Goal: Task Accomplishment & Management: Manage account settings

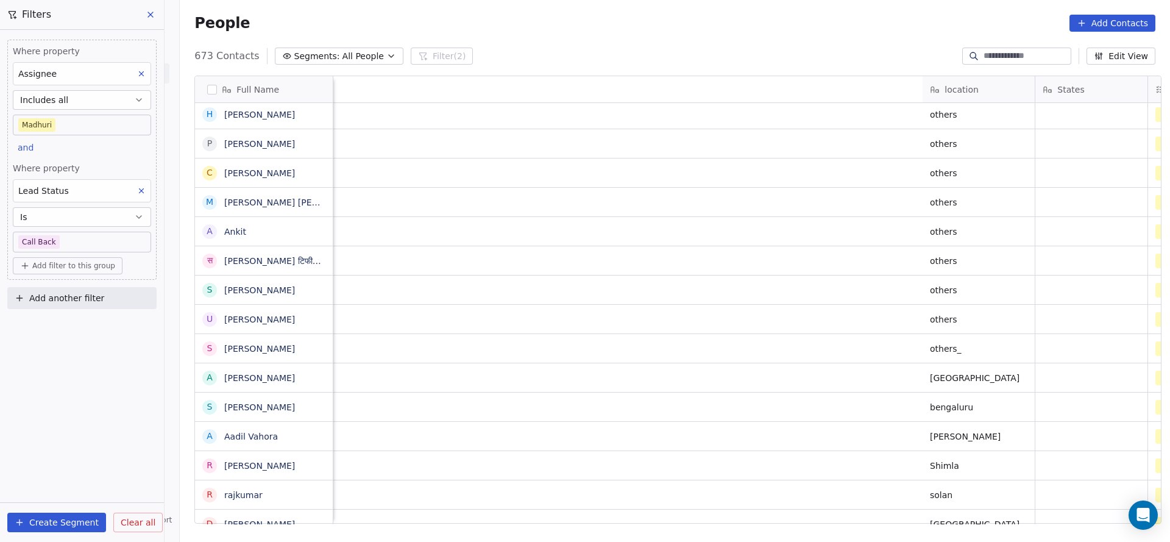
scroll to position [0, 1328]
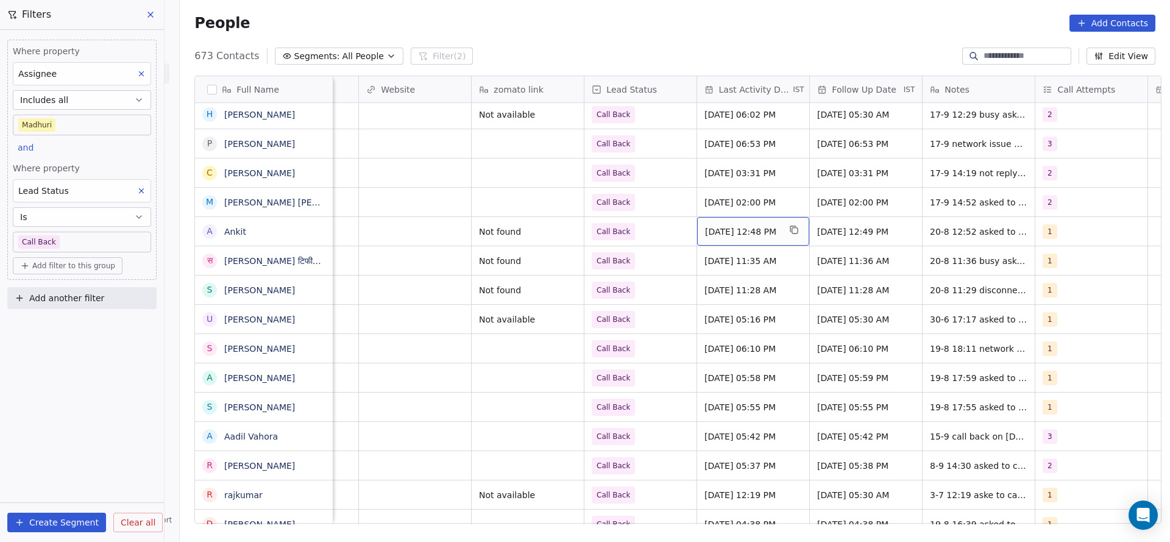
click at [729, 238] on div "[DATE] 12:48 PM" at bounding box center [753, 231] width 112 height 29
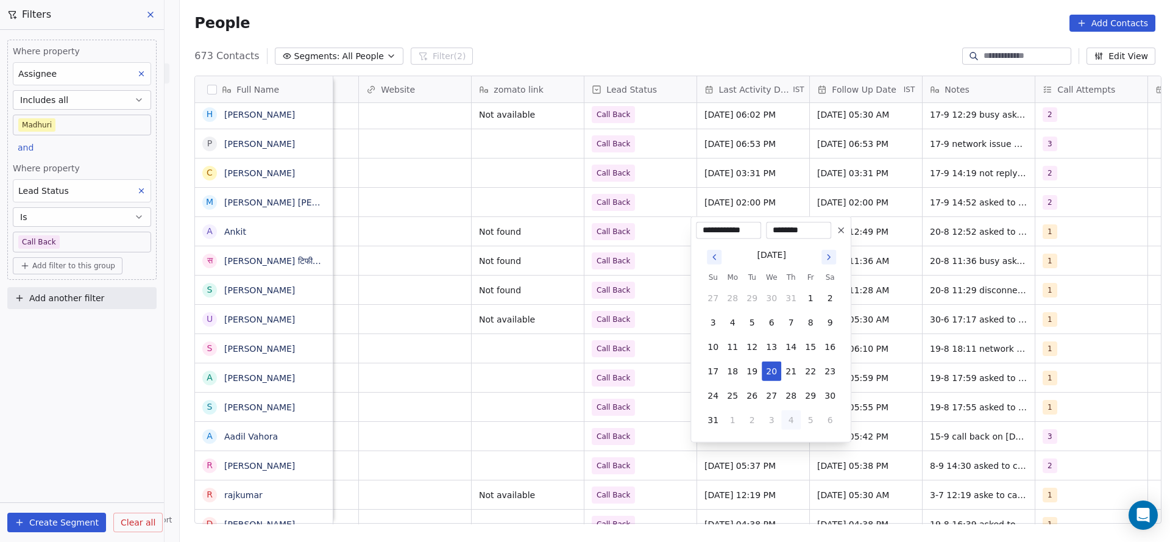
click at [781, 422] on button "4" at bounding box center [791, 420] width 20 height 20
click at [778, 347] on button "17" at bounding box center [772, 347] width 20 height 20
type input "**********"
click at [603, 350] on html "On2Cook India Pvt. Ltd. Contacts People Marketing Workflows Campaigns Sales Pip…" at bounding box center [585, 271] width 1170 height 542
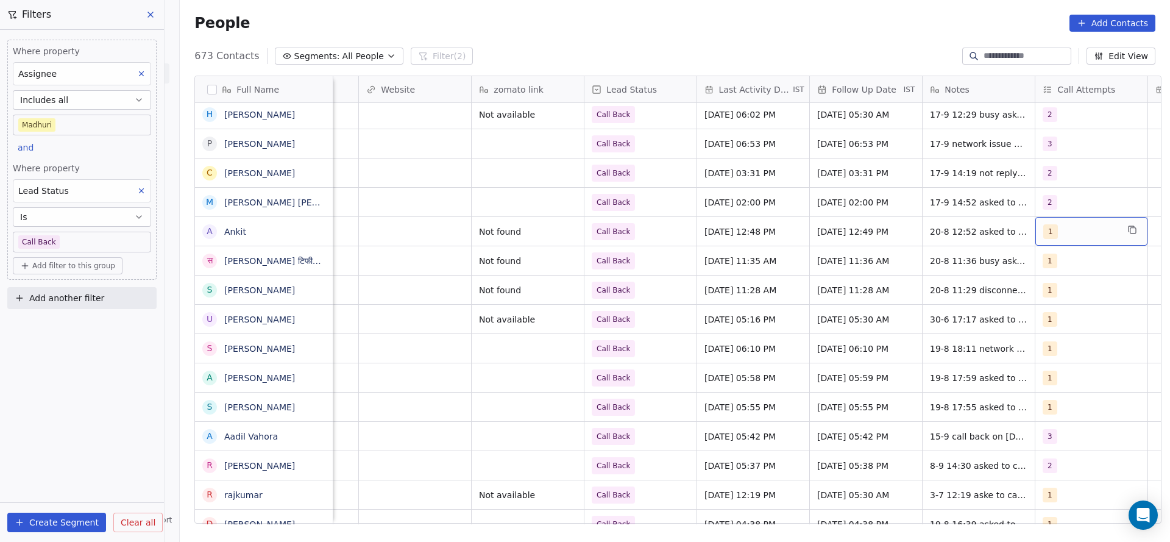
click at [1062, 236] on div "1" at bounding box center [1081, 231] width 74 height 15
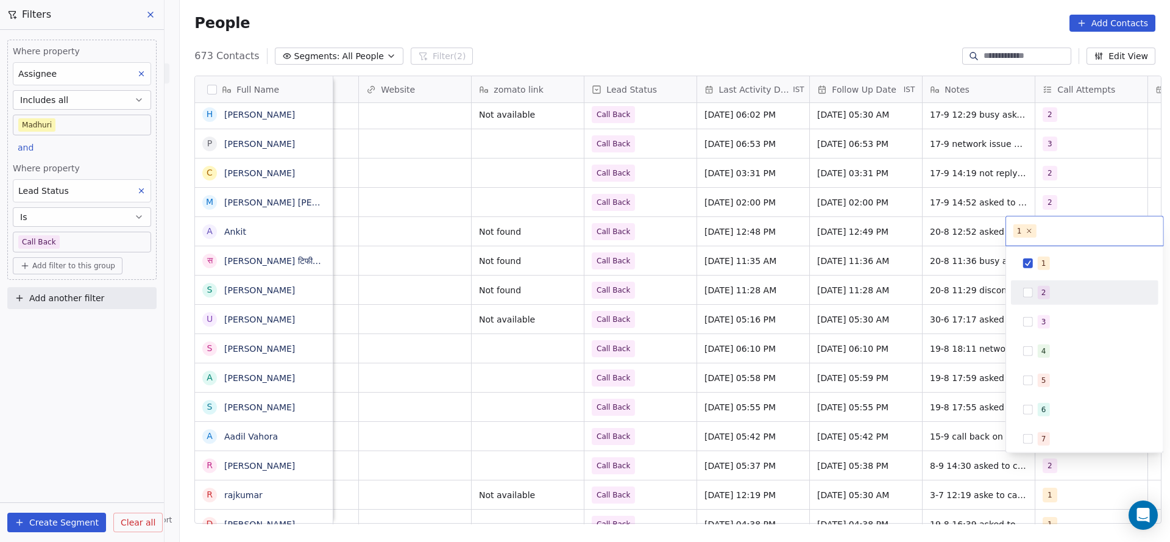
click at [1045, 294] on div "2" at bounding box center [1044, 292] width 5 height 11
click at [1038, 254] on div "1" at bounding box center [1085, 264] width 138 height 20
click at [935, 274] on html "On2Cook India Pvt. Ltd. Contacts People Marketing Workflows Campaigns Sales Pip…" at bounding box center [585, 271] width 1170 height 542
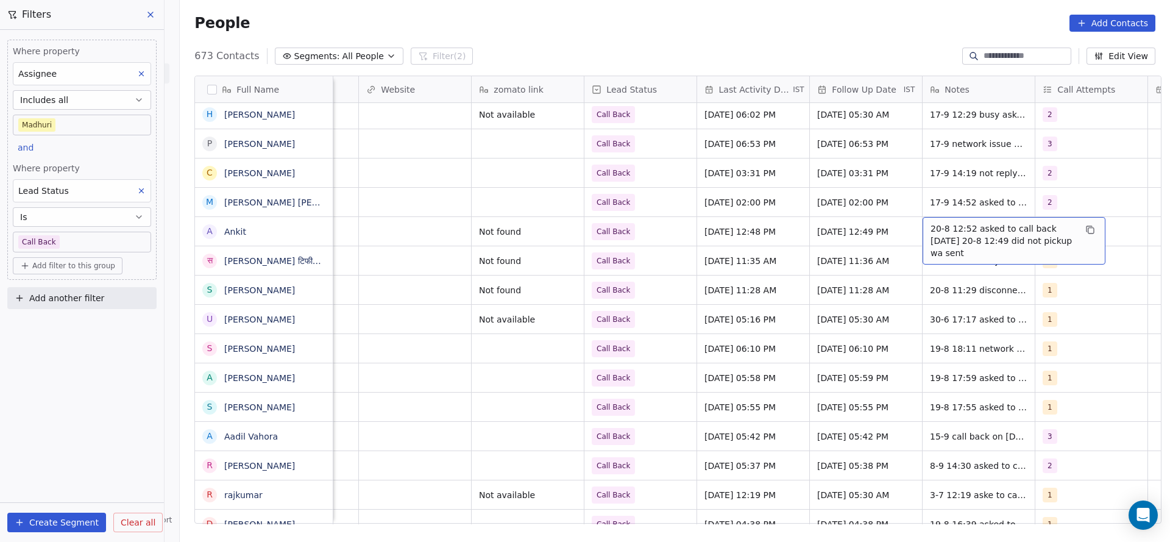
click at [940, 227] on span "20-8 12:52 asked to call back tomorrow 20-8 12:49 did not pickup wa sent" at bounding box center [1003, 240] width 145 height 37
click at [919, 225] on textarea "**********" at bounding box center [1008, 240] width 182 height 46
drag, startPoint x: 795, startPoint y: 260, endPoint x: 1054, endPoint y: 230, distance: 260.2
click at [799, 261] on html "On2Cook India Pvt. Ltd. Contacts People Marketing Workflows Campaigns Sales Pip…" at bounding box center [585, 271] width 1170 height 542
click at [1057, 226] on div "2" at bounding box center [1081, 231] width 74 height 15
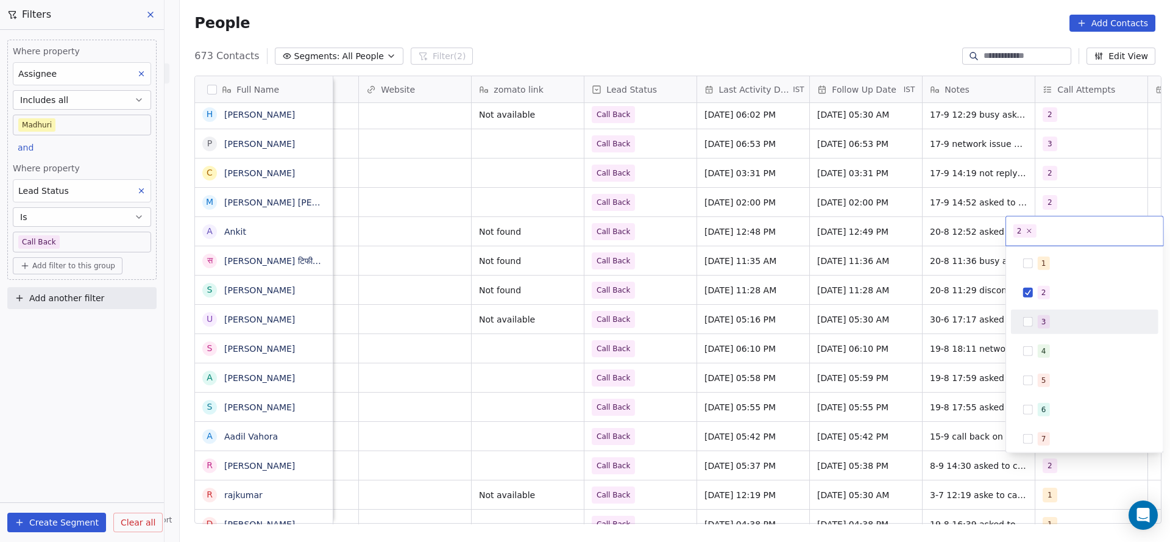
click at [1041, 317] on span "3" at bounding box center [1044, 321] width 12 height 13
click at [1041, 299] on div "2" at bounding box center [1085, 293] width 138 height 20
click at [879, 311] on html "On2Cook India Pvt. Ltd. Contacts People Marketing Workflows Campaigns Sales Pip…" at bounding box center [585, 271] width 1170 height 542
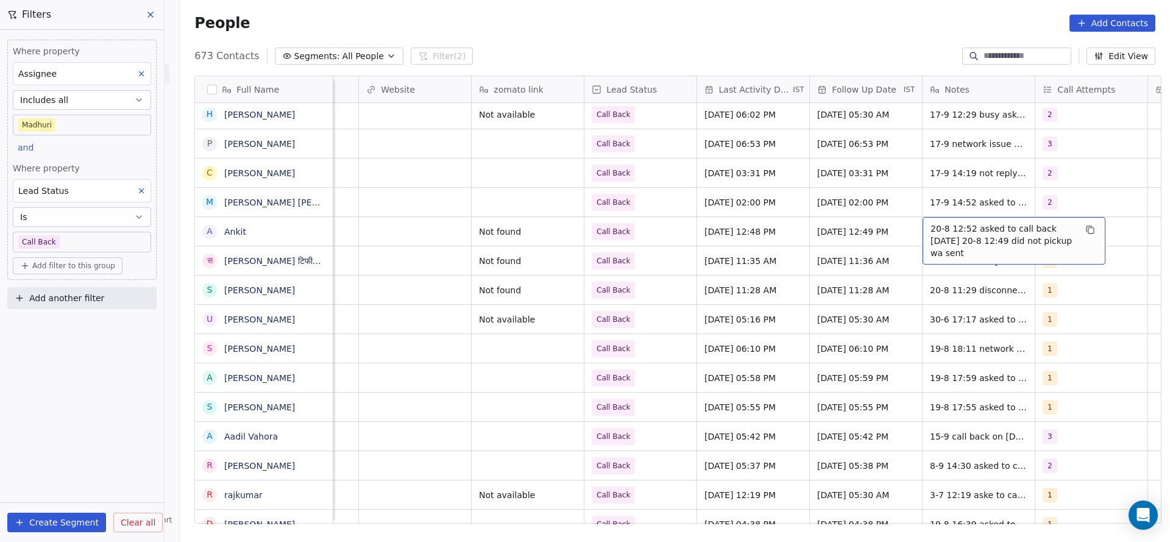
click at [945, 227] on span "20-8 12:52 asked to call back tomorrow 20-8 12:49 did not pickup wa sent" at bounding box center [1003, 240] width 145 height 37
click at [918, 230] on textarea "**********" at bounding box center [1008, 240] width 182 height 46
type textarea "**********"
click at [620, 216] on html "On2Cook India Pvt. Ltd. Contacts People Marketing Workflows Campaigns Sales Pip…" at bounding box center [585, 271] width 1170 height 542
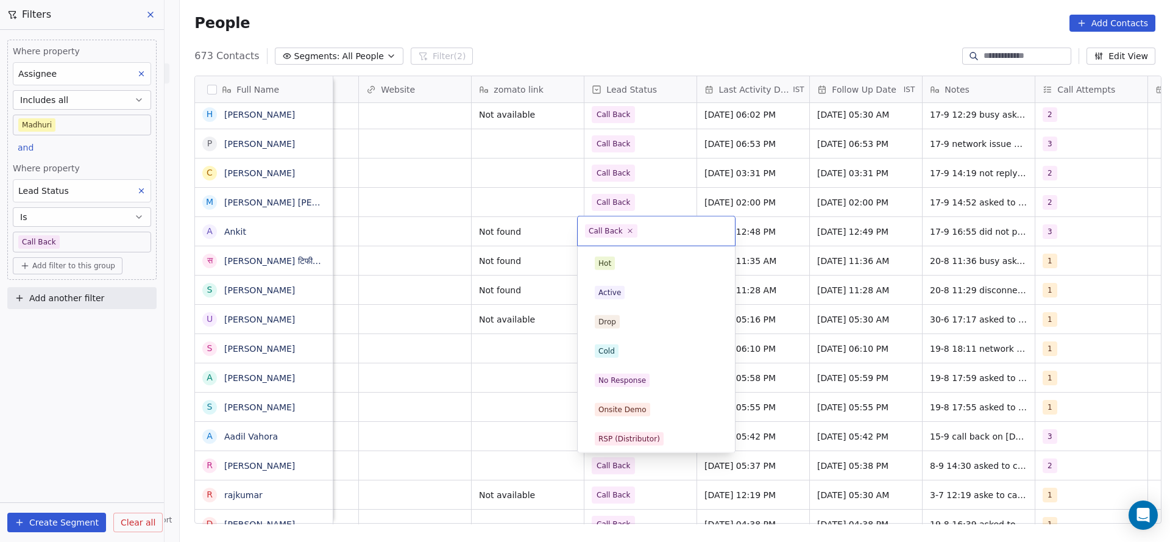
scroll to position [91, 0]
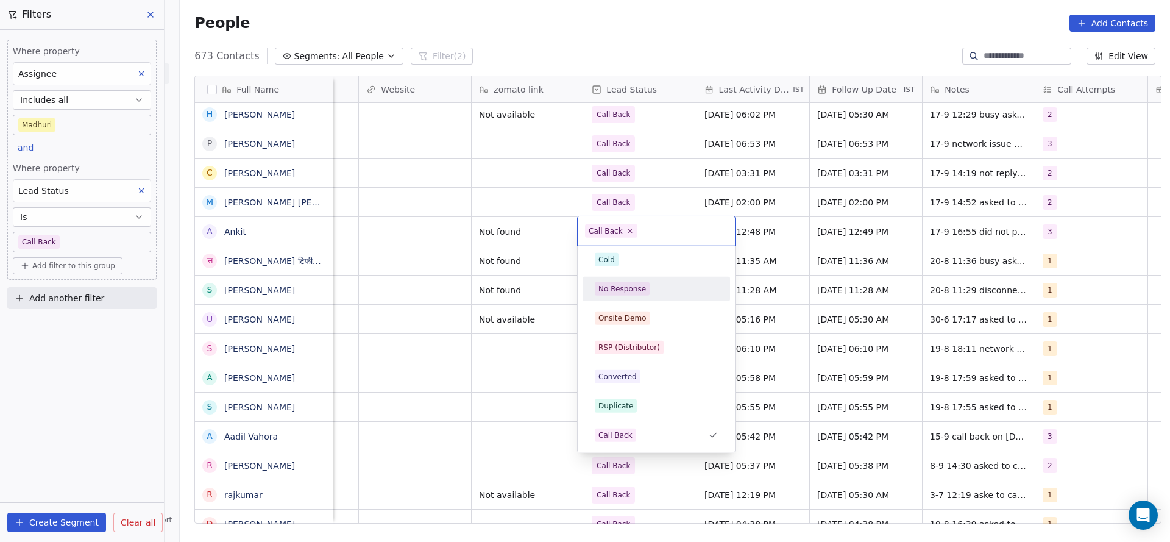
click at [646, 296] on div "No Response" at bounding box center [657, 289] width 138 height 20
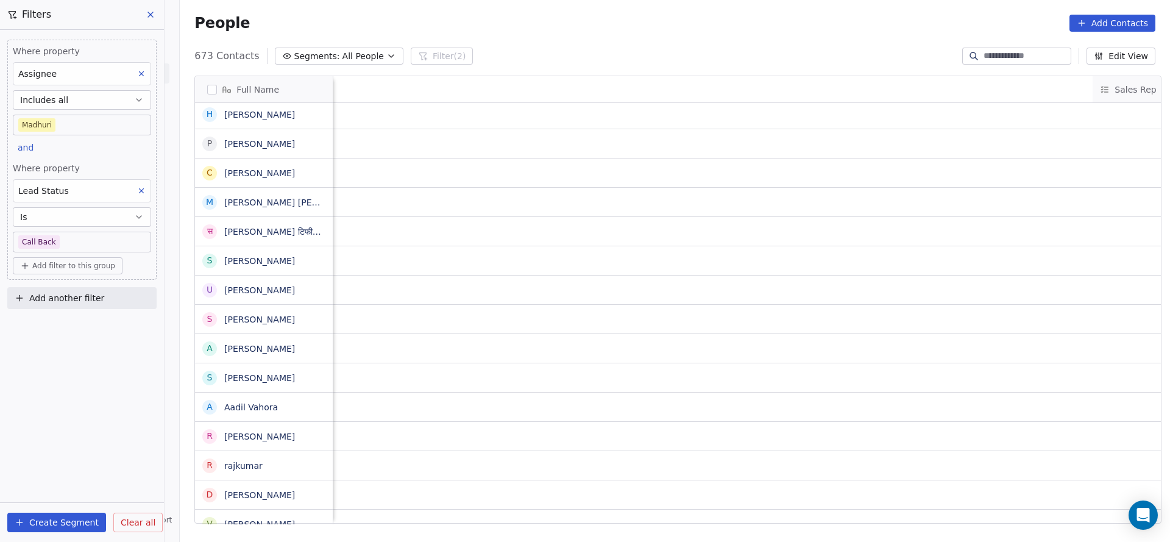
scroll to position [0, 1583]
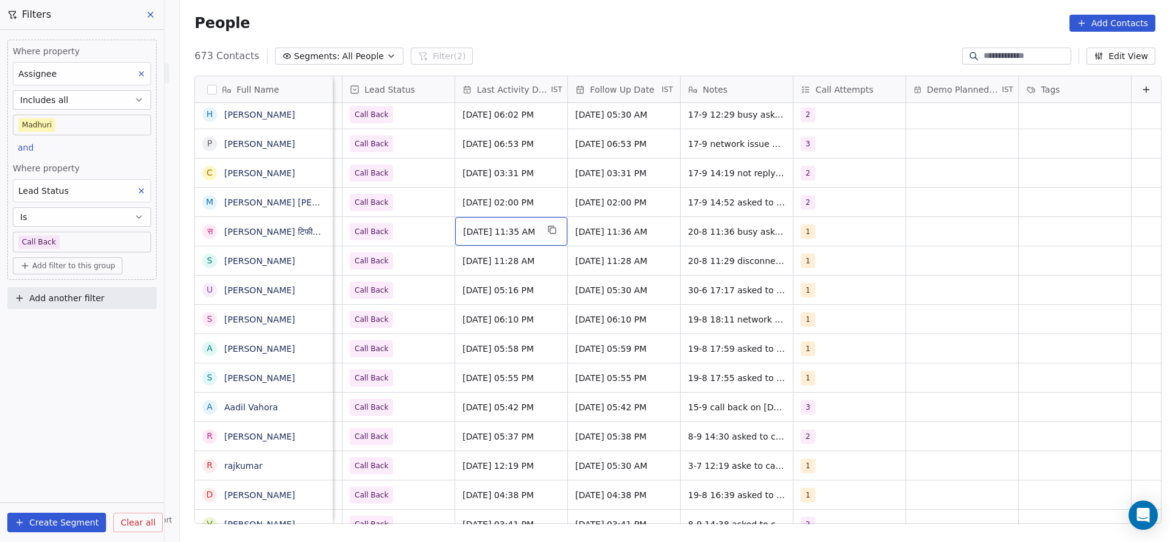
click at [494, 232] on span "Aug 20, 2025 11:35 AM" at bounding box center [500, 232] width 74 height 12
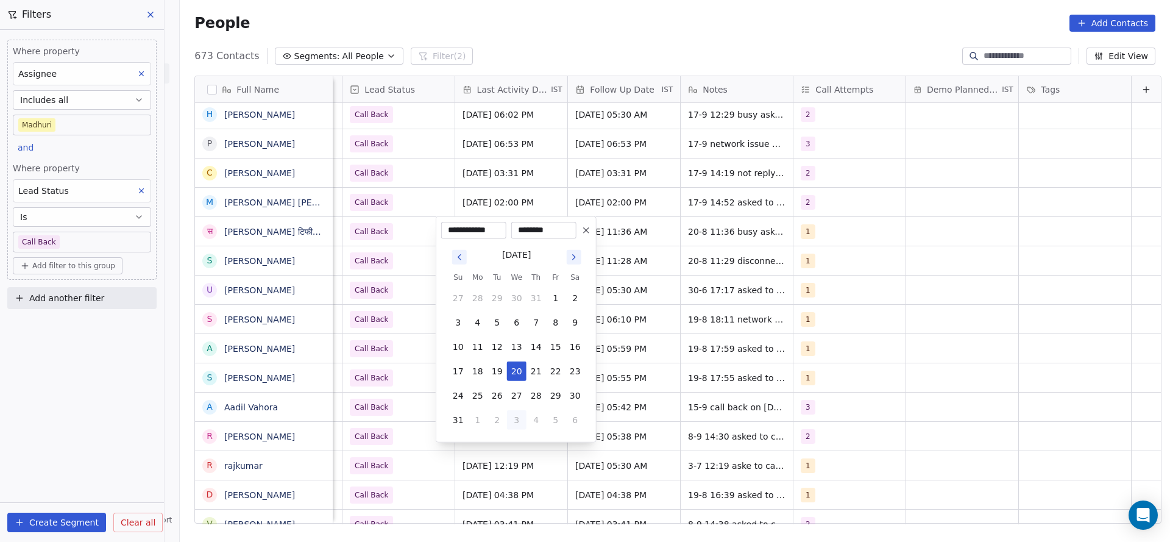
click at [512, 423] on button "3" at bounding box center [517, 420] width 20 height 20
drag, startPoint x: 518, startPoint y: 346, endPoint x: 433, endPoint y: 348, distance: 84.8
click at [518, 347] on button "17" at bounding box center [517, 347] width 20 height 20
type input "**********"
click at [395, 327] on html "On2Cook India Pvt. Ltd. Contacts People Marketing Workflows Campaigns Sales Pip…" at bounding box center [585, 271] width 1170 height 542
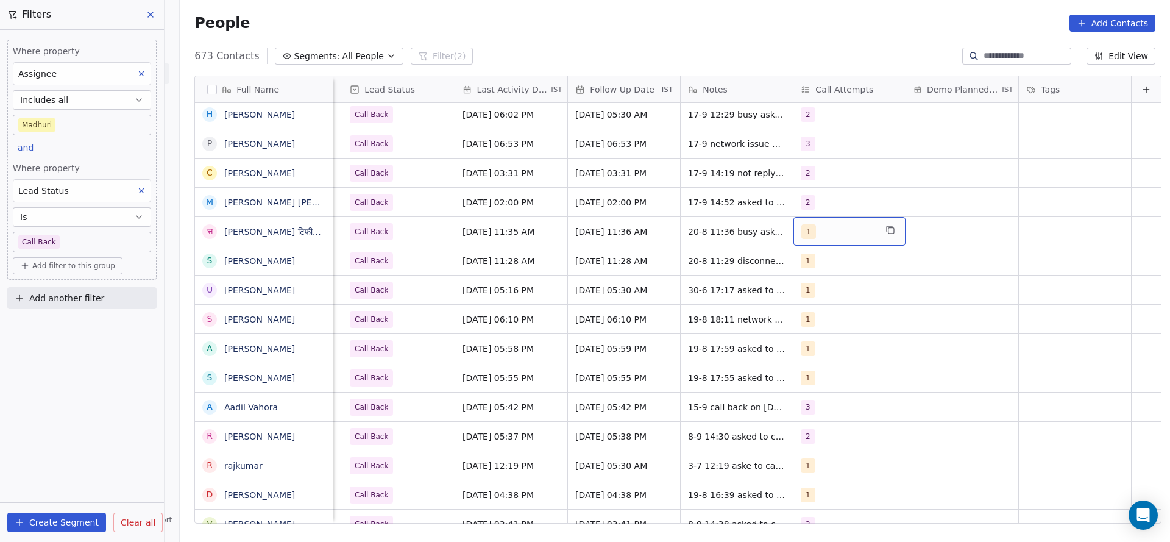
click at [794, 233] on div "1" at bounding box center [850, 231] width 112 height 29
click at [803, 296] on div "2" at bounding box center [853, 293] width 138 height 20
click at [803, 265] on div "1" at bounding box center [853, 264] width 138 height 20
click at [569, 326] on html "On2Cook India Pvt. Ltd. Contacts People Marketing Workflows Campaigns Sales Pip…" at bounding box center [585, 271] width 1170 height 542
click at [689, 225] on span "20-8 11:36 busy asked to call back details shared" at bounding box center [761, 234] width 145 height 24
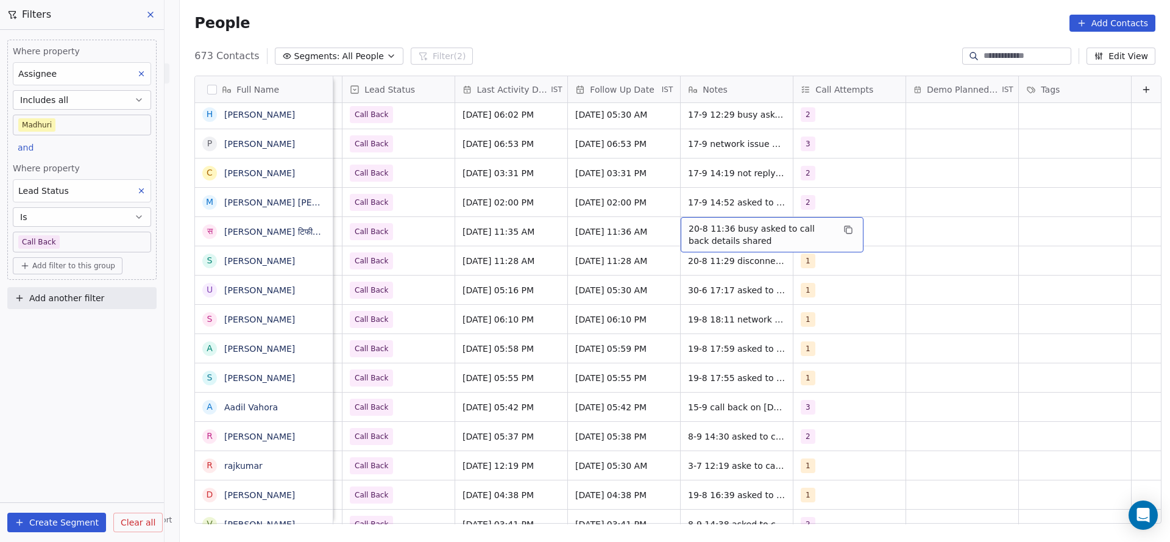
click at [689, 225] on span "20-8 11:36 busy asked to call back details shared" at bounding box center [761, 234] width 145 height 24
click at [669, 225] on textarea "**********" at bounding box center [753, 236] width 182 height 38
type textarea "**********"
click at [491, 267] on html "On2Cook India Pvt. Ltd. Contacts People Marketing Workflows Campaigns Sales Pip…" at bounding box center [585, 271] width 1170 height 542
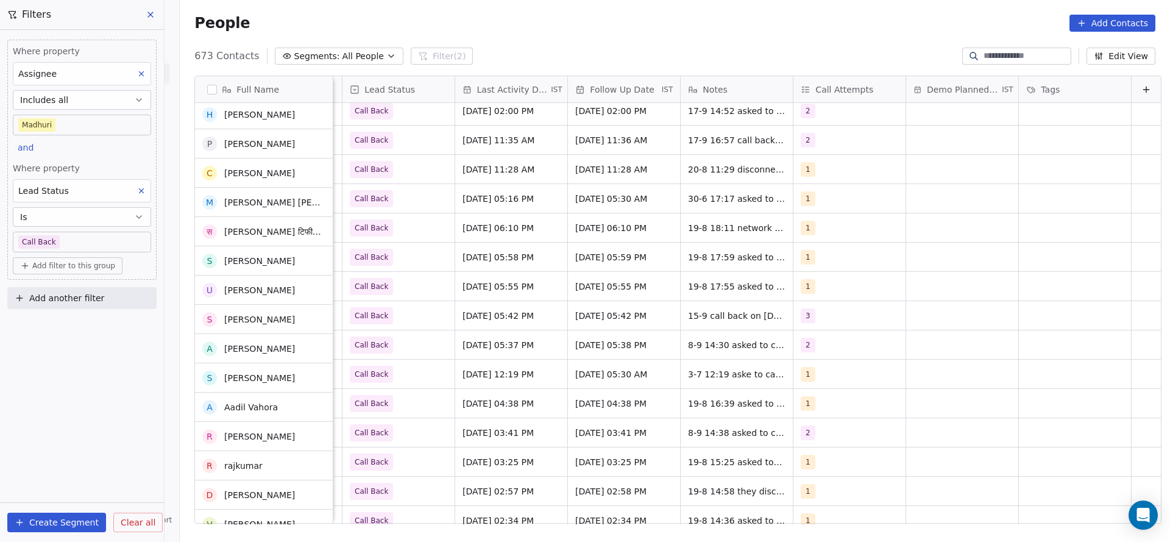
scroll to position [914, 0]
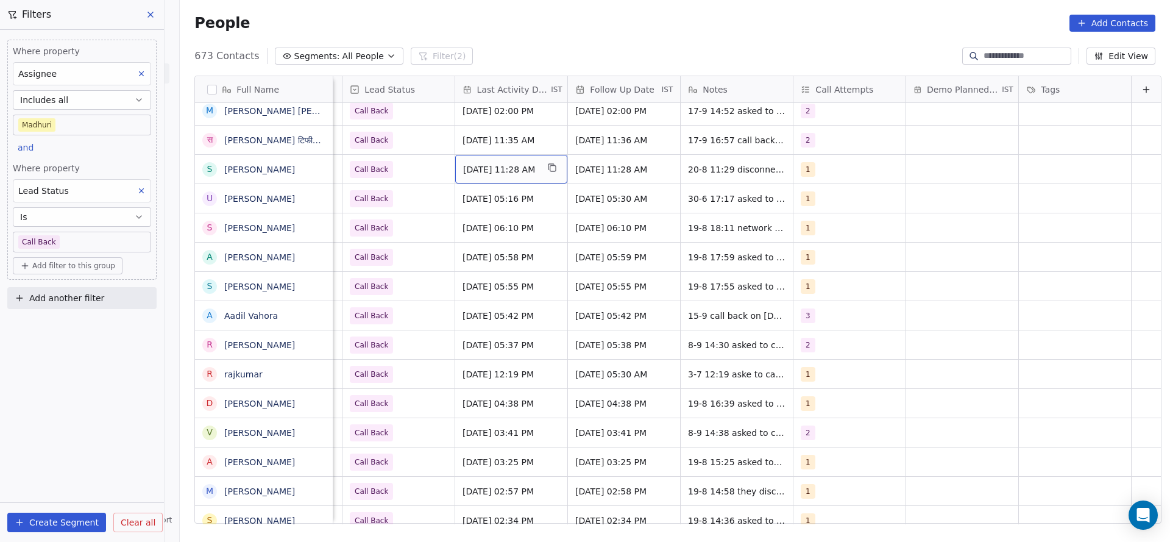
click at [494, 177] on div "Aug 20, 2025 11:28 AM" at bounding box center [511, 169] width 112 height 29
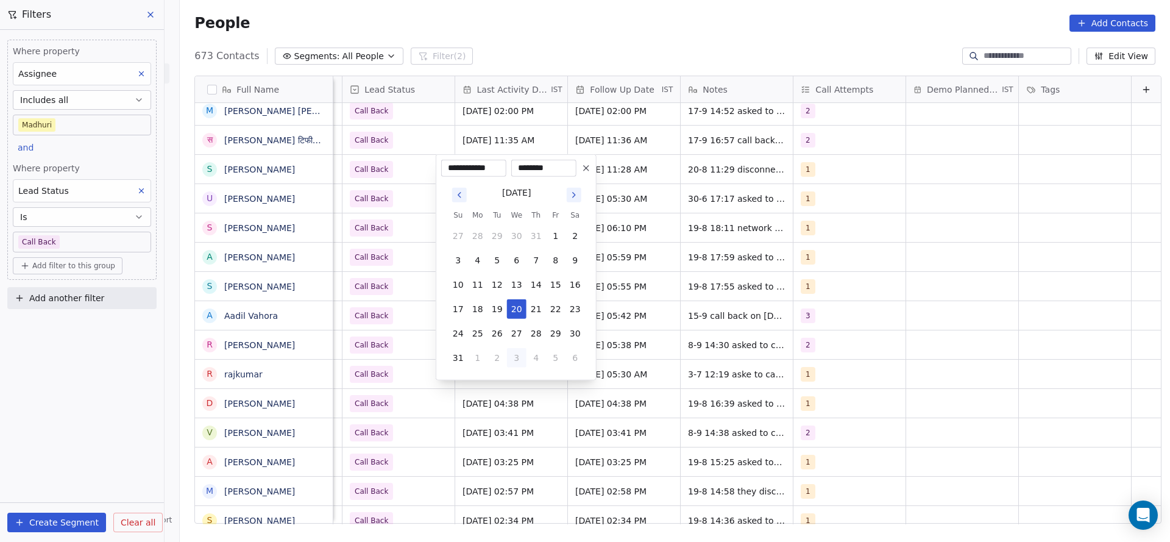
click at [519, 361] on button "3" at bounding box center [517, 358] width 20 height 20
click at [517, 288] on button "17" at bounding box center [517, 285] width 20 height 20
type input "**********"
click at [373, 288] on html "On2Cook India Pvt. Ltd. Contacts People Marketing Workflows Campaigns Sales Pip…" at bounding box center [585, 271] width 1170 height 542
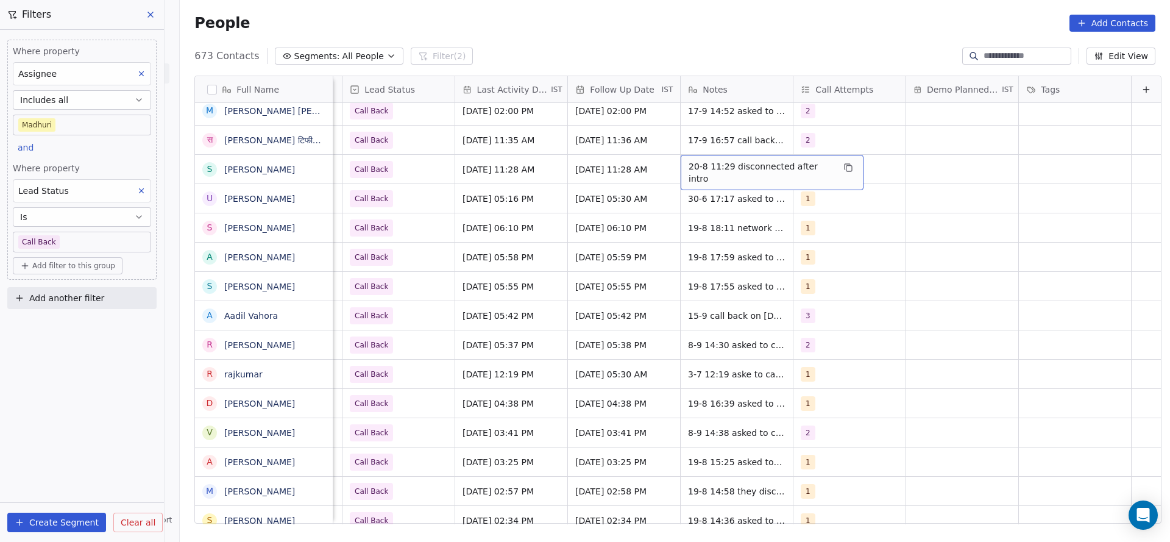
click at [710, 169] on span "20-8 11:29 disconnected after intro" at bounding box center [761, 172] width 145 height 24
click at [486, 208] on html "On2Cook India Pvt. Ltd. Contacts People Marketing Workflows Campaigns Sales Pip…" at bounding box center [585, 271] width 1170 height 542
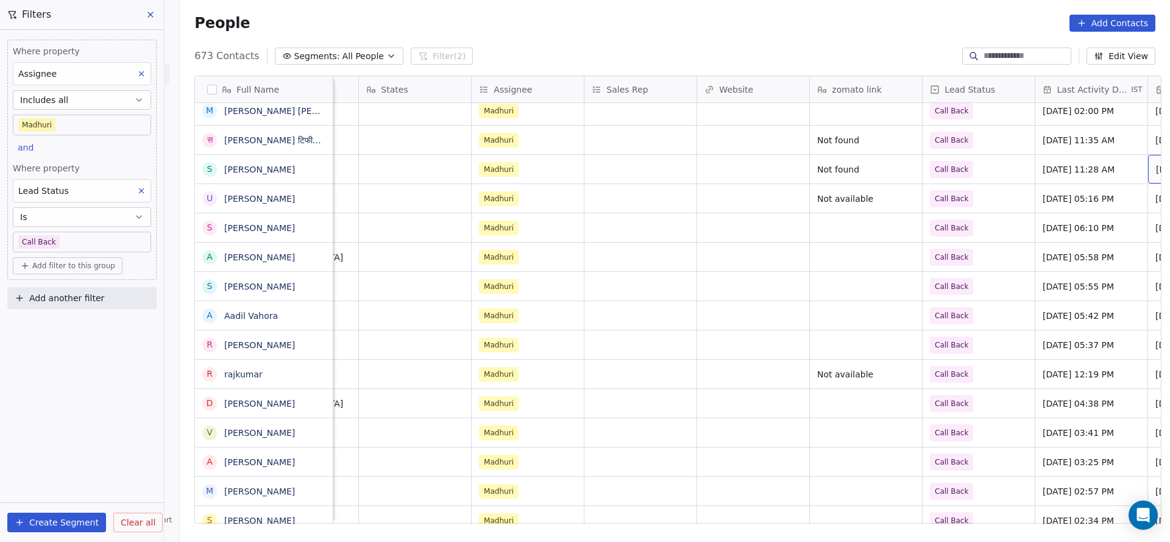
scroll to position [0, 1215]
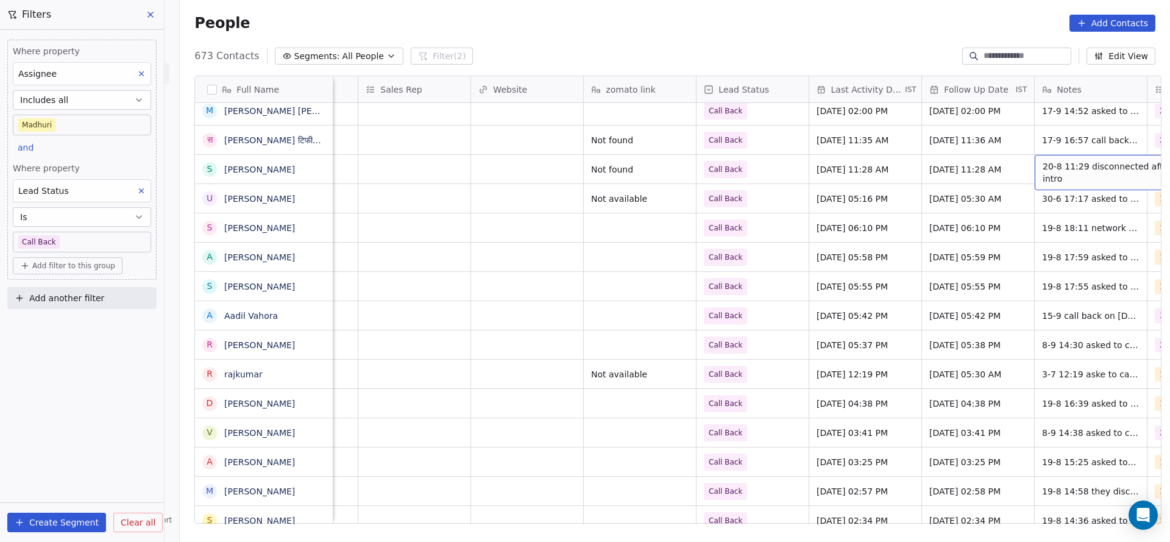
click at [1043, 171] on span "20-8 11:29 disconnected after intro" at bounding box center [1115, 172] width 145 height 24
click at [997, 162] on textarea "**********" at bounding box center [1078, 174] width 172 height 38
type textarea "**********"
click at [446, 227] on html "On2Cook India Pvt. Ltd. Contacts People Marketing Workflows Campaigns Sales Pip…" at bounding box center [585, 271] width 1170 height 542
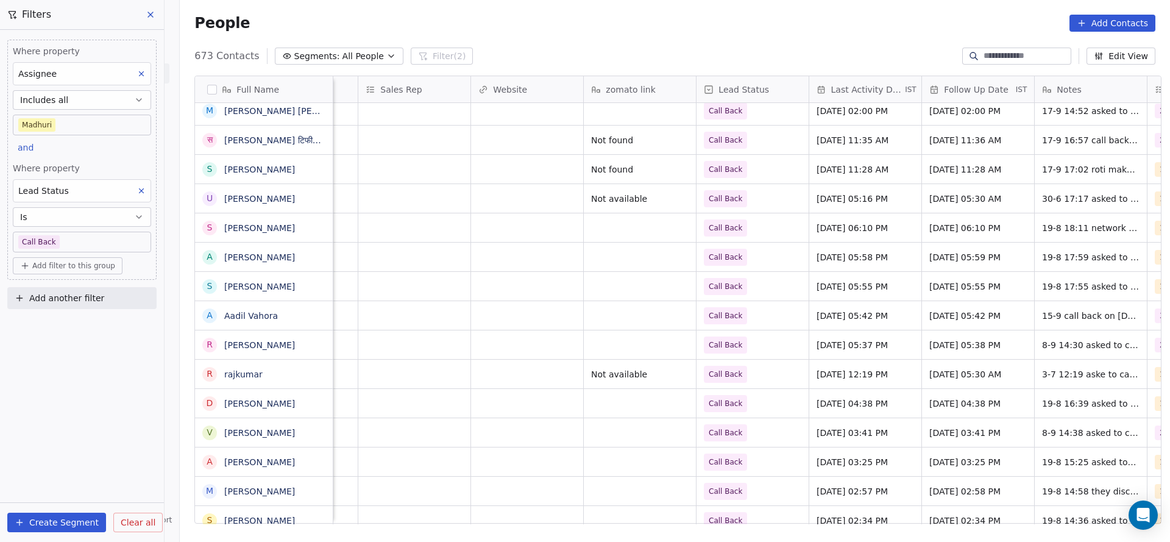
scroll to position [0, 1529]
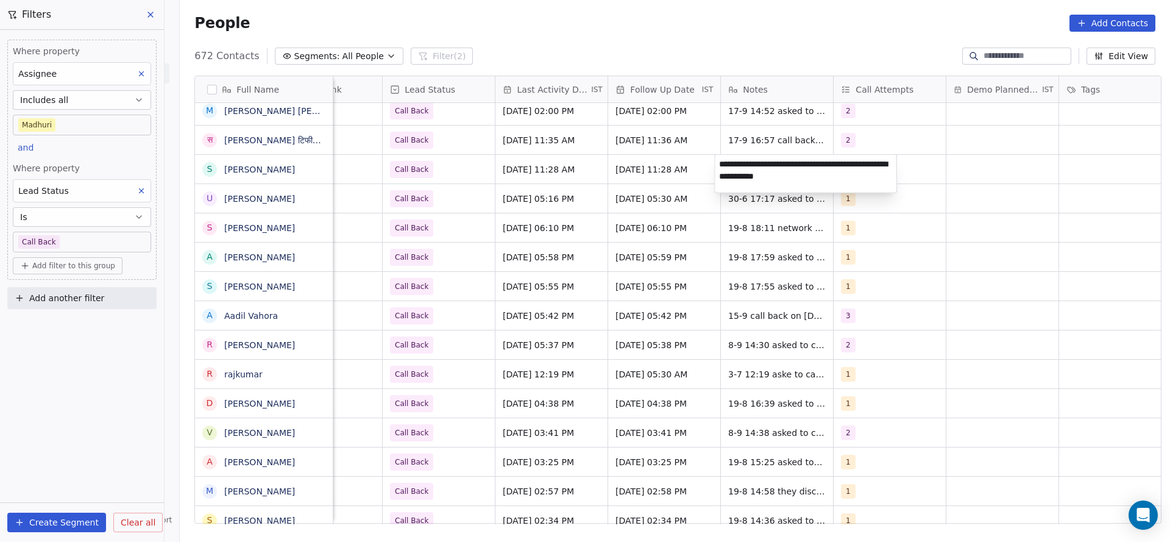
click at [812, 164] on textarea "**********" at bounding box center [806, 174] width 182 height 38
click at [761, 155] on textarea "**********" at bounding box center [806, 174] width 182 height 38
type textarea "**********"
drag, startPoint x: 1081, startPoint y: 187, endPoint x: 891, endPoint y: 174, distance: 191.2
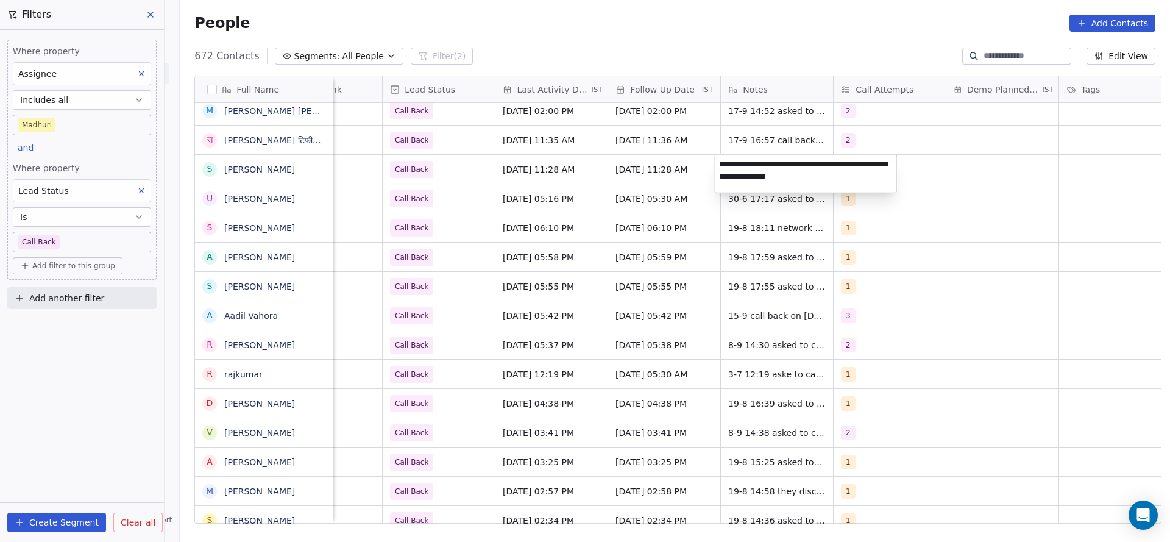
click at [1078, 188] on html "On2Cook India Pvt. Ltd. Contacts People Marketing Workflows Campaigns Sales Pip…" at bounding box center [585, 271] width 1170 height 542
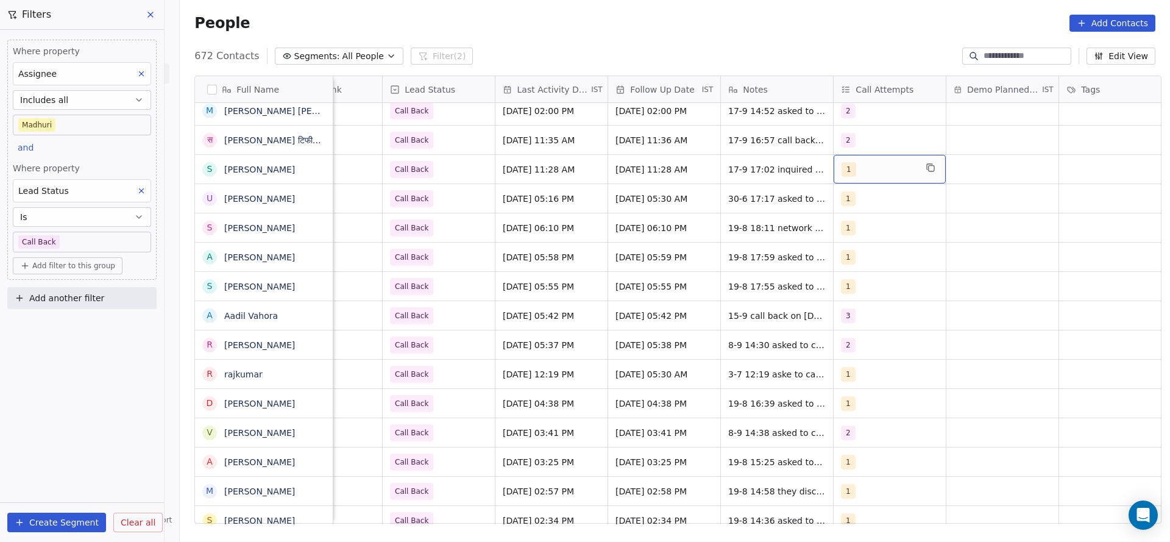
click at [888, 173] on div "1" at bounding box center [879, 169] width 74 height 15
click at [856, 222] on div "2" at bounding box center [907, 231] width 138 height 20
click at [863, 205] on div "1" at bounding box center [865, 201] width 5 height 11
click at [706, 228] on html "On2Cook India Pvt. Ltd. Contacts People Marketing Workflows Campaigns Sales Pip…" at bounding box center [585, 271] width 1170 height 542
click at [431, 174] on span "Call Back" at bounding box center [428, 169] width 74 height 17
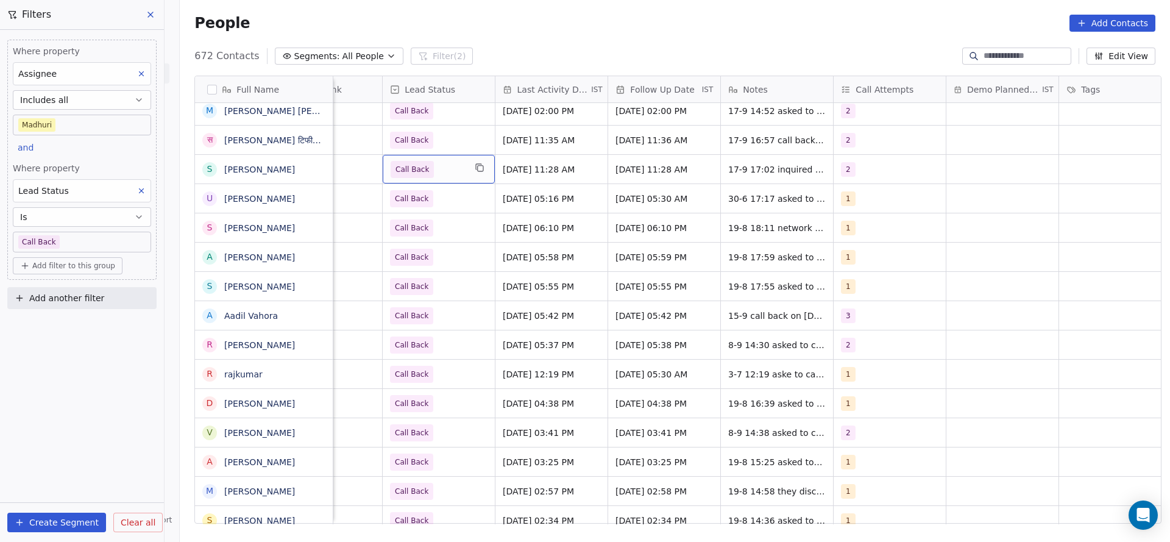
click at [431, 174] on span "Call Back" at bounding box center [428, 169] width 74 height 17
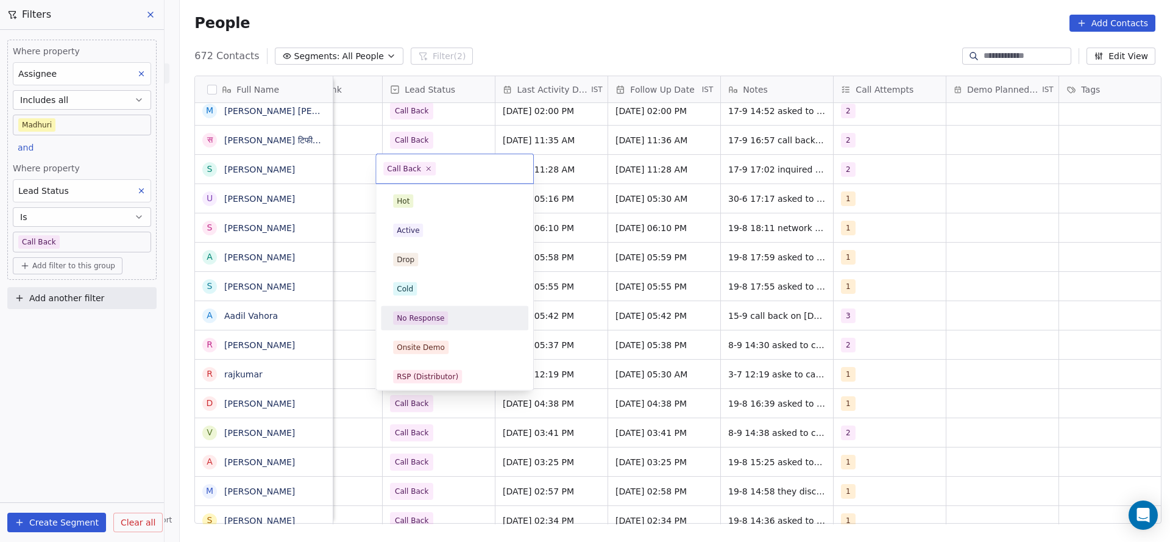
scroll to position [91, 0]
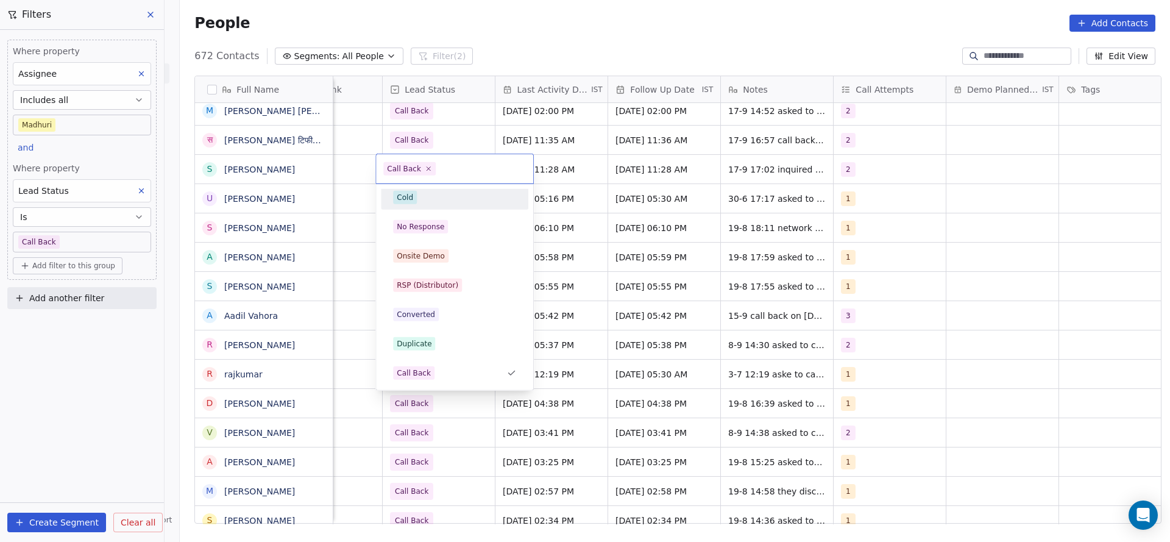
click at [422, 199] on div "Cold" at bounding box center [454, 197] width 123 height 13
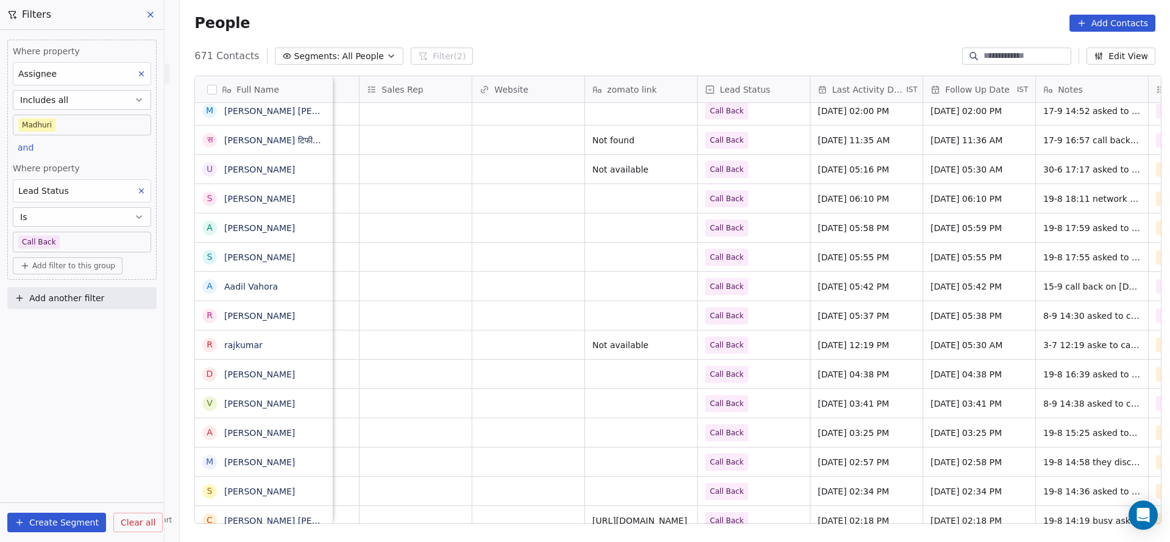
scroll to position [0, 1421]
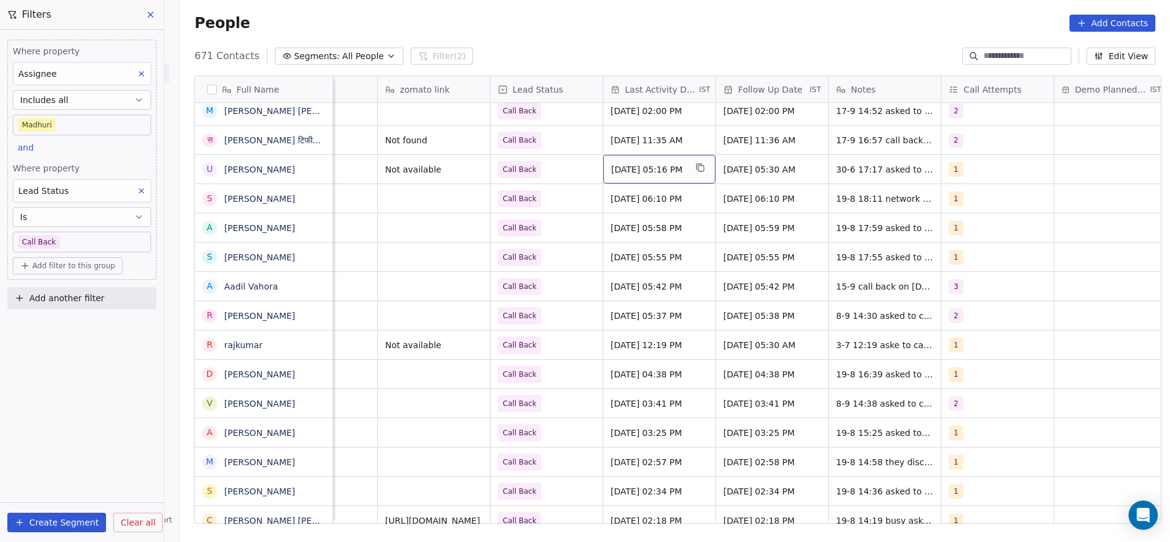
click at [622, 178] on div "Jun 30, 2025 05:16 PM" at bounding box center [659, 169] width 112 height 29
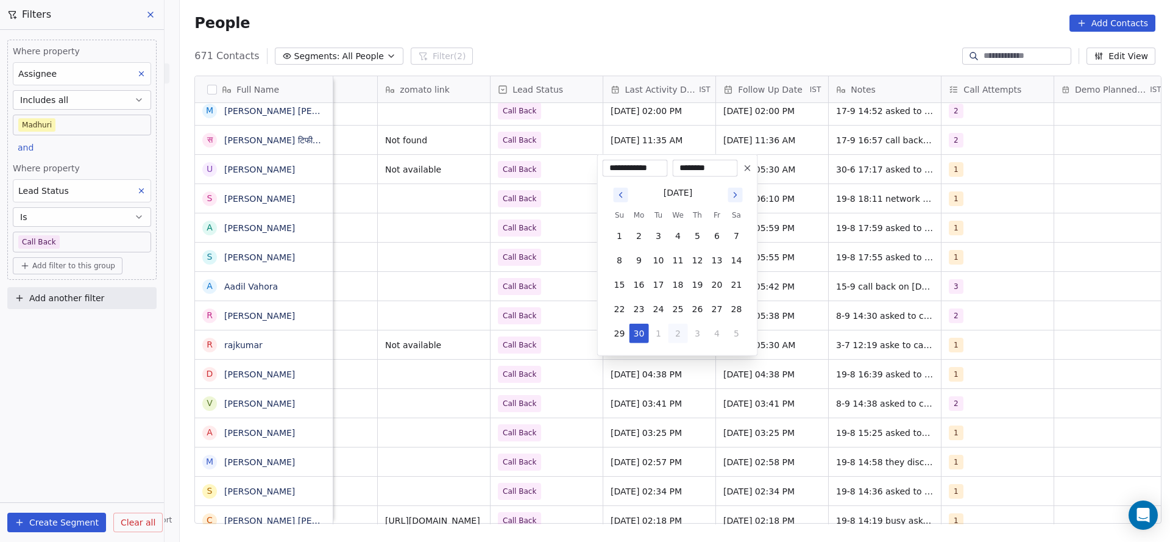
click at [669, 335] on button "2" at bounding box center [679, 334] width 20 height 20
click at [713, 336] on button "1" at bounding box center [718, 334] width 20 height 20
click at [719, 355] on button "5" at bounding box center [718, 358] width 20 height 20
drag, startPoint x: 673, startPoint y: 285, endPoint x: 404, endPoint y: 301, distance: 269.9
click at [673, 286] on button "17" at bounding box center [679, 285] width 20 height 20
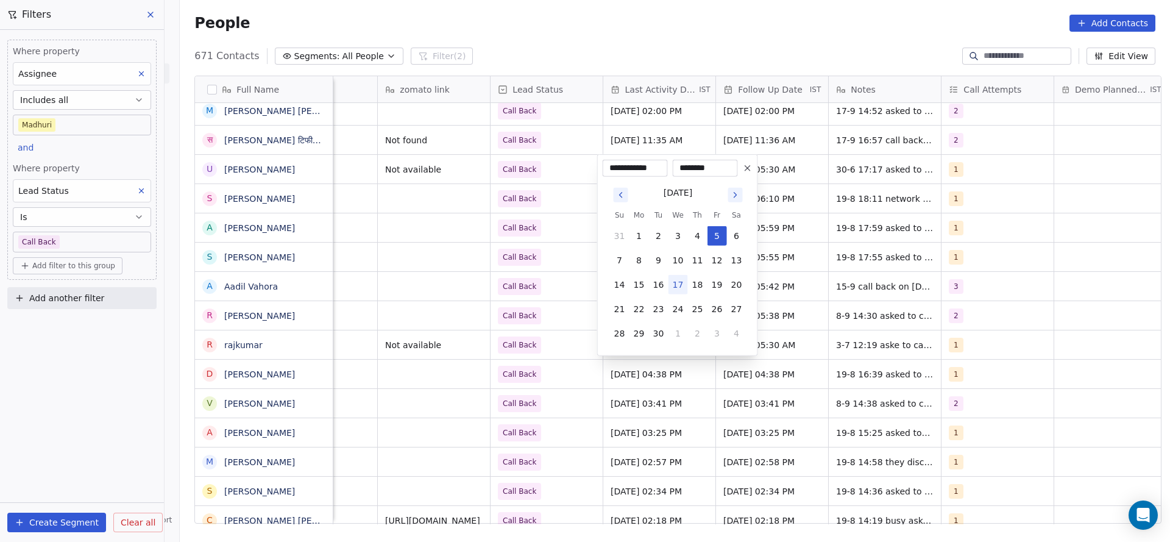
type input "**********"
click at [348, 293] on html "On2Cook India Pvt. Ltd. Contacts People Marketing Workflows Campaigns Sales Pip…" at bounding box center [585, 271] width 1170 height 542
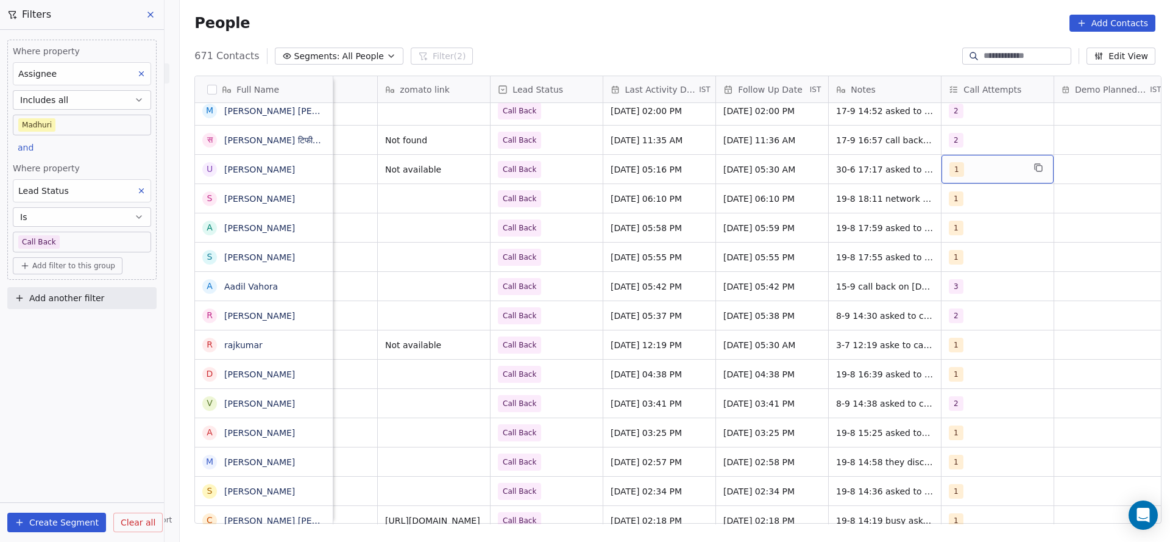
click at [966, 178] on div "1" at bounding box center [998, 169] width 112 height 29
click at [949, 228] on div "2" at bounding box center [1014, 231] width 138 height 20
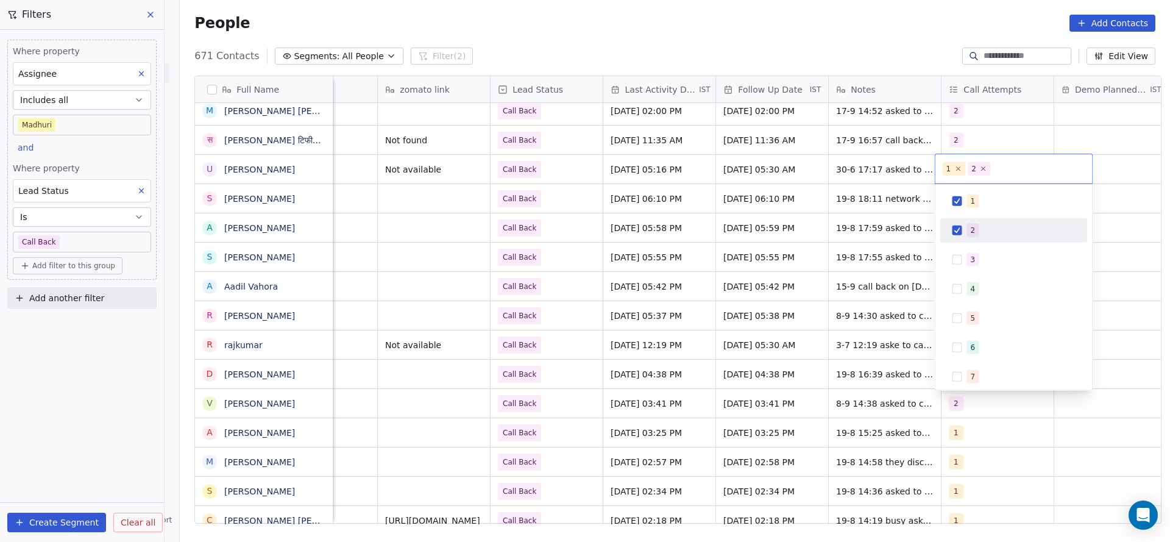
click at [960, 206] on div "1" at bounding box center [1014, 201] width 138 height 20
click at [881, 237] on html "On2Cook India Pvt. Ltd. Contacts People Marketing Workflows Campaigns Sales Pip…" at bounding box center [585, 271] width 1170 height 542
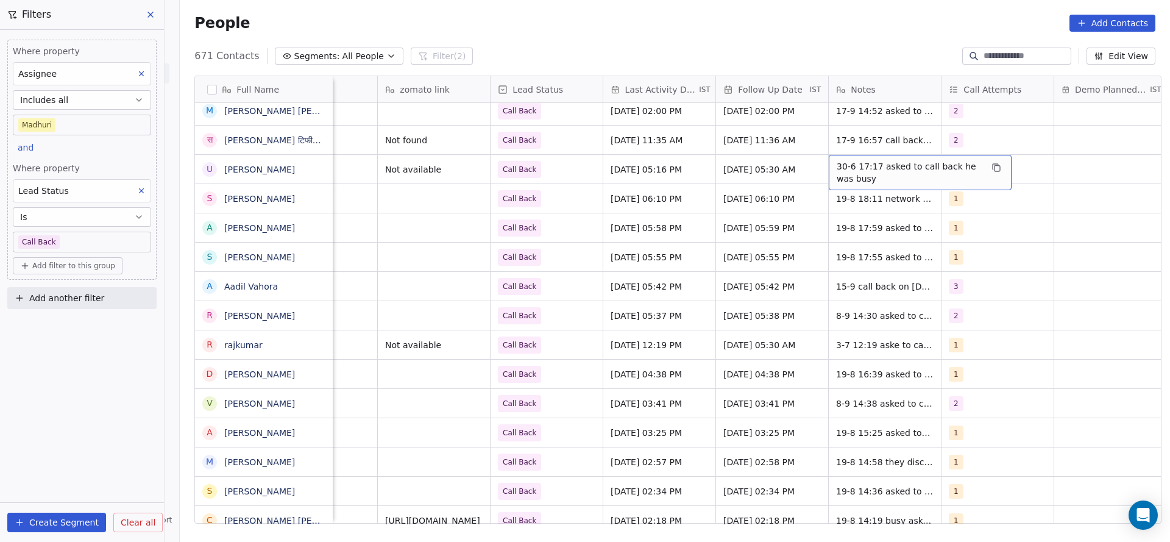
click at [863, 171] on span "30-6 17:17 asked to call back he was busy" at bounding box center [909, 172] width 145 height 24
click at [827, 162] on textarea "**********" at bounding box center [914, 174] width 182 height 38
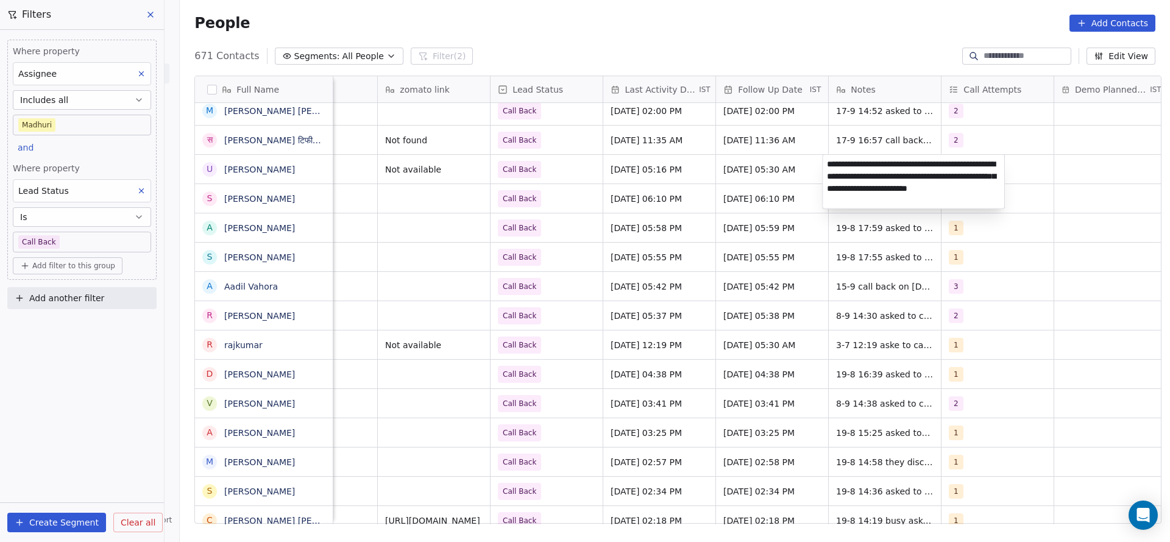
type textarea "**********"
drag, startPoint x: 646, startPoint y: 246, endPoint x: 474, endPoint y: 193, distance: 179.7
click at [646, 244] on html "On2Cook India Pvt. Ltd. Contacts People Marketing Workflows Campaigns Sales Pip…" at bounding box center [585, 271] width 1170 height 542
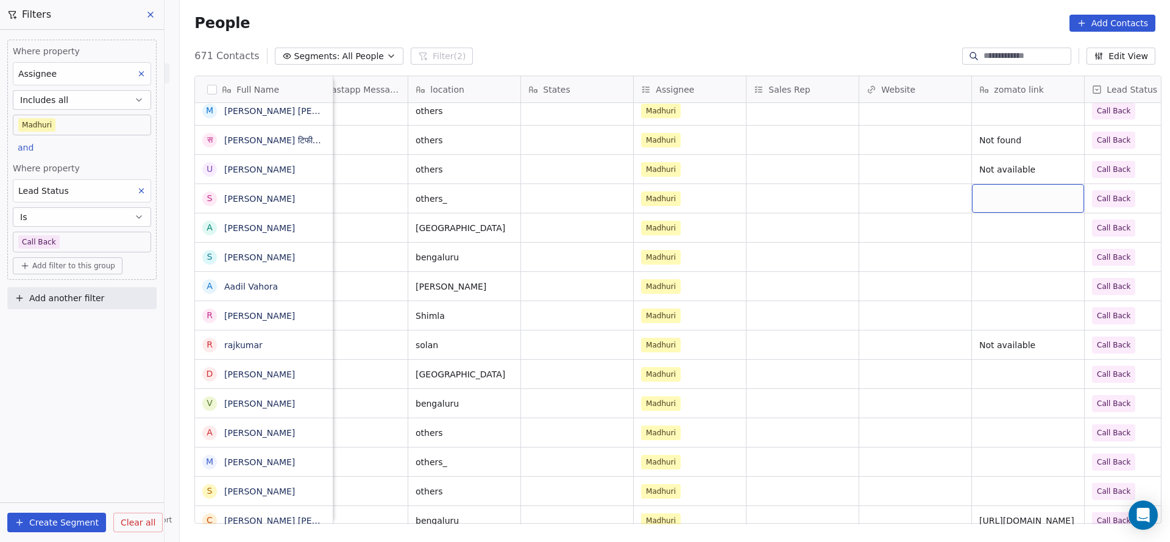
scroll to position [0, 579]
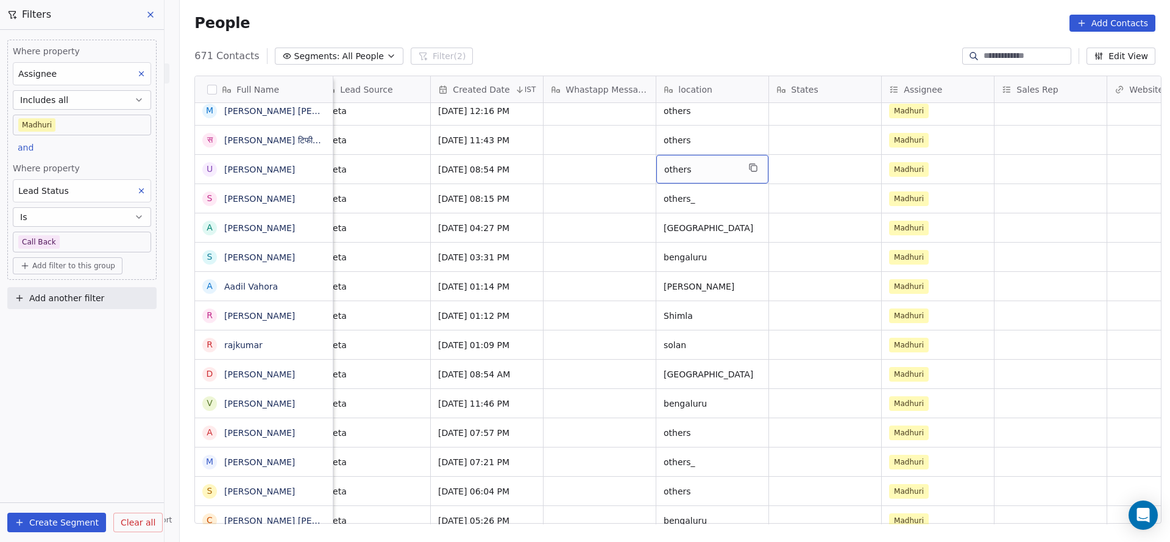
click at [706, 176] on div "others" at bounding box center [712, 169] width 112 height 29
click at [828, 179] on html "On2Cook India Pvt. Ltd. Contacts People Marketing Workflows Campaigns Sales Pip…" at bounding box center [585, 271] width 1170 height 542
click at [799, 168] on div "grid" at bounding box center [825, 169] width 112 height 29
type textarea "******"
click at [489, 253] on html "On2Cook India Pvt. Ltd. Contacts People Marketing Workflows Campaigns Sales Pip…" at bounding box center [585, 271] width 1170 height 542
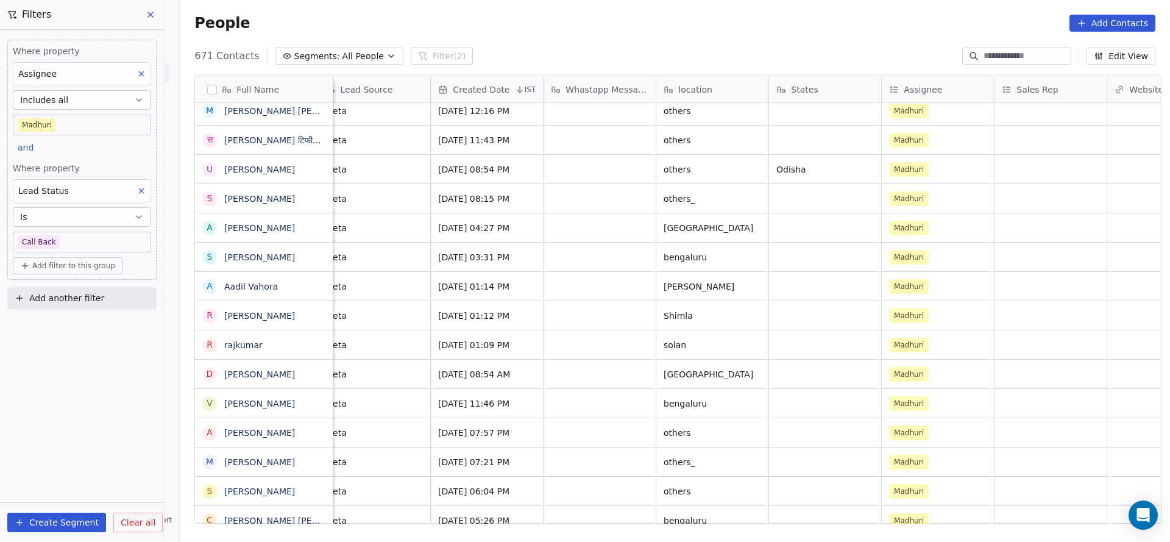
scroll to position [0, 0]
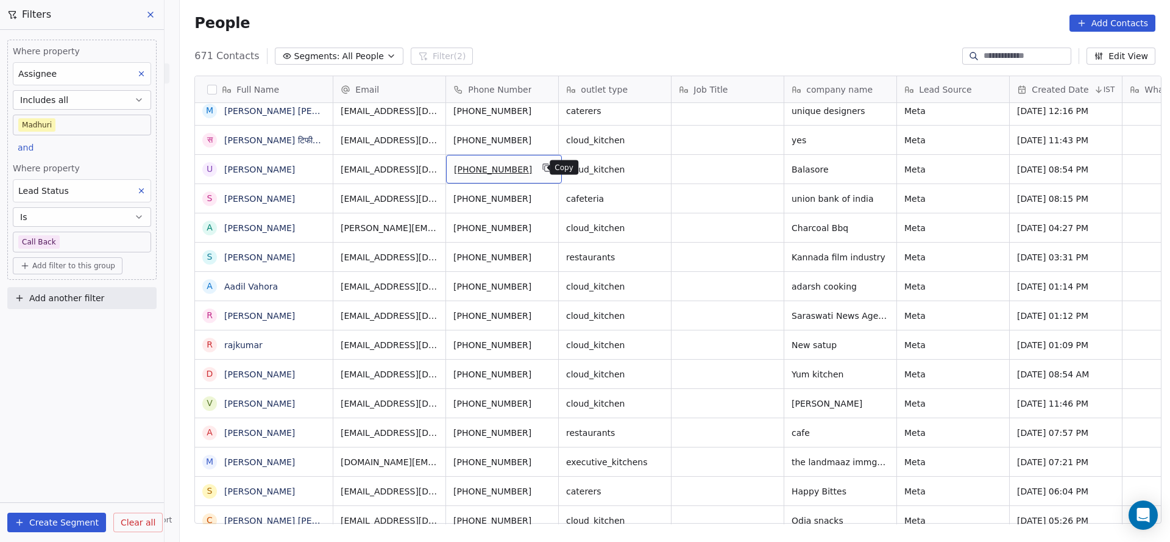
click at [544, 168] on icon "grid" at bounding box center [546, 166] width 5 height 5
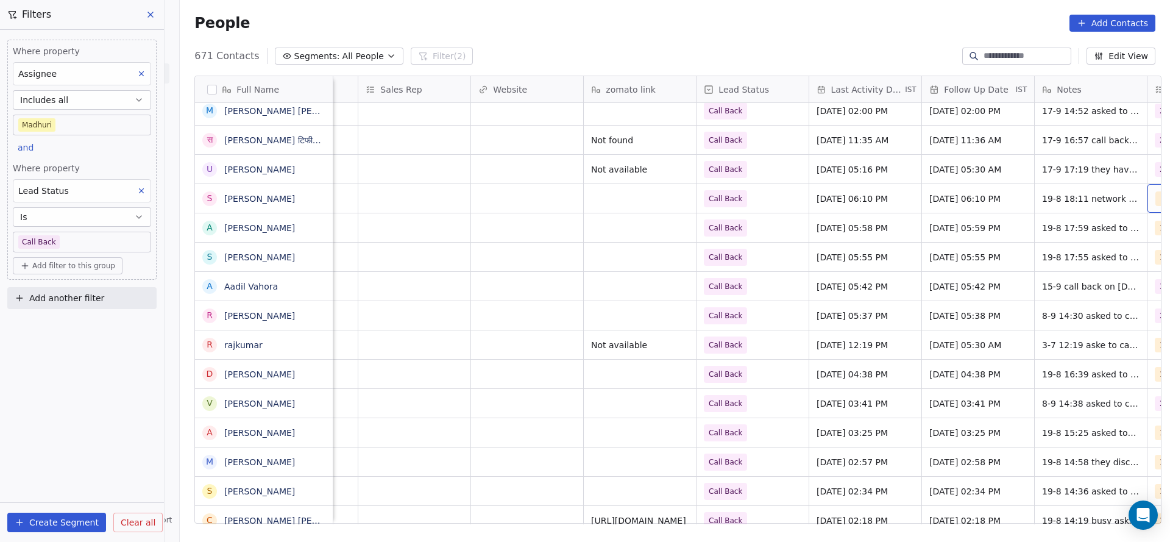
scroll to position [0, 1328]
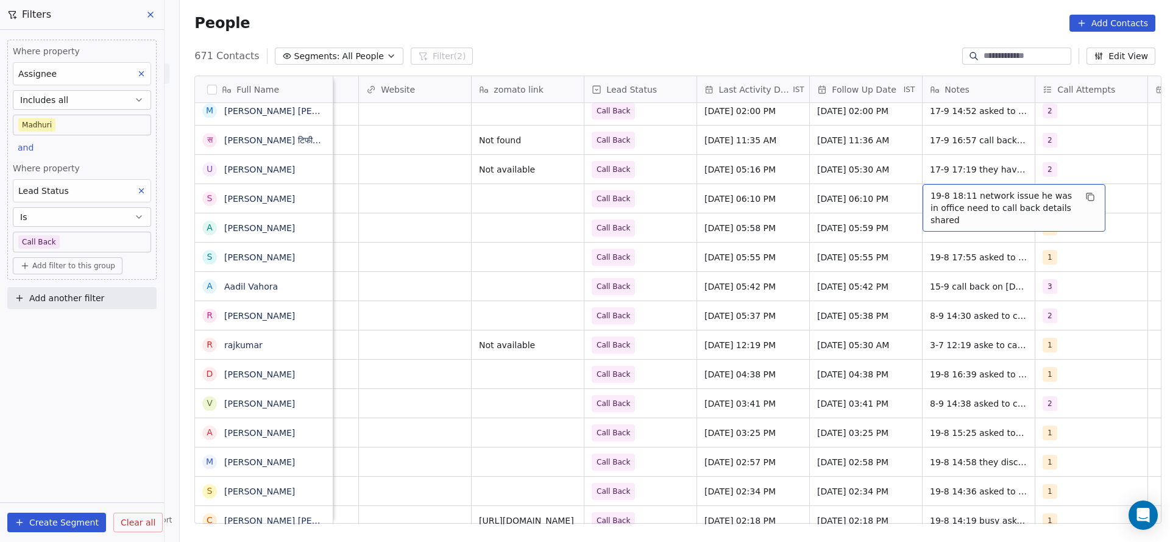
click at [953, 202] on span "19-8 18:11 network issue he was in office need to call back details shared" at bounding box center [1003, 208] width 145 height 37
click at [920, 194] on textarea "**********" at bounding box center [1008, 203] width 182 height 38
type textarea "**********"
click at [731, 249] on html "On2Cook India Pvt. Ltd. Contacts People Marketing Workflows Campaigns Sales Pip…" at bounding box center [585, 271] width 1170 height 542
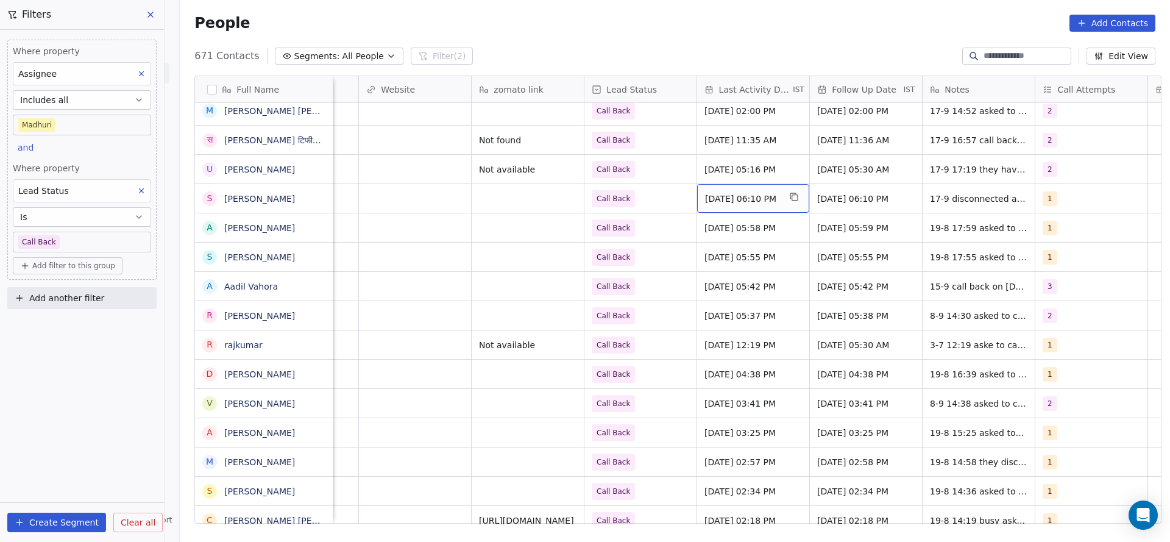
click at [750, 193] on span "Aug 19, 2025 06:10 PM" at bounding box center [742, 199] width 74 height 12
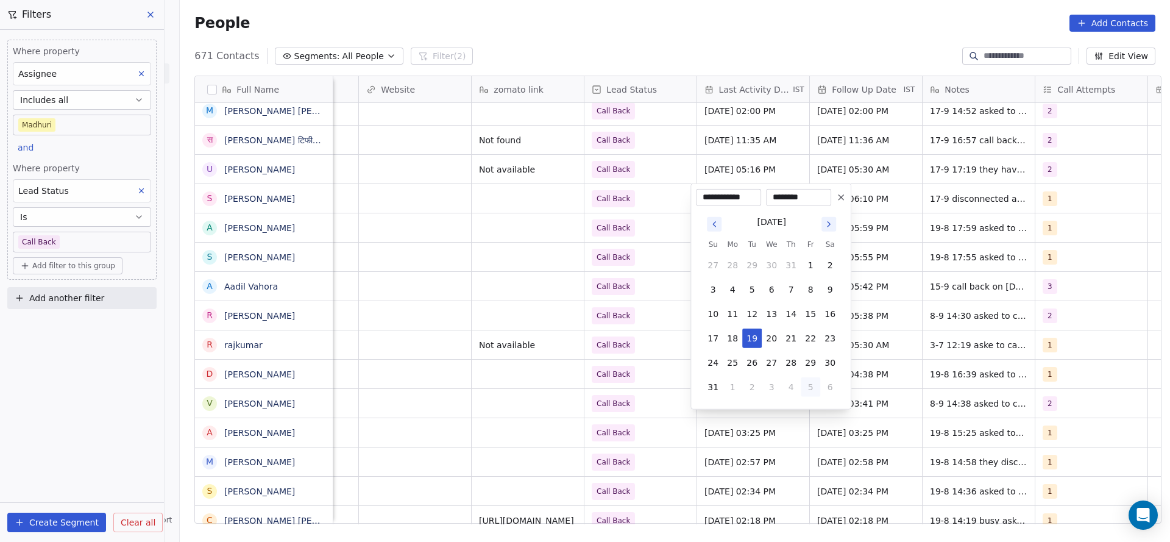
click at [806, 391] on button "5" at bounding box center [811, 387] width 20 height 20
click at [768, 313] on button "17" at bounding box center [772, 314] width 20 height 20
type input "**********"
click at [661, 307] on html "On2Cook India Pvt. Ltd. Contacts People Marketing Workflows Campaigns Sales Pip…" at bounding box center [585, 271] width 1170 height 542
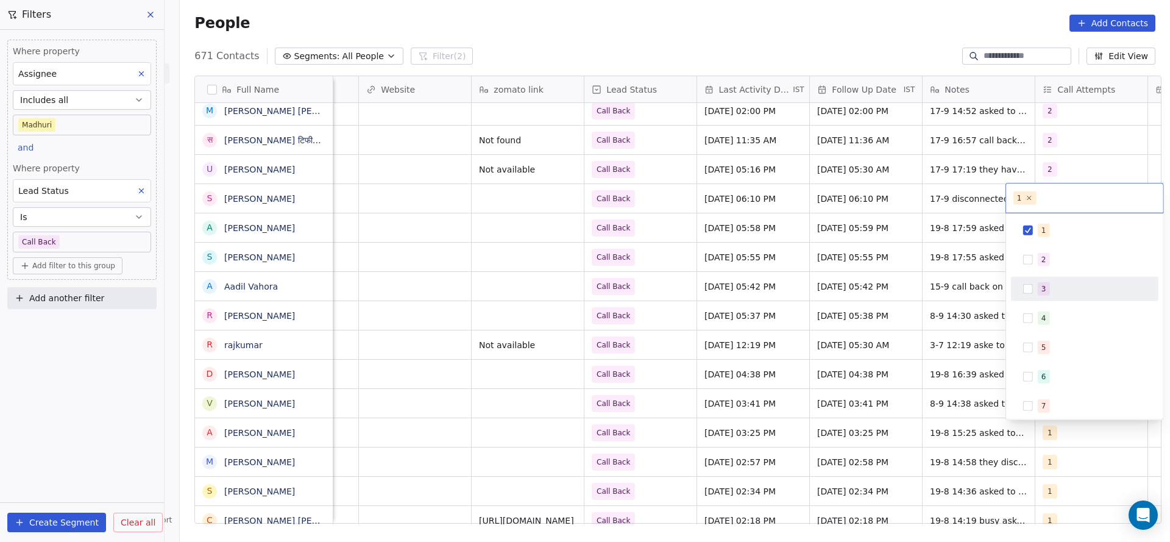
click at [1051, 262] on div "2" at bounding box center [1092, 259] width 109 height 13
click at [1052, 230] on div "1" at bounding box center [1092, 230] width 109 height 13
click at [854, 282] on html "On2Cook India Pvt. Ltd. Contacts People Marketing Workflows Campaigns Sales Pip…" at bounding box center [585, 271] width 1170 height 542
click at [644, 209] on div "Call Back" at bounding box center [641, 198] width 112 height 29
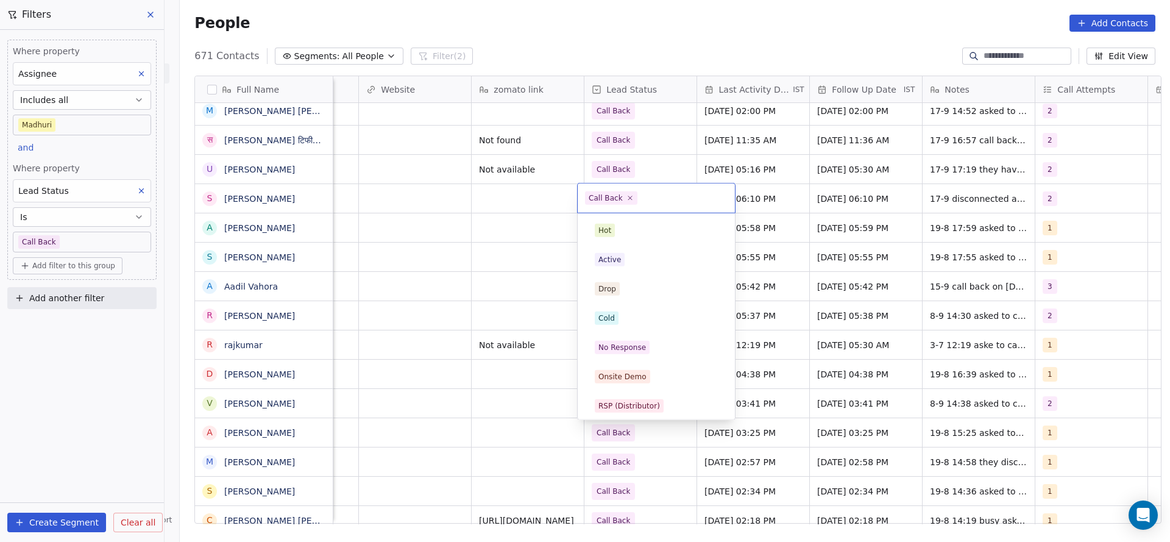
scroll to position [91, 0]
click at [651, 171] on html "On2Cook India Pvt. Ltd. Contacts People Marketing Workflows Campaigns Sales Pip…" at bounding box center [585, 271] width 1170 height 542
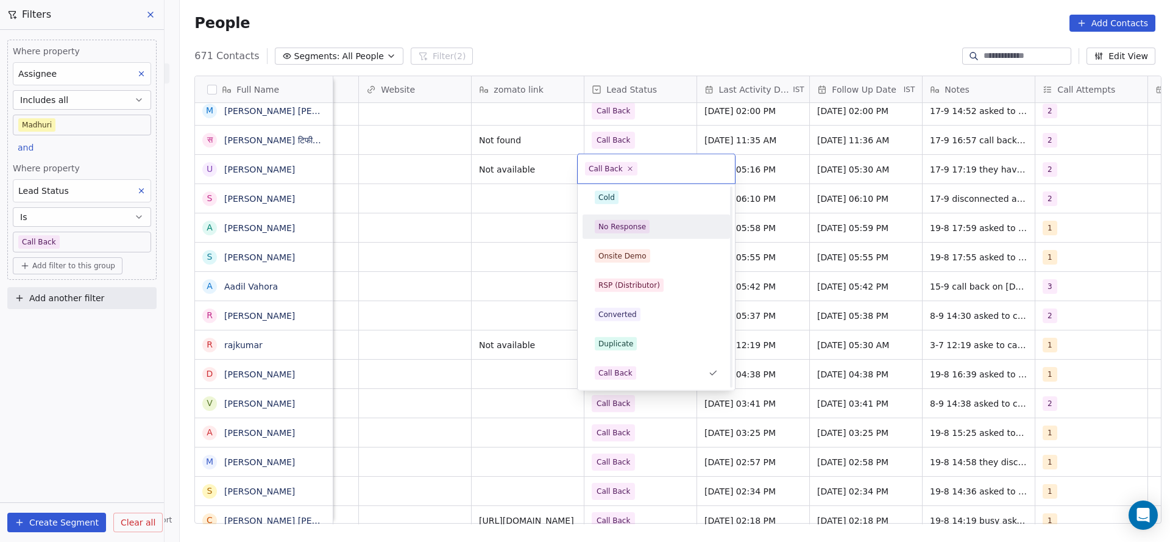
scroll to position [0, 0]
click at [628, 232] on div "Active" at bounding box center [656, 230] width 123 height 13
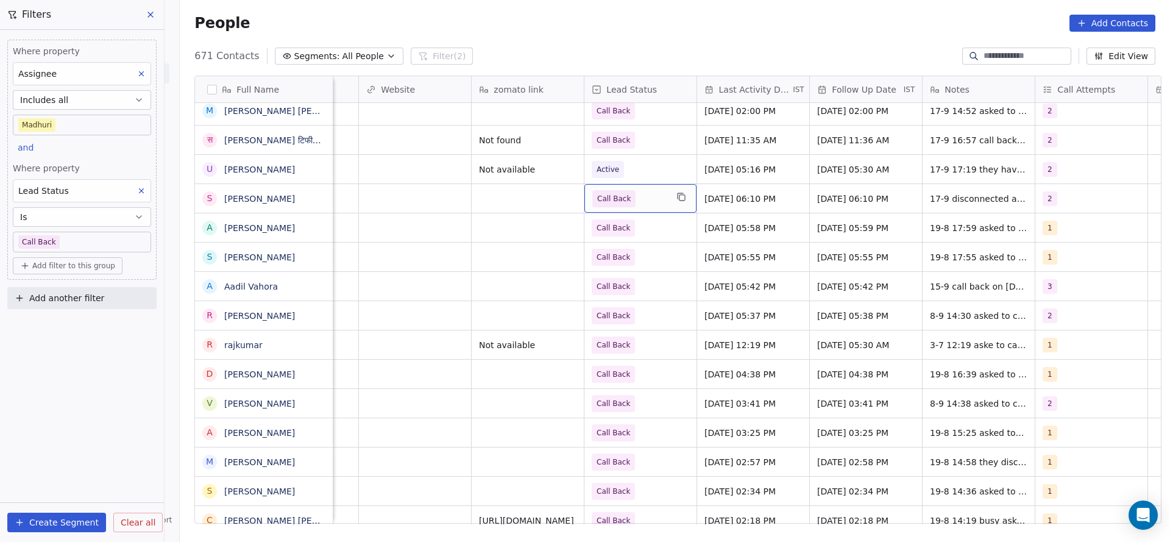
click at [627, 188] on div "Call Back" at bounding box center [641, 198] width 112 height 29
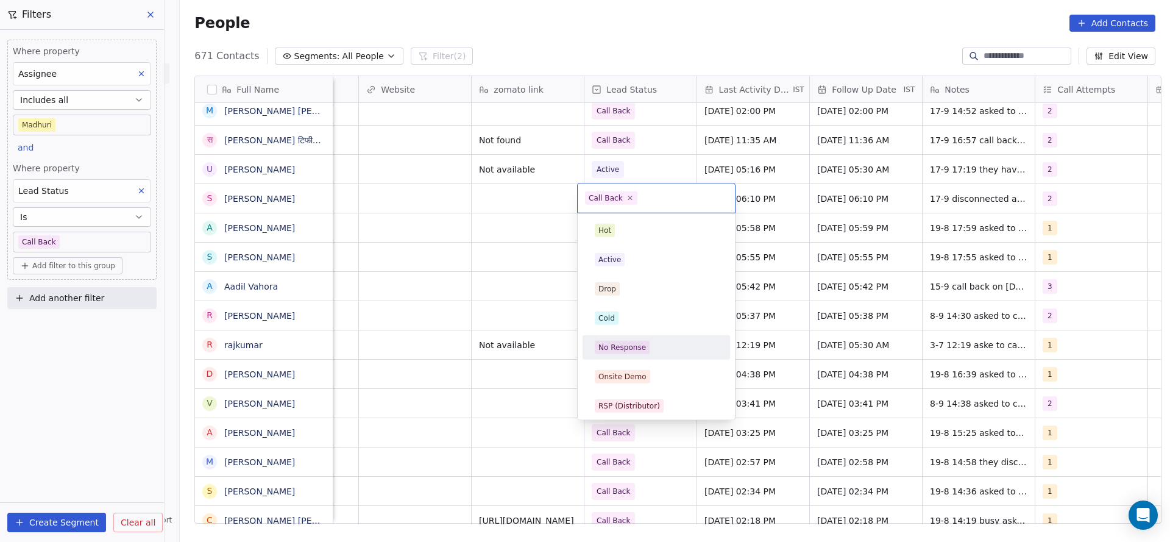
scroll to position [91, 0]
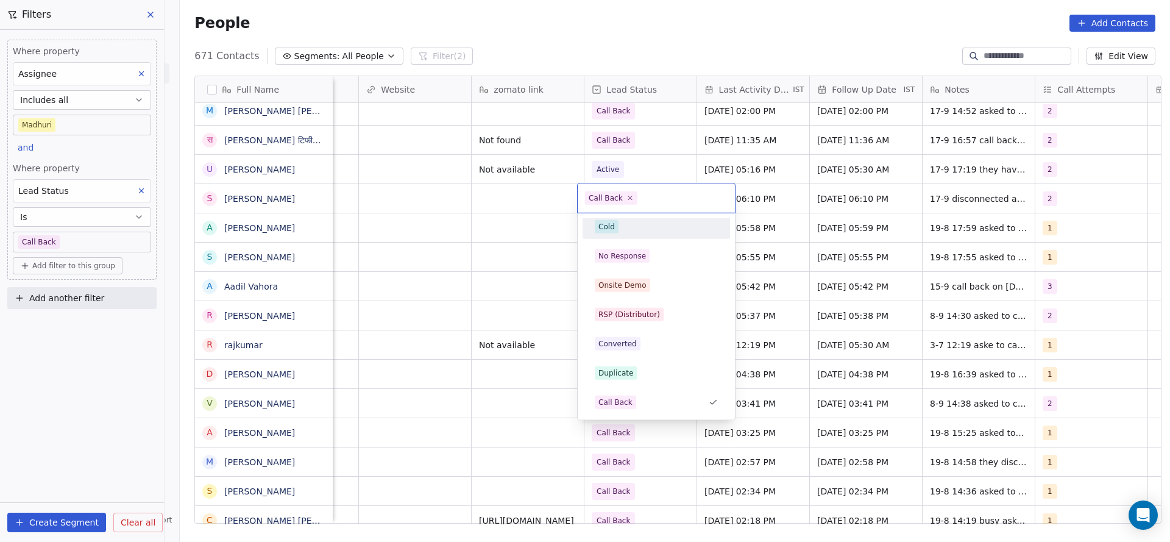
click at [625, 222] on div "Cold" at bounding box center [656, 226] width 123 height 13
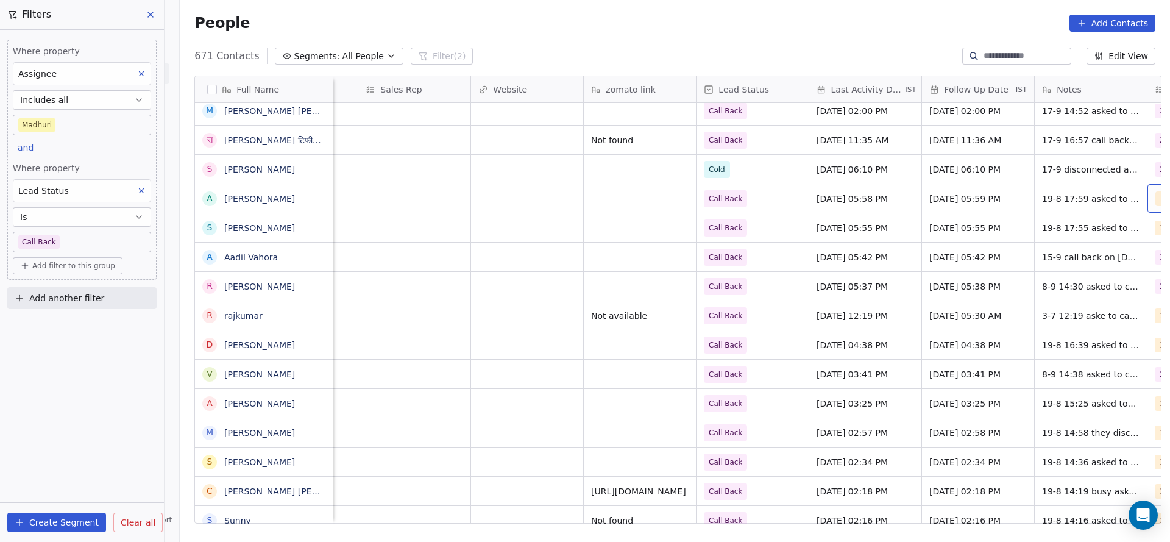
scroll to position [0, 1328]
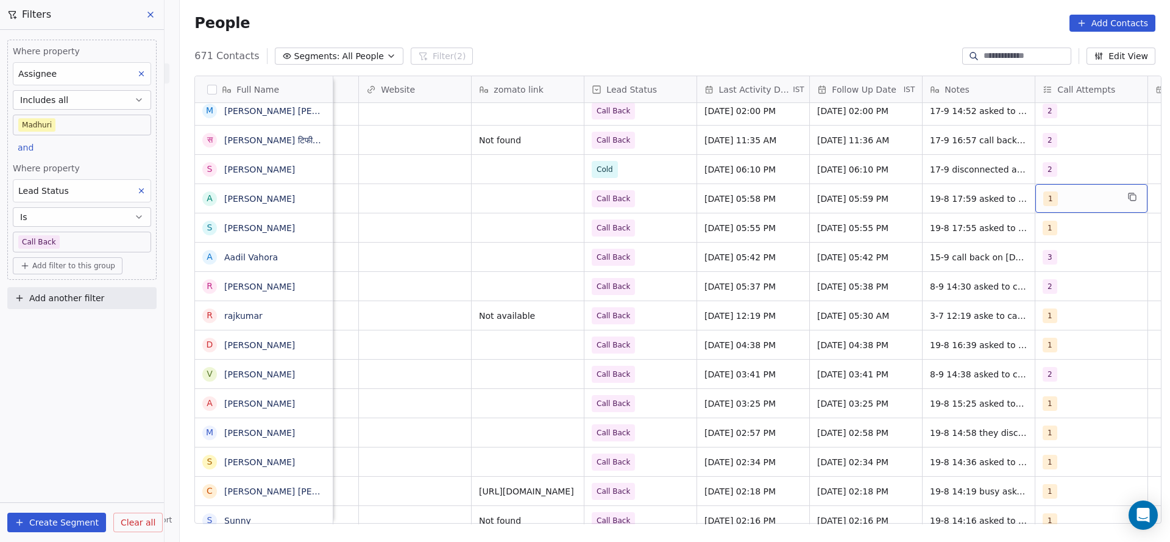
click at [1070, 210] on div "1" at bounding box center [1092, 198] width 112 height 29
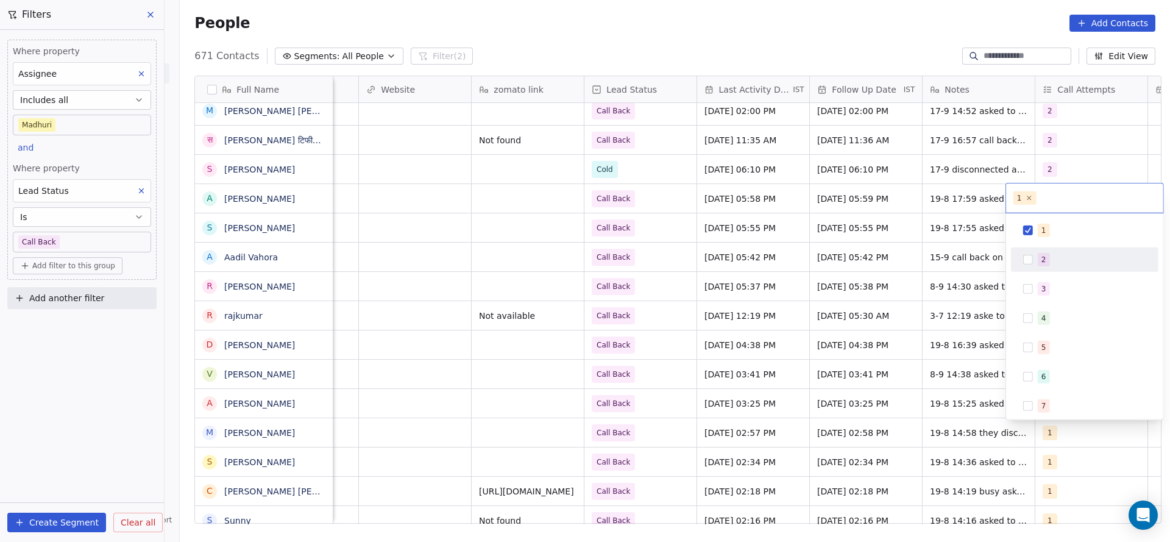
click at [1044, 258] on div "2" at bounding box center [1044, 259] width 5 height 11
click at [1046, 247] on div "2" at bounding box center [1085, 259] width 148 height 24
click at [1046, 234] on span "1" at bounding box center [1044, 230] width 12 height 13
click at [1041, 256] on span "2" at bounding box center [1044, 259] width 12 height 13
click at [825, 306] on html "On2Cook India Pvt. Ltd. Contacts People Marketing Workflows Campaigns Sales Pip…" at bounding box center [585, 271] width 1170 height 542
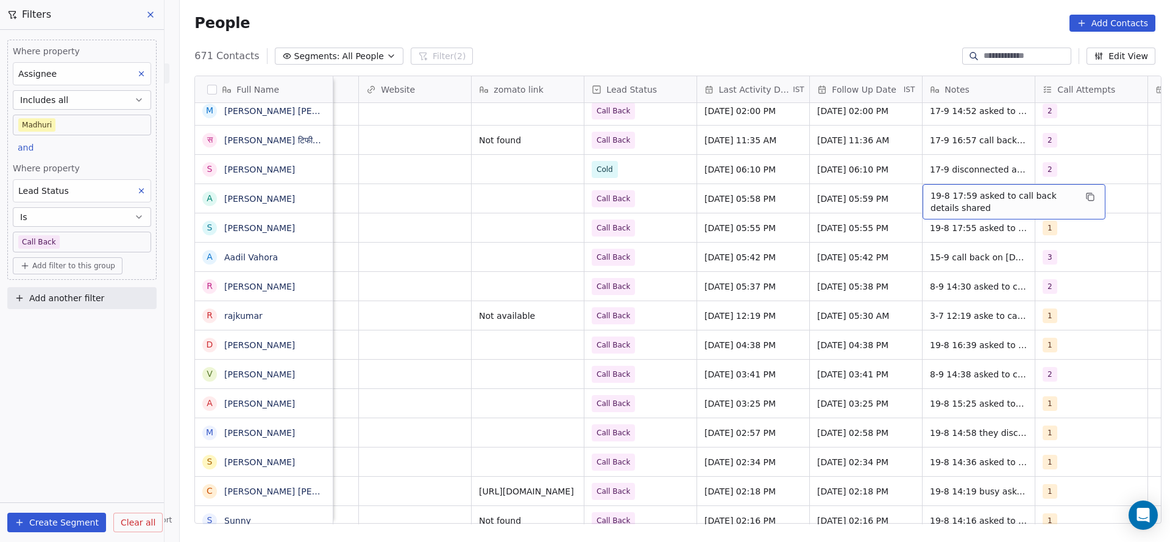
click at [946, 199] on span "19-8 17:59 asked to call back details shared" at bounding box center [1003, 202] width 145 height 24
click at [922, 192] on textarea "**********" at bounding box center [1008, 203] width 182 height 38
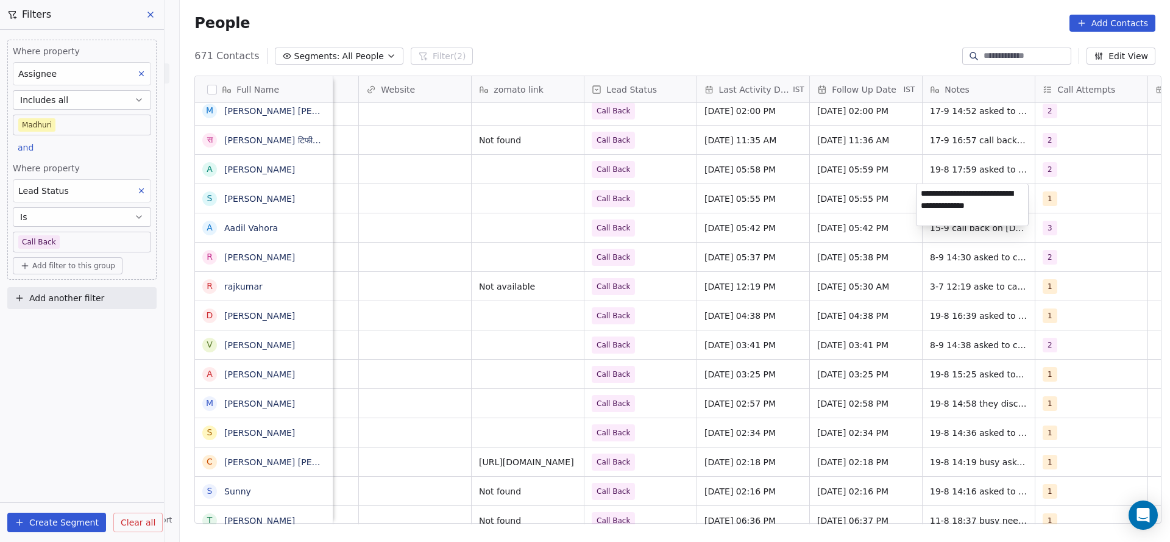
type textarea "**********"
click at [765, 237] on html "On2Cook India Pvt. Ltd. Contacts People Marketing Workflows Campaigns Sales Pip…" at bounding box center [585, 271] width 1170 height 542
click at [949, 162] on span "19-8 17:59 asked to call back details shared" at bounding box center [1003, 172] width 145 height 24
click at [920, 161] on textarea "**********" at bounding box center [1008, 174] width 182 height 38
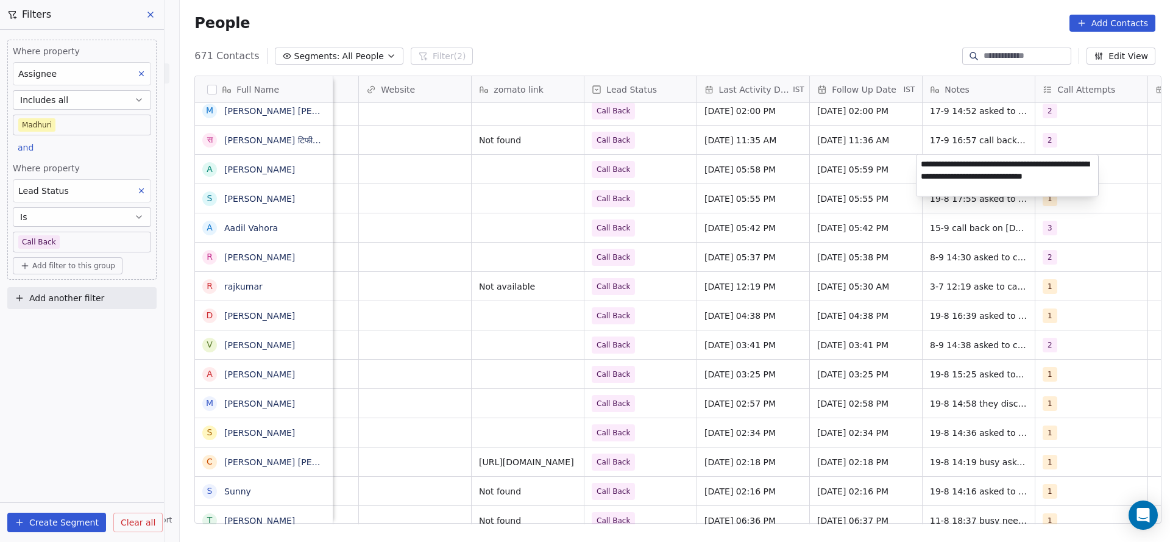
type textarea "**********"
click at [801, 216] on html "On2Cook India Pvt. Ltd. Contacts People Marketing Workflows Campaigns Sales Pip…" at bounding box center [585, 271] width 1170 height 542
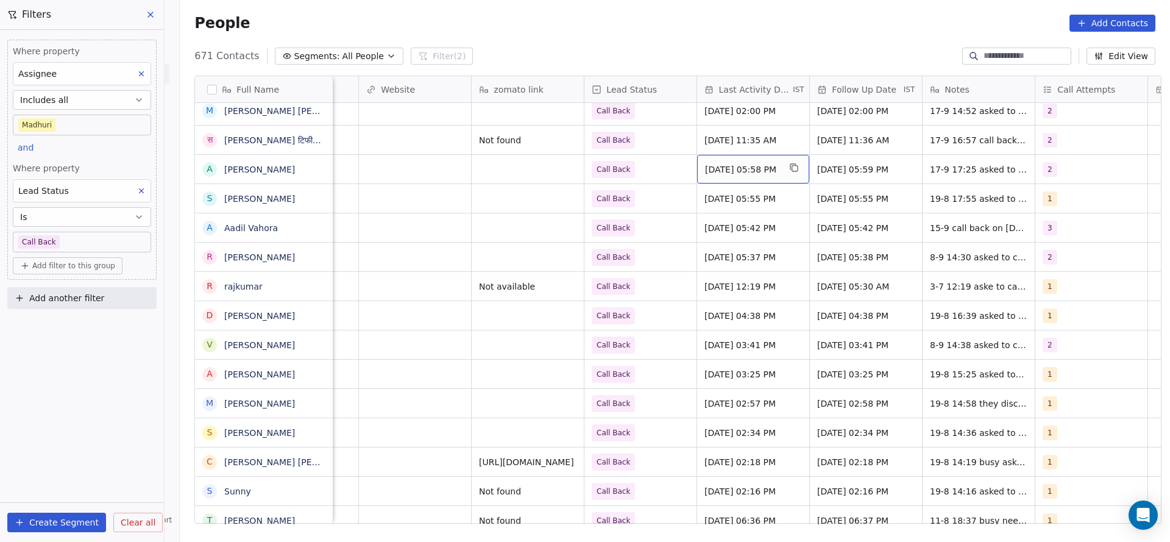
click at [736, 171] on span "Aug 19, 2025 05:58 PM" at bounding box center [742, 169] width 74 height 12
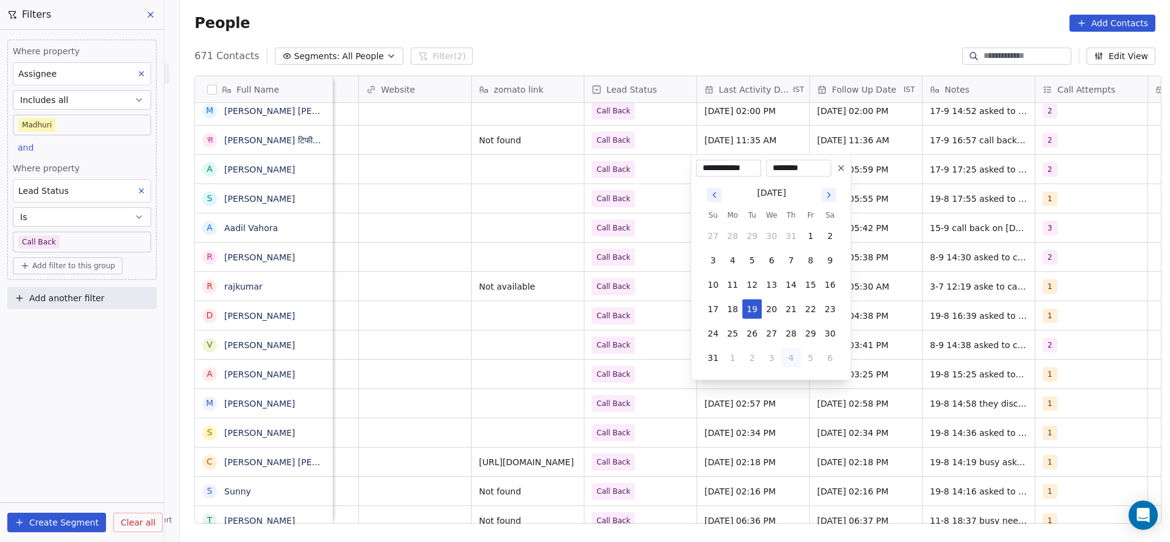
click at [784, 355] on button "4" at bounding box center [791, 358] width 20 height 20
click at [770, 280] on button "17" at bounding box center [772, 285] width 20 height 20
type input "**********"
click at [561, 295] on html "On2Cook India Pvt. Ltd. Contacts People Marketing Workflows Campaigns Sales Pip…" at bounding box center [585, 271] width 1170 height 542
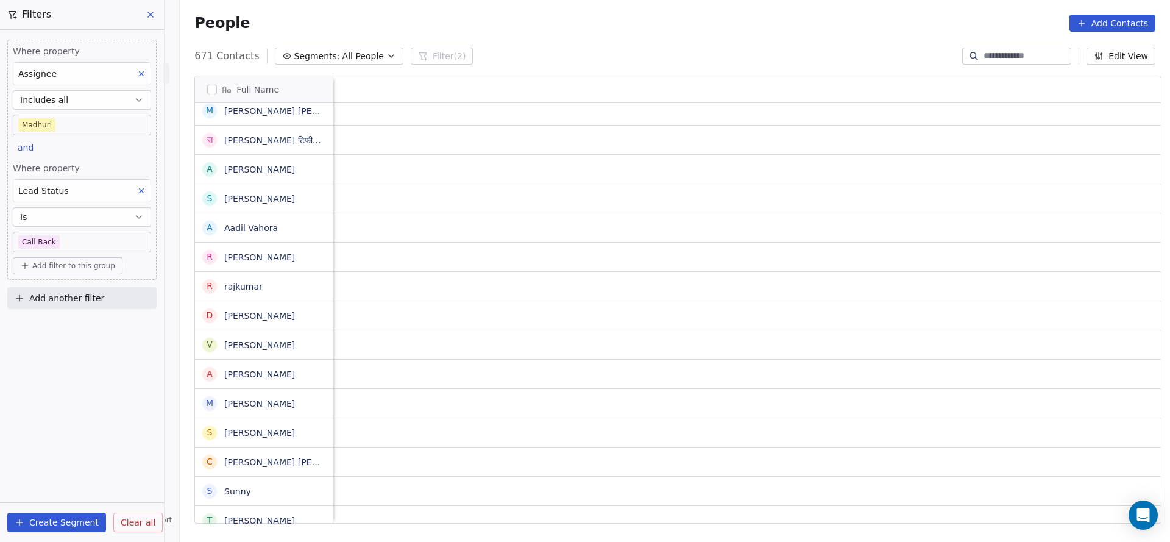
scroll to position [0, 0]
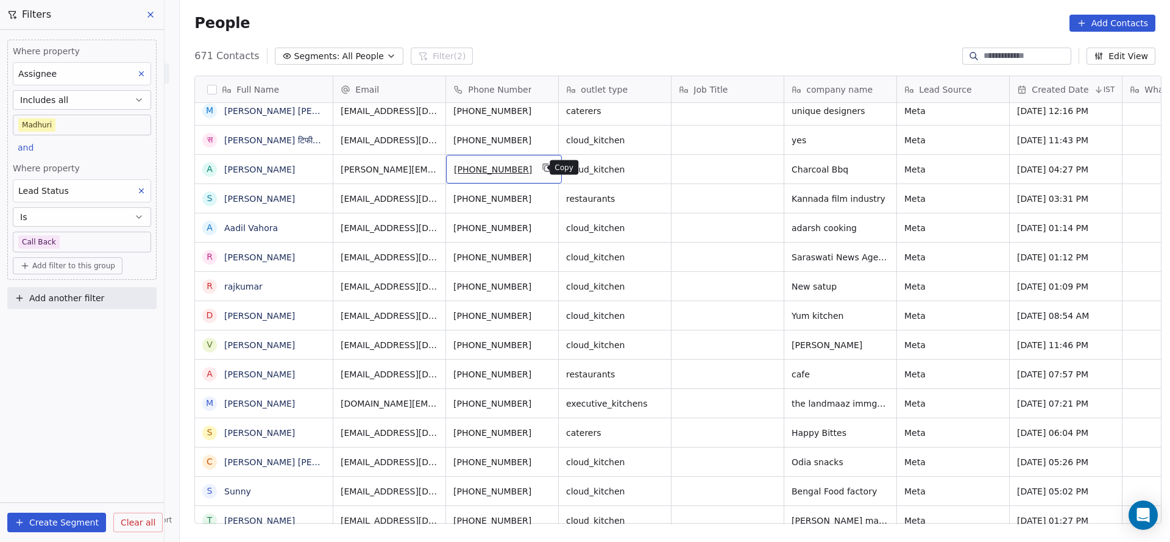
click at [540, 172] on button "grid" at bounding box center [547, 167] width 15 height 15
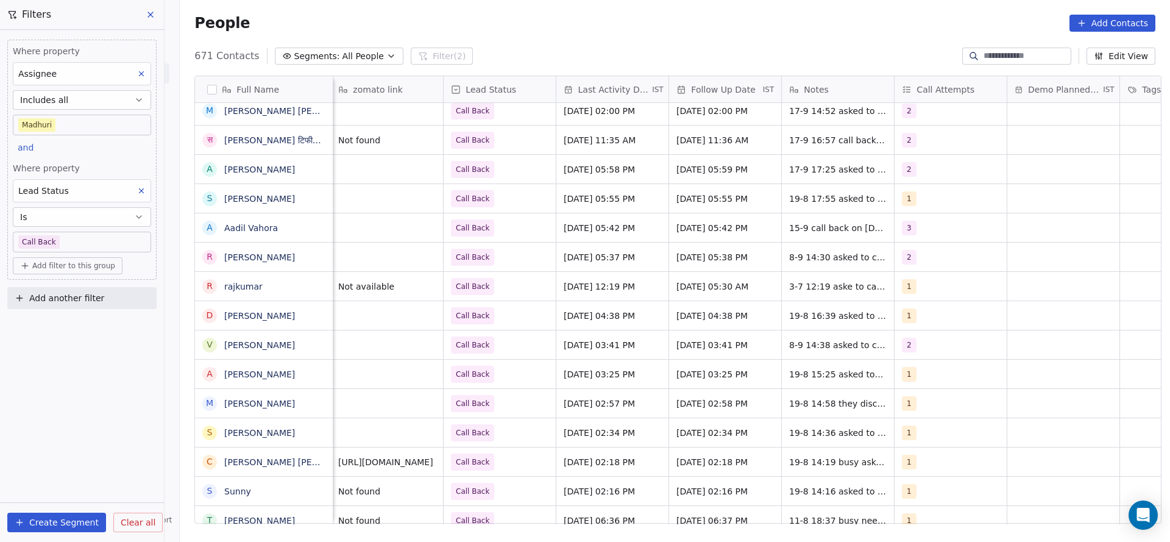
scroll to position [0, 1471]
click at [591, 191] on div "Aug 19, 2025 05:55 PM" at bounding box center [610, 198] width 112 height 29
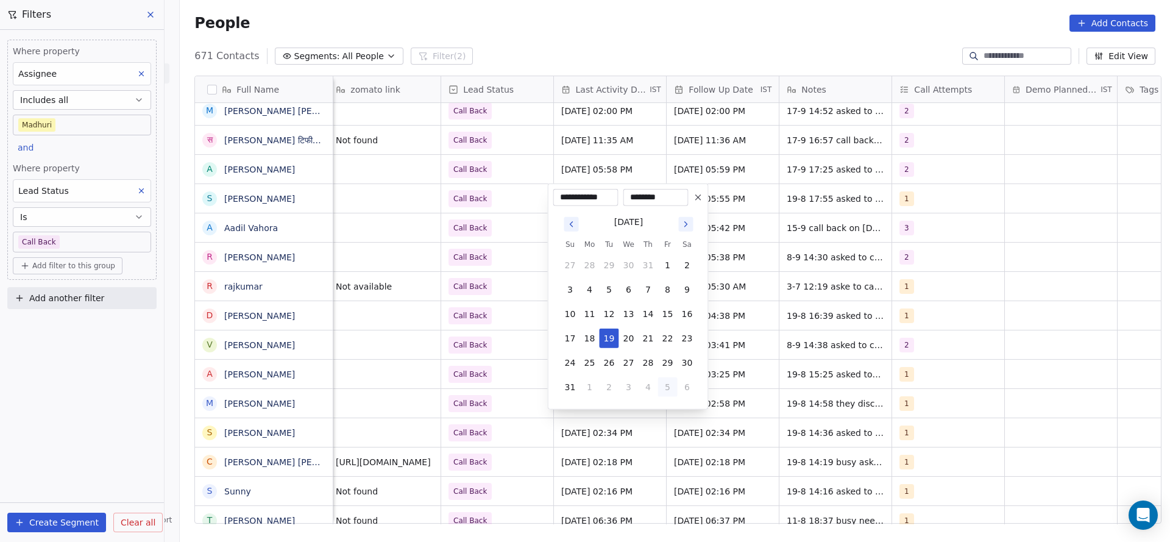
click at [660, 394] on button "5" at bounding box center [668, 387] width 20 height 20
click at [628, 311] on button "17" at bounding box center [629, 314] width 20 height 20
type input "**********"
click at [452, 319] on html "On2Cook India Pvt. Ltd. Contacts People Marketing Workflows Campaigns Sales Pip…" at bounding box center [585, 271] width 1170 height 542
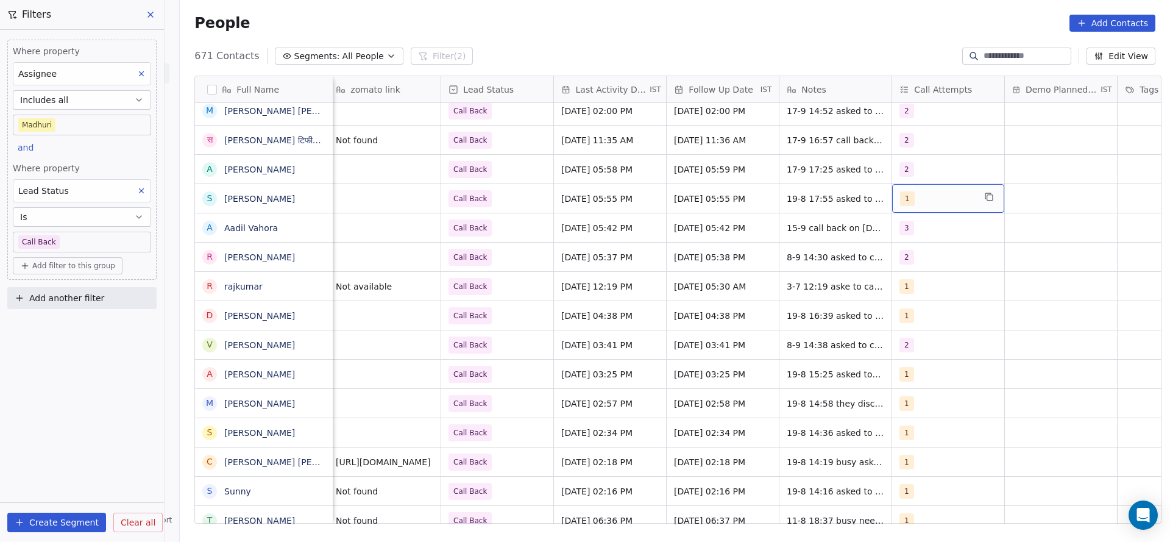
click at [937, 201] on div "1" at bounding box center [937, 198] width 74 height 15
click at [925, 266] on div "2" at bounding box center [965, 260] width 138 height 20
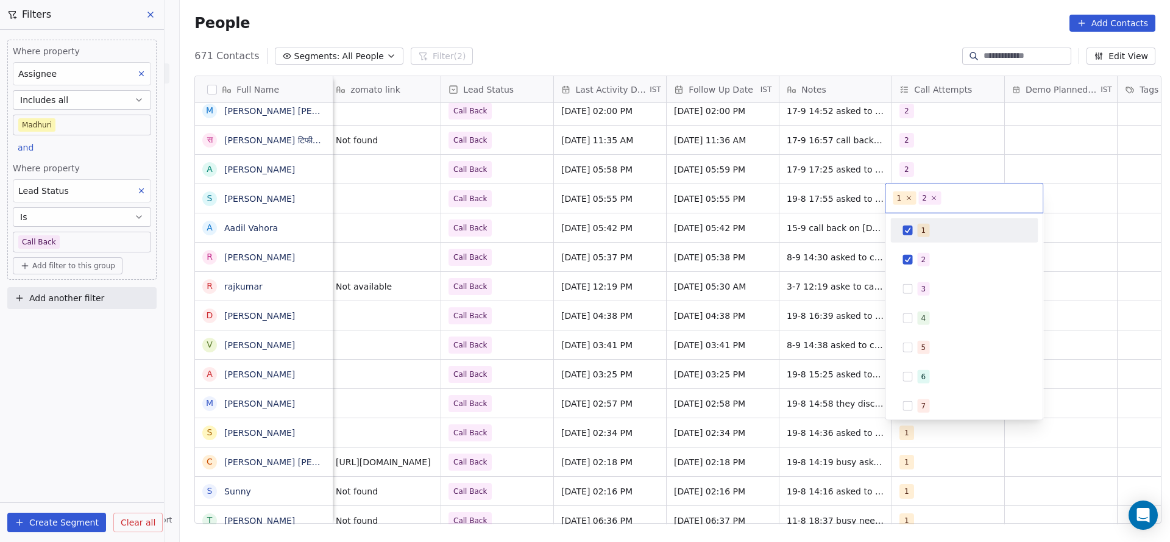
click at [928, 236] on div "1" at bounding box center [972, 230] width 109 height 13
click at [808, 257] on html "On2Cook India Pvt. Ltd. Contacts People Marketing Workflows Campaigns Sales Pip…" at bounding box center [585, 271] width 1170 height 542
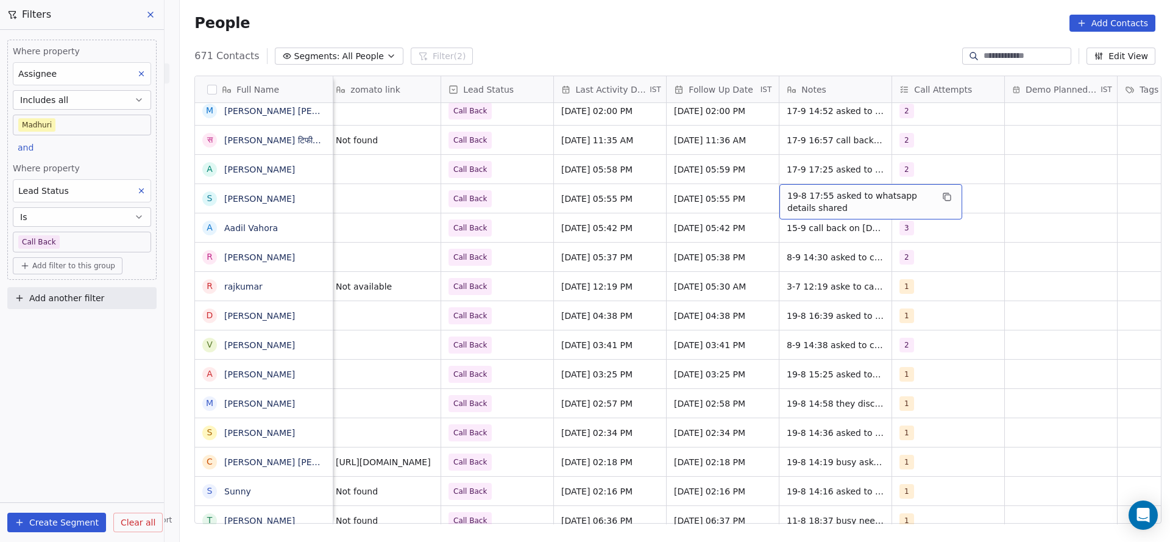
click at [813, 196] on span "19-8 17:55 asked to whatsapp details shared" at bounding box center [860, 202] width 145 height 24
click at [774, 192] on textarea "**********" at bounding box center [865, 203] width 182 height 38
type textarea "**********"
click at [552, 275] on html "On2Cook India Pvt. Ltd. Contacts People Marketing Workflows Campaigns Sales Pip…" at bounding box center [585, 271] width 1170 height 542
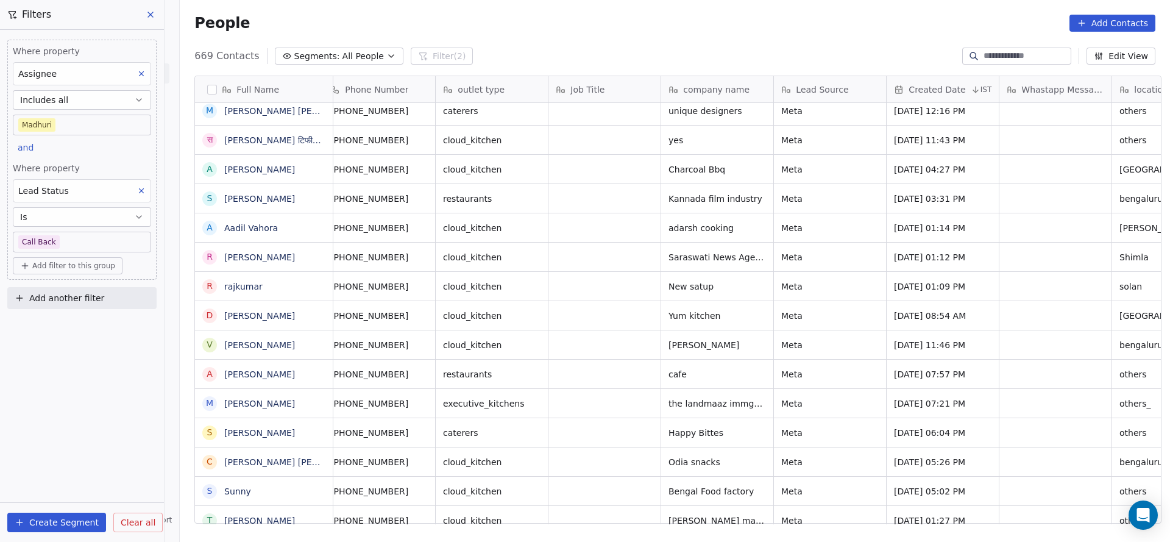
scroll to position [0, 0]
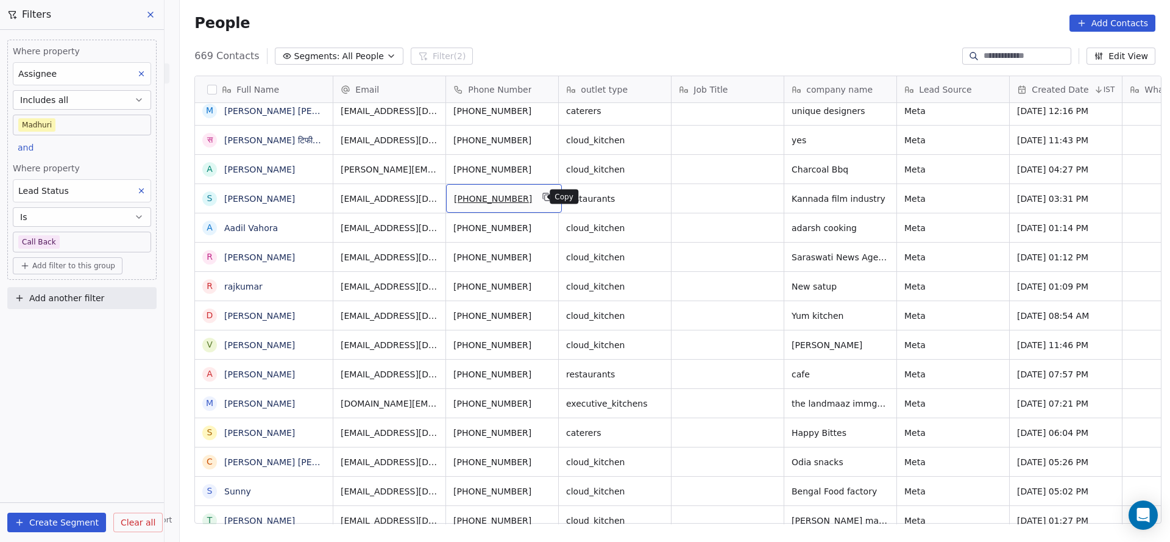
click at [543, 192] on icon "grid" at bounding box center [548, 197] width 10 height 10
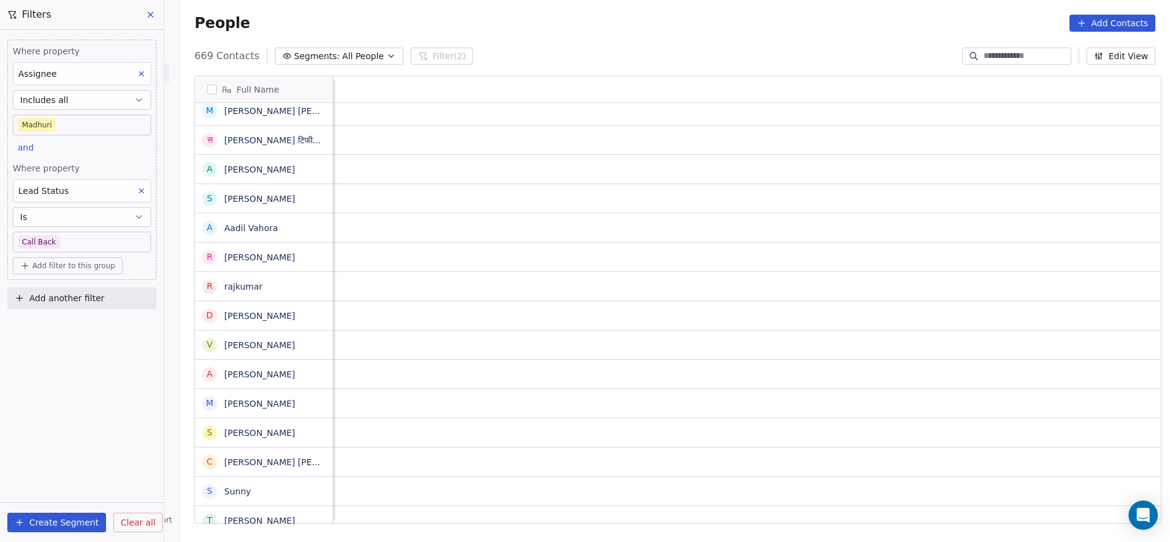
scroll to position [0, 1448]
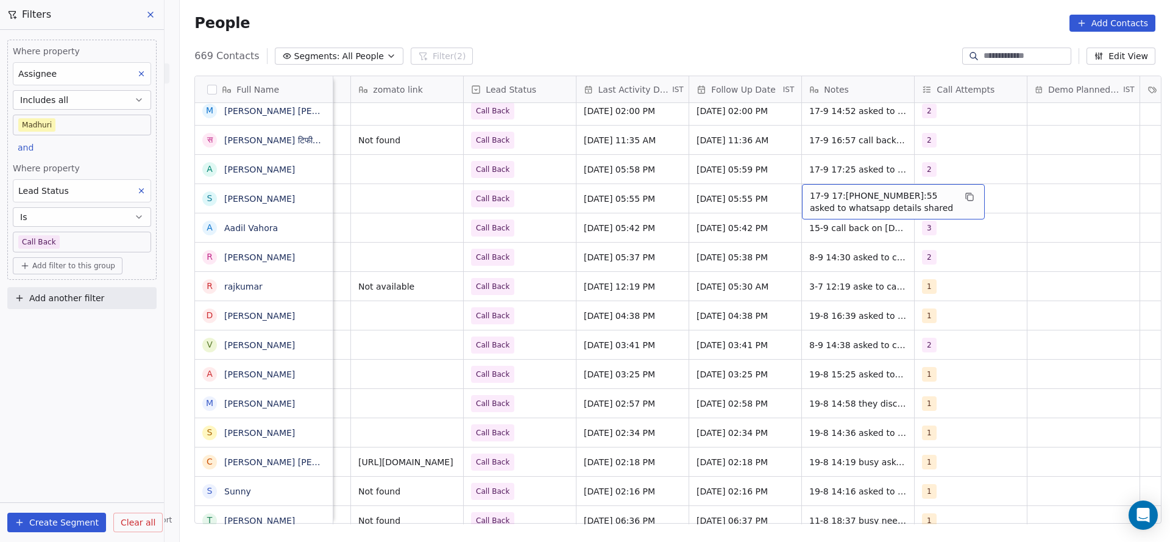
click at [817, 199] on span "17-9 17:26 19-8 17:55 asked to whatsapp details shared" at bounding box center [882, 202] width 145 height 24
click at [843, 192] on textarea "**********" at bounding box center [888, 203] width 182 height 38
type textarea "**********"
click at [630, 229] on html "On2Cook India Pvt. Ltd. Contacts People Marketing Workflows Campaigns Sales Pip…" at bounding box center [585, 271] width 1170 height 542
click at [518, 199] on span "Call Back" at bounding box center [509, 198] width 74 height 17
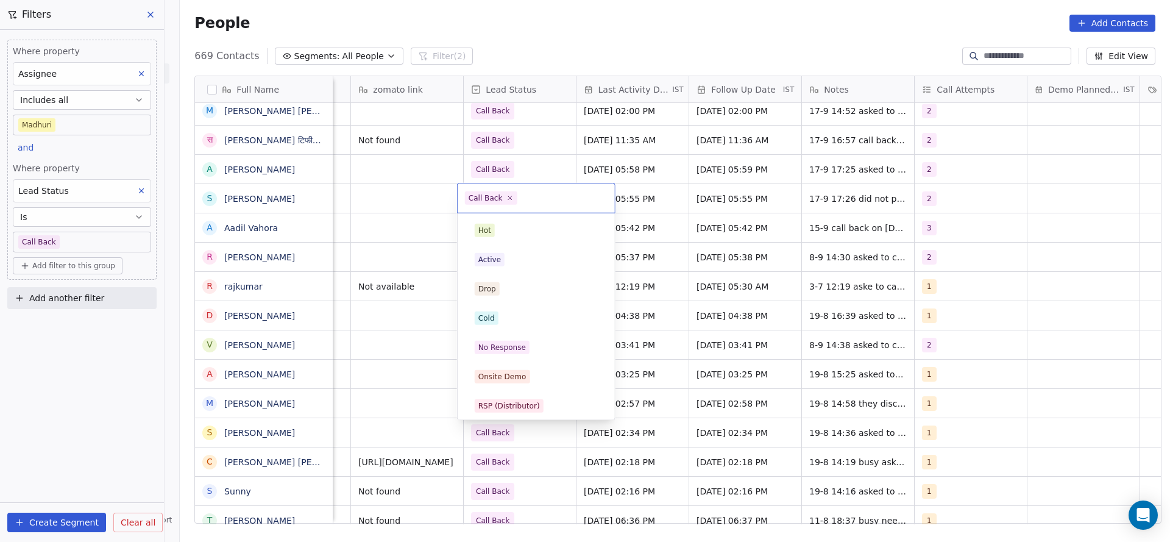
scroll to position [91, 0]
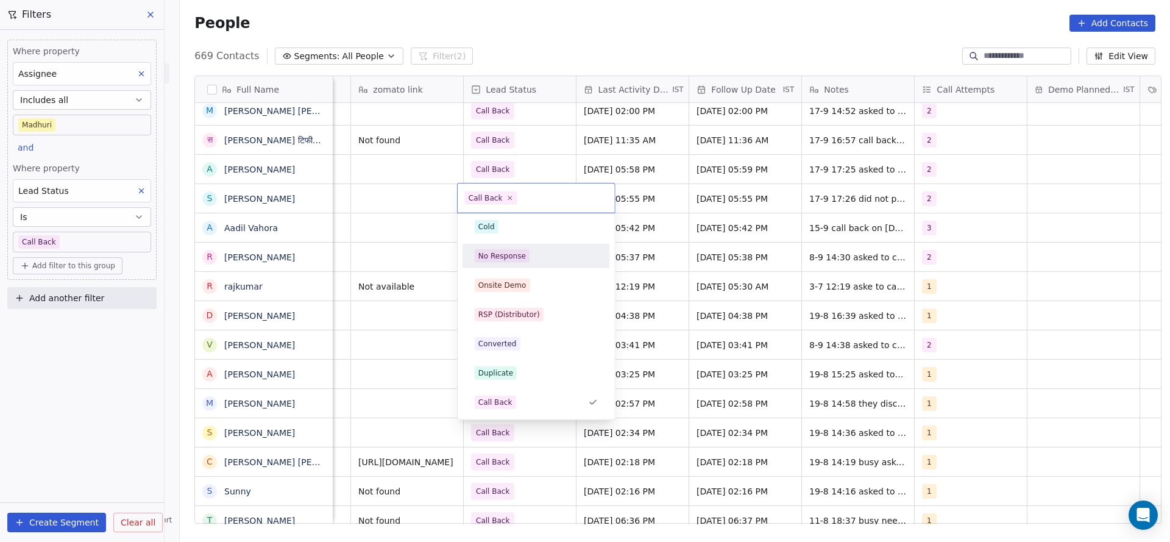
click at [514, 256] on div "No Response" at bounding box center [502, 256] width 48 height 11
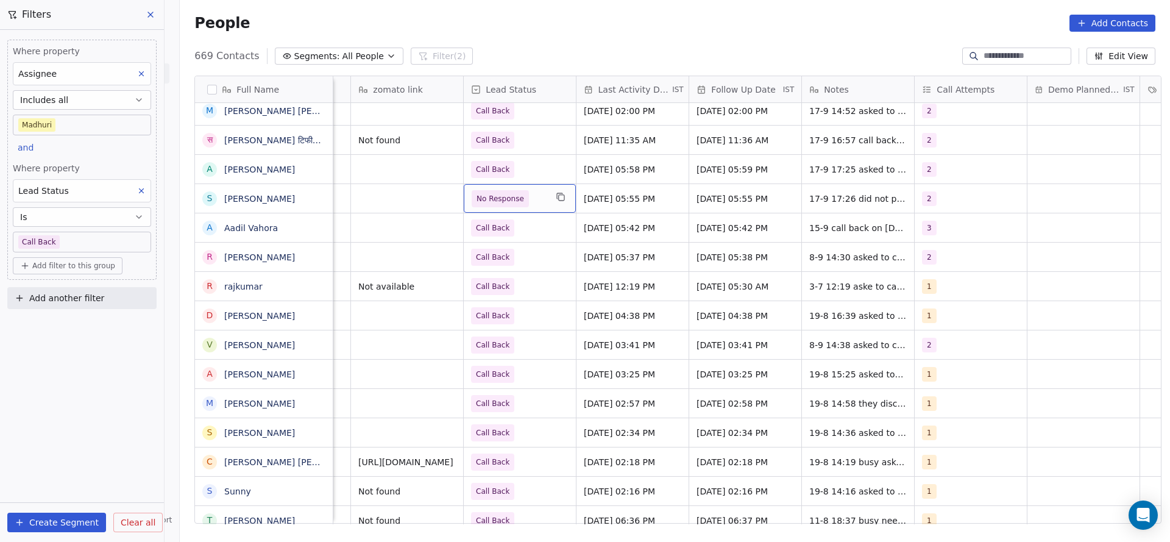
click at [881, 213] on div "Madhuri Call Back Sep 15, 2025 05:42 PM Sep 18, 2025 05:42 PM 15-9 call back on…" at bounding box center [83, 227] width 2397 height 29
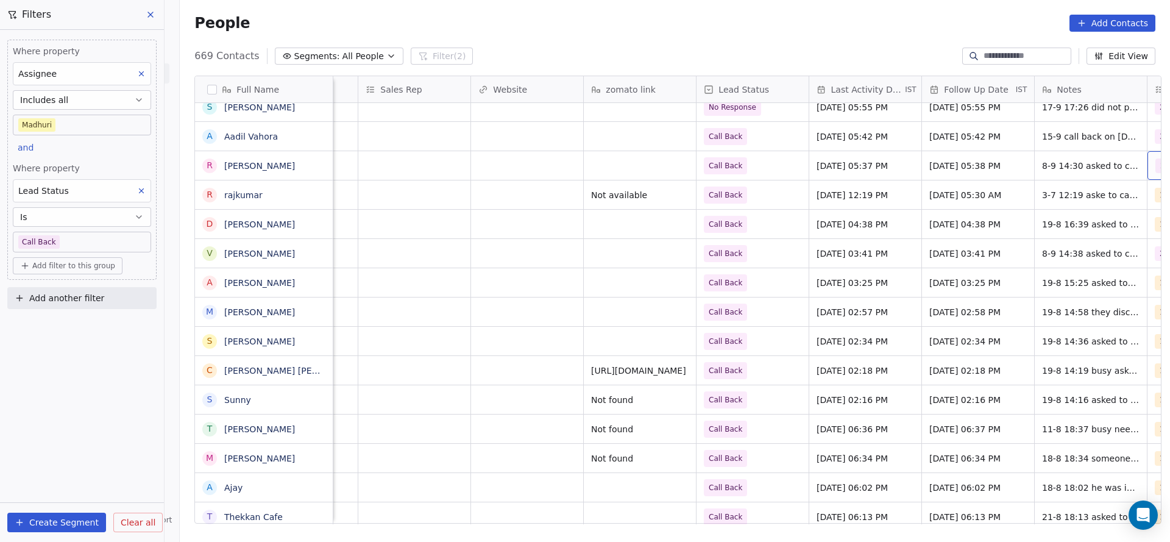
scroll to position [0, 1328]
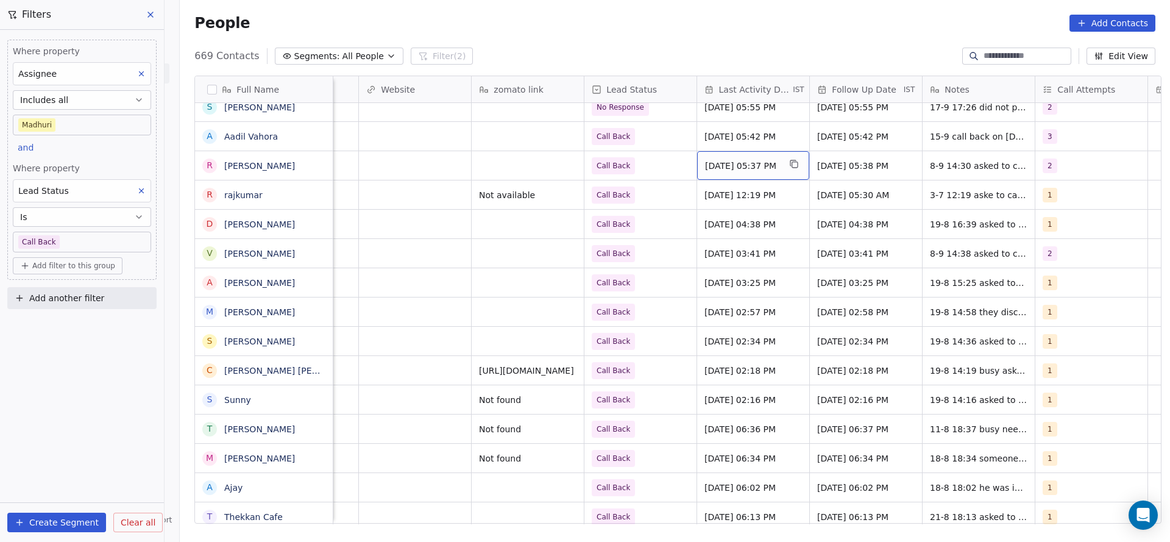
click at [711, 163] on span "Sep 08, 2025 05:37 PM" at bounding box center [742, 166] width 74 height 12
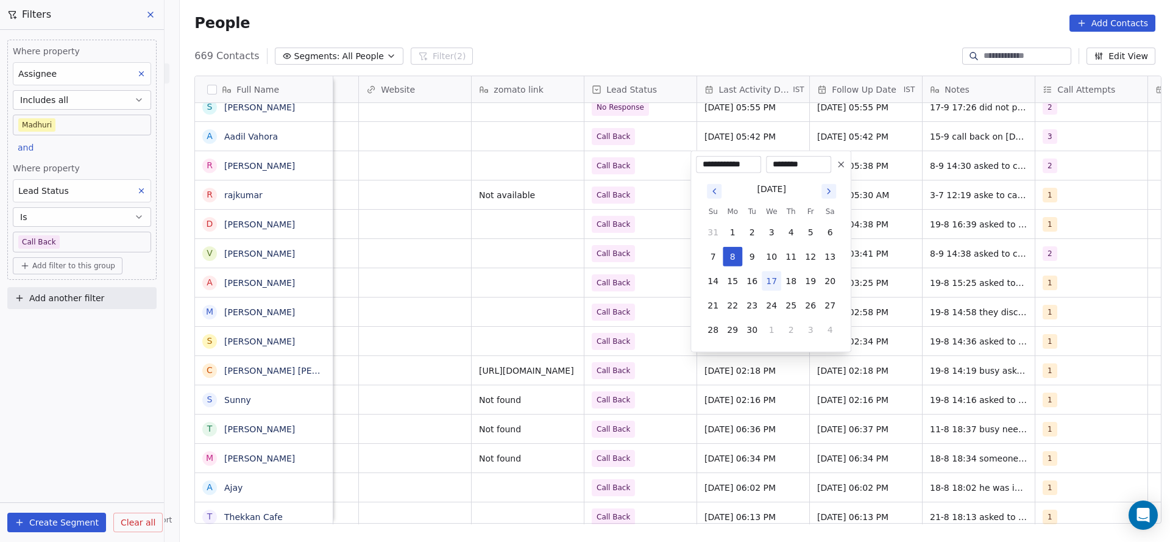
click at [772, 283] on button "17" at bounding box center [772, 281] width 20 height 20
type input "**********"
click at [552, 290] on html "On2Cook India Pvt. Ltd. Contacts People Marketing Workflows Campaigns Sales Pip…" at bounding box center [585, 271] width 1170 height 542
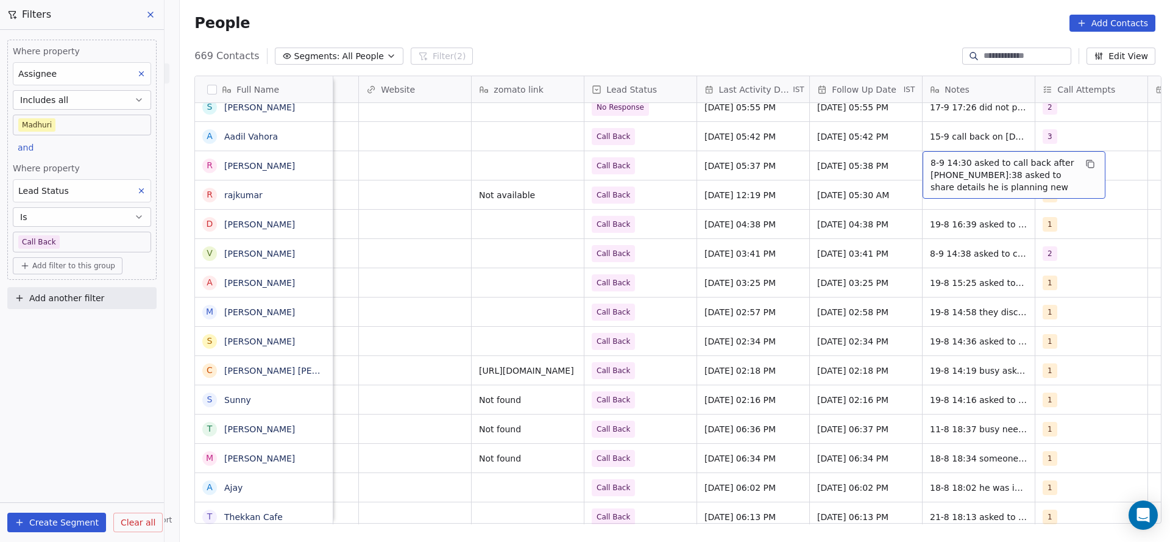
click at [975, 169] on span "8-9 14:30 asked to call back after 15 19-8 17:38 asked to share details he is p…" at bounding box center [1003, 175] width 145 height 37
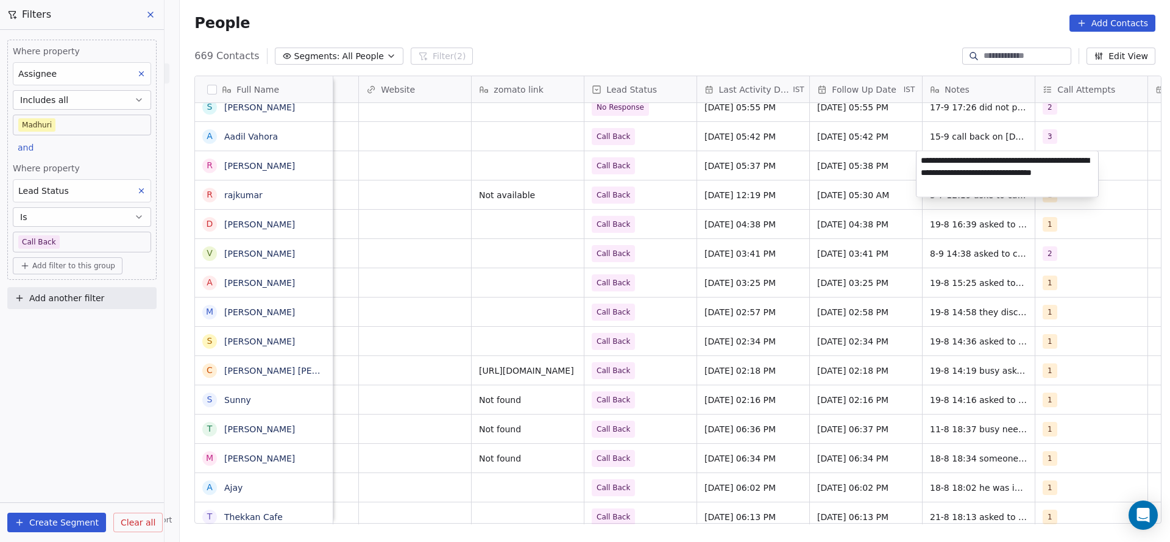
click at [922, 160] on textarea "**********" at bounding box center [1008, 174] width 182 height 46
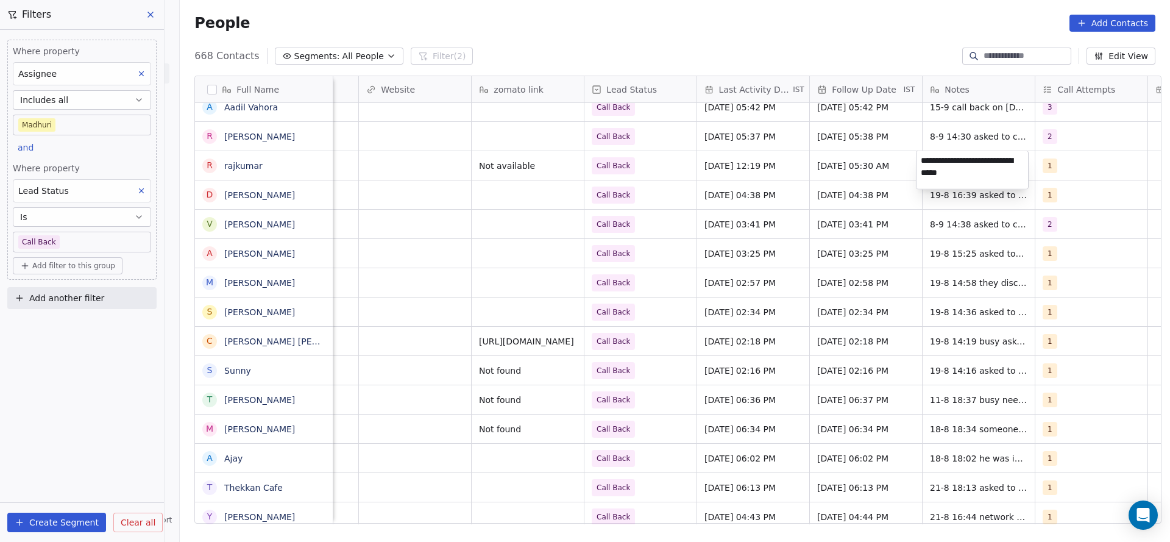
click at [764, 183] on html "On2Cook India Pvt. Ltd. Contacts People Marketing Workflows Campaigns Sales Pip…" at bounding box center [585, 271] width 1170 height 542
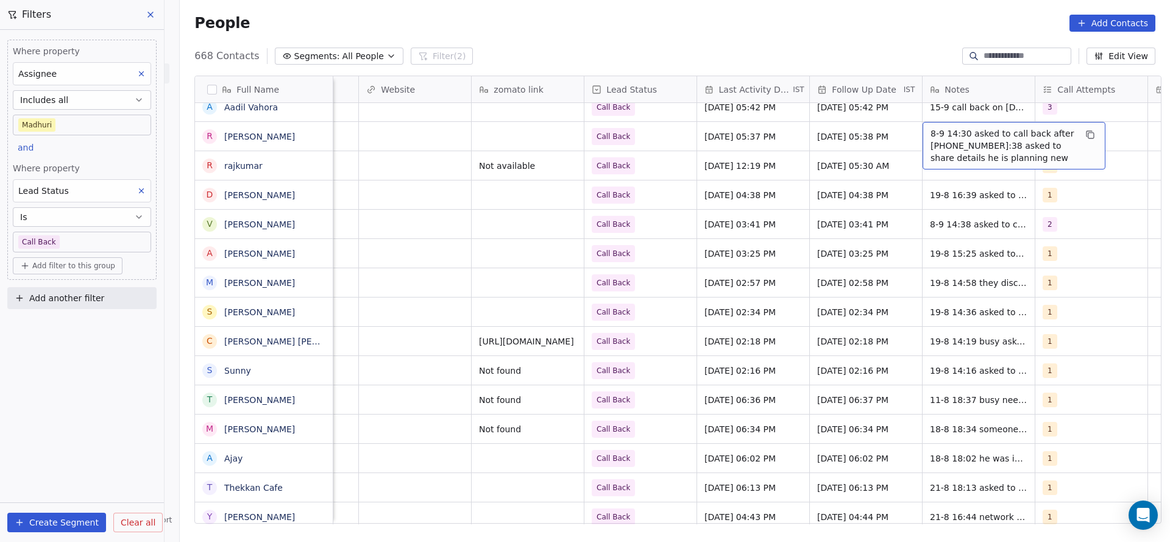
click at [940, 137] on span "8-9 14:30 asked to call back after 15 19-8 17:38 asked to share details he is p…" at bounding box center [1003, 145] width 145 height 37
click at [922, 126] on textarea "**********" at bounding box center [1008, 145] width 182 height 46
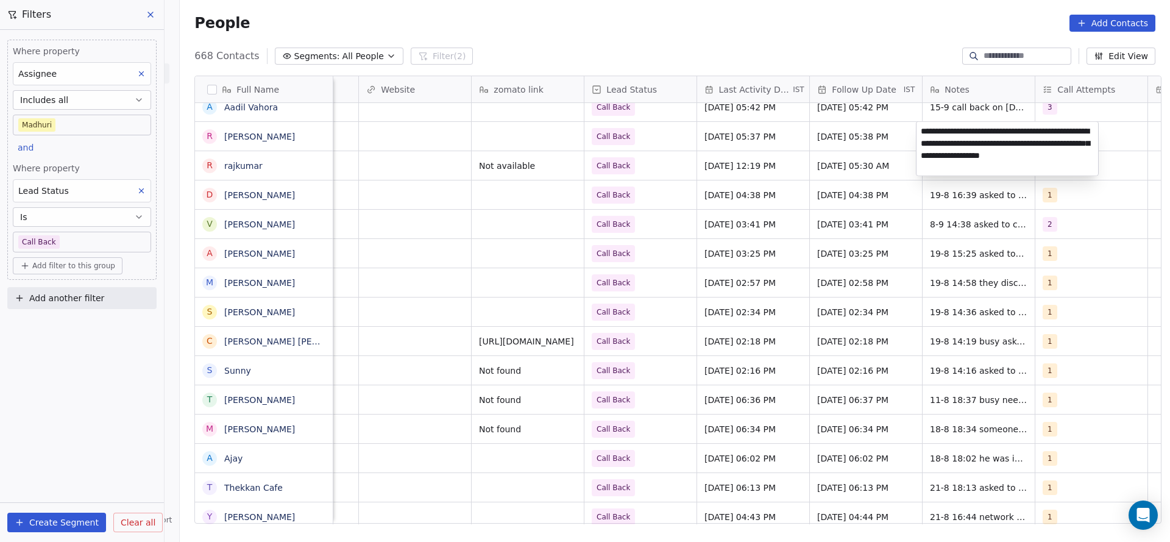
click at [1017, 132] on textarea "**********" at bounding box center [1008, 149] width 182 height 54
type textarea "**********"
click at [769, 172] on html "On2Cook India Pvt. Ltd. Contacts People Marketing Workflows Campaigns Sales Pip…" at bounding box center [585, 271] width 1170 height 542
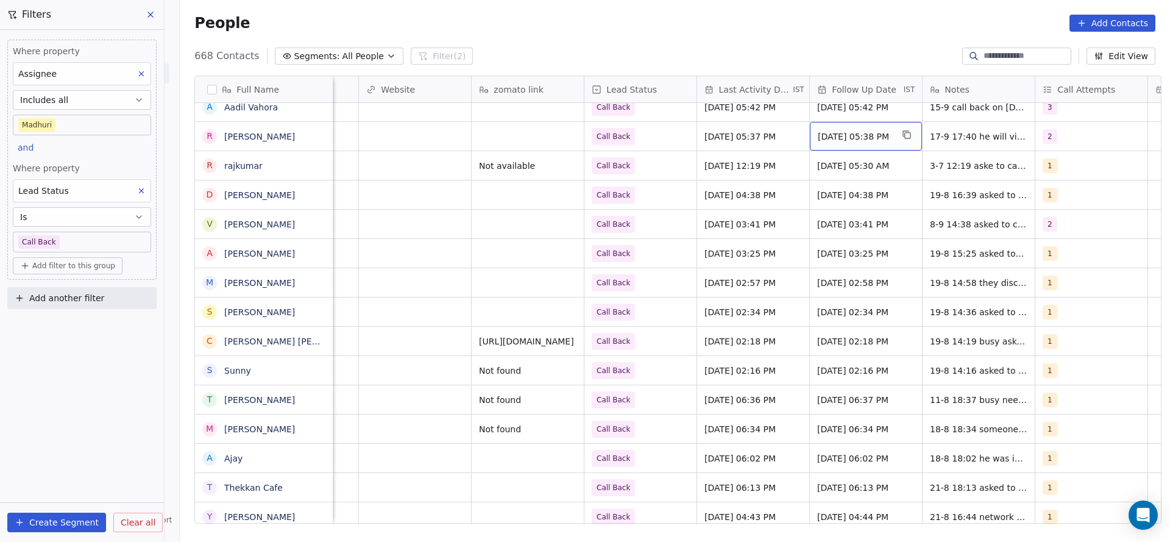
click at [855, 146] on div "Aug 29, 2025 05:38 PM" at bounding box center [866, 136] width 112 height 29
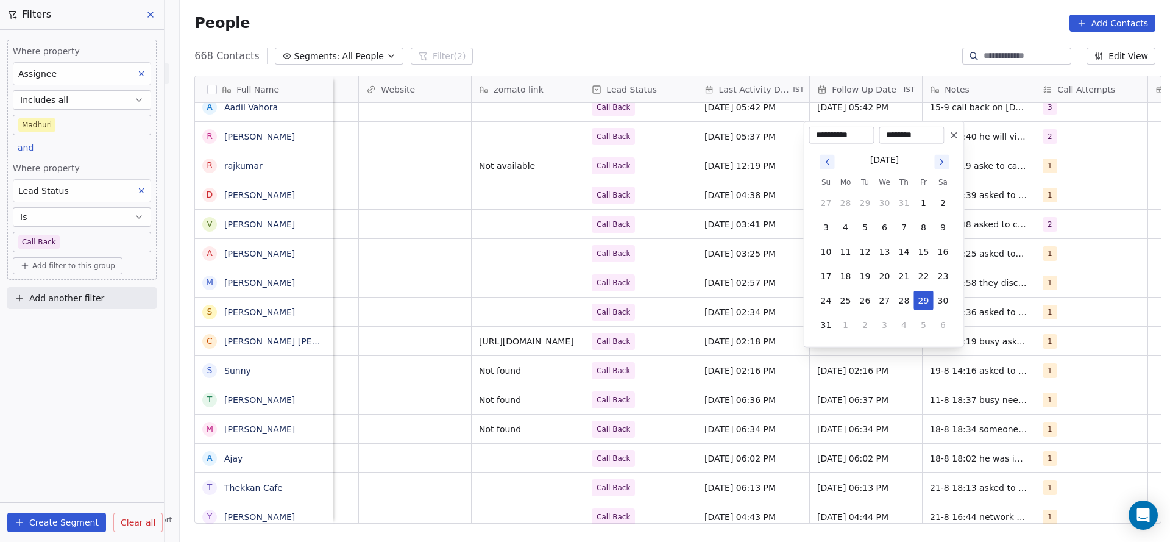
click at [921, 322] on button "5" at bounding box center [924, 325] width 20 height 20
click at [922, 300] on button "3" at bounding box center [924, 301] width 20 height 20
click at [944, 302] on button "1" at bounding box center [944, 301] width 20 height 20
click at [899, 324] on button "4" at bounding box center [905, 325] width 20 height 20
type input "**********"
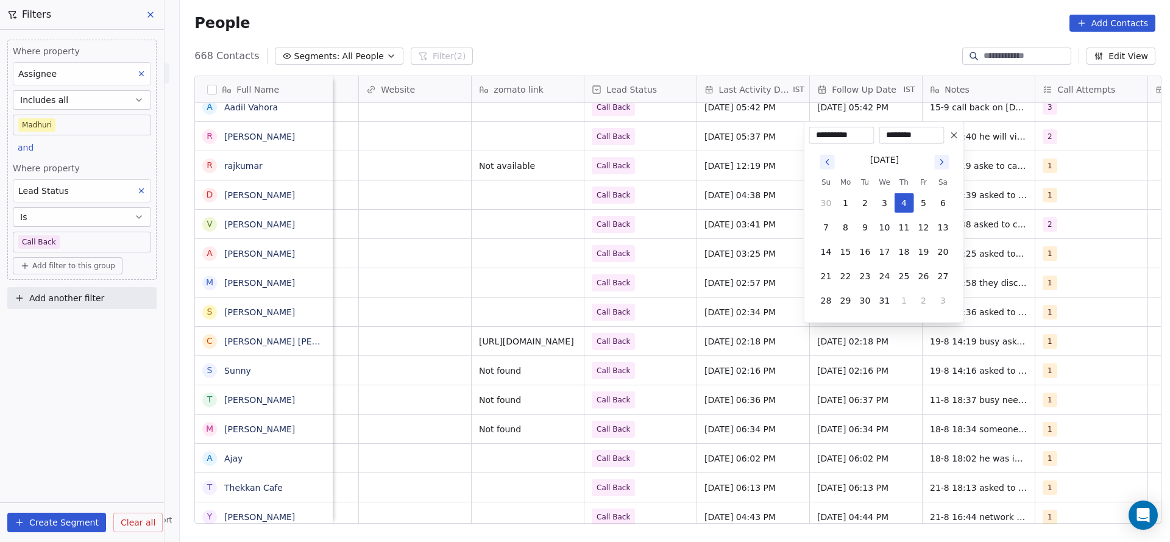
click at [757, 302] on html "On2Cook India Pvt. Ltd. Contacts People Marketing Workflows Campaigns Sales Pip…" at bounding box center [585, 271] width 1170 height 542
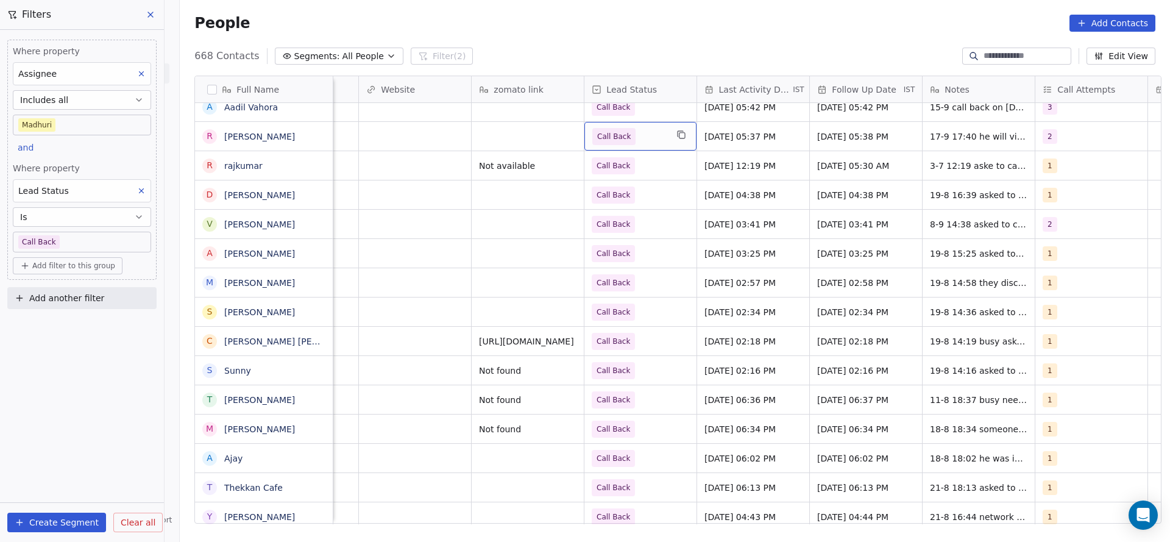
click at [627, 143] on span "Call Back" at bounding box center [629, 136] width 74 height 17
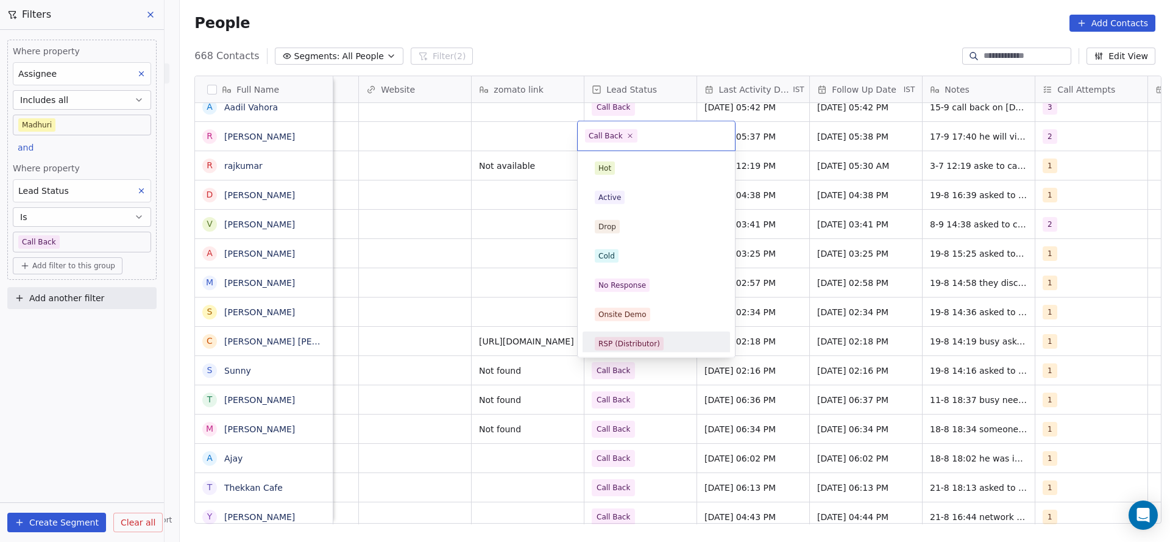
scroll to position [91, 0]
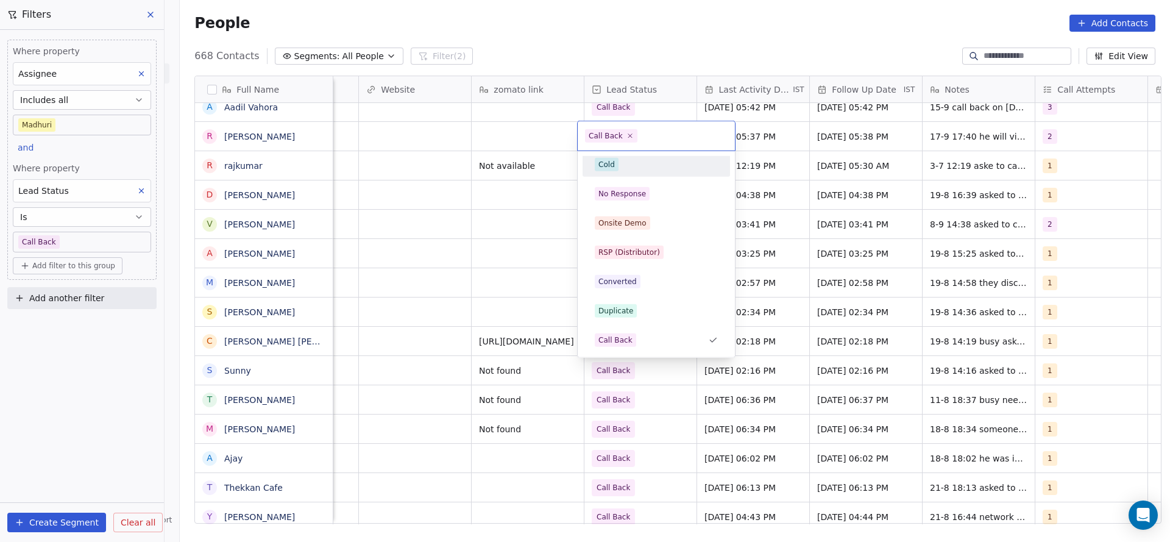
click at [617, 165] on span "Cold" at bounding box center [607, 164] width 24 height 13
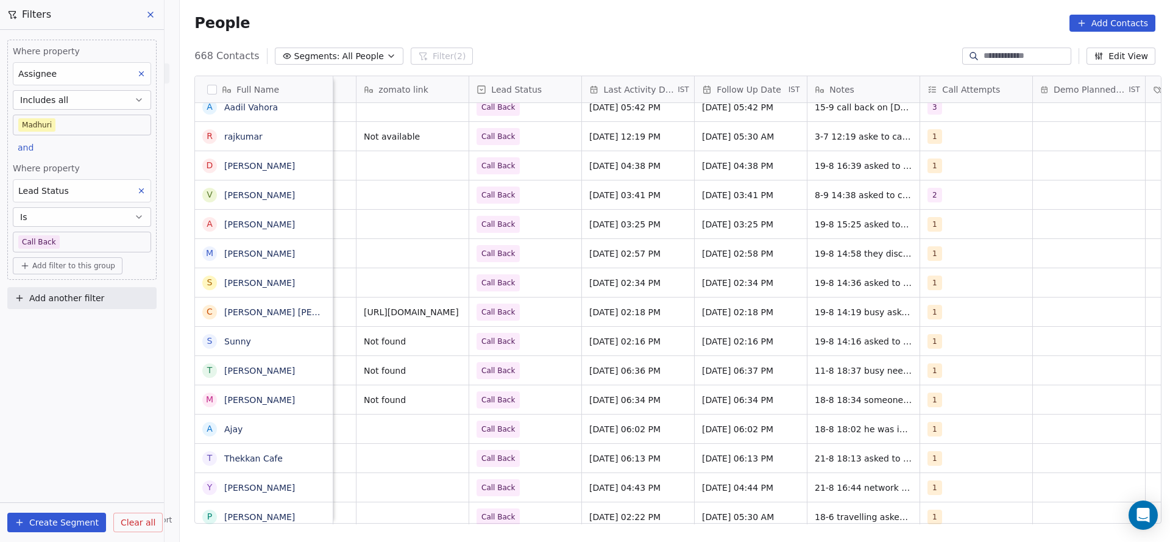
scroll to position [0, 1583]
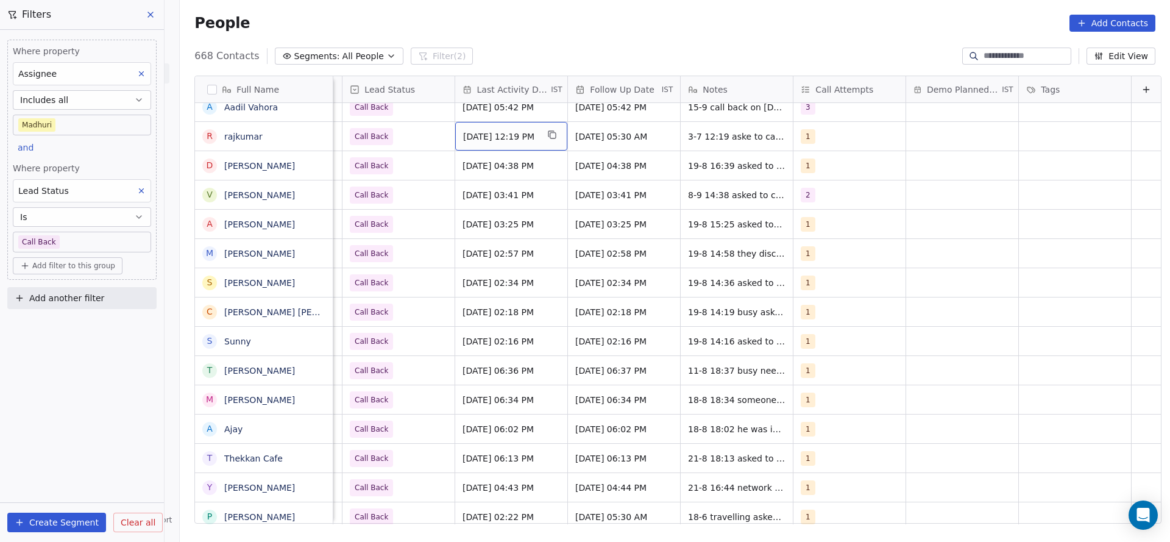
click at [463, 136] on span "Jul 03, 2025 12:19 PM" at bounding box center [500, 136] width 74 height 12
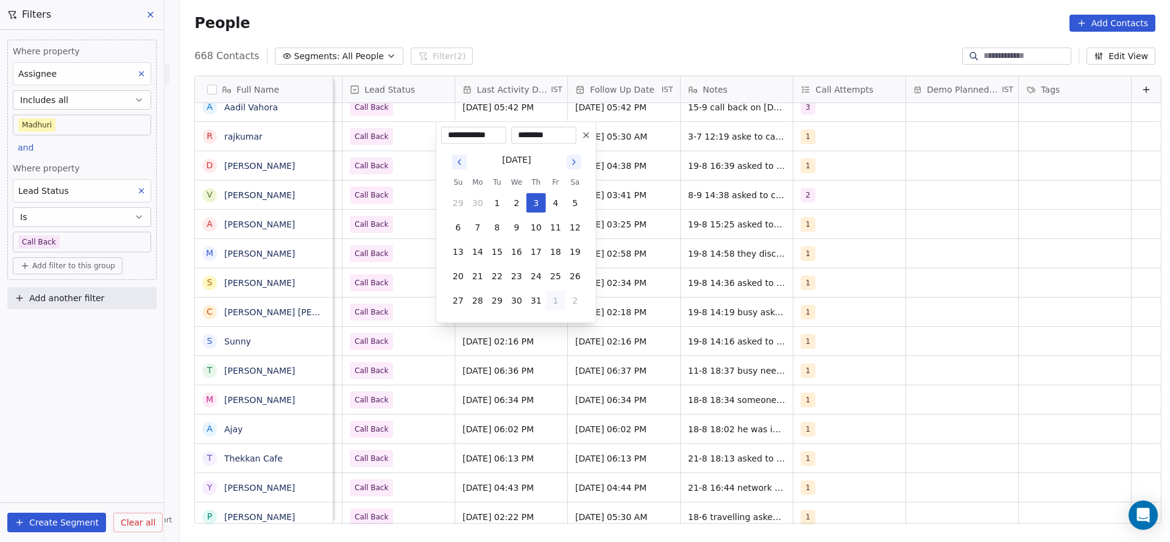
click at [553, 294] on button "1" at bounding box center [556, 301] width 20 height 20
click at [543, 329] on button "4" at bounding box center [537, 325] width 20 height 20
click at [518, 246] on button "17" at bounding box center [517, 252] width 20 height 20
type input "**********"
click at [374, 251] on html "On2Cook India Pvt. Ltd. Contacts People Marketing Workflows Campaigns Sales Pip…" at bounding box center [585, 271] width 1170 height 542
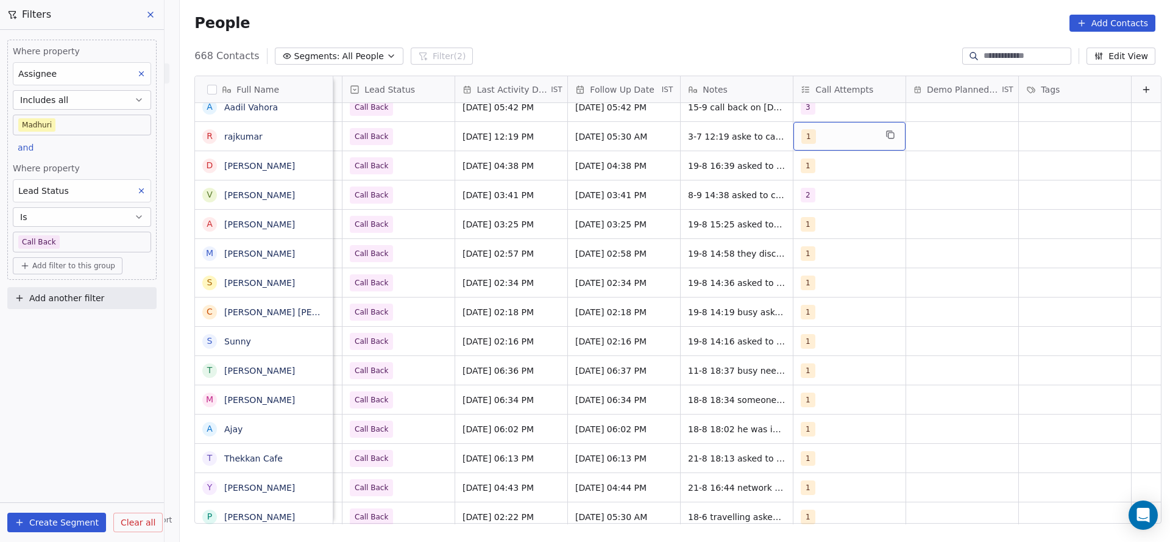
click at [806, 147] on div "1" at bounding box center [850, 136] width 112 height 29
click at [791, 196] on button "Suggestions" at bounding box center [796, 198] width 10 height 10
click at [795, 170] on button "Suggestions" at bounding box center [796, 168] width 10 height 10
click at [665, 146] on html "On2Cook India Pvt. Ltd. Contacts People Marketing Workflows Campaigns Sales Pip…" at bounding box center [585, 271] width 1170 height 542
click at [689, 139] on span "3-7 12:19 aske to call back wa sent" at bounding box center [761, 139] width 145 height 24
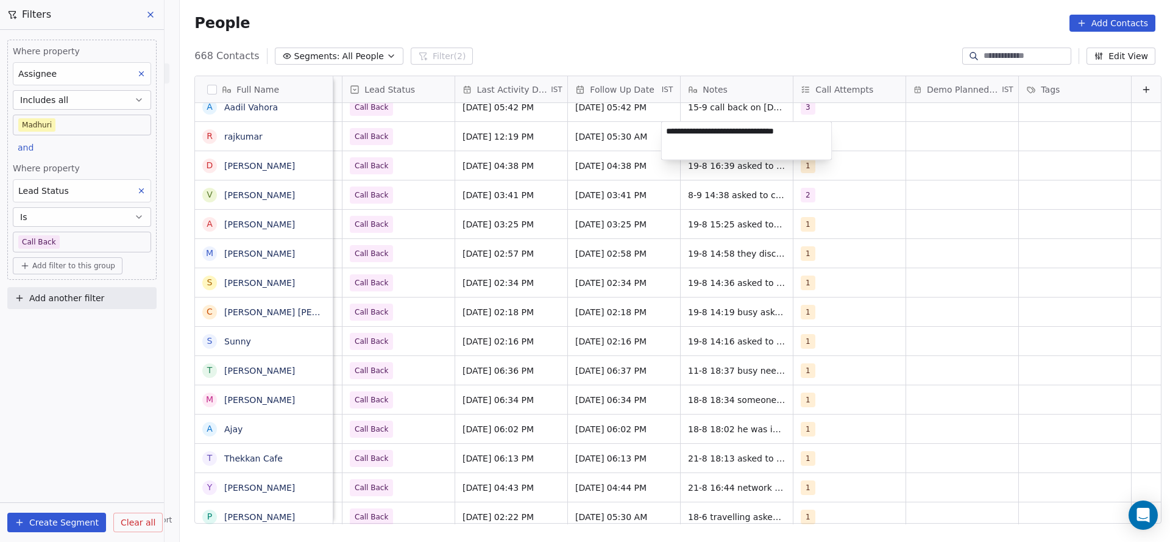
click at [664, 132] on textarea "**********" at bounding box center [747, 141] width 170 height 38
type textarea "**********"
click at [499, 146] on html "On2Cook India Pvt. Ltd. Contacts People Marketing Workflows Campaigns Sales Pip…" at bounding box center [585, 271] width 1170 height 542
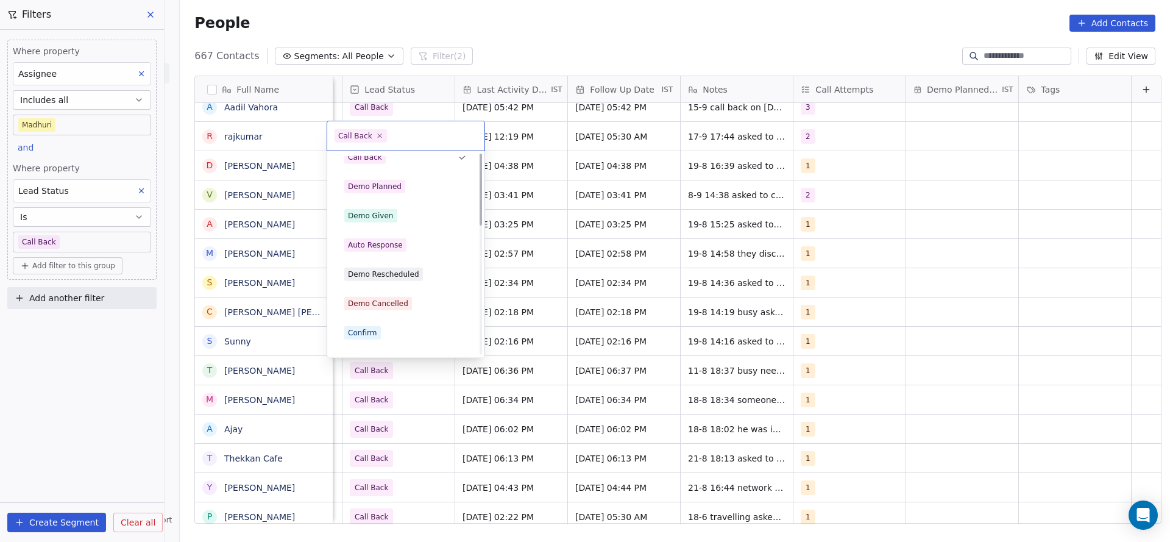
scroll to position [0, 0]
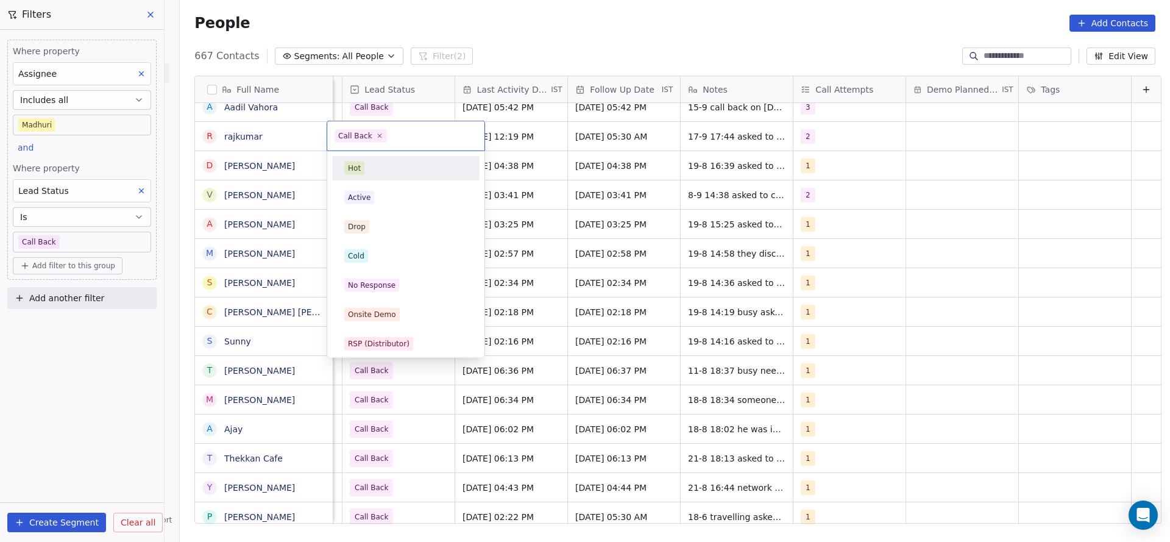
click at [593, 124] on html "On2Cook India Pvt. Ltd. Contacts People Marketing Workflows Campaigns Sales Pip…" at bounding box center [585, 271] width 1170 height 542
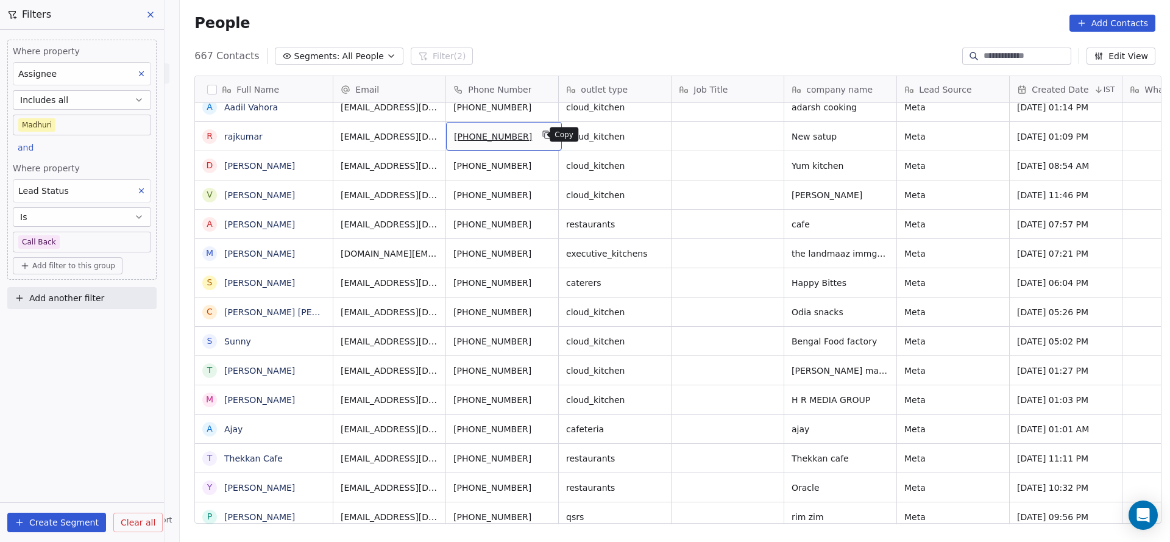
click at [543, 133] on icon "grid" at bounding box center [548, 135] width 10 height 10
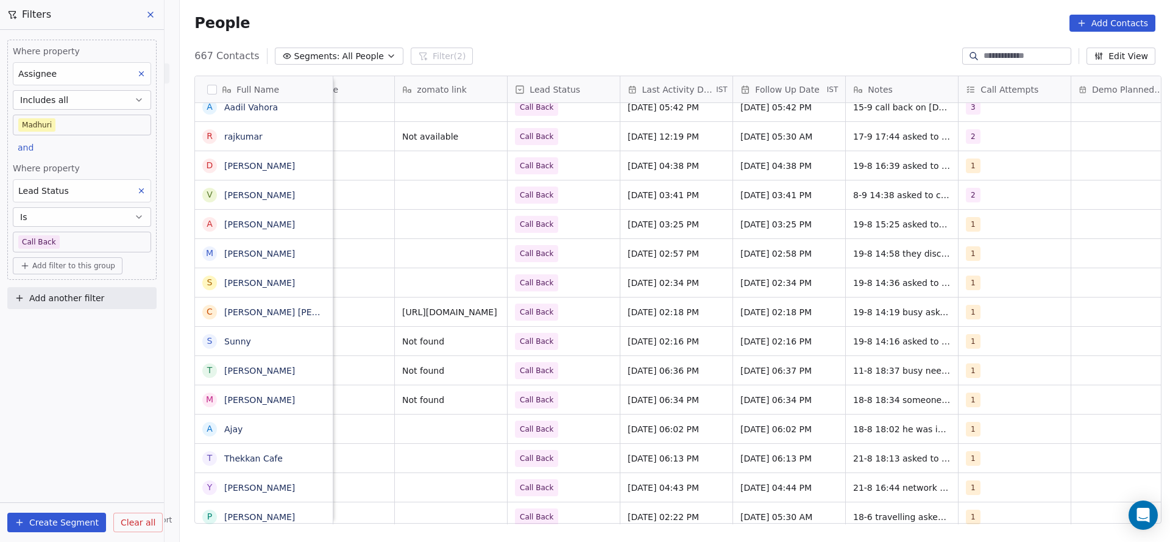
scroll to position [0, 1459]
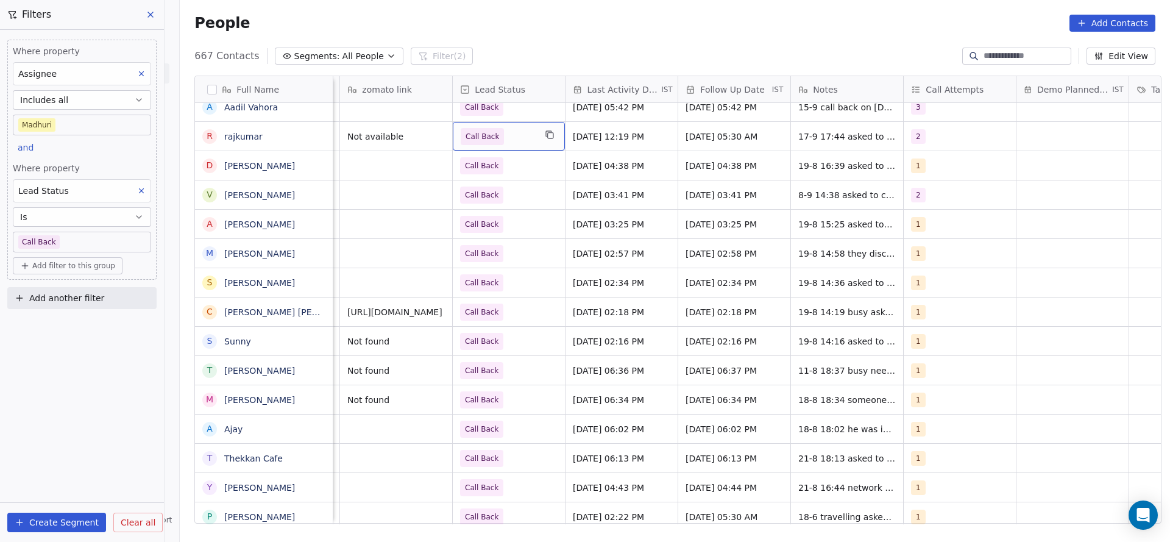
click at [522, 143] on span "Call Back" at bounding box center [498, 136] width 74 height 17
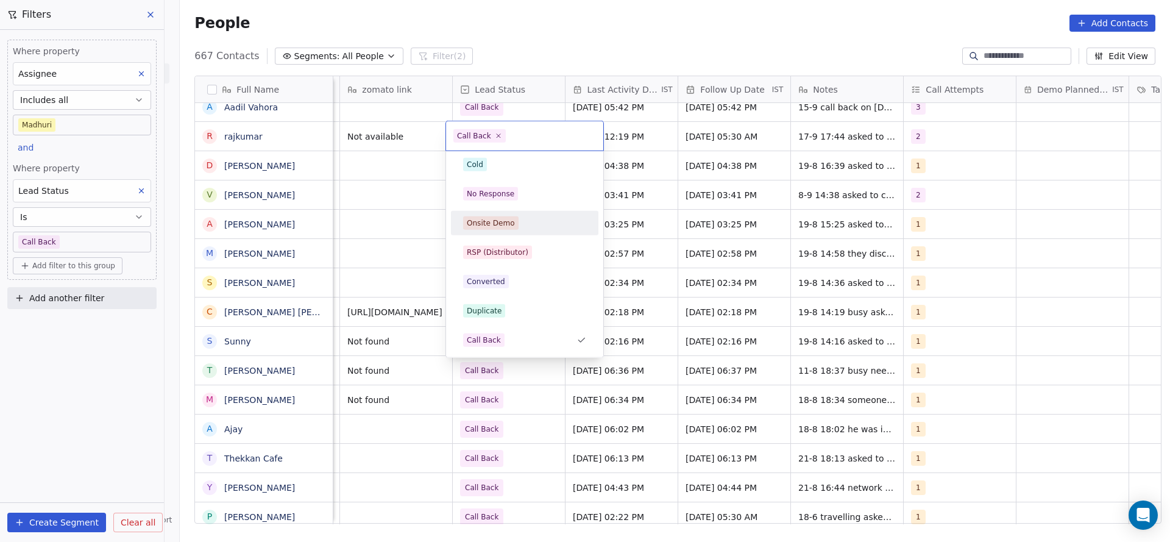
scroll to position [0, 0]
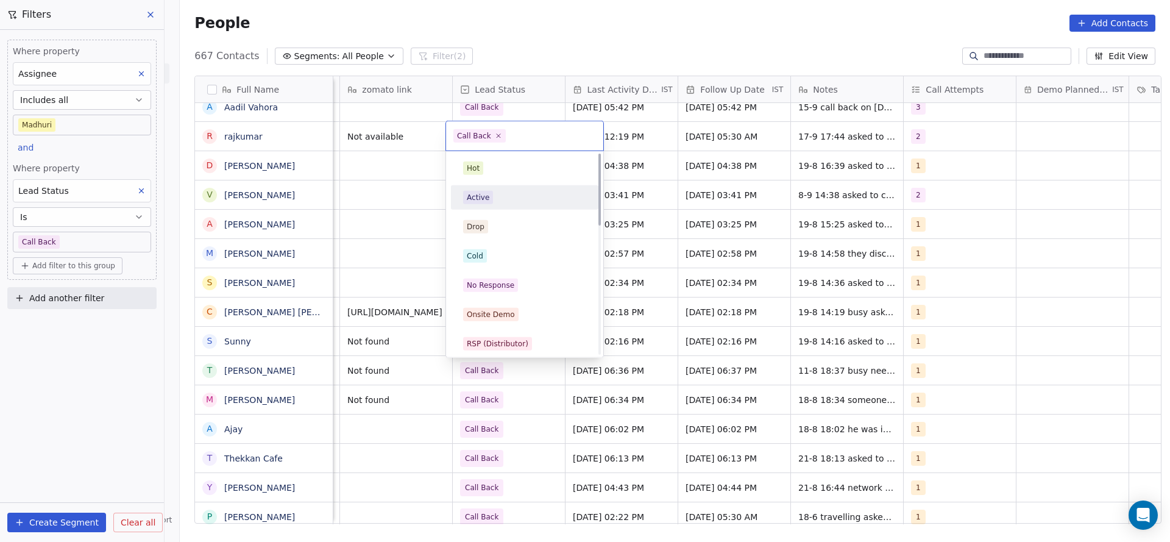
click at [495, 194] on div "Active" at bounding box center [524, 197] width 123 height 13
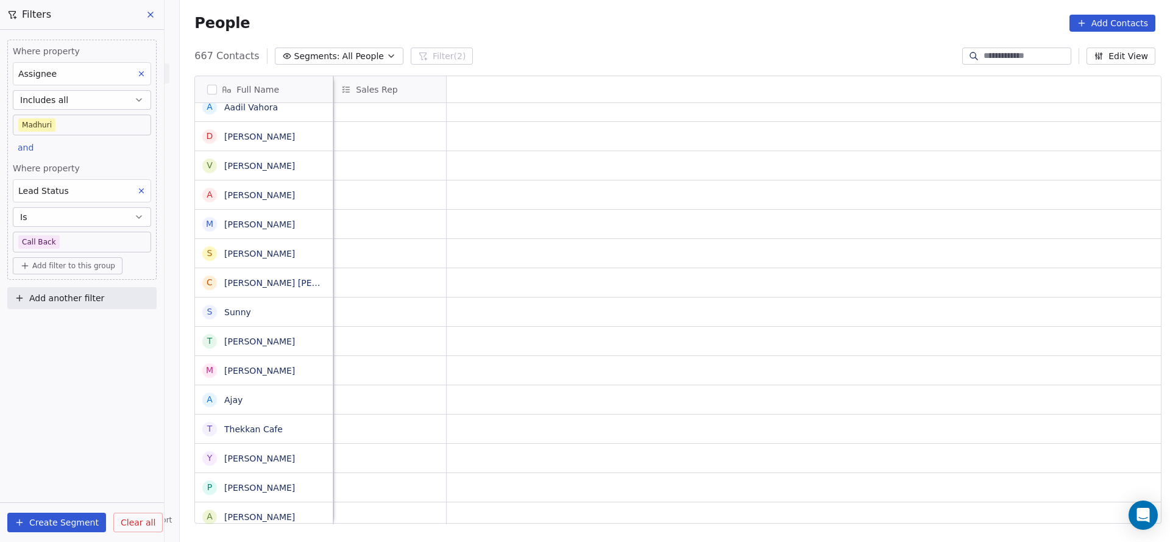
scroll to position [0, 113]
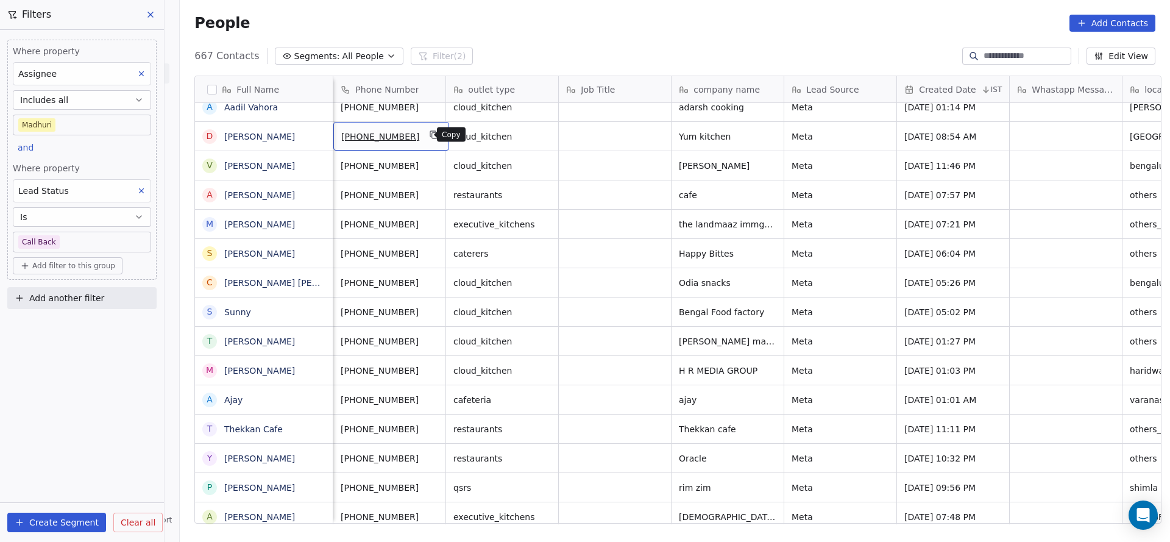
click at [432, 135] on icon "grid" at bounding box center [434, 135] width 5 height 5
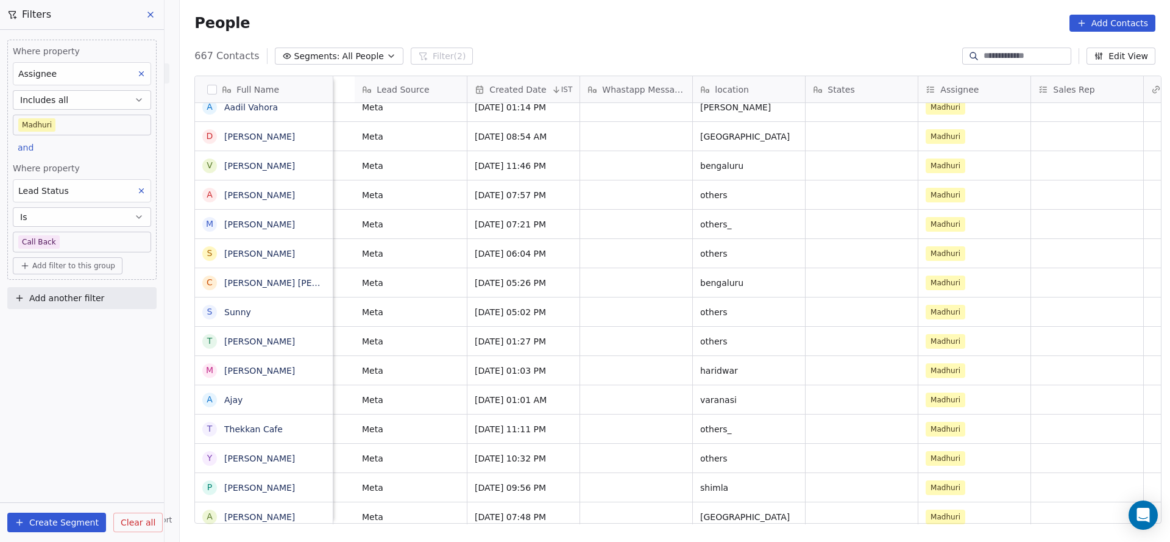
scroll to position [0, 1559]
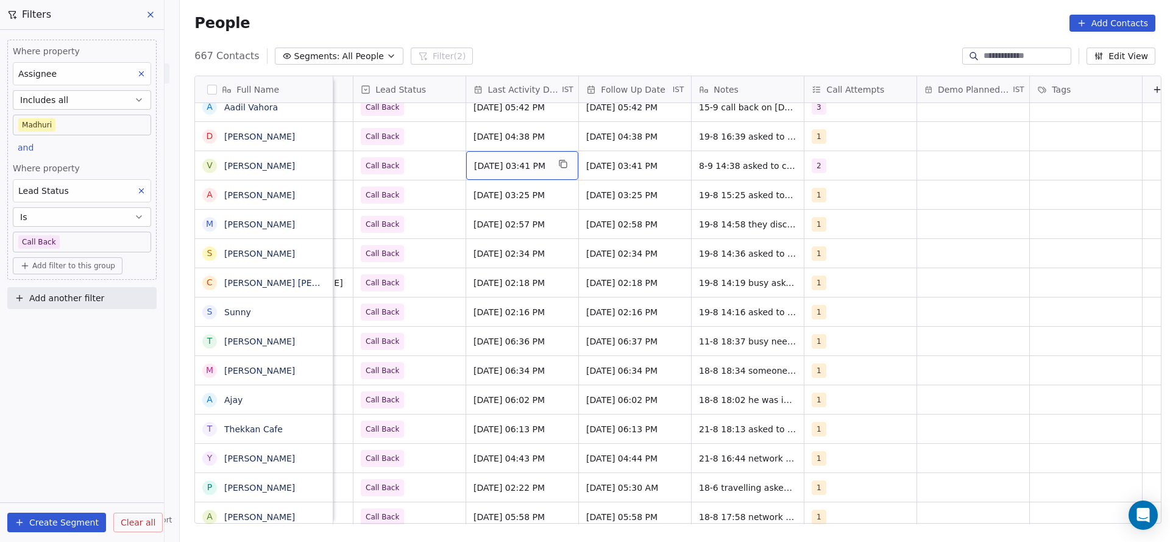
click at [519, 169] on span "Sep 08, 2025 03:41 PM" at bounding box center [511, 166] width 74 height 12
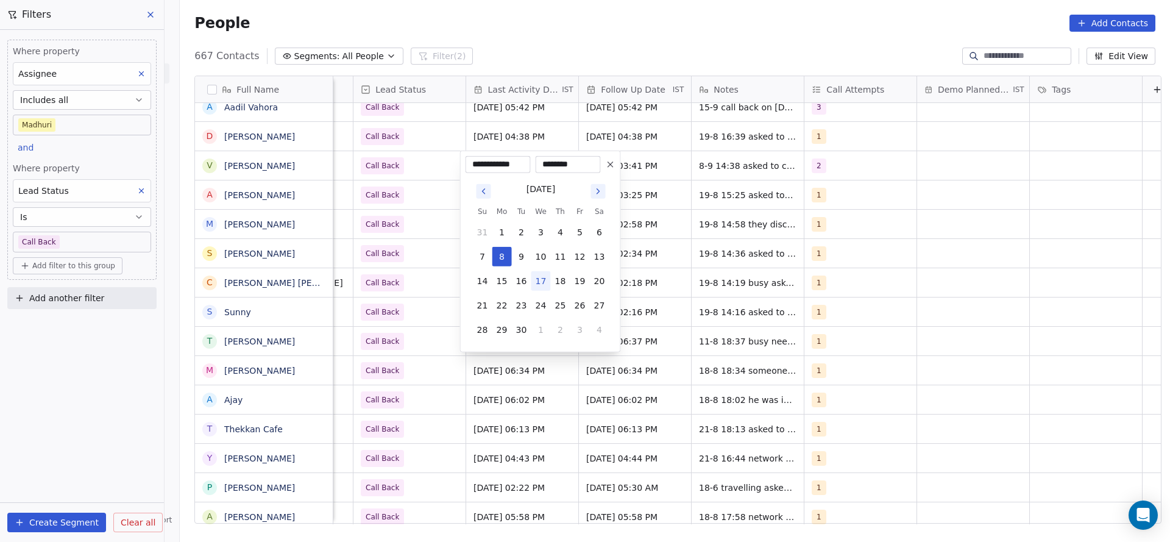
click at [341, 174] on html "On2Cook India Pvt. Ltd. Contacts People Marketing Workflows Campaigns Sales Pip…" at bounding box center [585, 271] width 1170 height 542
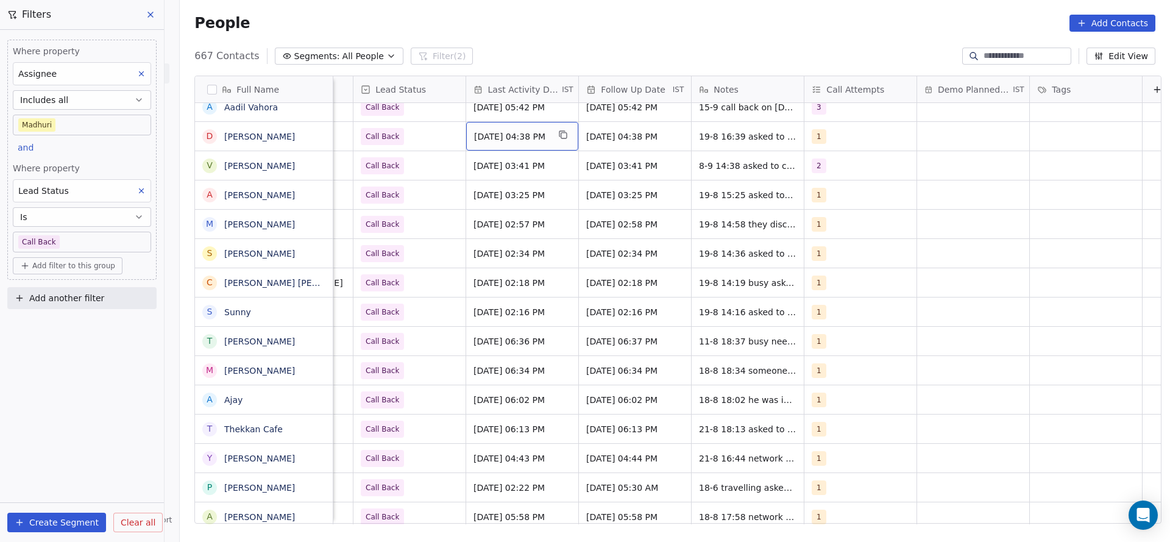
click at [504, 127] on div "Aug 19, 2025 04:38 PM" at bounding box center [522, 136] width 112 height 29
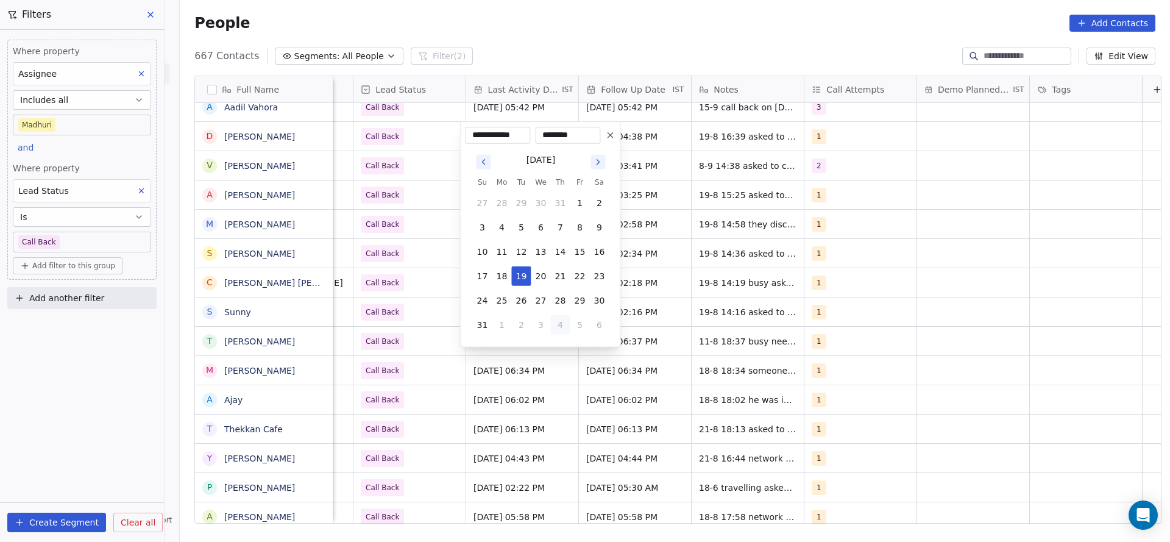
click at [556, 324] on button "4" at bounding box center [561, 325] width 20 height 20
click at [544, 251] on button "17" at bounding box center [542, 252] width 20 height 20
type input "**********"
click at [416, 260] on html "On2Cook India Pvt. Ltd. Contacts People Marketing Workflows Campaigns Sales Pip…" at bounding box center [585, 271] width 1170 height 542
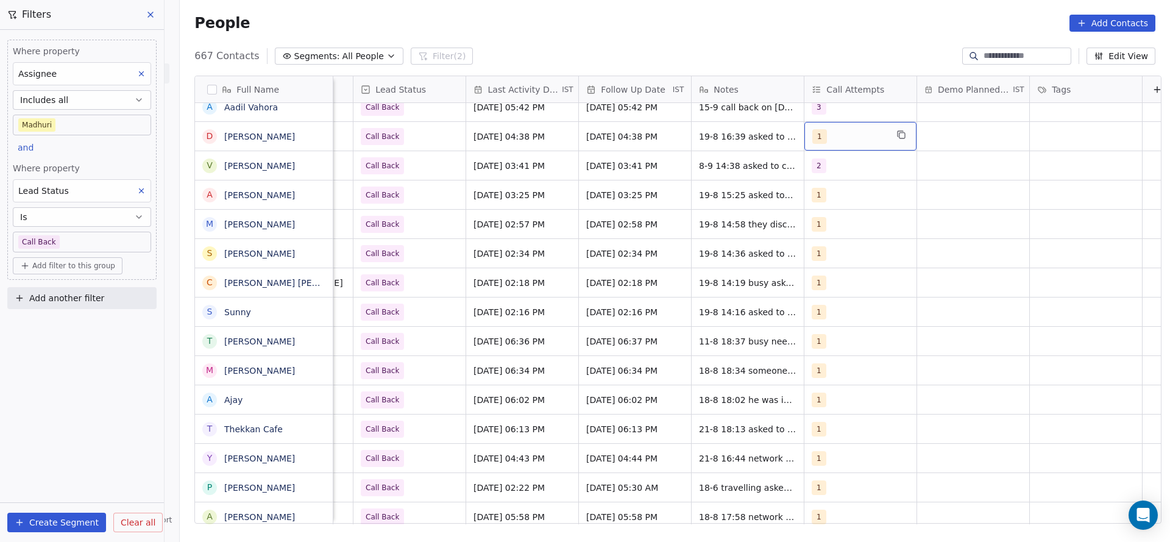
click at [813, 133] on span "1" at bounding box center [820, 136] width 15 height 15
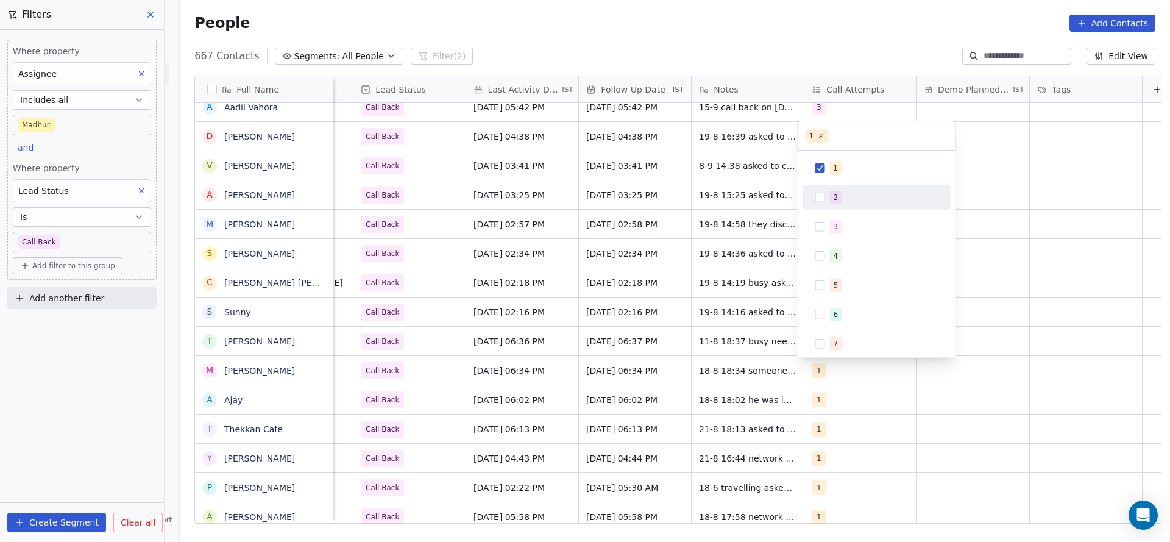
click at [830, 207] on div "2" at bounding box center [877, 197] width 148 height 24
click at [826, 171] on div "1" at bounding box center [877, 168] width 138 height 20
click at [703, 206] on html "On2Cook India Pvt. Ltd. Contacts People Marketing Workflows Campaigns Sales Pip…" at bounding box center [585, 271] width 1170 height 542
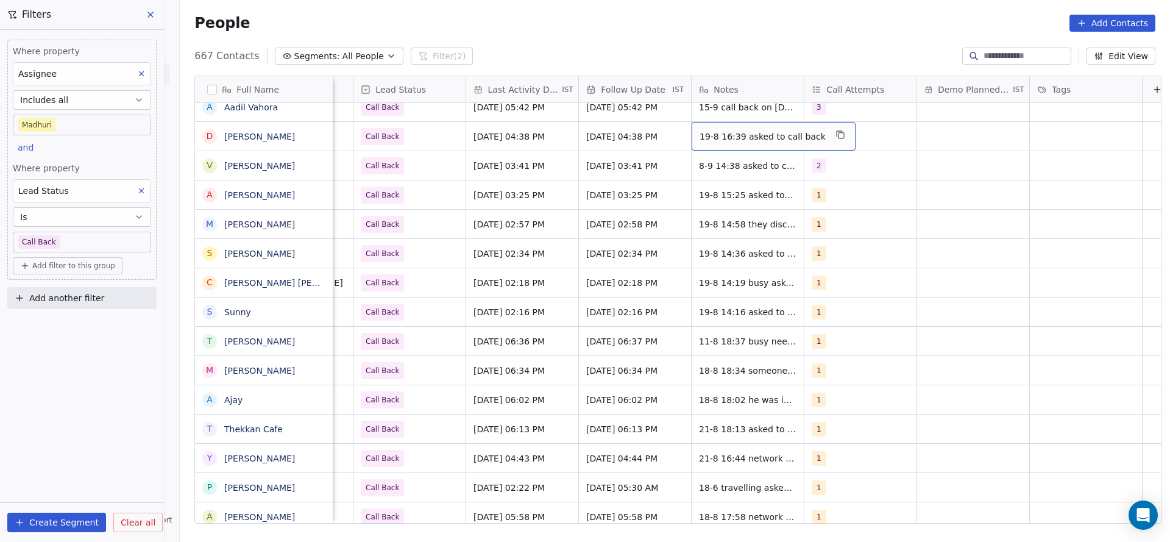
click at [709, 140] on span "19-8 16:39 asked to call back" at bounding box center [763, 136] width 126 height 12
click at [688, 128] on textarea "**********" at bounding box center [760, 141] width 148 height 38
click at [788, 132] on textarea "**********" at bounding box center [760, 141] width 148 height 38
type textarea "**********"
click at [595, 154] on html "On2Cook India Pvt. Ltd. Contacts People Marketing Workflows Campaigns Sales Pip…" at bounding box center [585, 271] width 1170 height 542
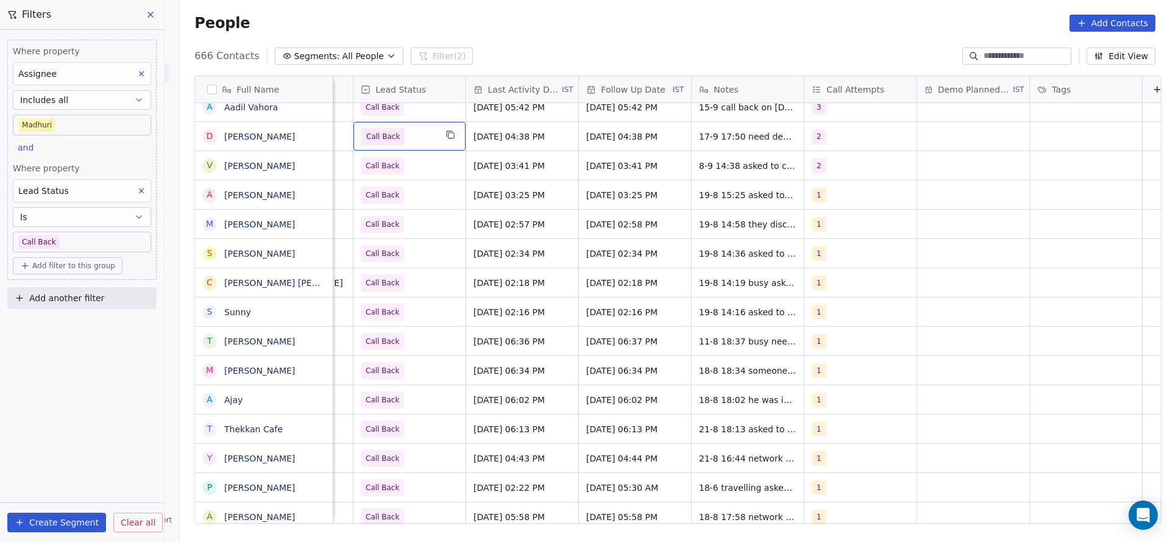
click at [415, 133] on span "Call Back" at bounding box center [398, 136] width 74 height 17
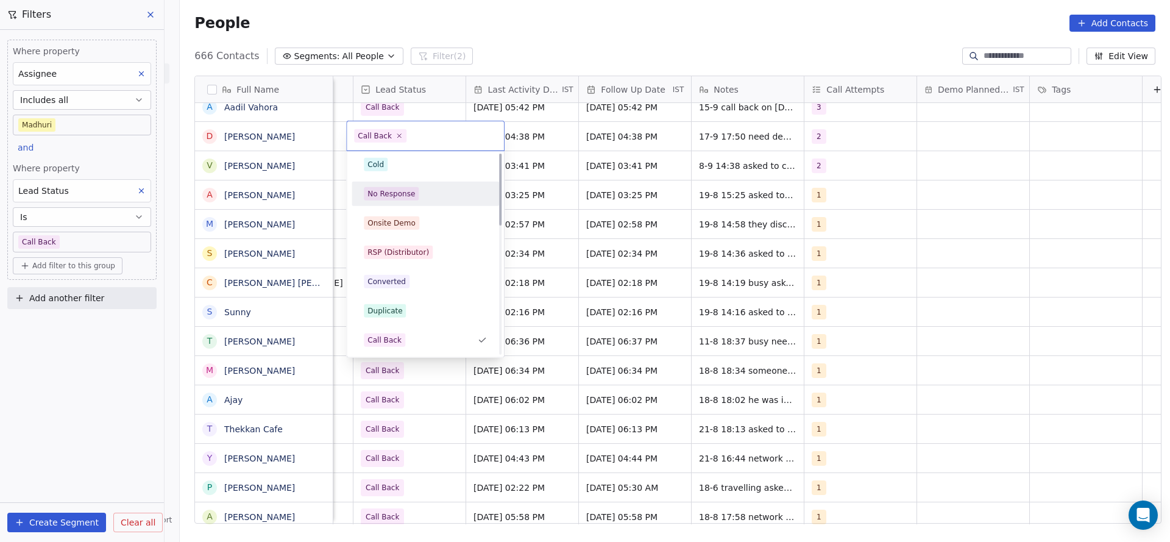
scroll to position [0, 0]
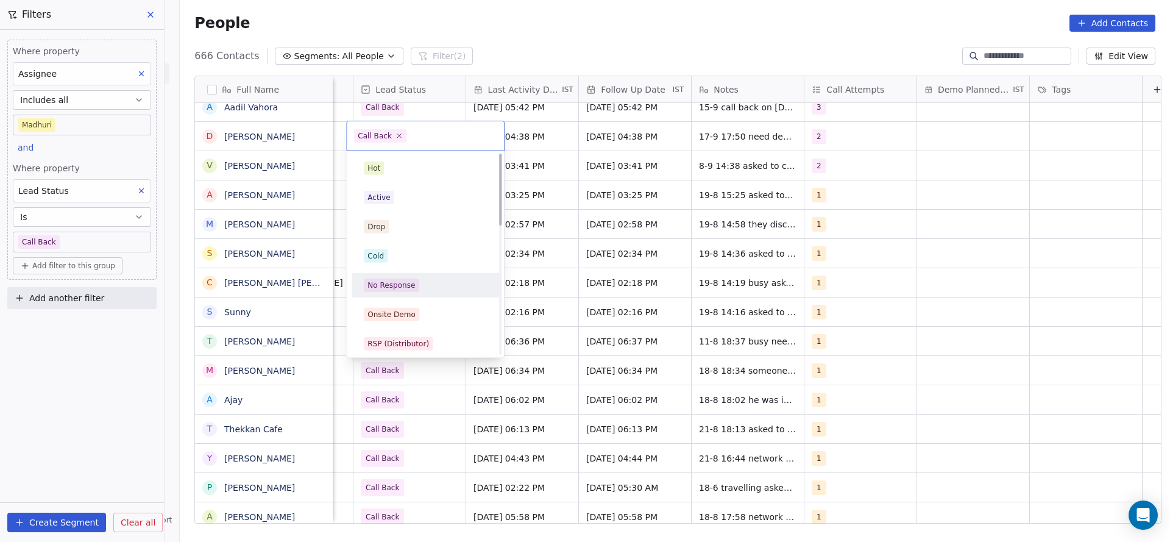
click at [400, 188] on div "Active" at bounding box center [426, 198] width 138 height 20
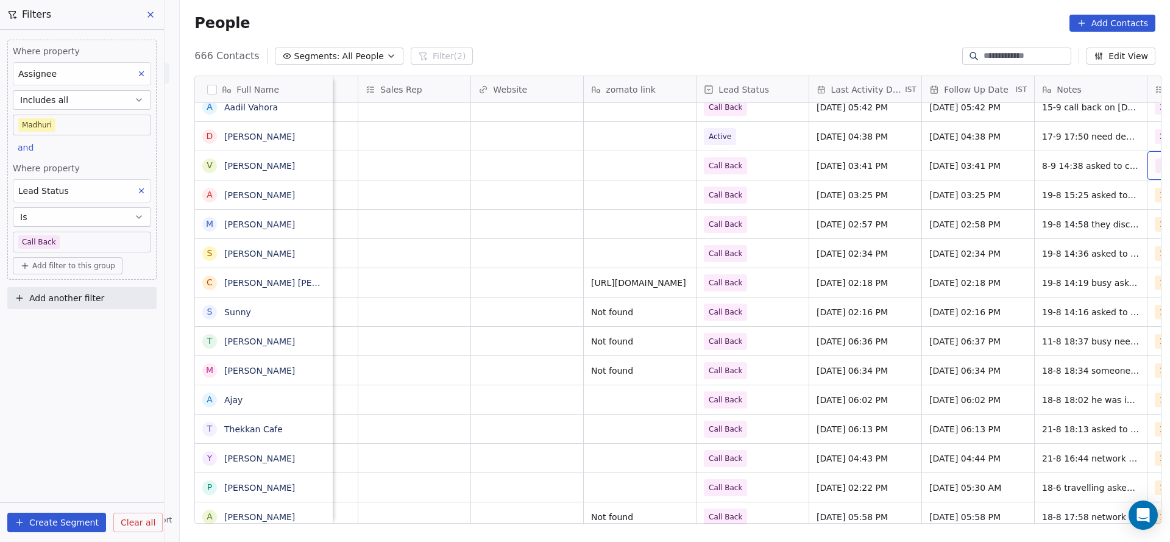
scroll to position [0, 1328]
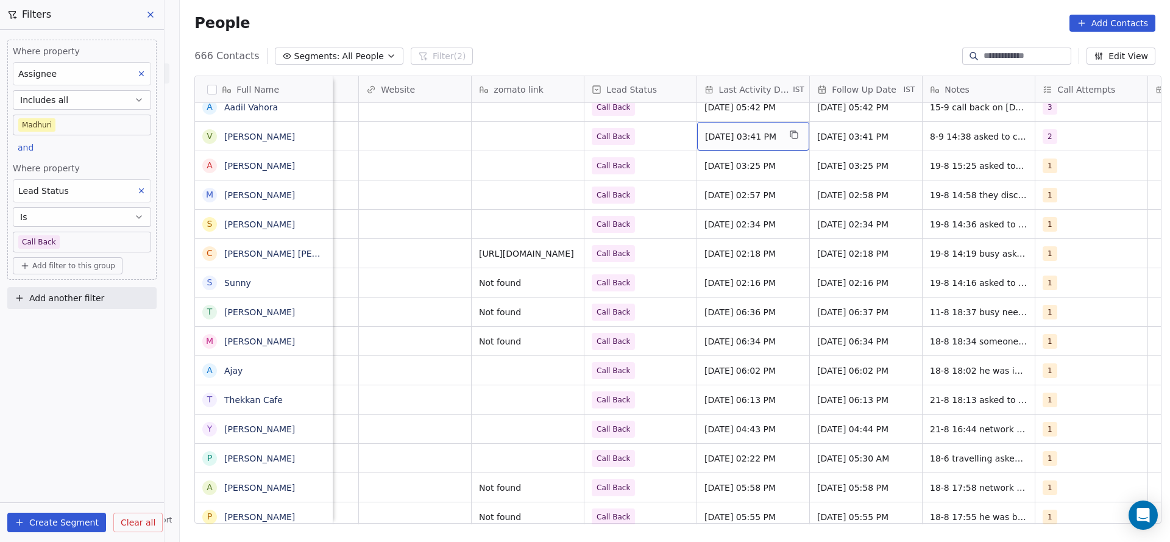
click at [742, 147] on div "Sep 08, 2025 03:41 PM" at bounding box center [753, 136] width 112 height 29
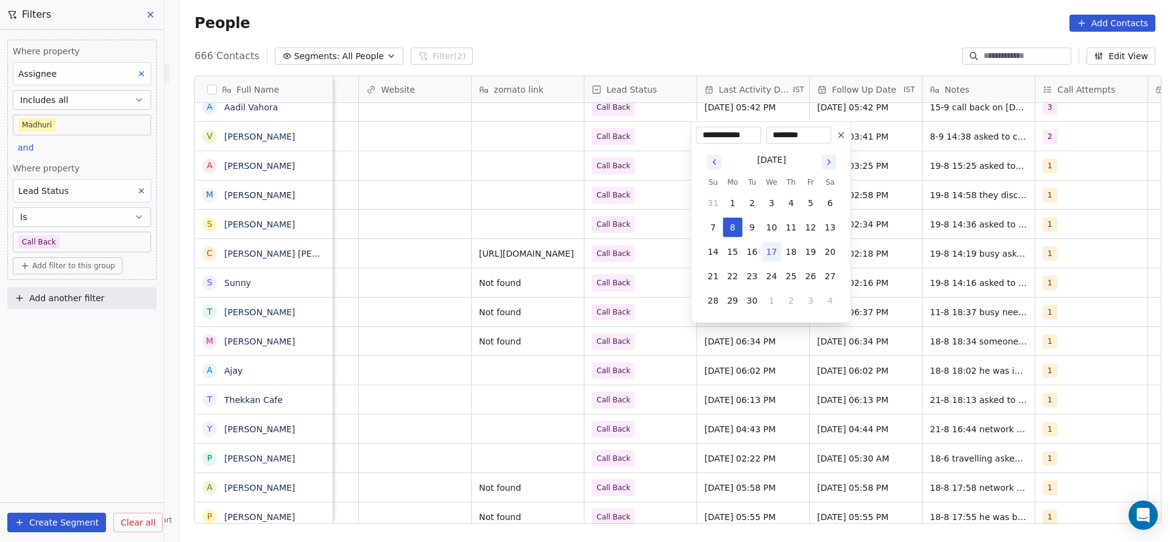
drag, startPoint x: 767, startPoint y: 247, endPoint x: 624, endPoint y: 249, distance: 143.9
click at [767, 247] on button "17" at bounding box center [772, 252] width 20 height 20
type input "**********"
click at [600, 248] on html "On2Cook India Pvt. Ltd. Contacts People Marketing Workflows Campaigns Sales Pip…" at bounding box center [585, 271] width 1170 height 542
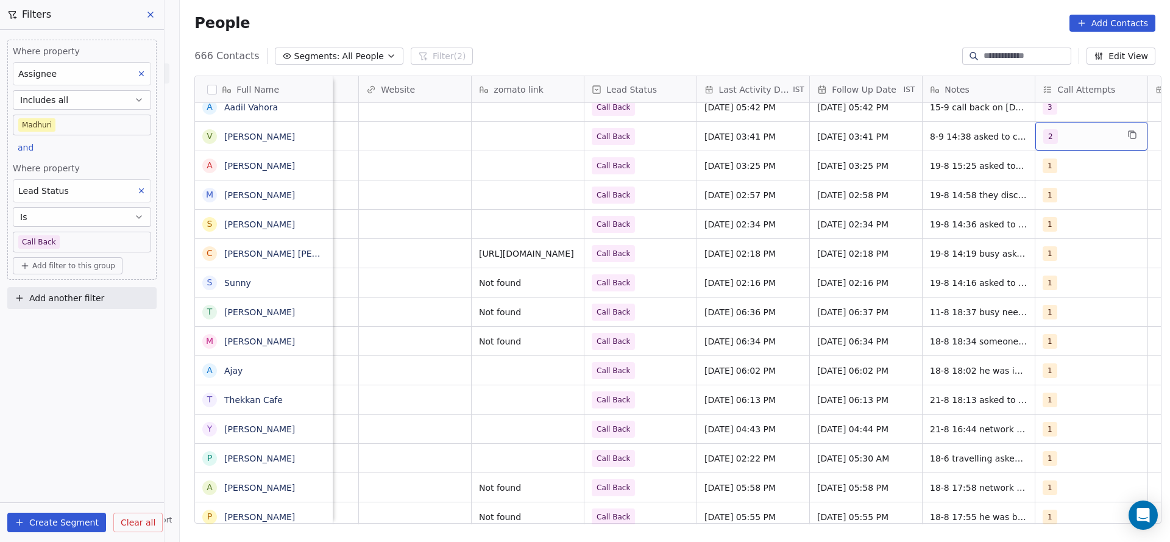
click at [1097, 132] on div "2" at bounding box center [1081, 136] width 74 height 15
click at [1048, 221] on span "3" at bounding box center [1044, 226] width 12 height 13
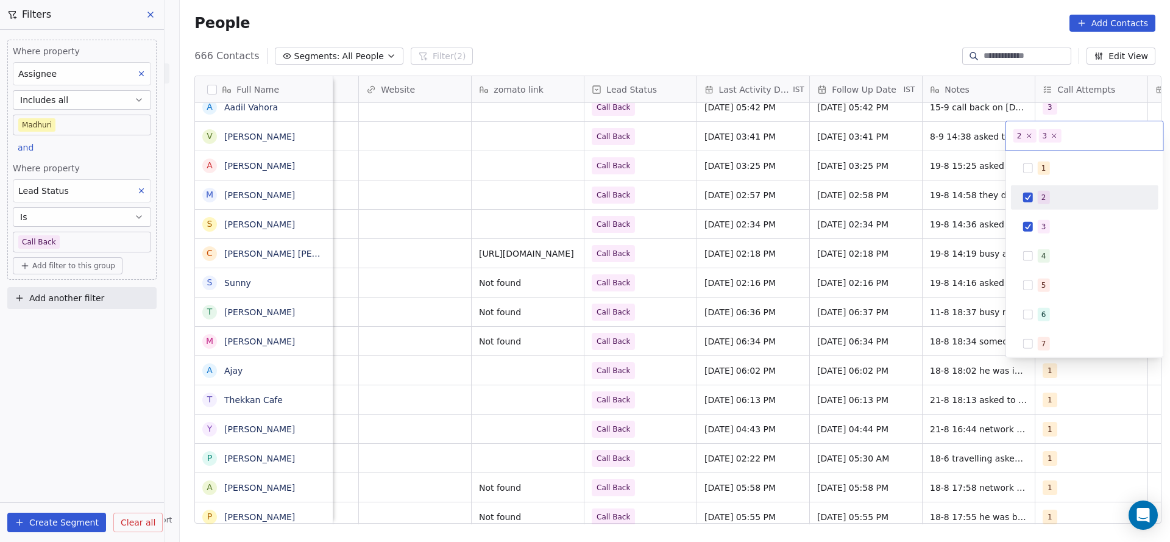
click at [1038, 198] on span "2" at bounding box center [1044, 197] width 12 height 13
click at [911, 207] on html "On2Cook India Pvt. Ltd. Contacts People Marketing Workflows Campaigns Sales Pip…" at bounding box center [585, 271] width 1170 height 542
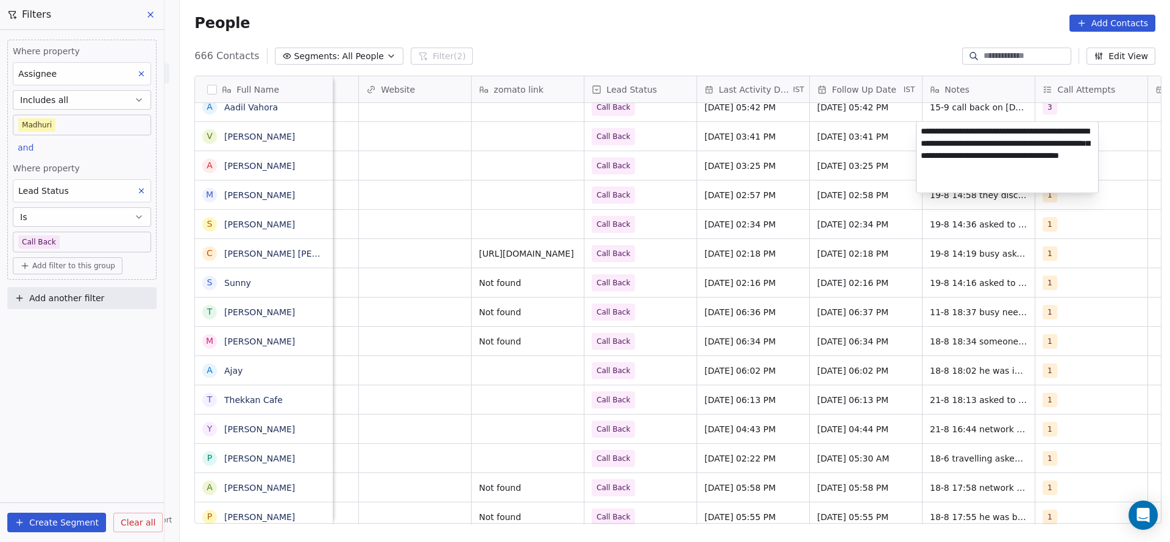
click at [917, 129] on textarea "**********" at bounding box center [1008, 157] width 182 height 71
type textarea "**********"
click at [658, 166] on html "On2Cook India Pvt. Ltd. Contacts People Marketing Workflows Campaigns Sales Pip…" at bounding box center [585, 271] width 1170 height 542
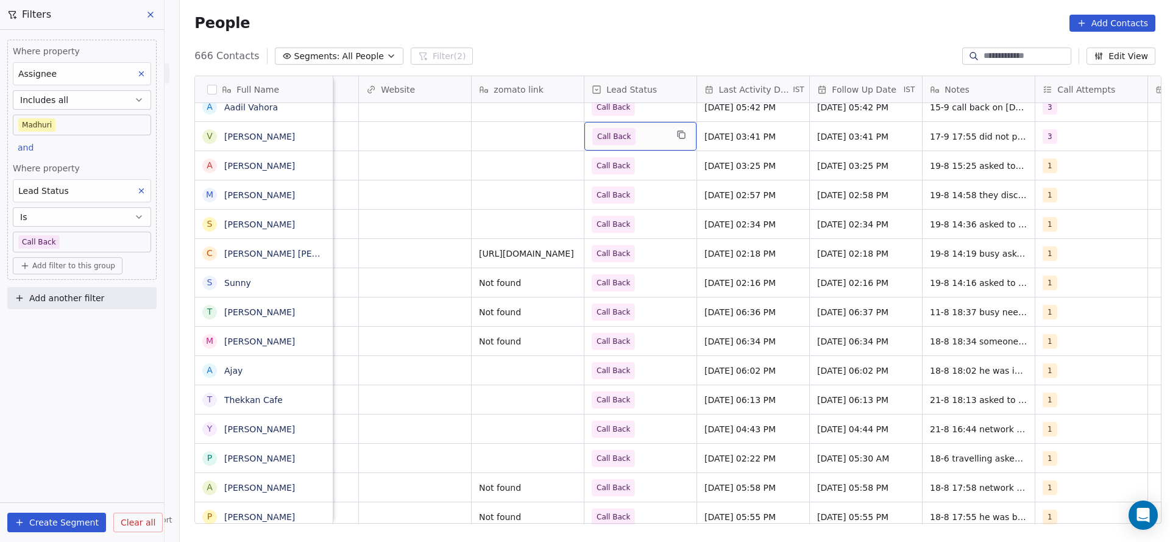
click at [657, 137] on span "Call Back" at bounding box center [629, 136] width 74 height 17
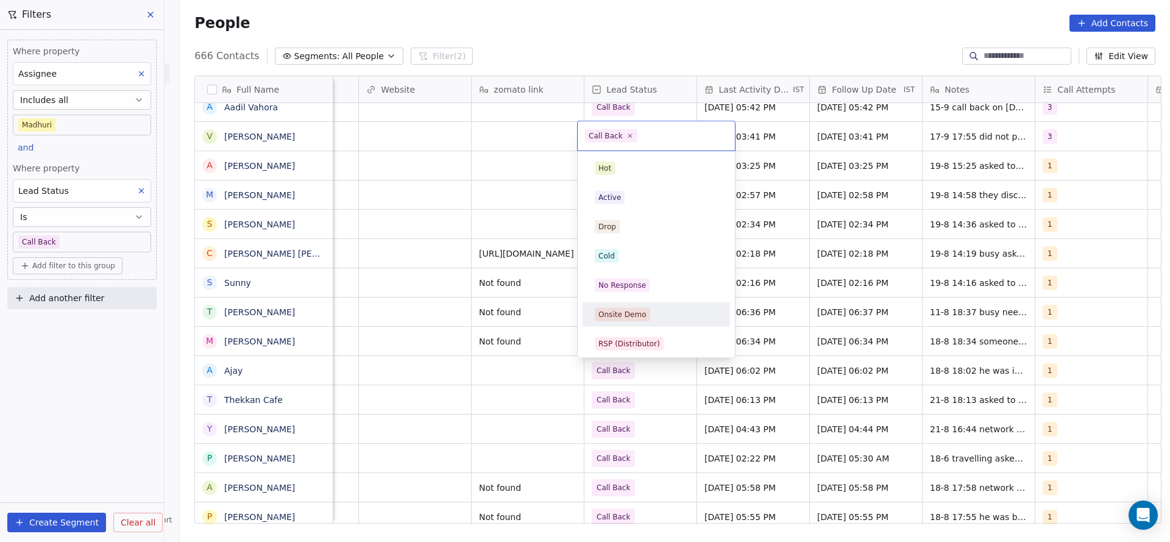
scroll to position [91, 0]
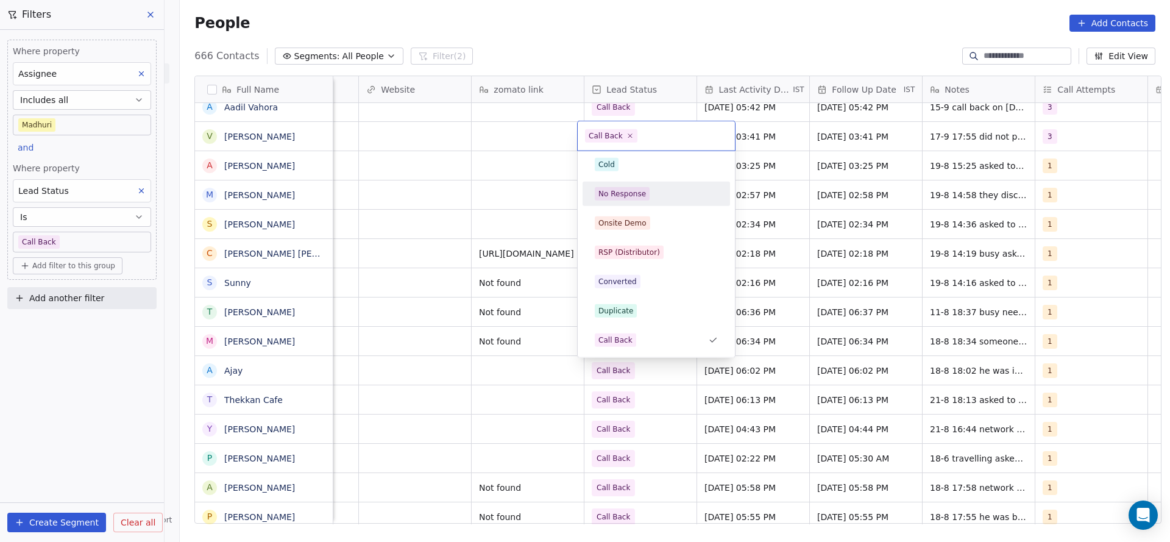
click at [641, 197] on div "No Response" at bounding box center [623, 193] width 48 height 11
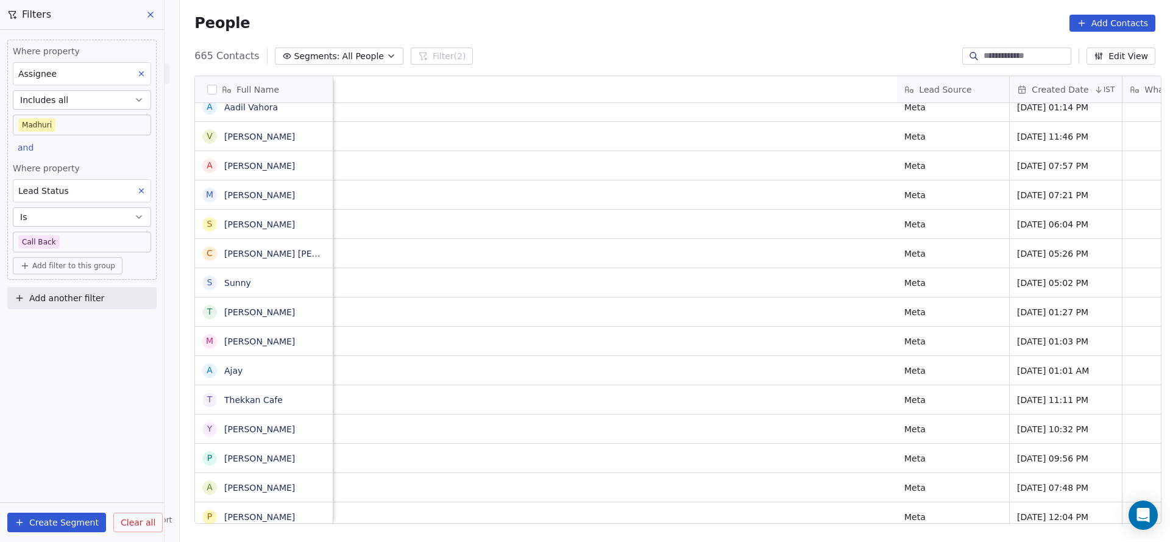
scroll to position [0, 1583]
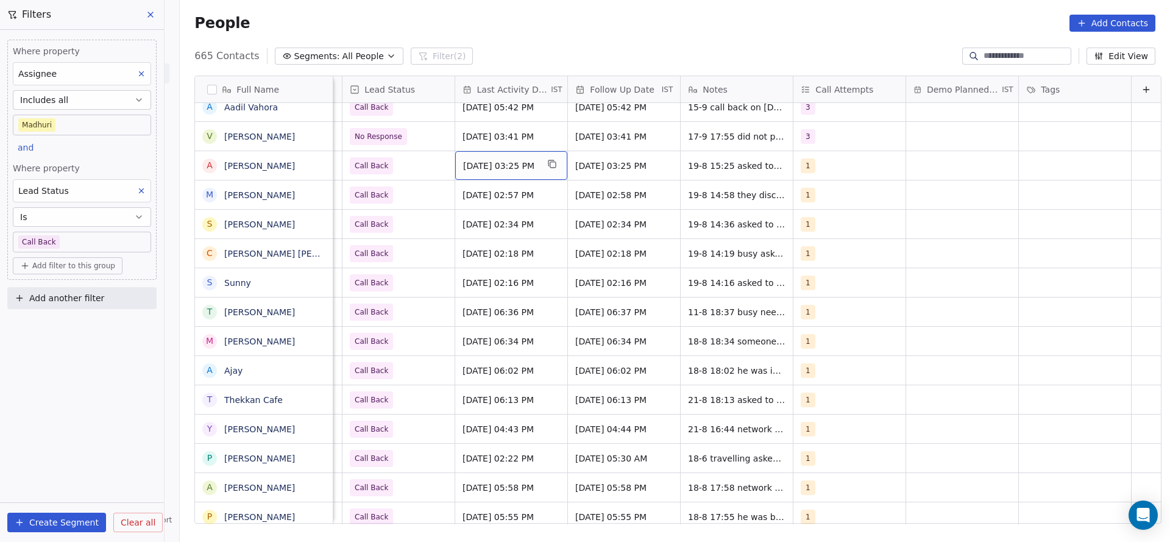
click at [489, 163] on span "Aug 19, 2025 03:25 PM" at bounding box center [500, 166] width 74 height 12
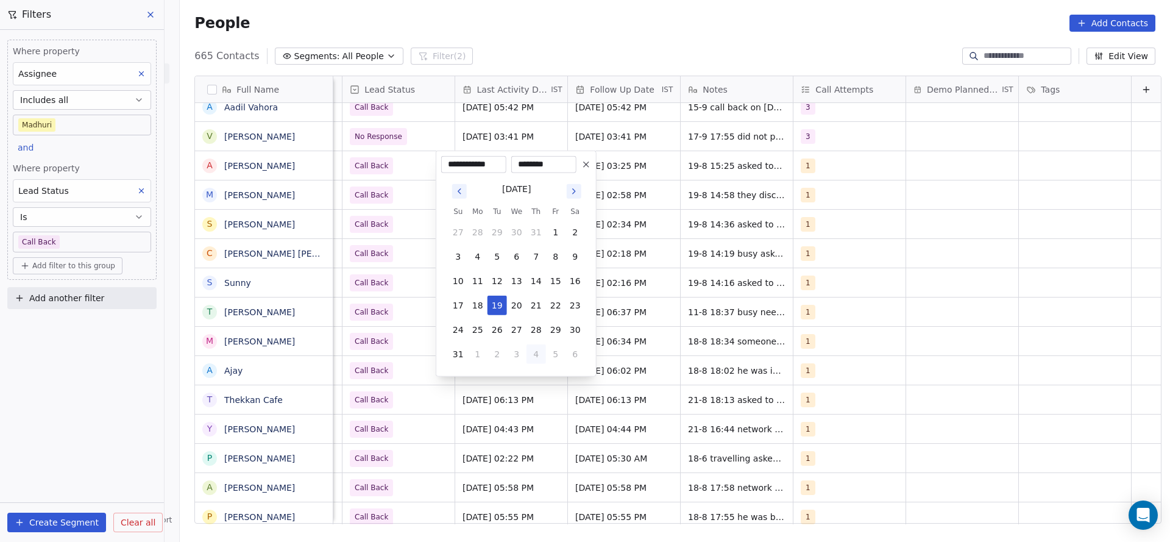
click at [527, 352] on button "4" at bounding box center [537, 354] width 20 height 20
click at [519, 277] on button "17" at bounding box center [517, 281] width 20 height 20
type input "**********"
click at [372, 279] on html "On2Cook India Pvt. Ltd. Contacts People Marketing Workflows Campaigns Sales Pip…" at bounding box center [585, 271] width 1170 height 542
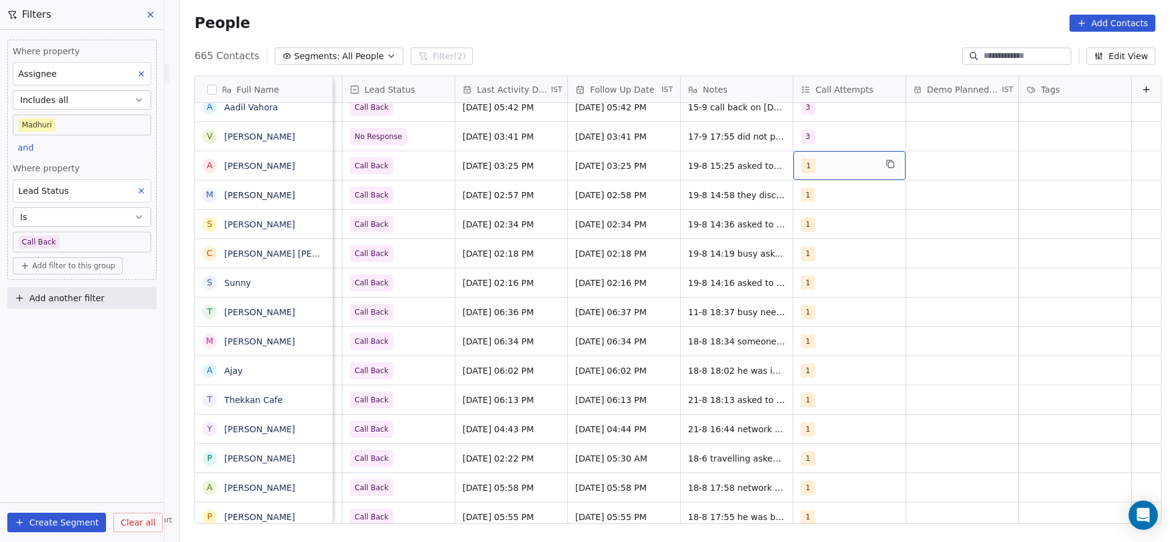
click at [812, 165] on div "1" at bounding box center [839, 165] width 74 height 15
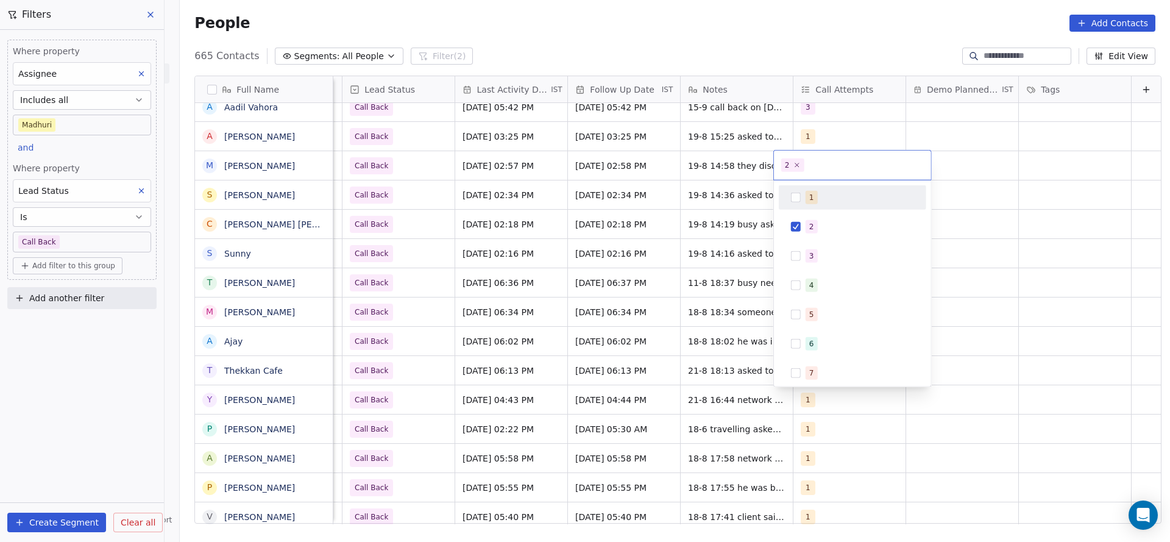
click at [682, 154] on html "On2Cook India Pvt. Ltd. Contacts People Marketing Workflows Campaigns Sales Pip…" at bounding box center [585, 271] width 1170 height 542
click at [801, 133] on html "On2Cook India Pvt. Ltd. Contacts People Marketing Workflows Campaigns Sales Pip…" at bounding box center [585, 271] width 1170 height 542
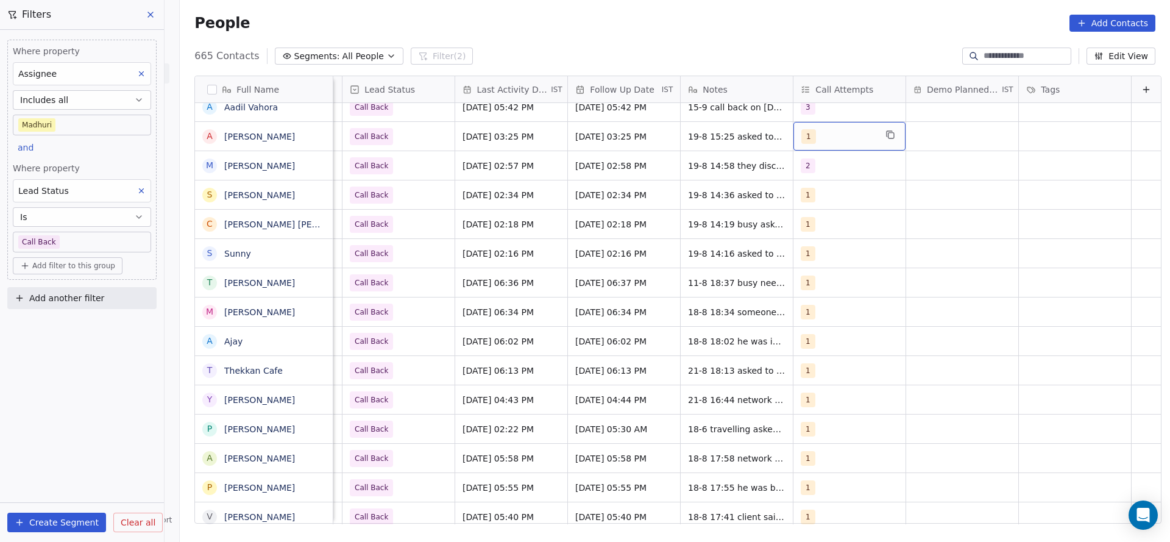
click at [802, 135] on span "1" at bounding box center [809, 136] width 15 height 15
click at [803, 189] on div "2" at bounding box center [853, 198] width 138 height 20
click at [810, 170] on div "1" at bounding box center [811, 168] width 5 height 11
click at [737, 194] on html "On2Cook India Pvt. Ltd. Contacts People Marketing Workflows Campaigns Sales Pip…" at bounding box center [585, 271] width 1170 height 542
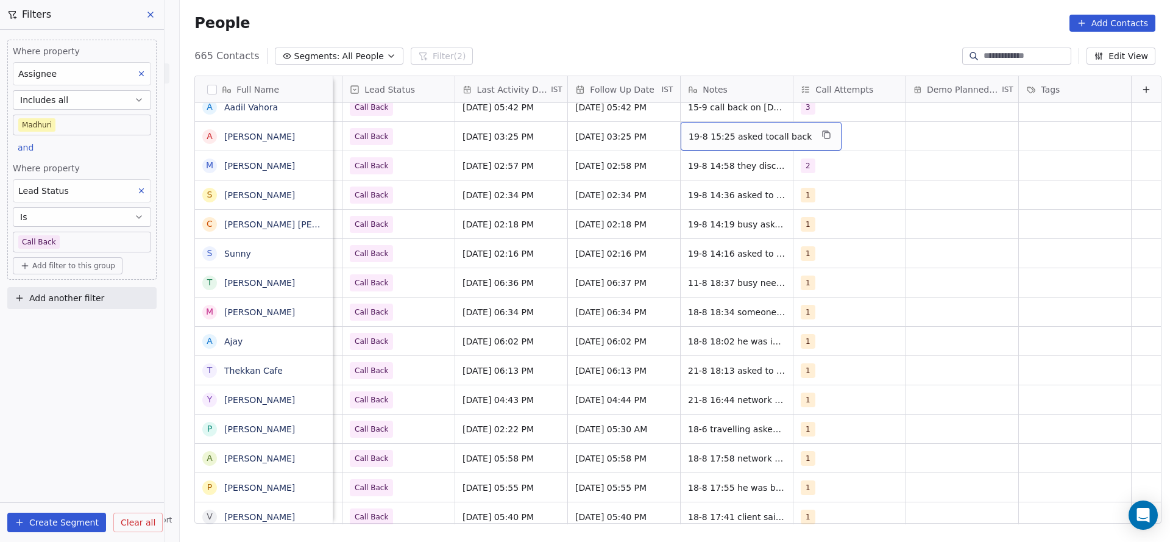
click at [694, 143] on div "19-8 15:25 asked tocall back" at bounding box center [761, 136] width 161 height 29
click at [665, 133] on textarea "**********" at bounding box center [735, 141] width 146 height 38
type textarea "**********"
click at [328, 165] on html "On2Cook India Pvt. Ltd. Contacts People Marketing Workflows Campaigns Sales Pip…" at bounding box center [585, 271] width 1170 height 542
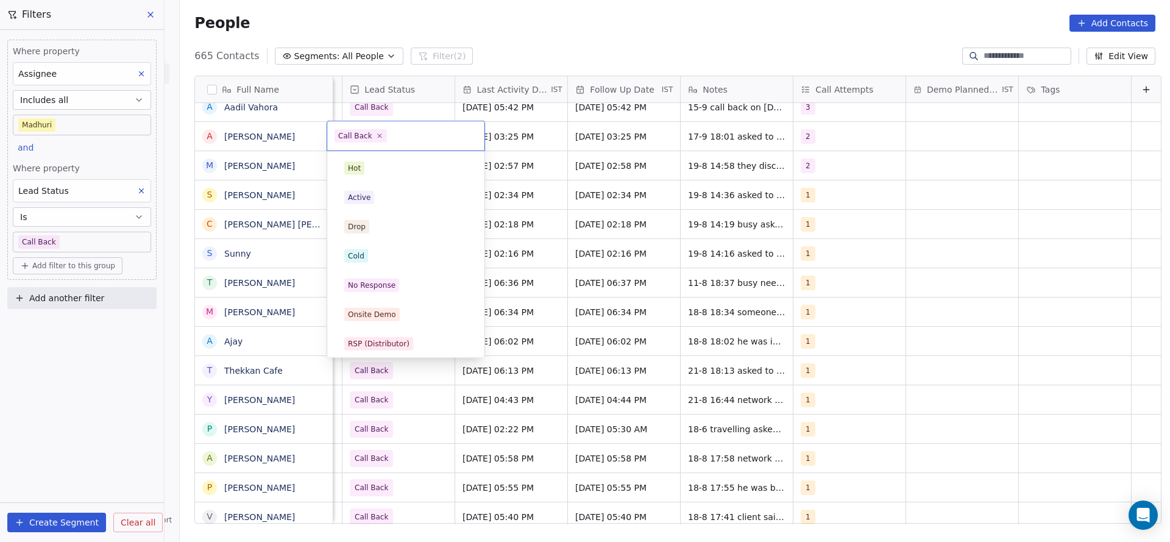
scroll to position [91, 0]
click at [671, 169] on html "On2Cook India Pvt. Ltd. Contacts People Marketing Workflows Campaigns Sales Pip…" at bounding box center [585, 271] width 1170 height 542
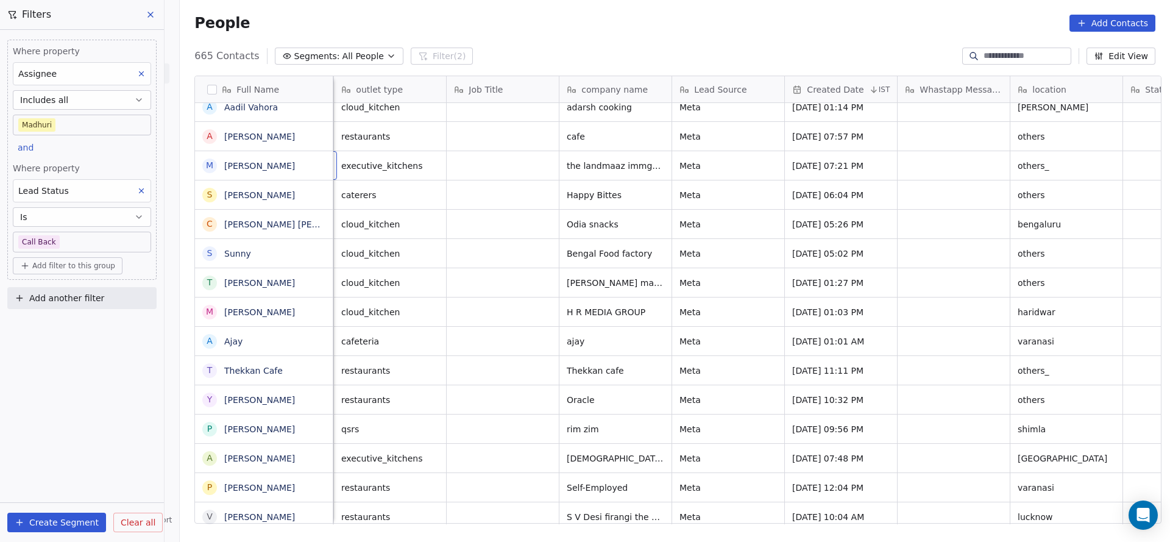
scroll to position [0, 113]
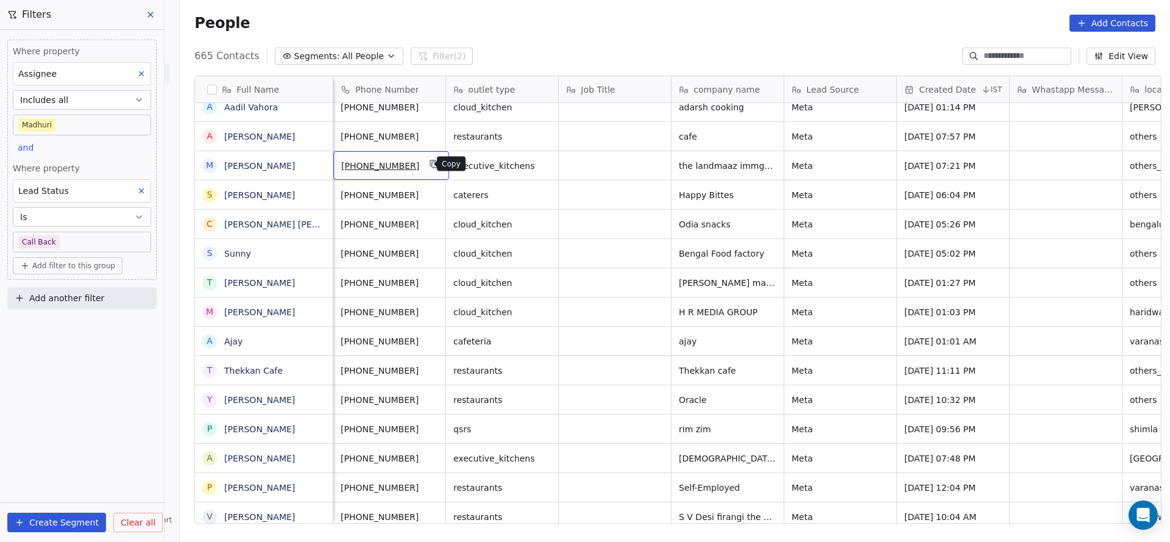
click at [430, 164] on button "grid" at bounding box center [434, 164] width 15 height 15
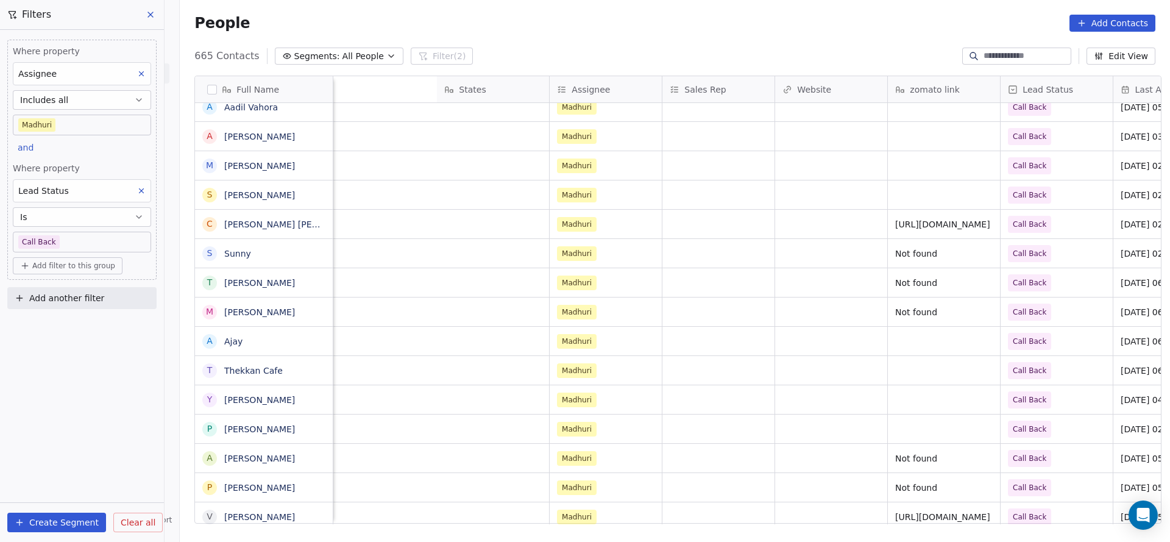
scroll to position [0, 1411]
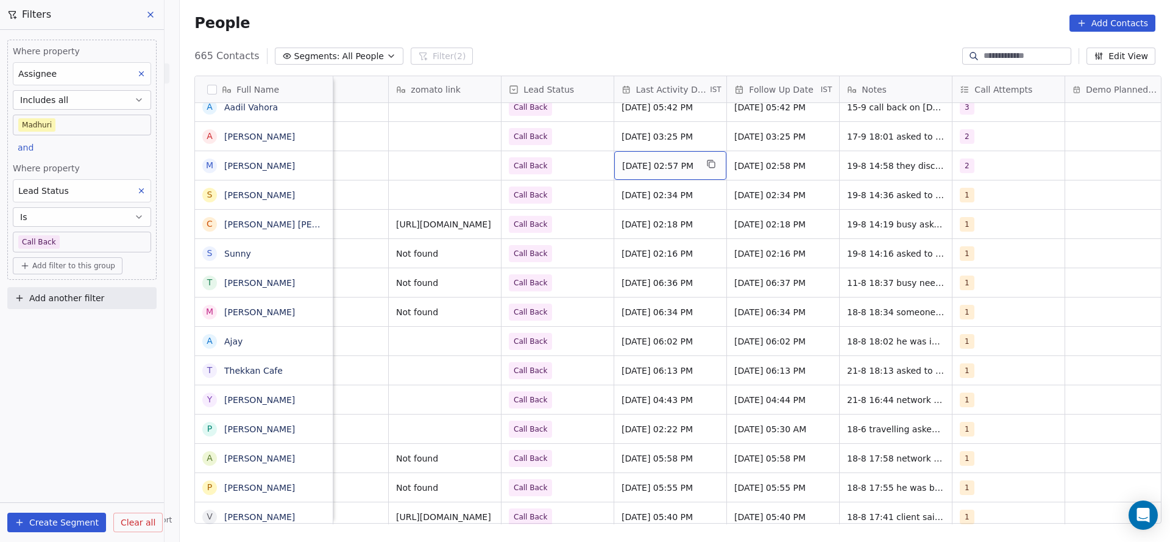
click at [661, 160] on span "Aug 19, 2025 02:57 PM" at bounding box center [659, 166] width 74 height 12
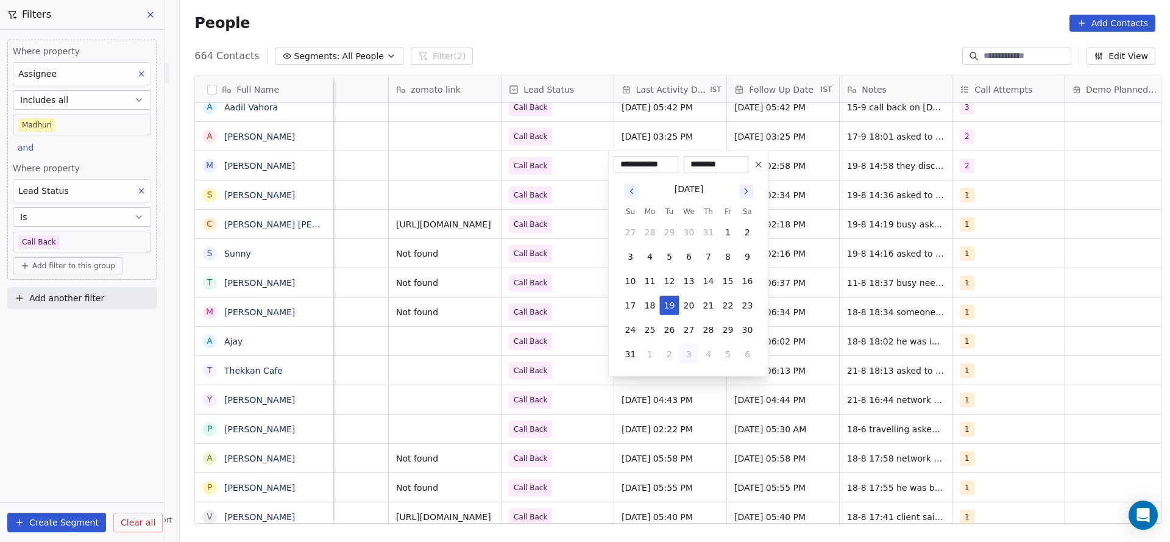
click at [686, 353] on button "3" at bounding box center [690, 354] width 20 height 20
click at [693, 283] on button "17" at bounding box center [690, 281] width 20 height 20
type input "**********"
drag, startPoint x: 547, startPoint y: 268, endPoint x: 962, endPoint y: 175, distance: 425.5
click at [547, 268] on html "On2Cook India Pvt. Ltd. Contacts People Marketing Workflows Campaigns Sales Pip…" at bounding box center [585, 271] width 1170 height 542
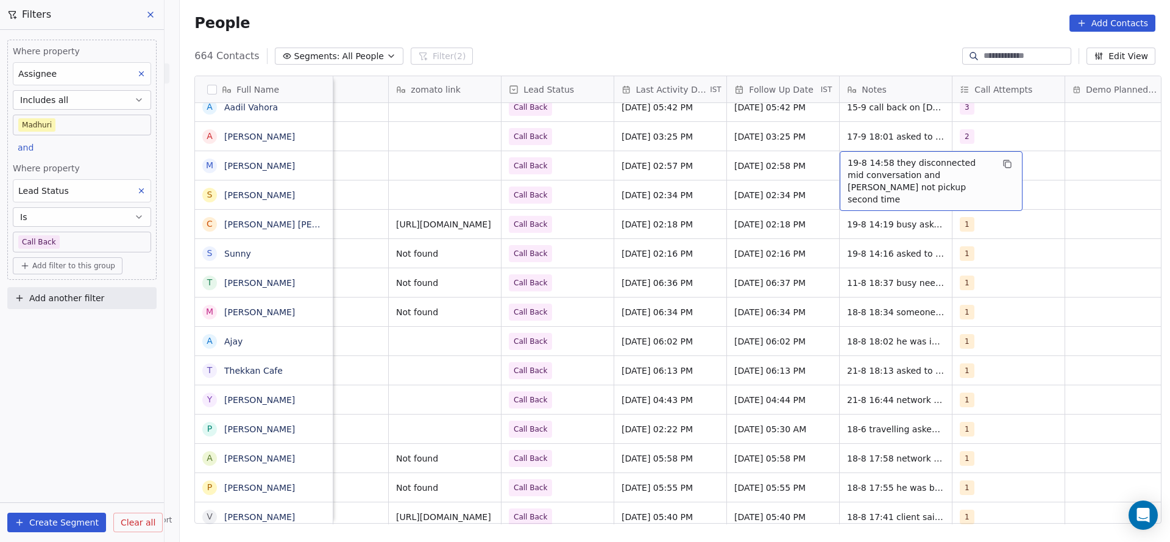
click at [860, 167] on span "19-8 14:58 they disconnected mid conversation and didi not pickup second time" at bounding box center [920, 181] width 145 height 49
click at [836, 163] on textarea "**********" at bounding box center [925, 174] width 182 height 46
type textarea "**********"
click at [660, 219] on html "On2Cook India Pvt. Ltd. Contacts People Marketing Workflows Campaigns Sales Pip…" at bounding box center [585, 271] width 1170 height 542
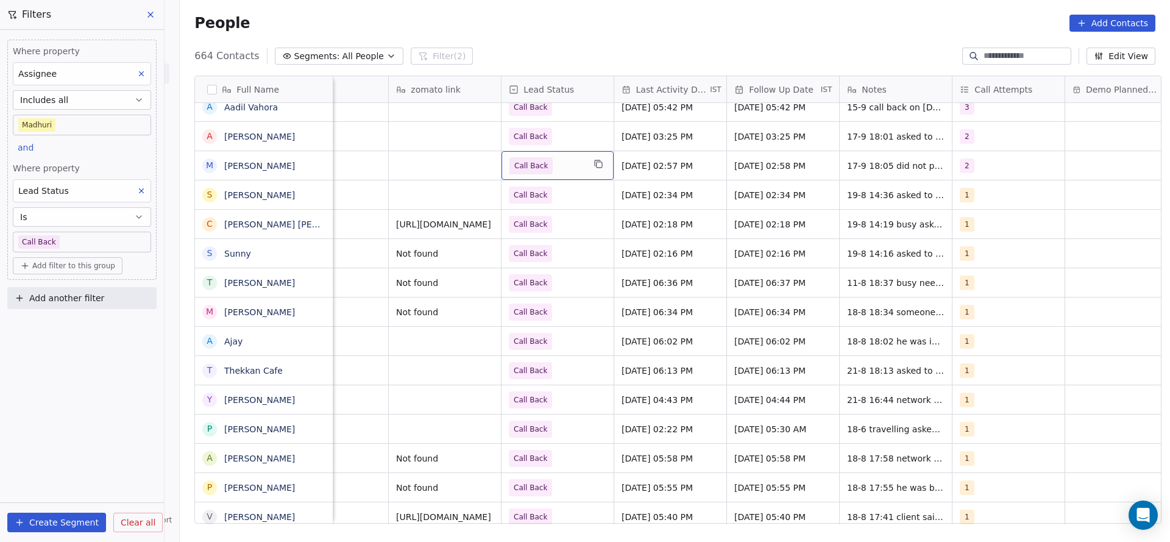
click at [562, 165] on span "Call Back" at bounding box center [547, 165] width 74 height 17
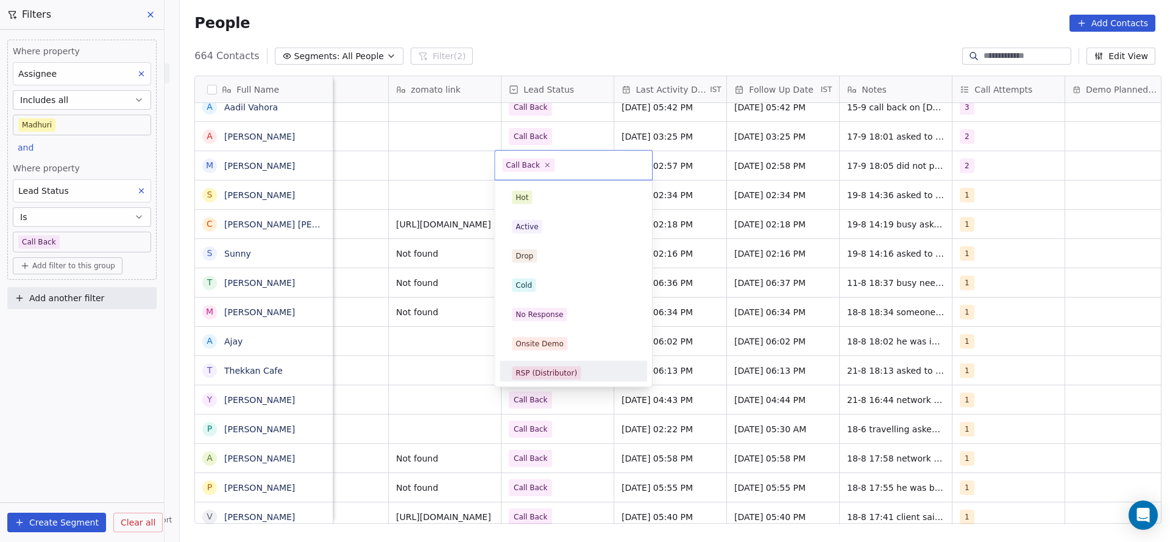
scroll to position [91, 0]
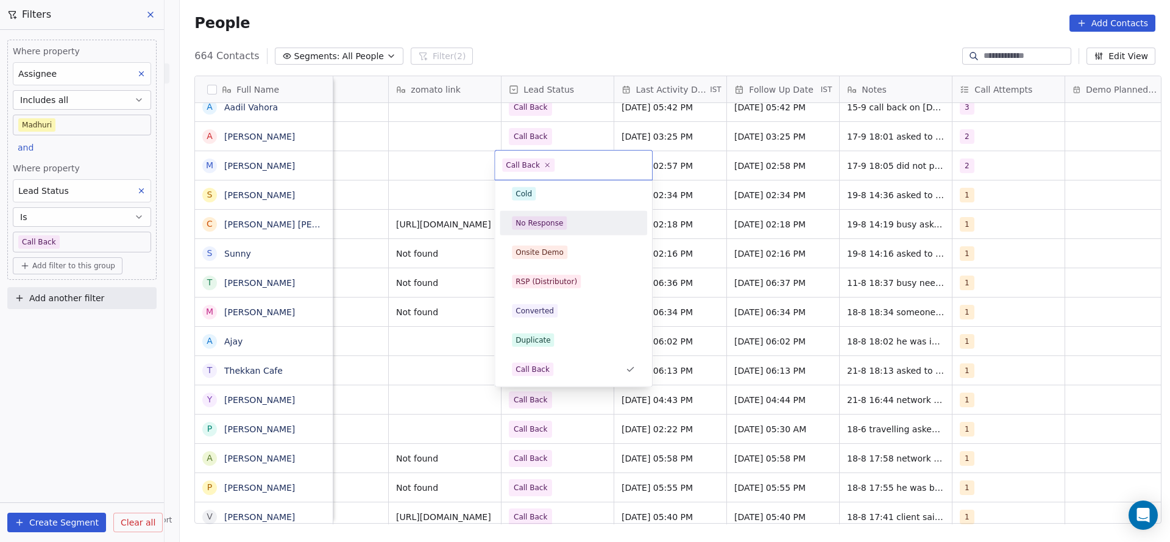
click at [560, 219] on div "No Response" at bounding box center [540, 223] width 48 height 11
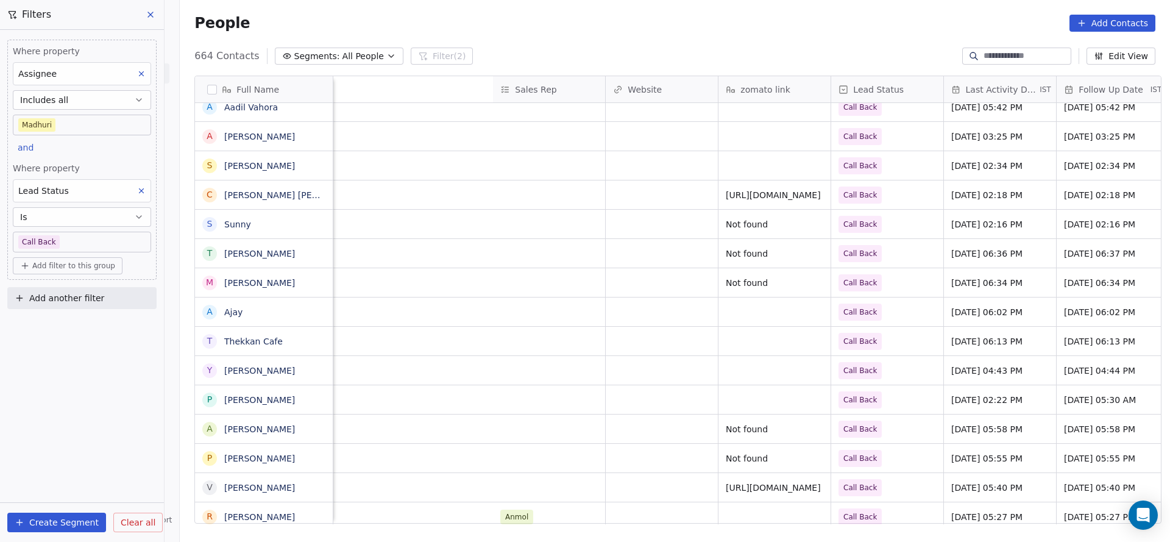
scroll to position [0, 1583]
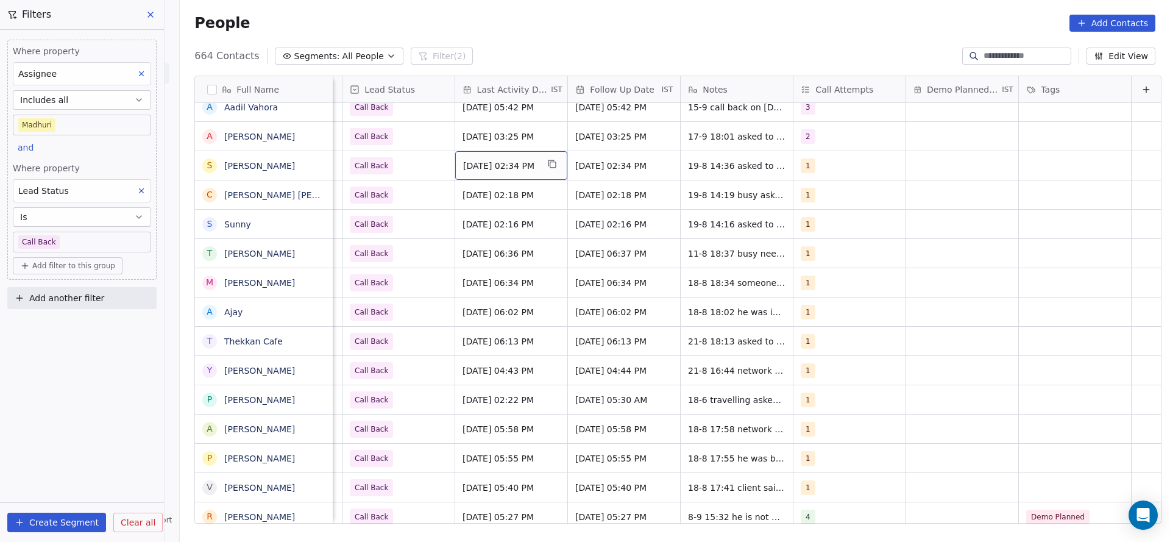
click at [472, 165] on span "Aug 19, 2025 02:34 PM" at bounding box center [500, 166] width 74 height 12
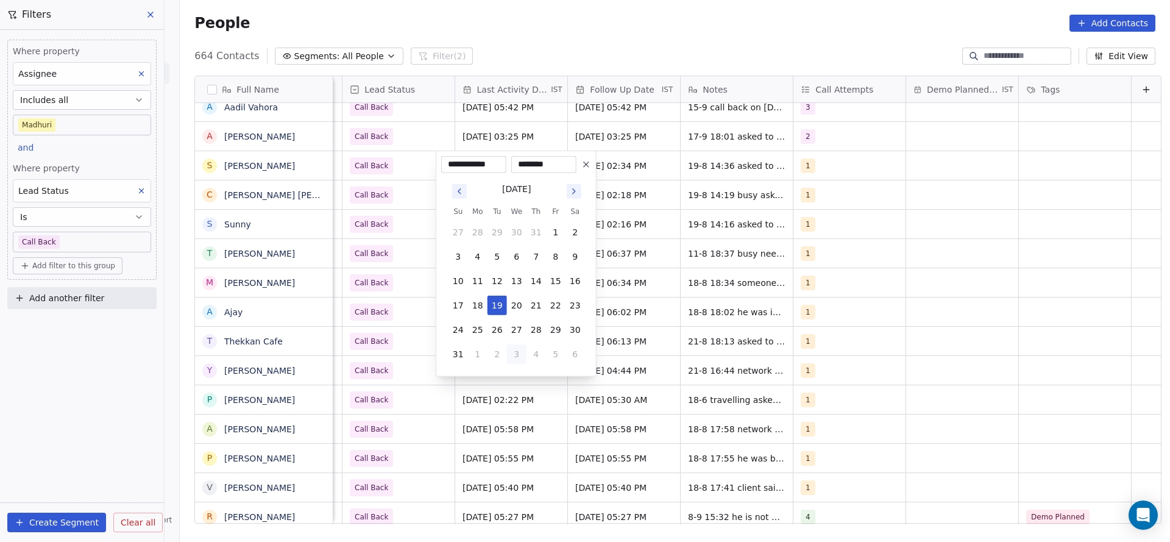
click at [519, 350] on button "3" at bounding box center [517, 354] width 20 height 20
click at [518, 278] on button "17" at bounding box center [517, 281] width 20 height 20
type input "**********"
click at [414, 281] on html "On2Cook India Pvt. Ltd. Contacts People Marketing Workflows Campaigns Sales Pip…" at bounding box center [585, 271] width 1170 height 542
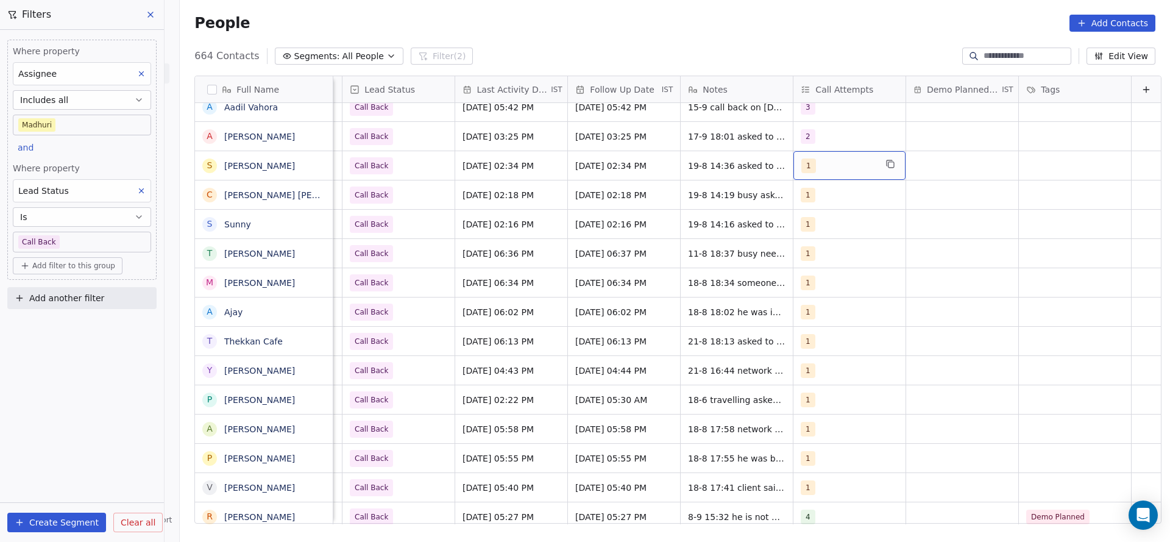
click at [802, 169] on div "1" at bounding box center [839, 165] width 74 height 15
click at [797, 222] on button "Suggestions" at bounding box center [796, 227] width 10 height 10
drag, startPoint x: 799, startPoint y: 201, endPoint x: 737, endPoint y: 208, distance: 62.6
click at [795, 203] on div "1" at bounding box center [853, 198] width 138 height 20
click at [653, 210] on html "On2Cook India Pvt. Ltd. Contacts People Marketing Workflows Campaigns Sales Pip…" at bounding box center [585, 271] width 1170 height 542
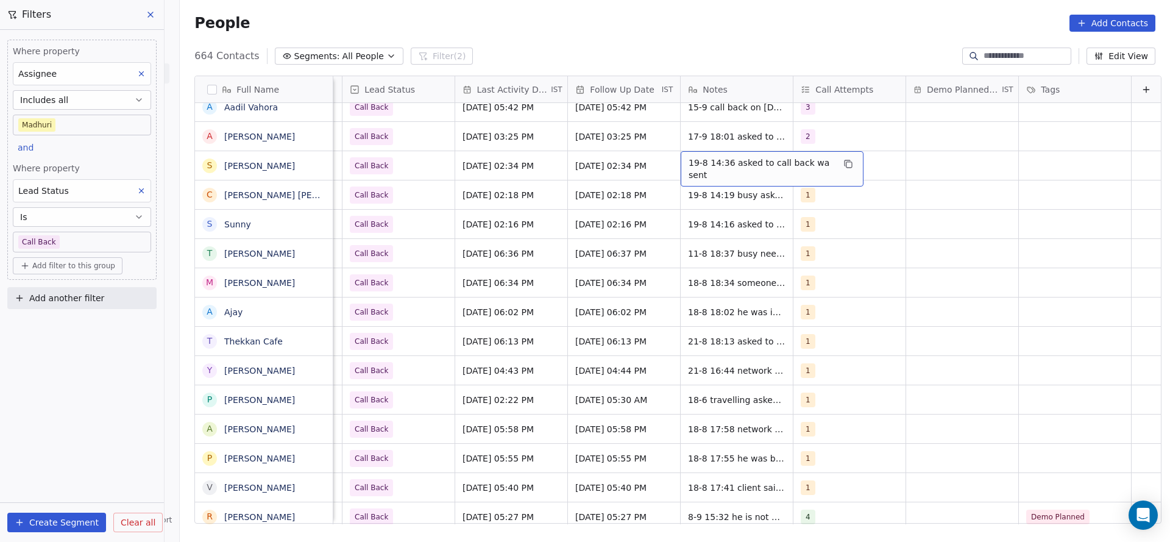
click at [689, 163] on span "19-8 14:36 asked to call back wa sent" at bounding box center [761, 169] width 145 height 24
click at [668, 157] on textarea "**********" at bounding box center [752, 170] width 180 height 38
type textarea "**********"
click at [492, 198] on html "On2Cook India Pvt. Ltd. Contacts People Marketing Workflows Campaigns Sales Pip…" at bounding box center [585, 271] width 1170 height 542
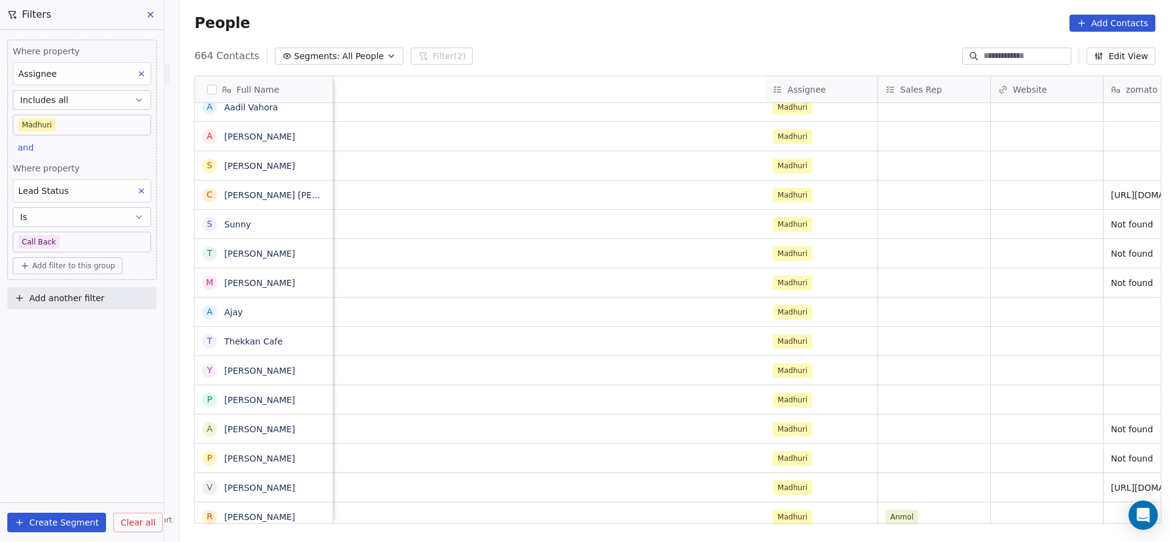
scroll to position [0, 1475]
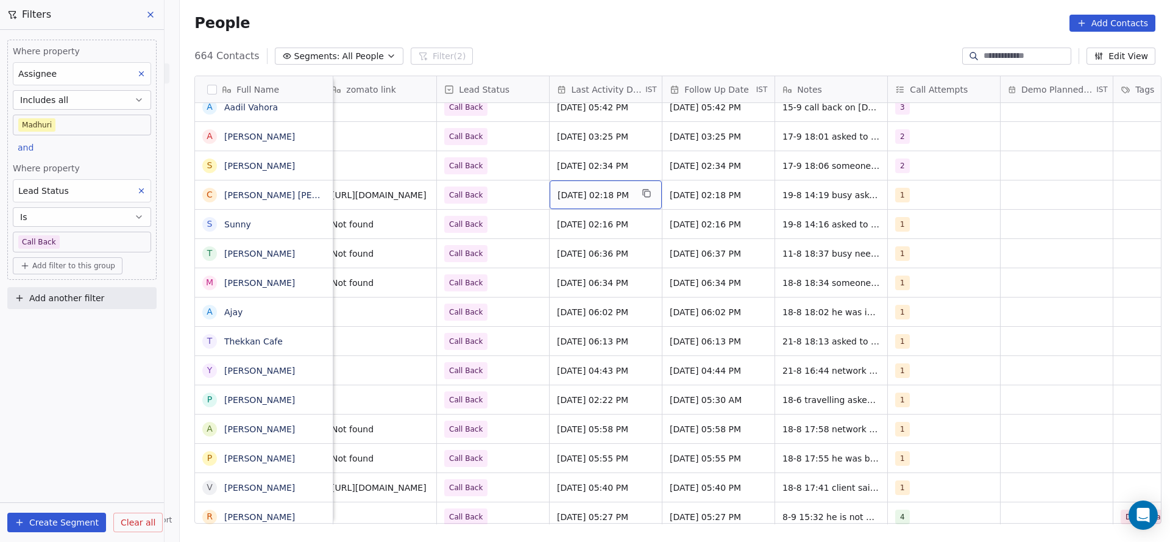
click at [591, 194] on span "Aug 19, 2025 02:18 PM" at bounding box center [595, 195] width 74 height 12
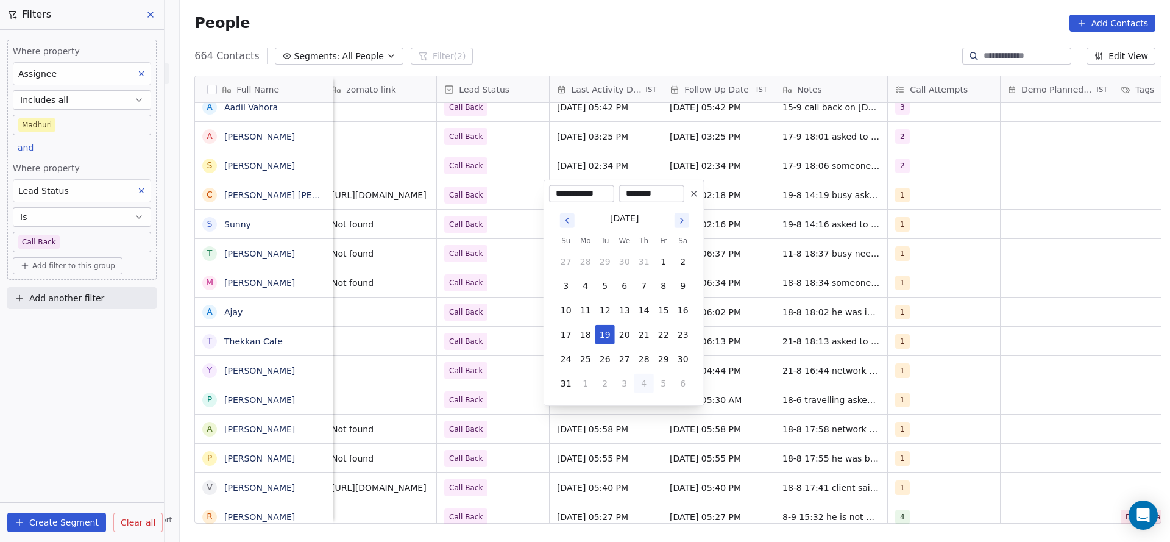
click at [641, 387] on button "4" at bounding box center [645, 384] width 20 height 20
click at [625, 307] on button "17" at bounding box center [625, 311] width 20 height 20
type input "**********"
click at [486, 306] on html "On2Cook India Pvt. Ltd. Contacts People Marketing Workflows Campaigns Sales Pip…" at bounding box center [585, 271] width 1170 height 542
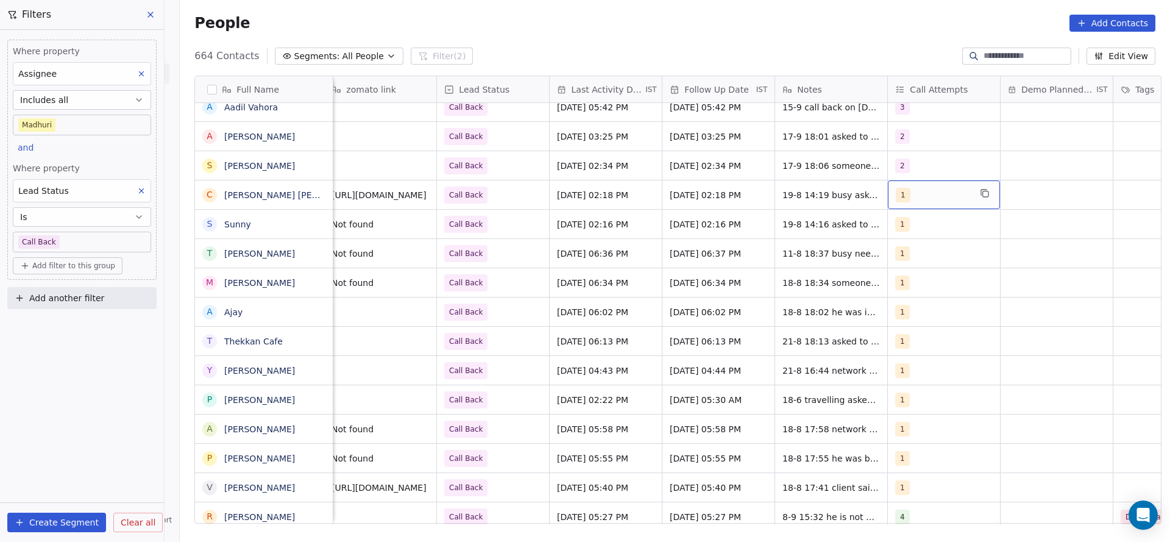
click at [896, 194] on span "1" at bounding box center [903, 195] width 15 height 15
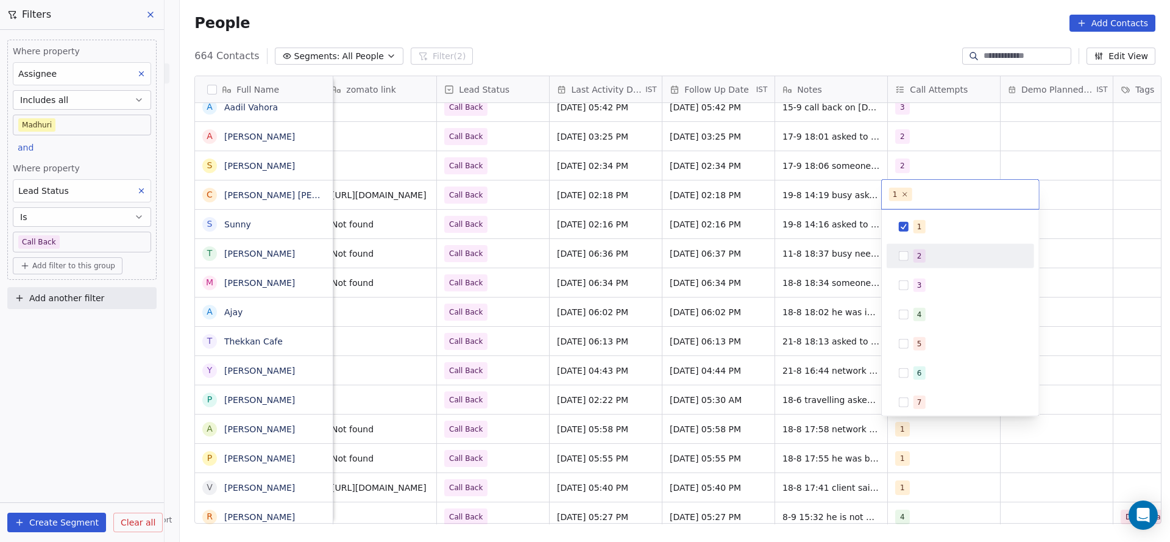
click at [907, 264] on div "2" at bounding box center [961, 256] width 138 height 20
click at [909, 235] on div "1" at bounding box center [961, 227] width 138 height 20
click at [772, 254] on html "On2Cook India Pvt. Ltd. Contacts People Marketing Workflows Campaigns Sales Pip…" at bounding box center [585, 271] width 1170 height 542
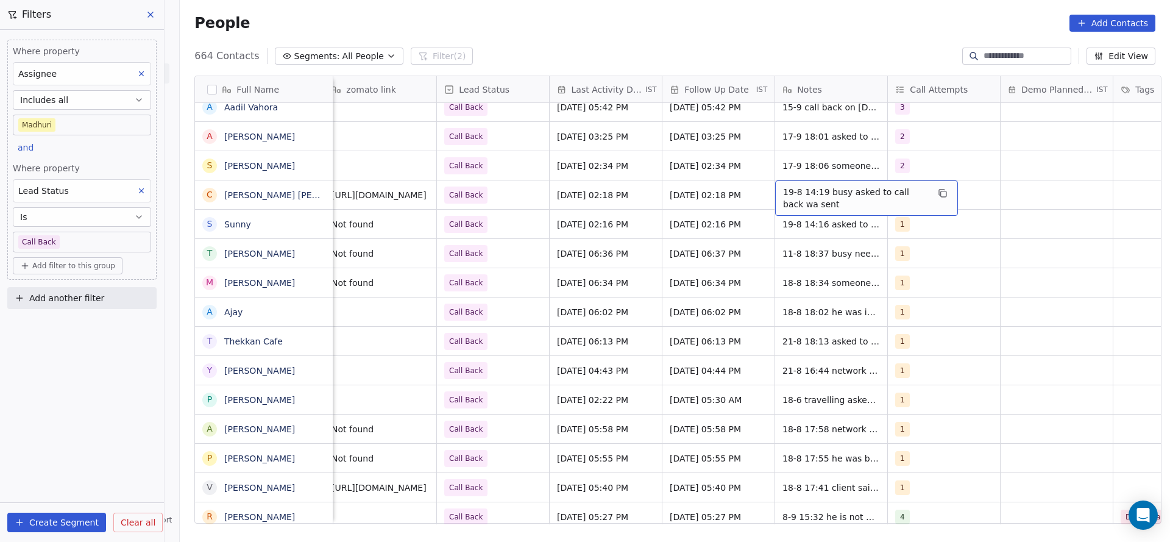
click at [784, 192] on span "19-8 14:19 busy asked to call back wa sent" at bounding box center [855, 198] width 145 height 24
click at [775, 192] on textarea "**********" at bounding box center [861, 199] width 182 height 38
type textarea "**********"
click at [635, 226] on html "On2Cook India Pvt. Ltd. Contacts People Marketing Workflows Campaigns Sales Pip…" at bounding box center [585, 271] width 1170 height 542
click at [505, 195] on span "Call Back" at bounding box center [482, 195] width 74 height 17
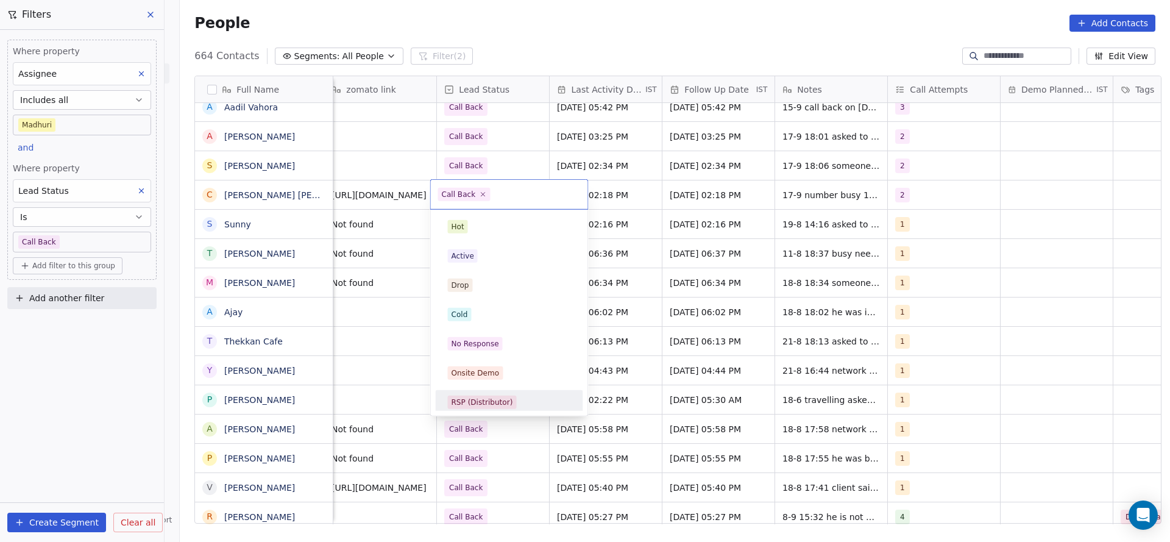
scroll to position [91, 0]
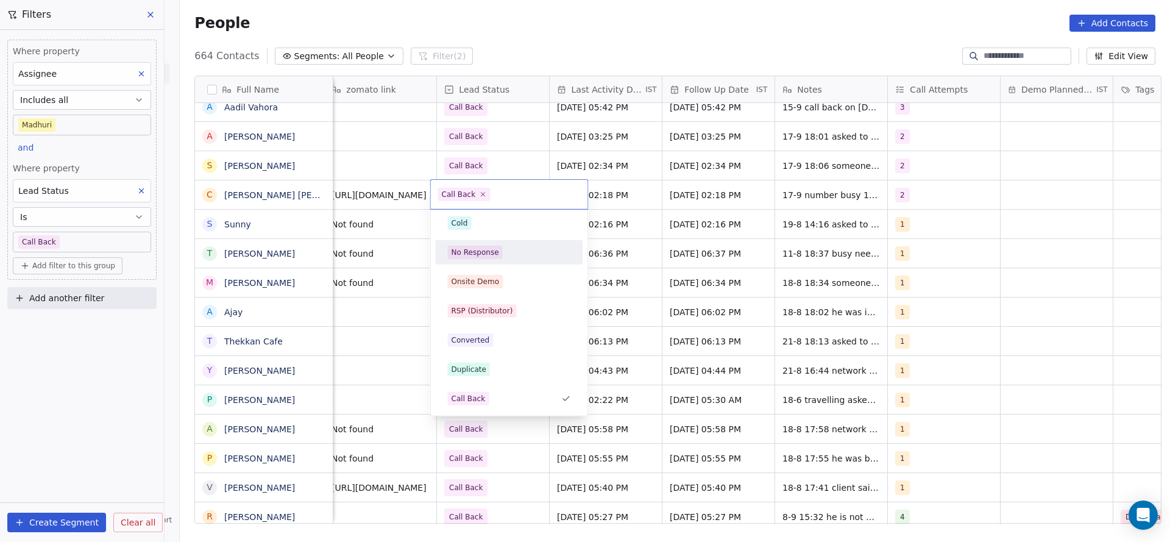
click at [505, 255] on div "No Response" at bounding box center [509, 252] width 123 height 13
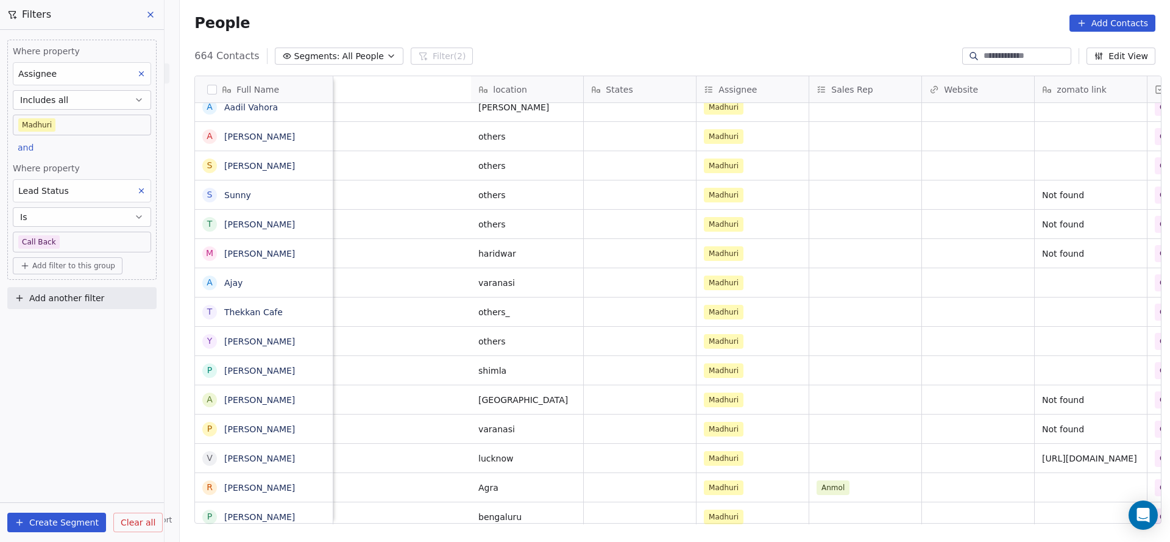
scroll to position [0, 1328]
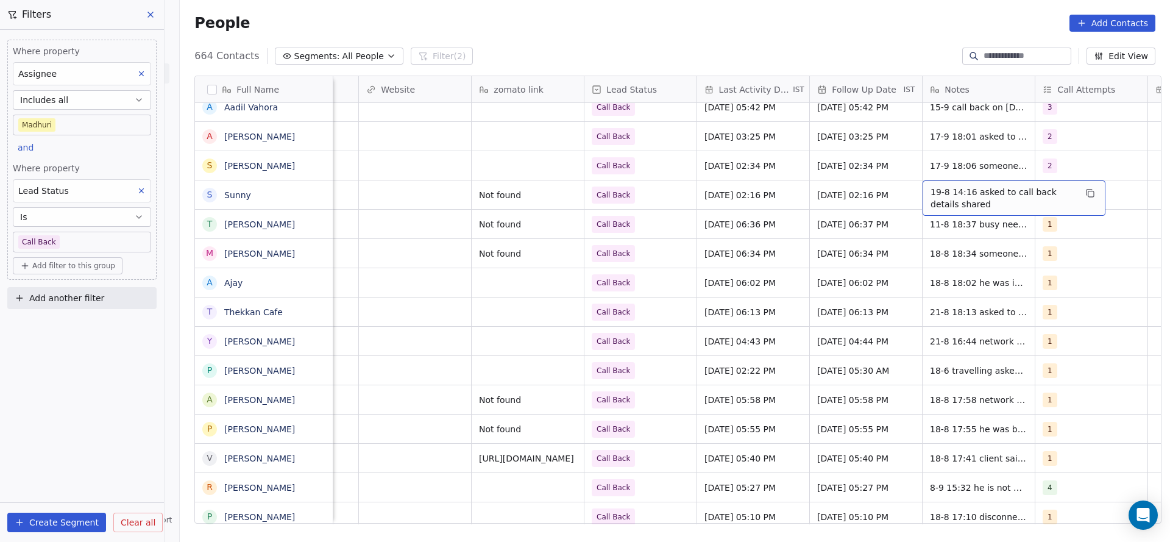
click at [931, 187] on span "19-8 14:16 asked to call back details shared" at bounding box center [1003, 198] width 145 height 24
click at [920, 187] on textarea "**********" at bounding box center [1008, 199] width 182 height 38
click at [1032, 185] on textarea "**********" at bounding box center [1008, 200] width 182 height 41
type textarea "**********"
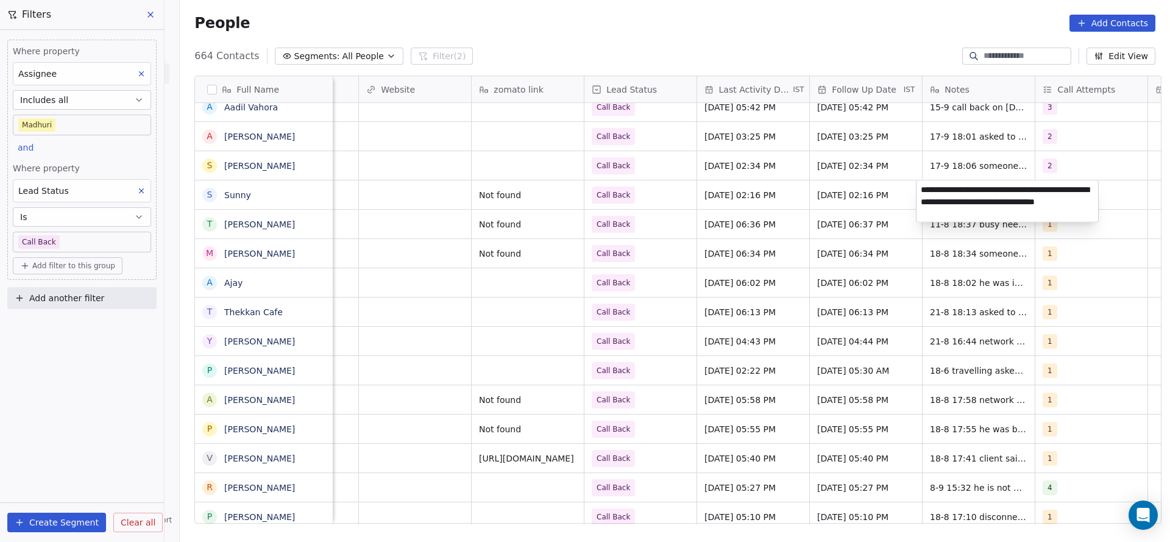
click at [685, 229] on html "On2Cook India Pvt. Ltd. Contacts People Marketing Workflows Campaigns Sales Pip…" at bounding box center [585, 271] width 1170 height 542
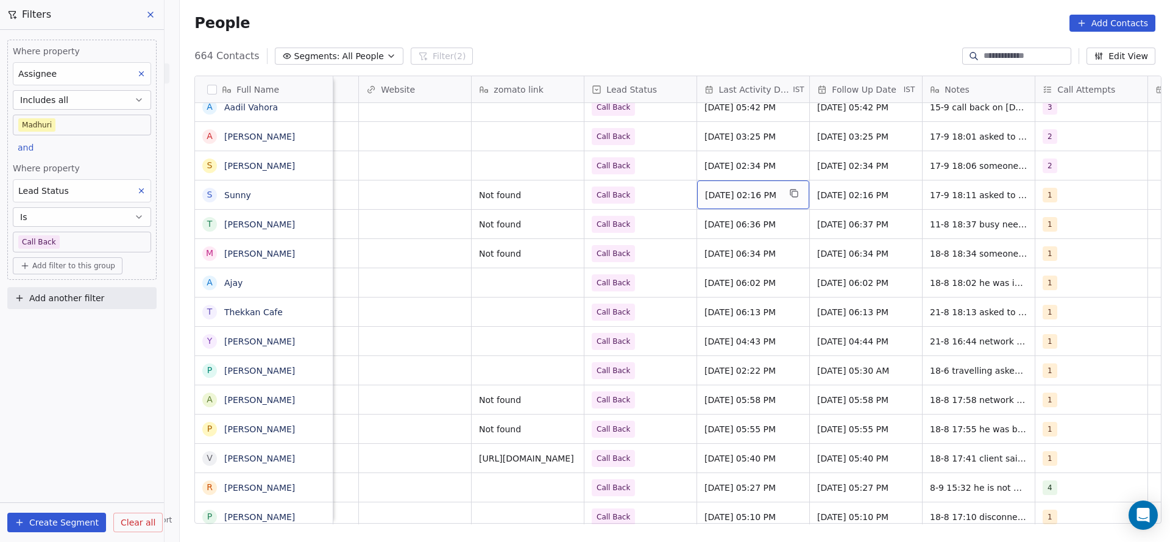
click at [729, 192] on span "Aug 19, 2025 02:16 PM" at bounding box center [742, 195] width 74 height 12
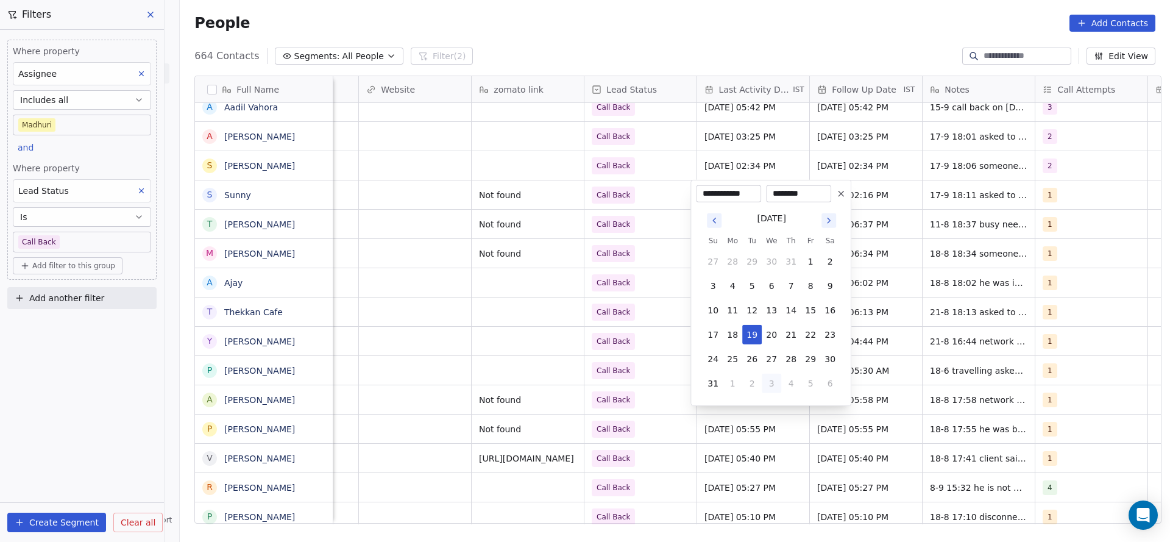
click at [767, 382] on button "3" at bounding box center [772, 384] width 20 height 20
drag, startPoint x: 770, startPoint y: 305, endPoint x: 624, endPoint y: 296, distance: 146.0
click at [763, 305] on button "17" at bounding box center [772, 311] width 20 height 20
type input "**********"
drag, startPoint x: 624, startPoint y: 296, endPoint x: 630, endPoint y: 183, distance: 112.9
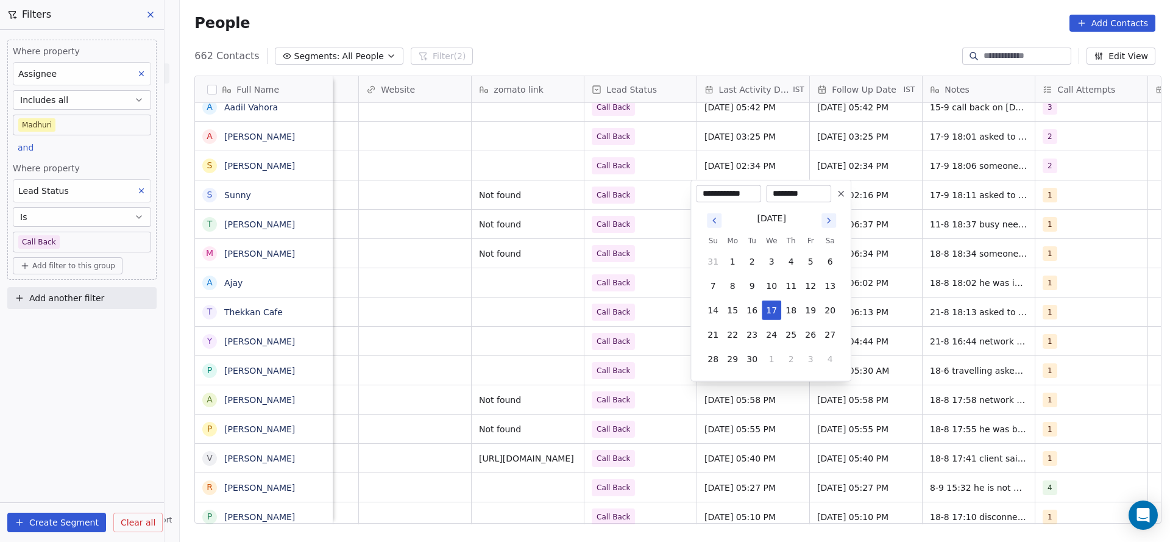
click at [624, 296] on html "On2Cook India Pvt. Ltd. Contacts People Marketing Workflows Campaigns Sales Pip…" at bounding box center [585, 271] width 1170 height 542
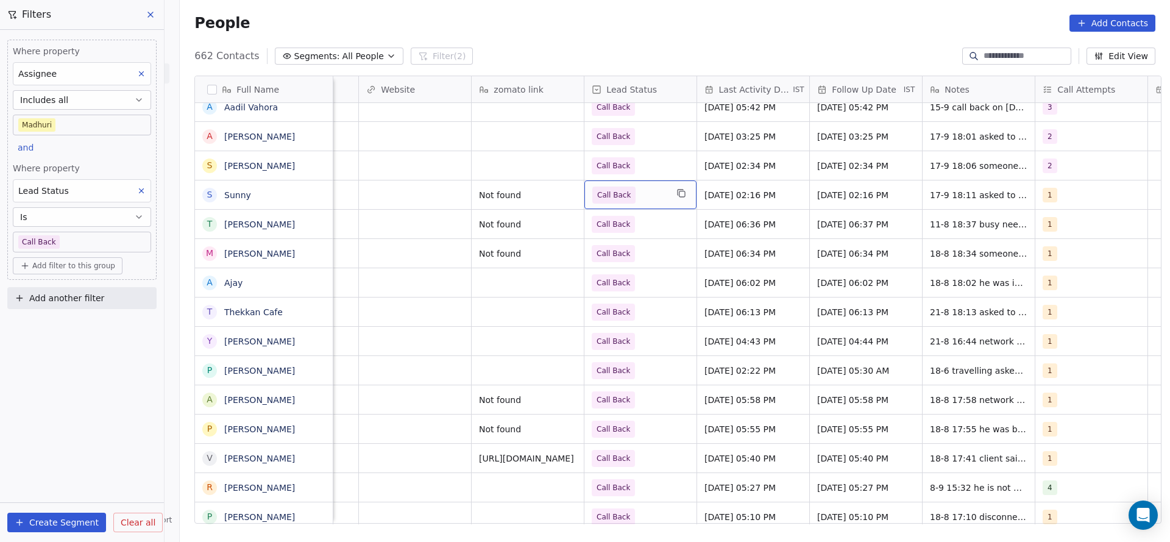
click at [629, 190] on span "Call Back" at bounding box center [629, 195] width 74 height 17
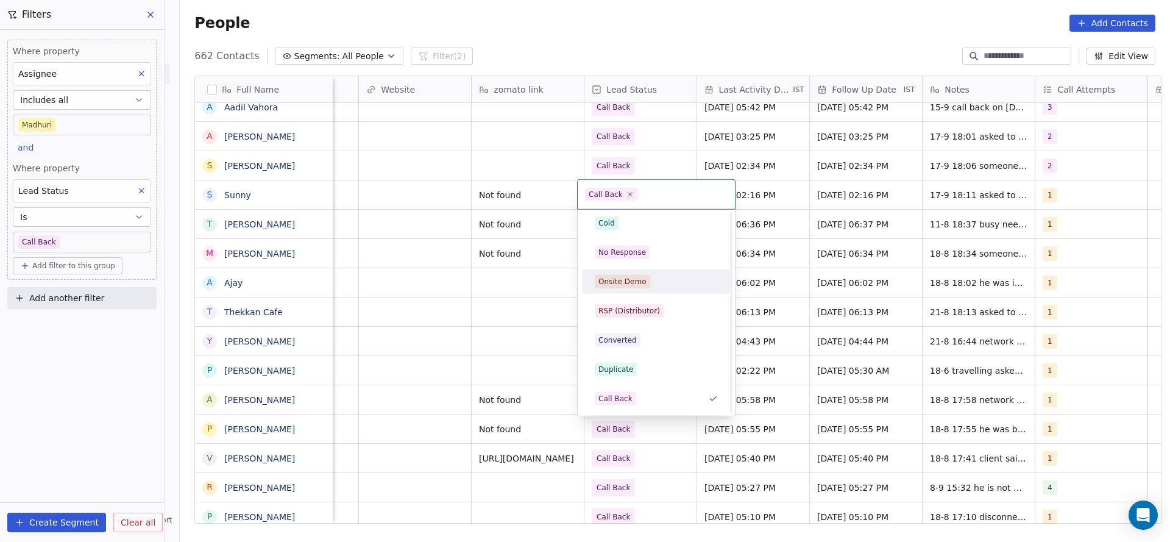
scroll to position [0, 0]
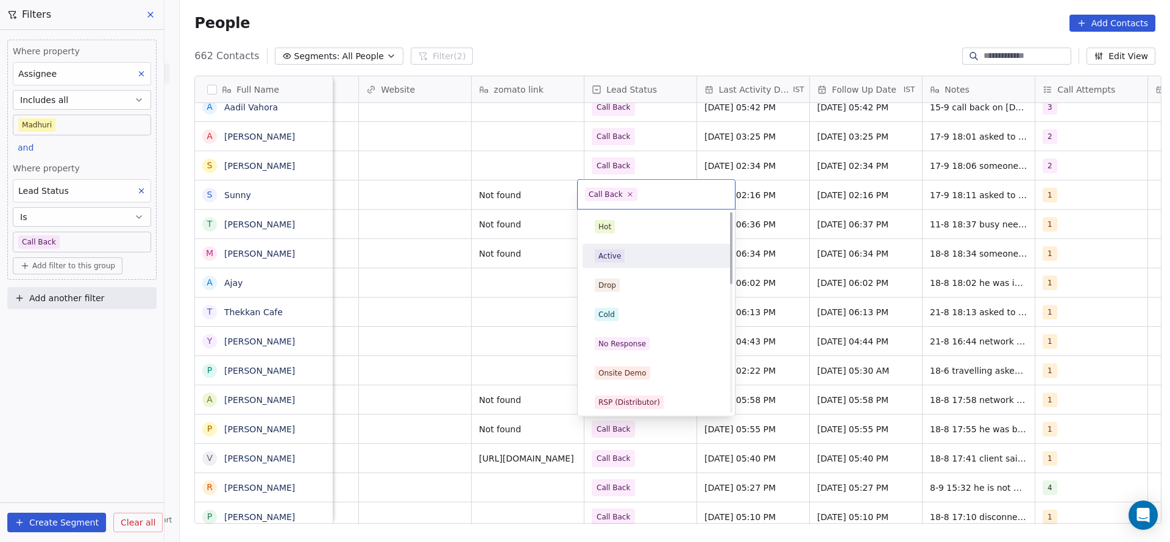
click at [622, 265] on div "Active" at bounding box center [657, 256] width 138 height 20
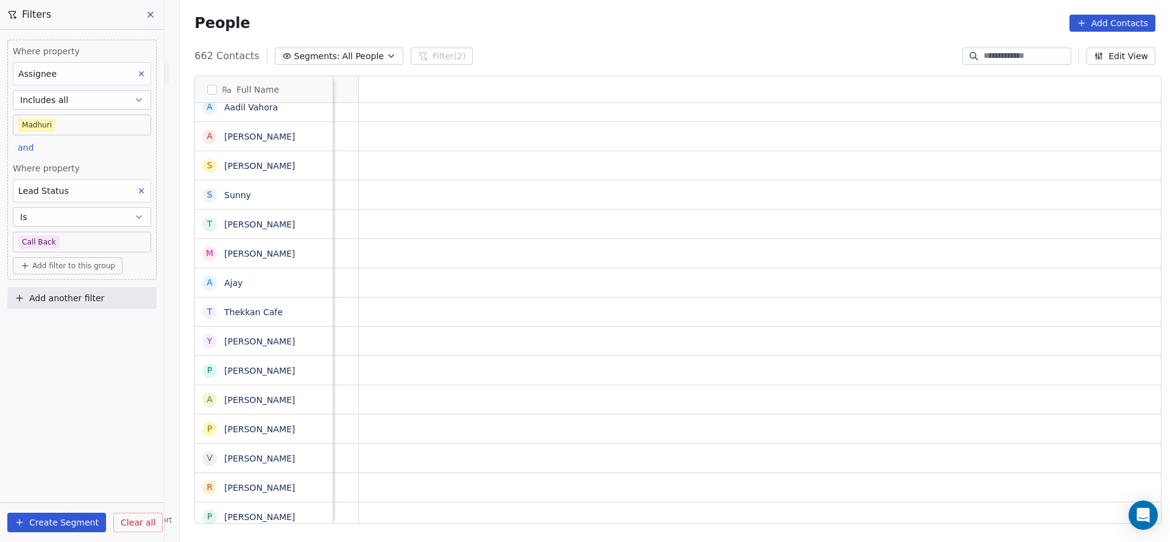
scroll to position [0, 113]
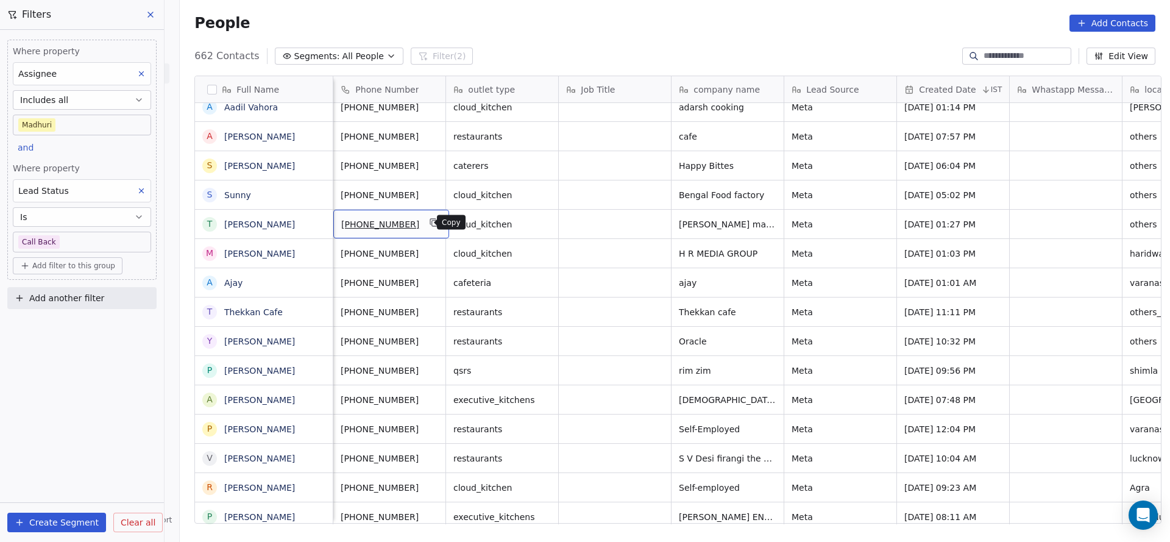
click at [432, 226] on icon "grid" at bounding box center [434, 223] width 5 height 5
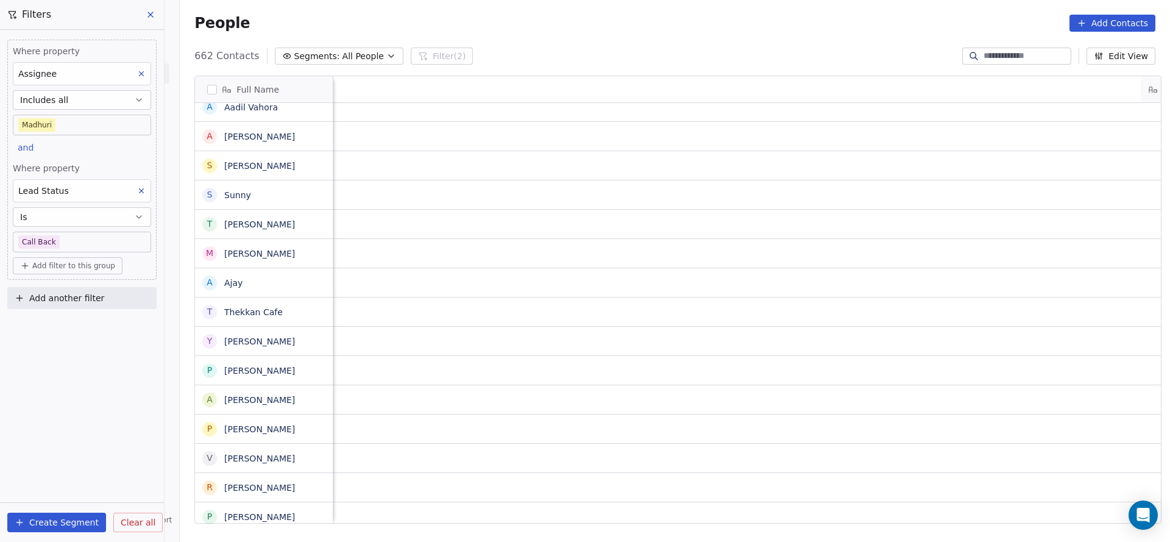
scroll to position [0, 1353]
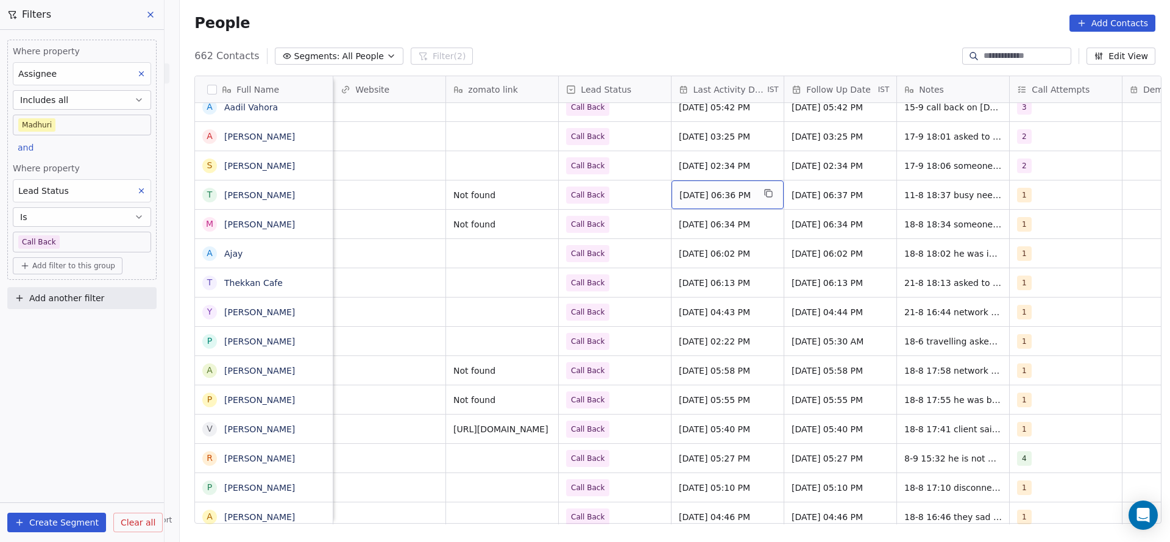
click at [735, 197] on span "Aug 18, 2025 06:36 PM" at bounding box center [717, 195] width 74 height 12
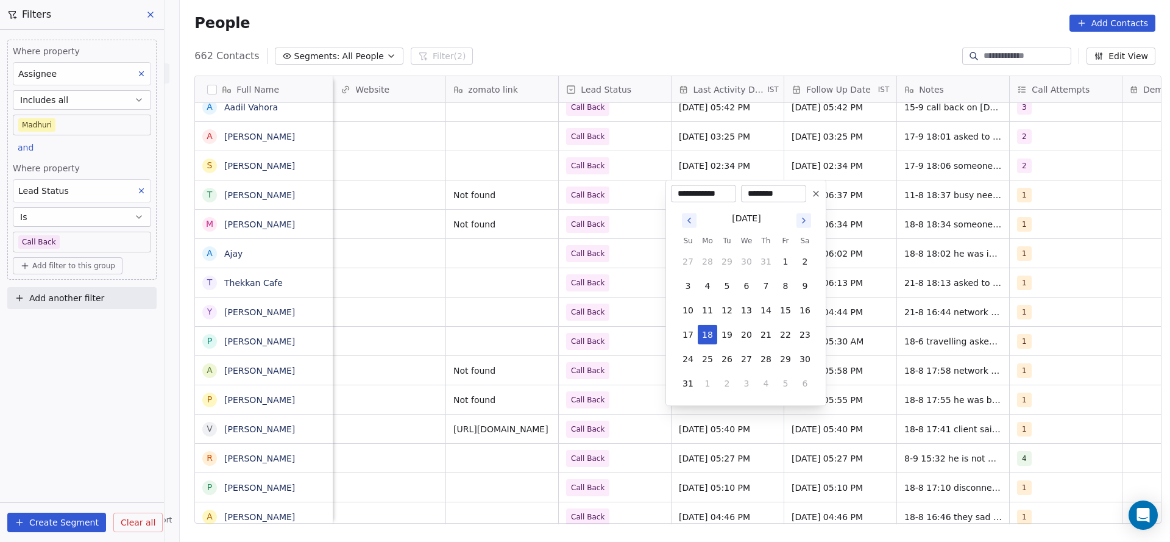
click at [763, 384] on button "4" at bounding box center [766, 384] width 20 height 20
click at [742, 304] on button "17" at bounding box center [747, 311] width 20 height 20
type input "**********"
click at [569, 272] on html "On2Cook India Pvt. Ltd. Contacts People Marketing Workflows Campaigns Sales Pip…" at bounding box center [585, 271] width 1170 height 542
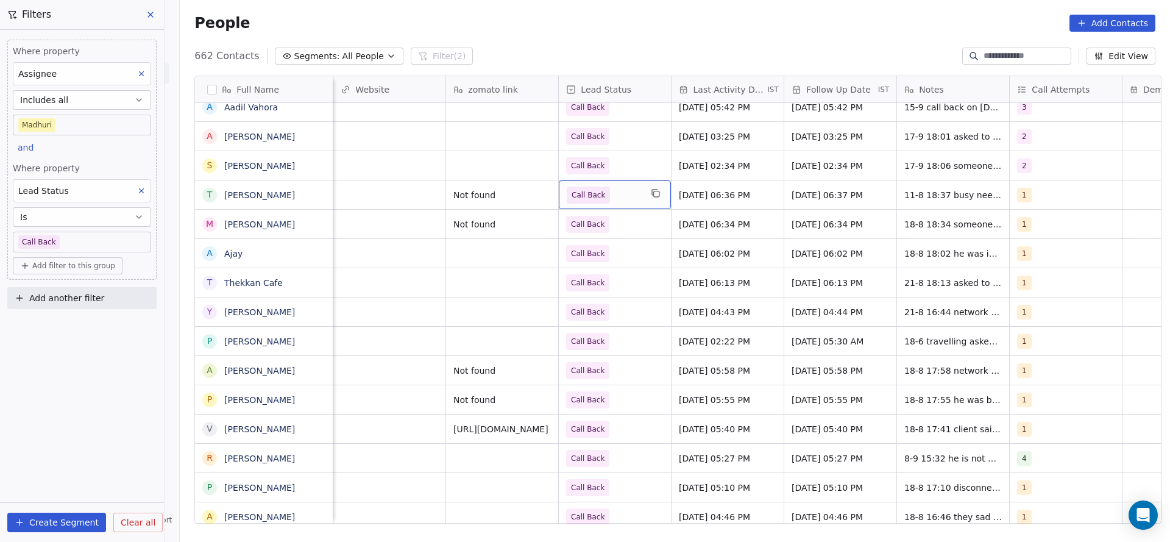
click at [612, 195] on span "Call Back" at bounding box center [604, 195] width 74 height 17
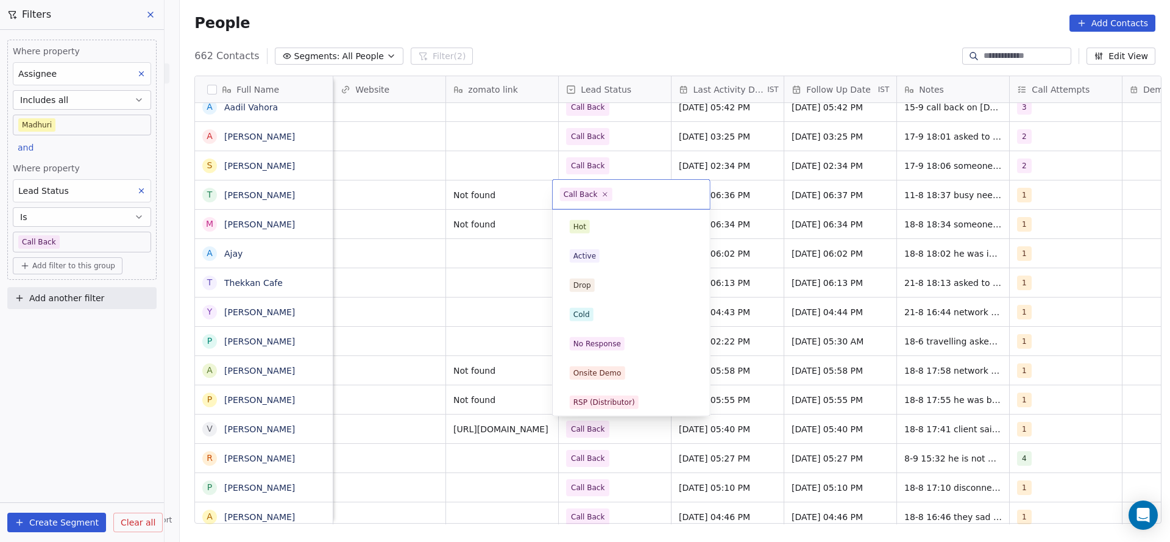
scroll to position [91, 0]
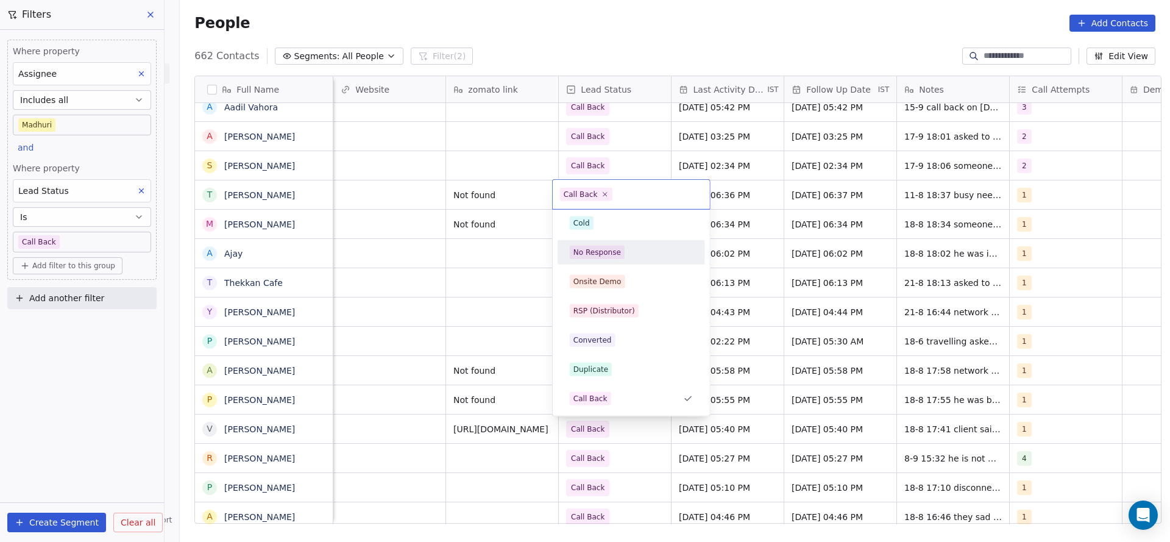
click at [986, 197] on html "On2Cook India Pvt. Ltd. Contacts People Marketing Workflows Campaigns Sales Pip…" at bounding box center [585, 271] width 1170 height 542
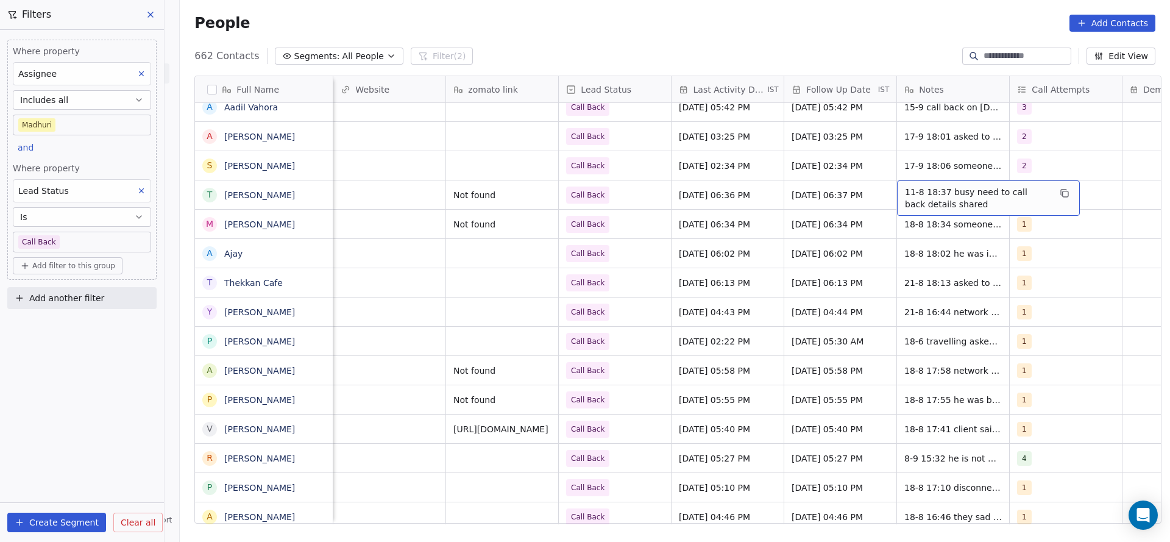
click at [905, 189] on span "11-8 18:37 busy need to call back details shared" at bounding box center [977, 198] width 145 height 24
click at [894, 188] on textarea "**********" at bounding box center [983, 199] width 182 height 38
type textarea "**********"
click at [750, 221] on html "On2Cook India Pvt. Ltd. Contacts People Marketing Workflows Campaigns Sales Pip…" at bounding box center [585, 271] width 1170 height 542
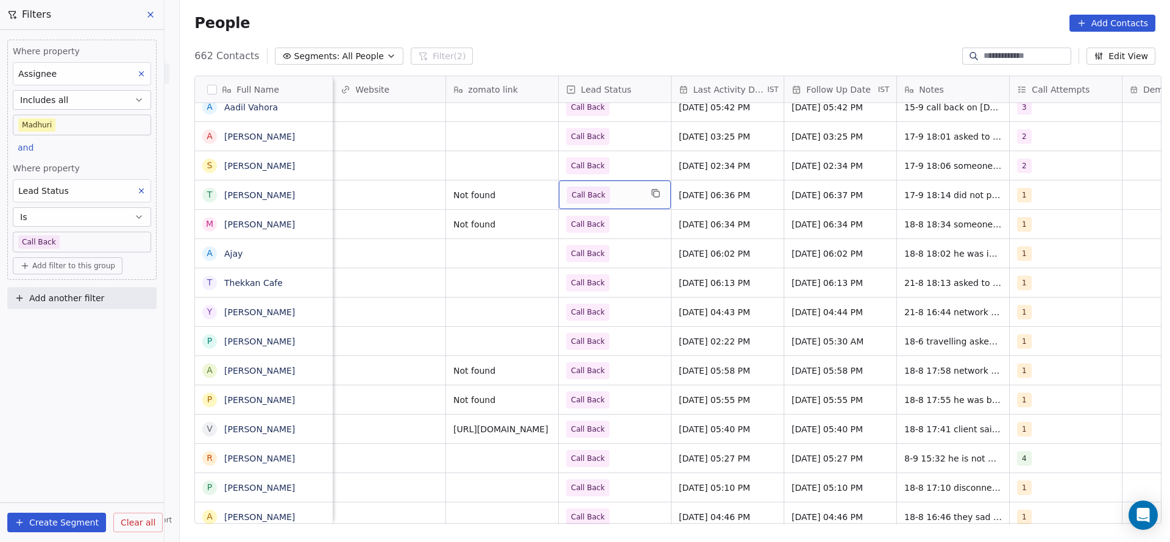
click at [630, 196] on span "Call Back" at bounding box center [604, 195] width 74 height 17
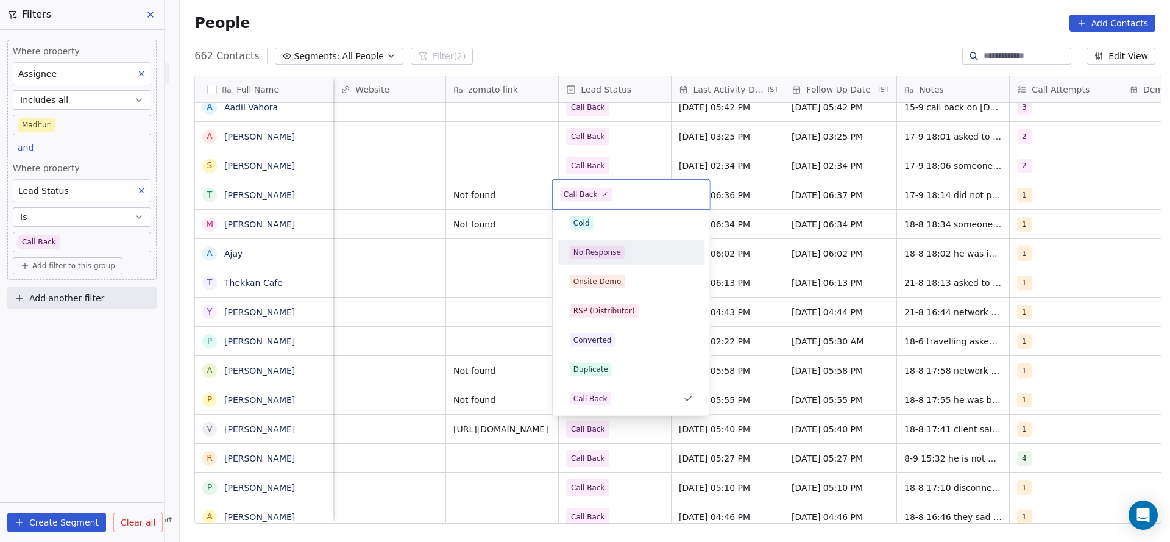
click at [623, 252] on div "No Response" at bounding box center [631, 252] width 123 height 13
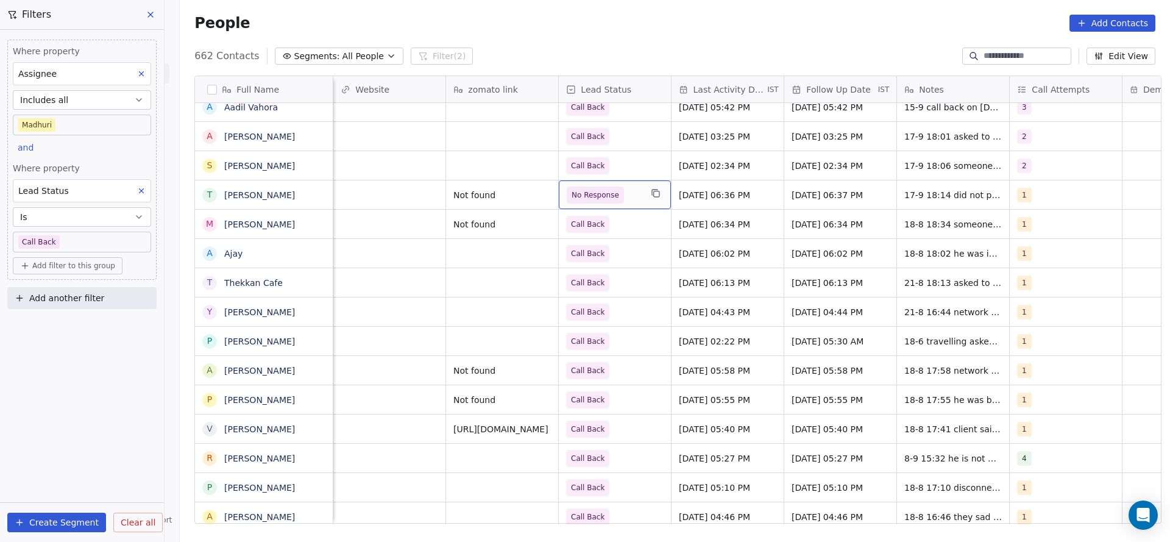
click at [934, 209] on div "Madhuri Not found Call Back Aug 18, 2025 06:34 PM Aug 29, 2025 06:34 PM 18-8 18…" at bounding box center [178, 223] width 2397 height 29
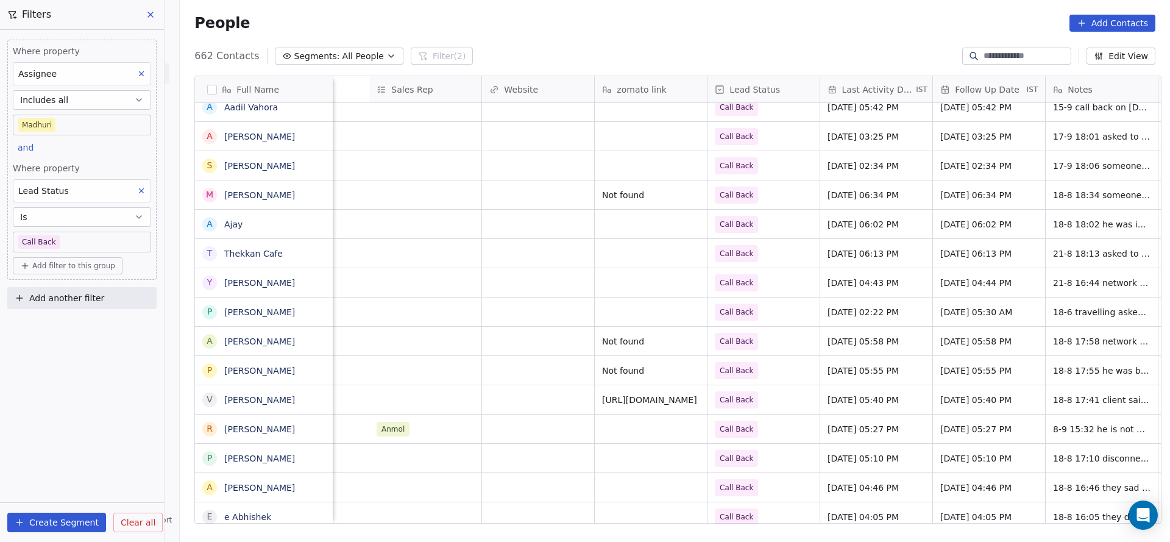
scroll to position [0, 1583]
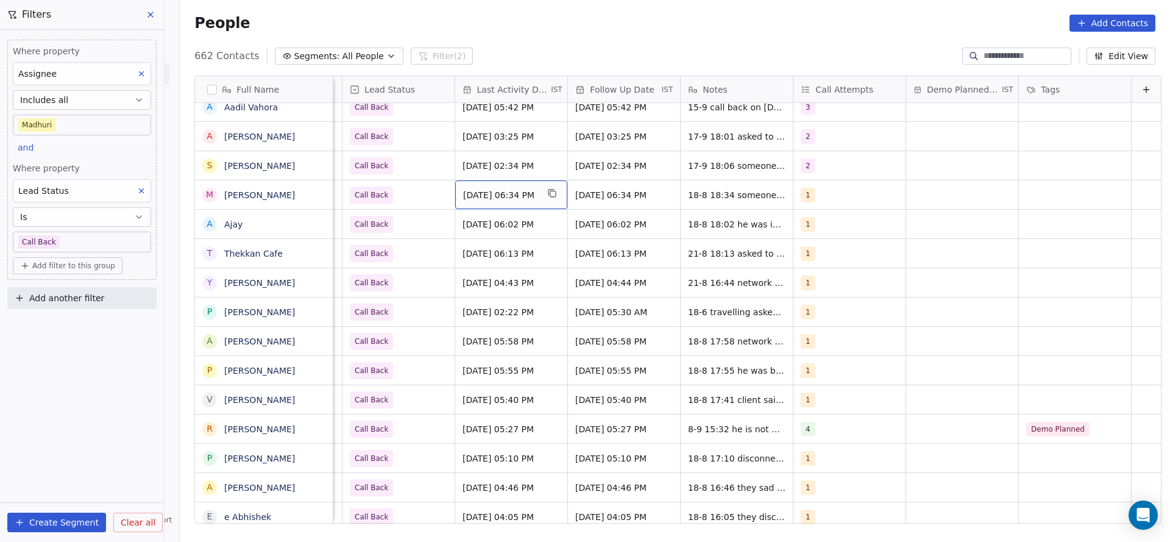
click at [473, 192] on span "Aug 18, 2025 06:34 PM" at bounding box center [500, 195] width 74 height 12
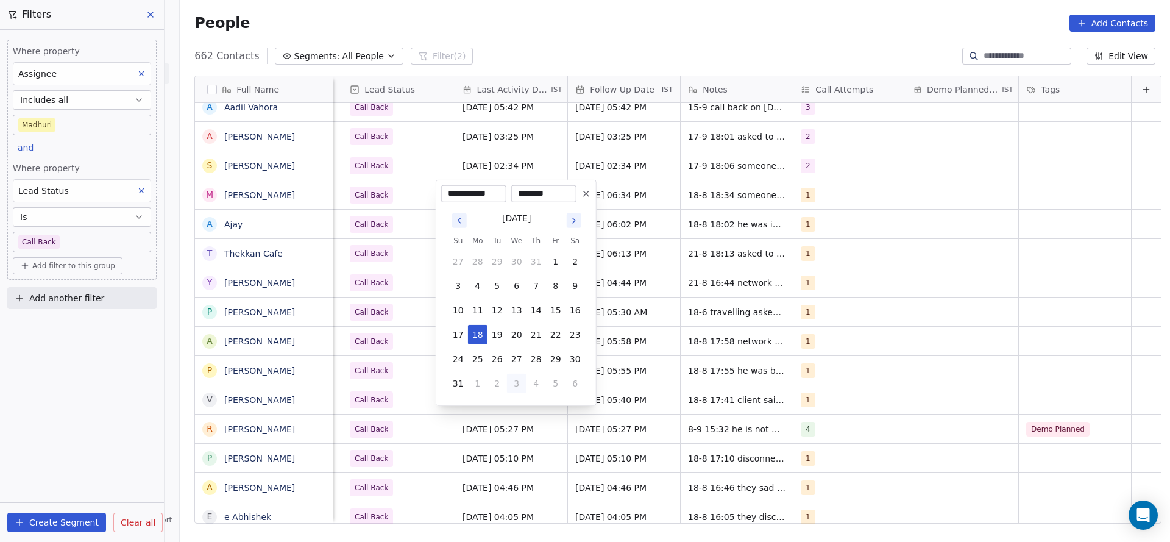
click at [519, 384] on button "3" at bounding box center [517, 384] width 20 height 20
click at [516, 314] on button "17" at bounding box center [517, 311] width 20 height 20
type input "**********"
click at [393, 287] on html "On2Cook India Pvt. Ltd. Contacts People Marketing Workflows Campaigns Sales Pip…" at bounding box center [585, 271] width 1170 height 542
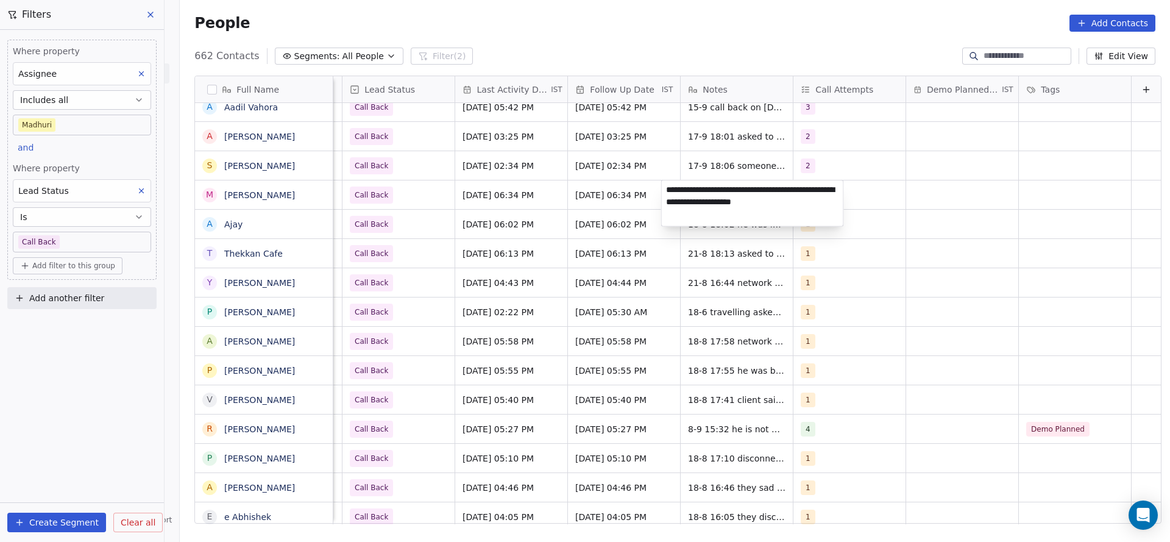
click at [662, 192] on textarea "**********" at bounding box center [753, 203] width 182 height 46
type textarea "**********"
click at [384, 234] on html "On2Cook India Pvt. Ltd. Contacts People Marketing Workflows Campaigns Sales Pip…" at bounding box center [585, 271] width 1170 height 542
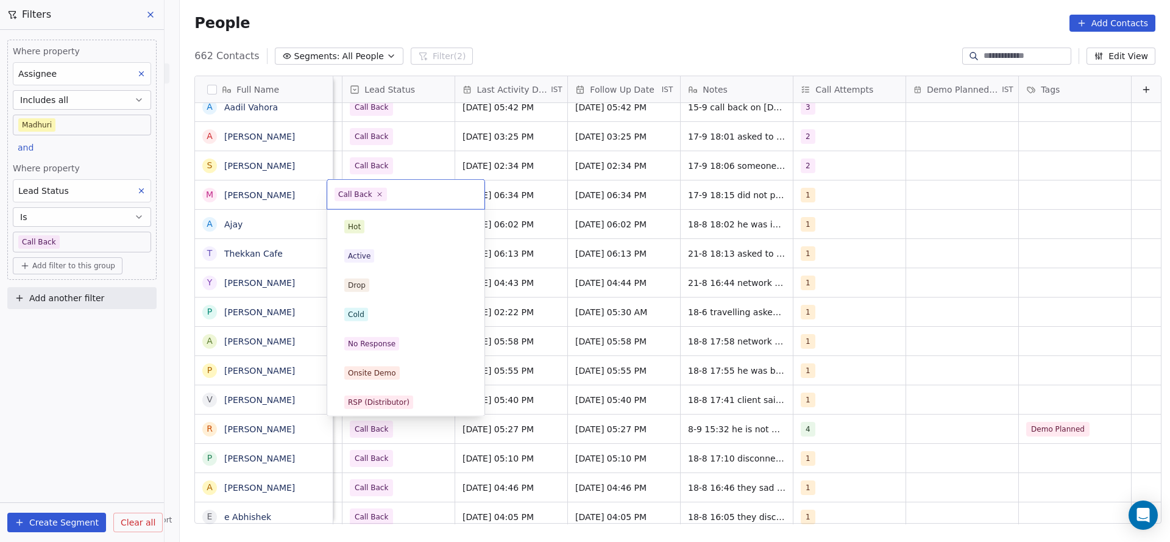
scroll to position [0, 1578]
click at [376, 194] on icon at bounding box center [379, 194] width 7 height 7
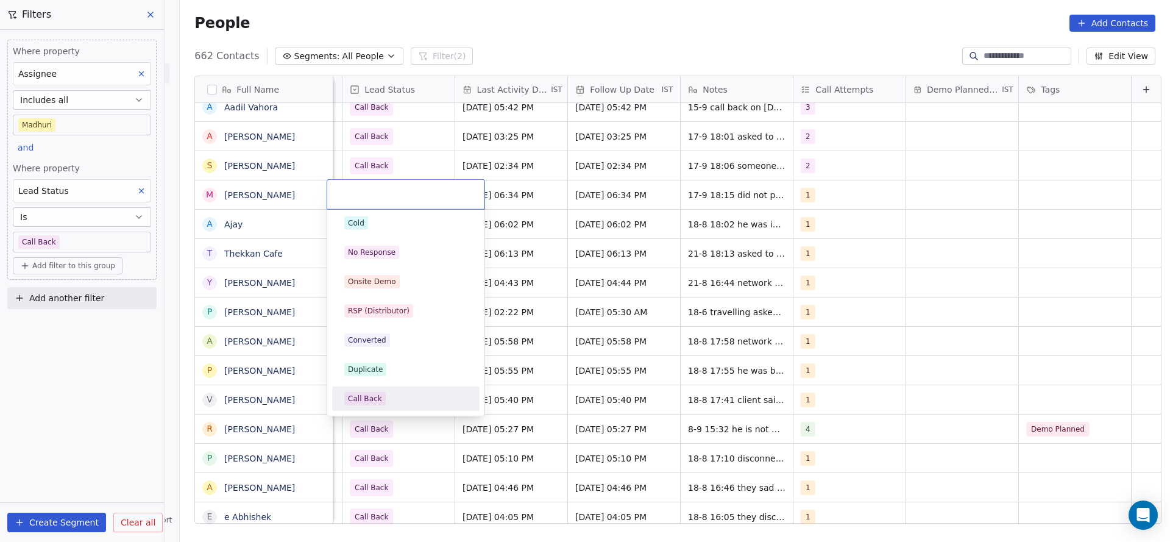
click at [374, 194] on input "text" at bounding box center [406, 194] width 143 height 13
click at [391, 255] on div "No Response" at bounding box center [372, 252] width 48 height 11
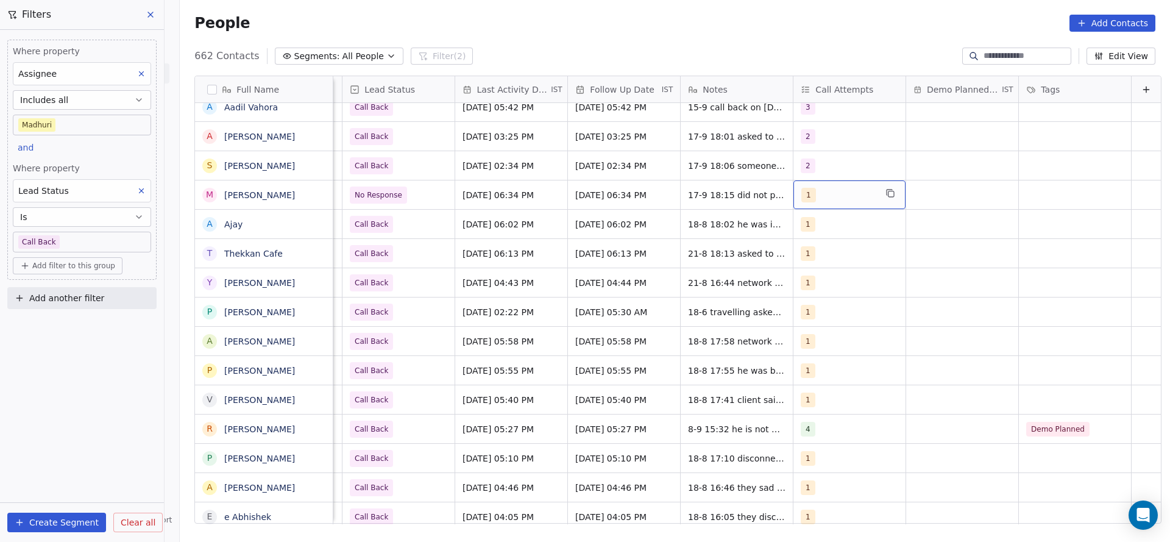
click at [836, 195] on div "1" at bounding box center [839, 195] width 74 height 15
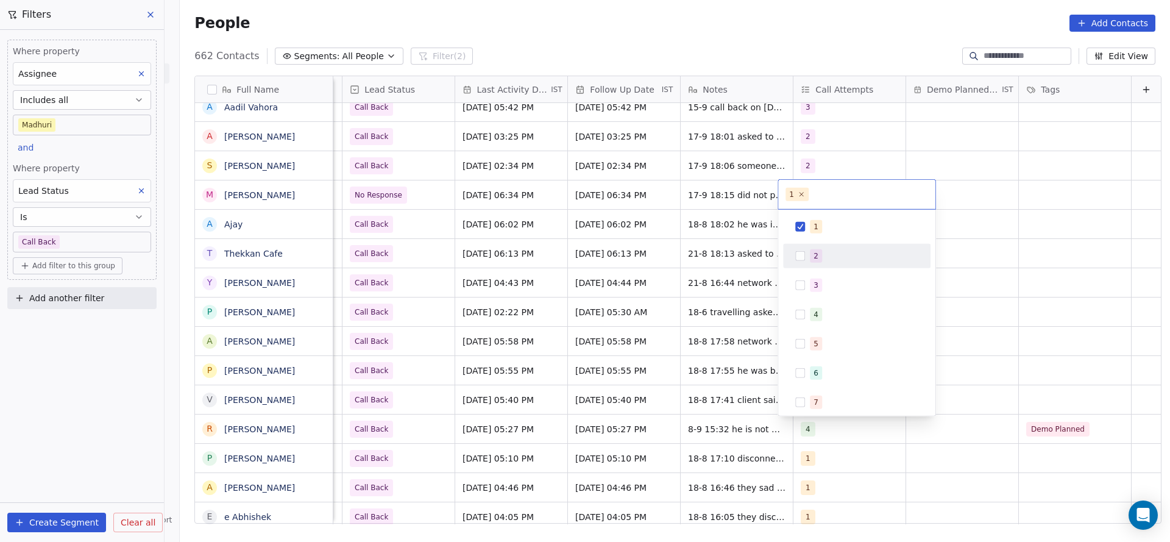
click at [817, 249] on span "2" at bounding box center [816, 255] width 12 height 13
click at [822, 227] on div "1" at bounding box center [864, 226] width 109 height 13
click at [567, 271] on html "On2Cook India Pvt. Ltd. Contacts People Marketing Workflows Campaigns Sales Pip…" at bounding box center [585, 271] width 1170 height 542
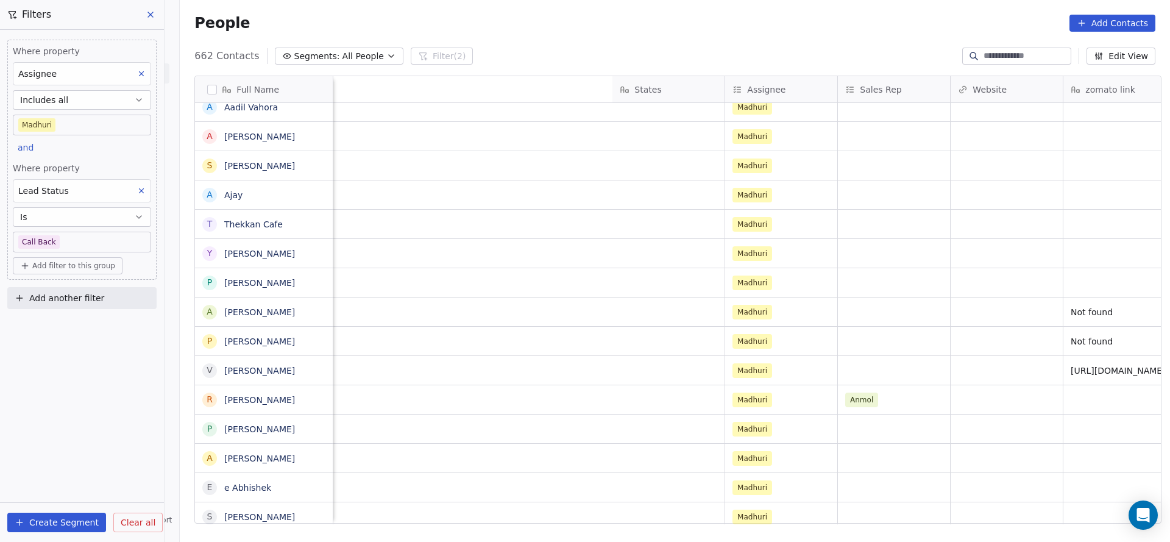
scroll to position [0, 1387]
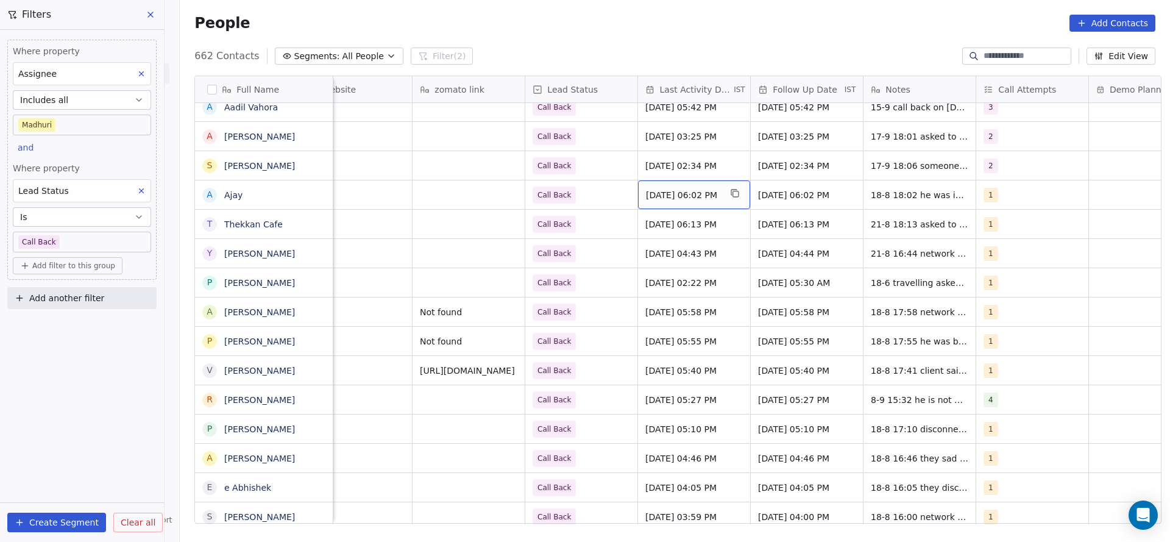
click at [664, 204] on div "Aug 18, 2025 06:02 PM" at bounding box center [694, 194] width 112 height 29
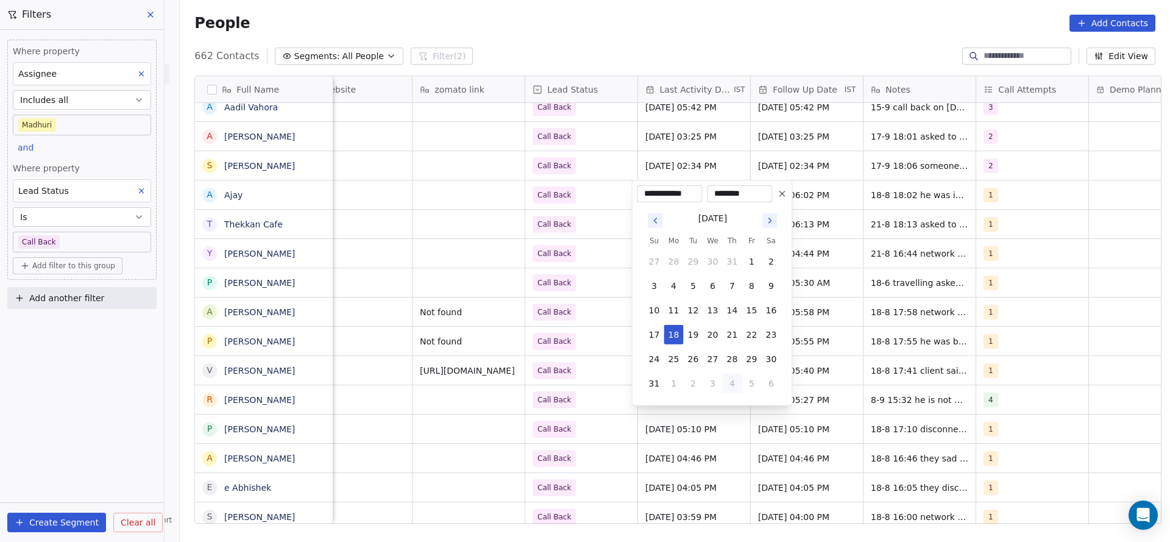
click at [723, 386] on button "4" at bounding box center [733, 384] width 20 height 20
drag, startPoint x: 715, startPoint y: 307, endPoint x: 453, endPoint y: 315, distance: 262.2
click at [715, 307] on button "17" at bounding box center [713, 311] width 20 height 20
type input "**********"
click at [438, 312] on html "On2Cook India Pvt. Ltd. Contacts People Marketing Workflows Campaigns Sales Pip…" at bounding box center [585, 271] width 1170 height 542
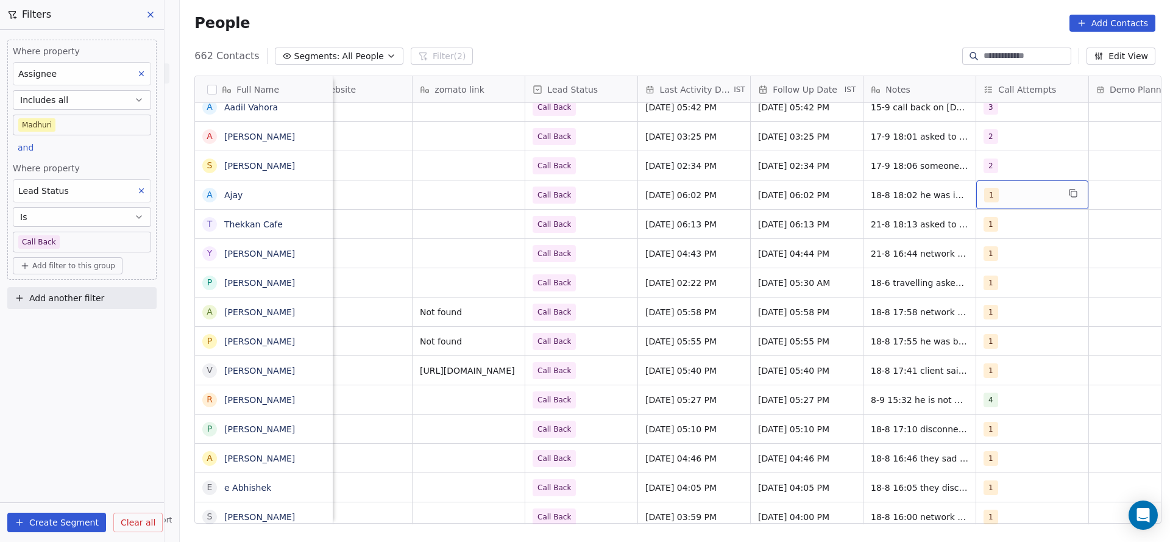
click at [980, 186] on div "1" at bounding box center [1033, 194] width 112 height 29
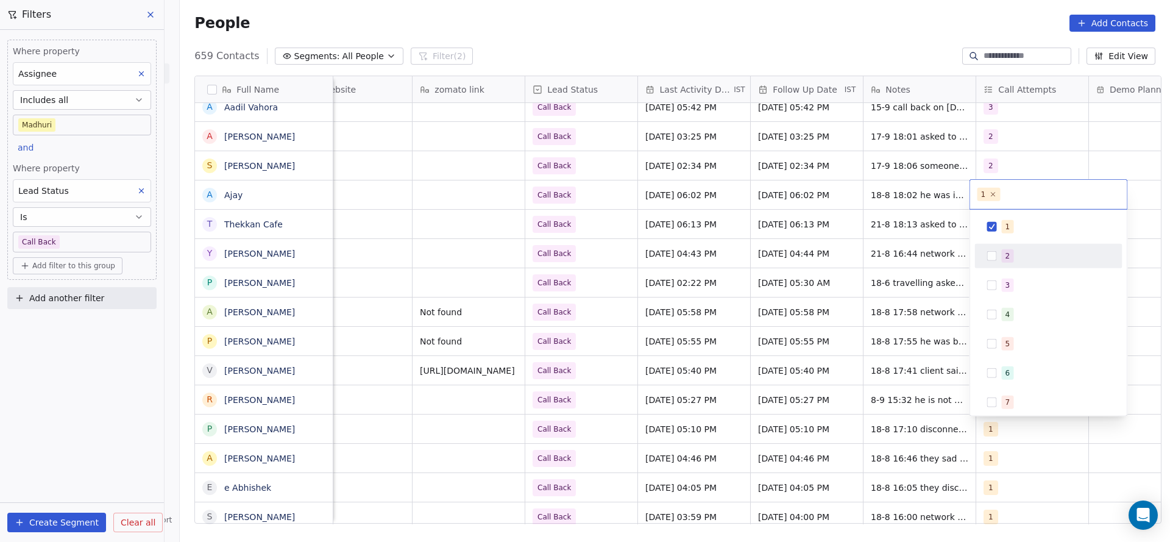
click at [997, 252] on div "2" at bounding box center [1049, 256] width 138 height 20
click at [1001, 234] on div "1" at bounding box center [1049, 227] width 138 height 20
click at [830, 245] on html "On2Cook India Pvt. Ltd. Contacts People Marketing Workflows Campaigns Sales Pip…" at bounding box center [585, 271] width 1170 height 542
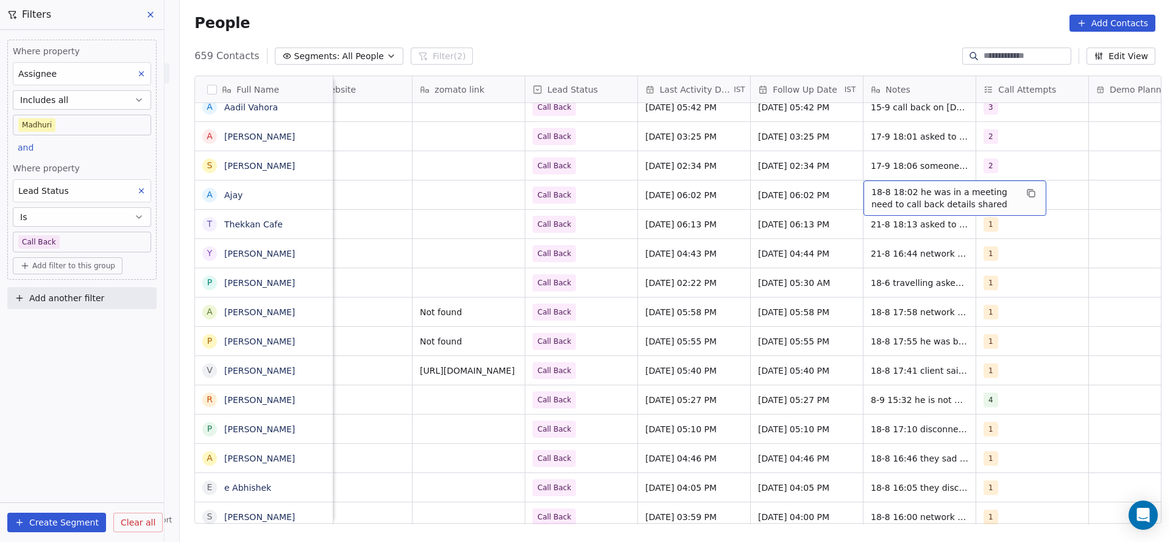
click at [872, 194] on span "18-8 18:02 he was in a meeting need to call back details shared" at bounding box center [944, 198] width 145 height 24
click at [861, 192] on textarea "**********" at bounding box center [949, 199] width 182 height 38
type textarea "**********"
click at [596, 269] on html "On2Cook India Pvt. Ltd. Contacts People Marketing Workflows Campaigns Sales Pip…" at bounding box center [585, 271] width 1170 height 542
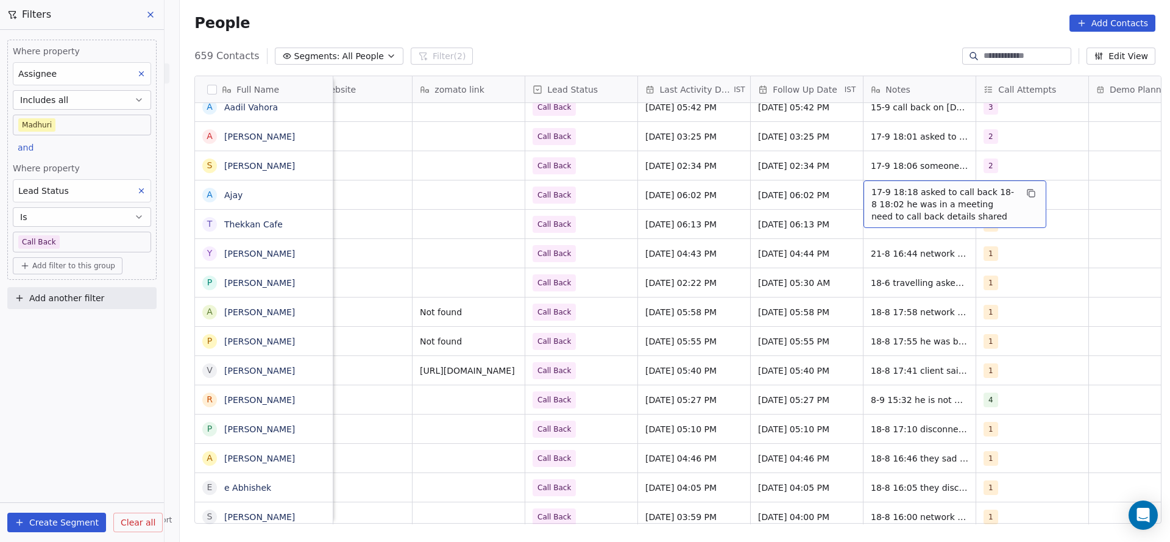
click at [903, 224] on div "17-9 18:18 asked to call back 18-8 18:02 he was in a meeting need to call back …" at bounding box center [955, 204] width 183 height 48
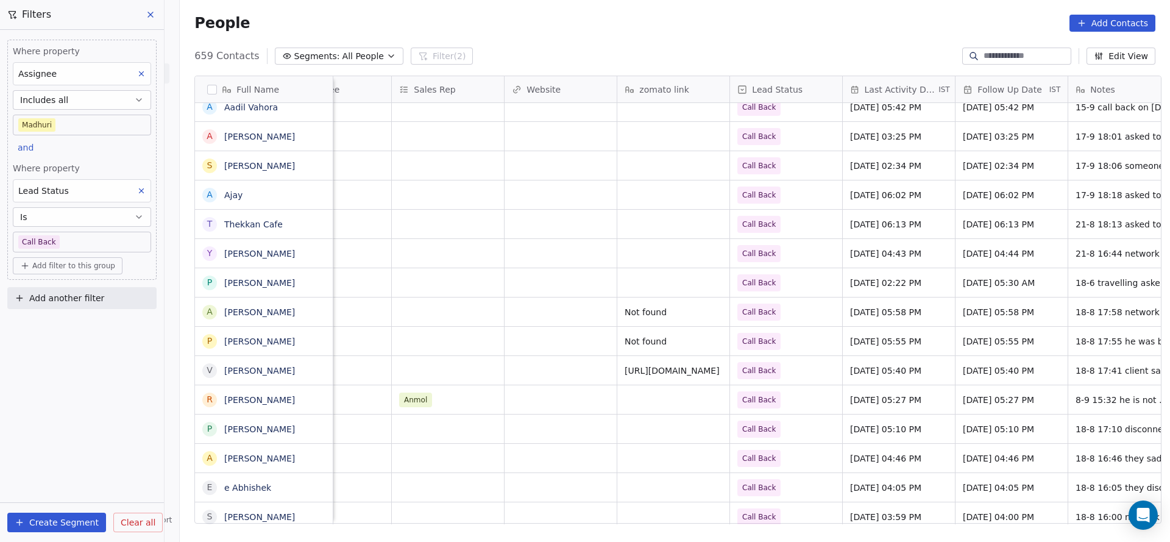
scroll to position [0, 1583]
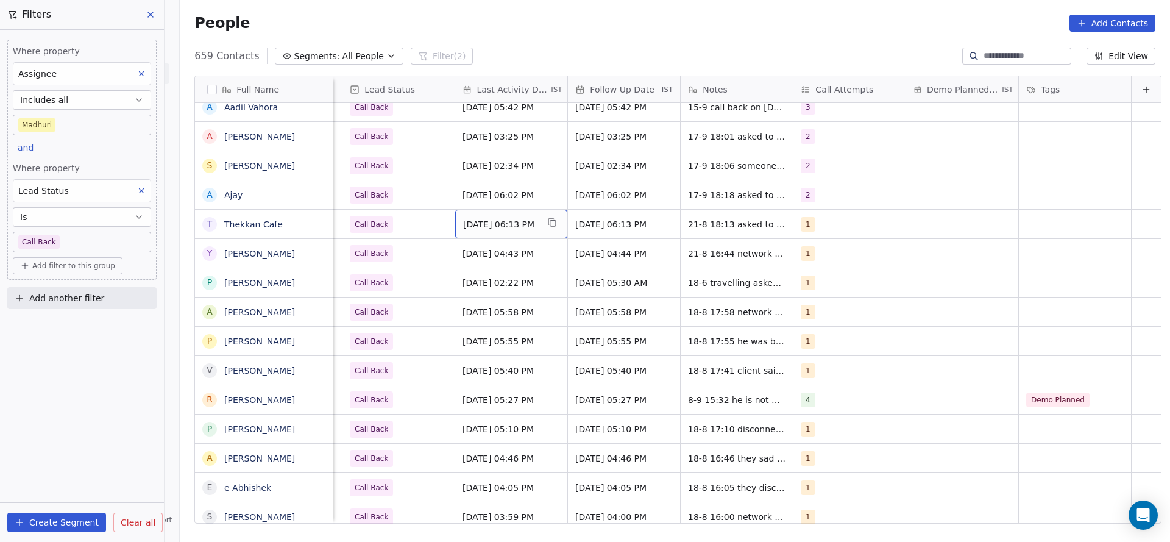
click at [515, 225] on span "Aug 21, 2025 06:13 PM" at bounding box center [500, 224] width 74 height 12
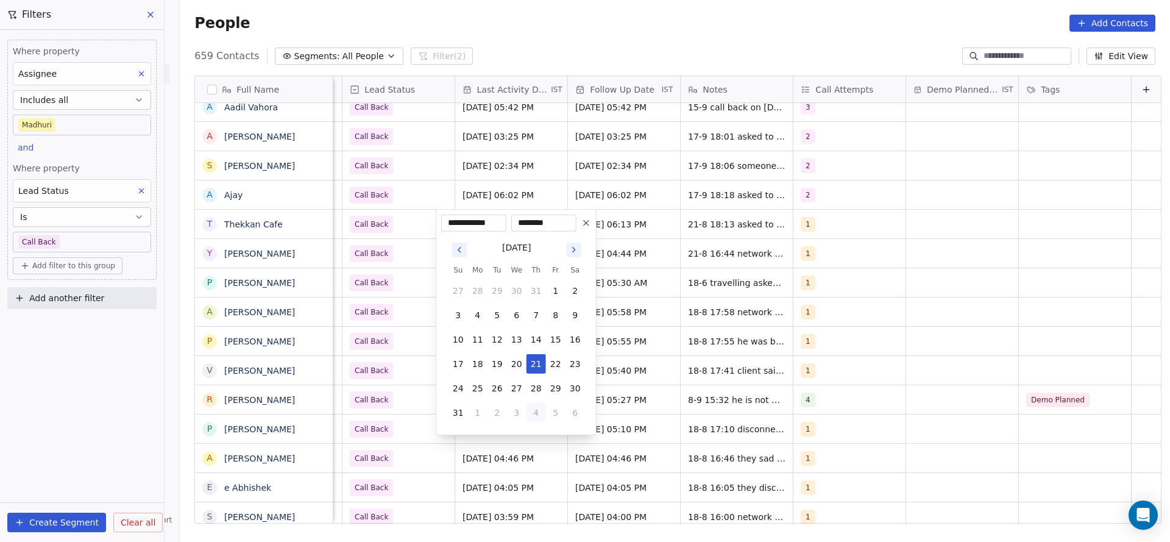
click at [536, 422] on button "4" at bounding box center [537, 413] width 20 height 20
click at [514, 340] on button "17" at bounding box center [517, 340] width 20 height 20
type input "**********"
click at [339, 260] on html "On2Cook India Pvt. Ltd. Contacts People Marketing Workflows Campaigns Sales Pip…" at bounding box center [585, 271] width 1170 height 542
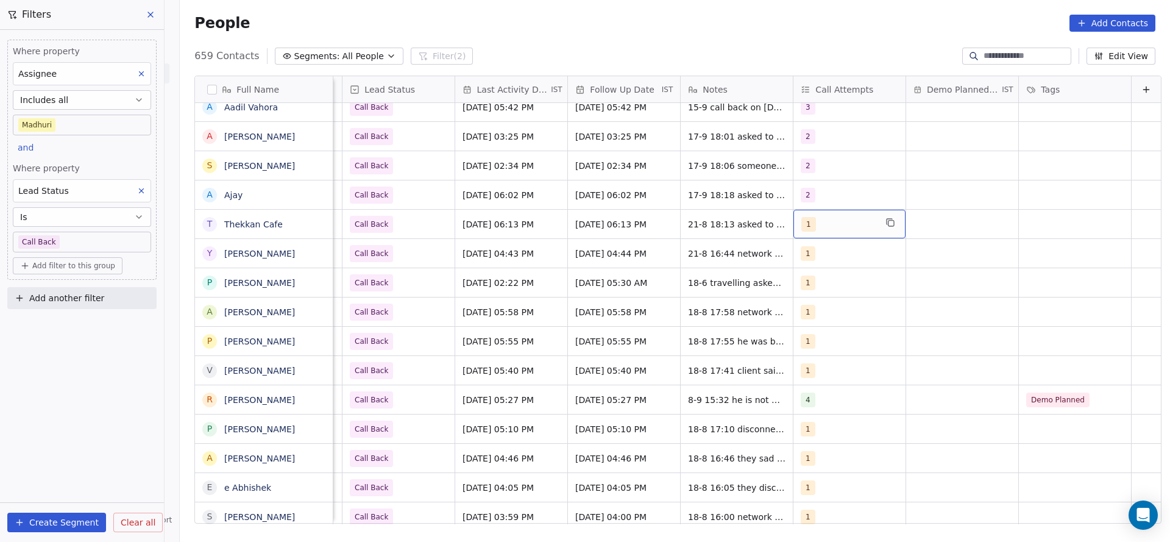
click at [802, 230] on div "1" at bounding box center [839, 224] width 74 height 15
click at [808, 280] on span "2" at bounding box center [812, 285] width 12 height 13
drag, startPoint x: 808, startPoint y: 263, endPoint x: 735, endPoint y: 275, distance: 73.6
click at [801, 263] on div "1" at bounding box center [853, 256] width 138 height 20
click at [725, 278] on html "On2Cook India Pvt. Ltd. Contacts People Marketing Workflows Campaigns Sales Pip…" at bounding box center [585, 271] width 1170 height 542
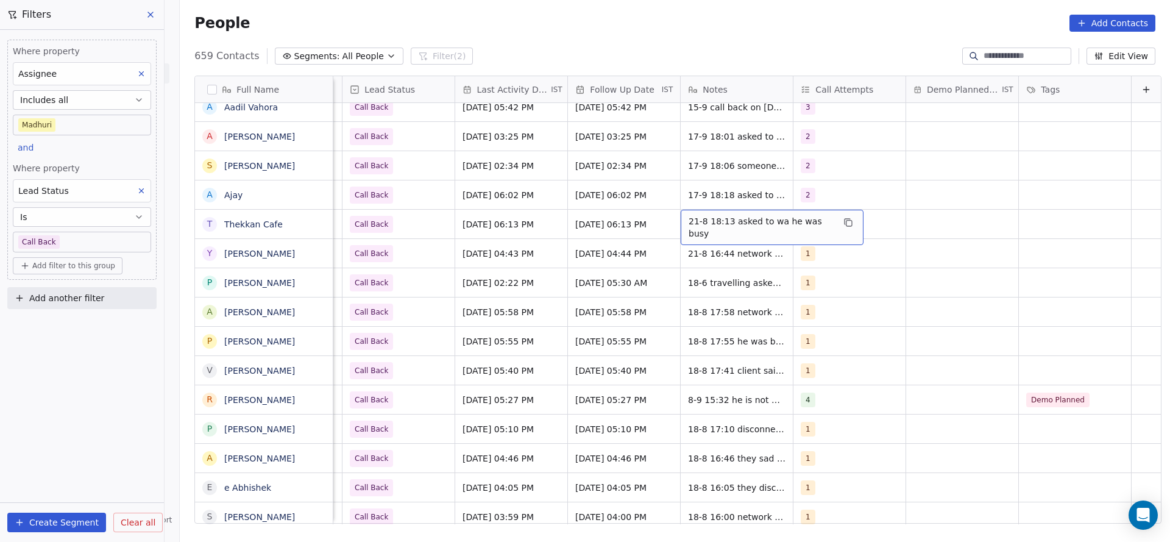
click at [702, 223] on span "21-8 18:13 asked to wa he was busy" at bounding box center [761, 227] width 145 height 24
click at [662, 219] on textarea "**********" at bounding box center [749, 229] width 175 height 38
type textarea "**********"
click at [583, 241] on html "On2Cook India Pvt. Ltd. Contacts People Marketing Workflows Campaigns Sales Pip…" at bounding box center [585, 271] width 1170 height 542
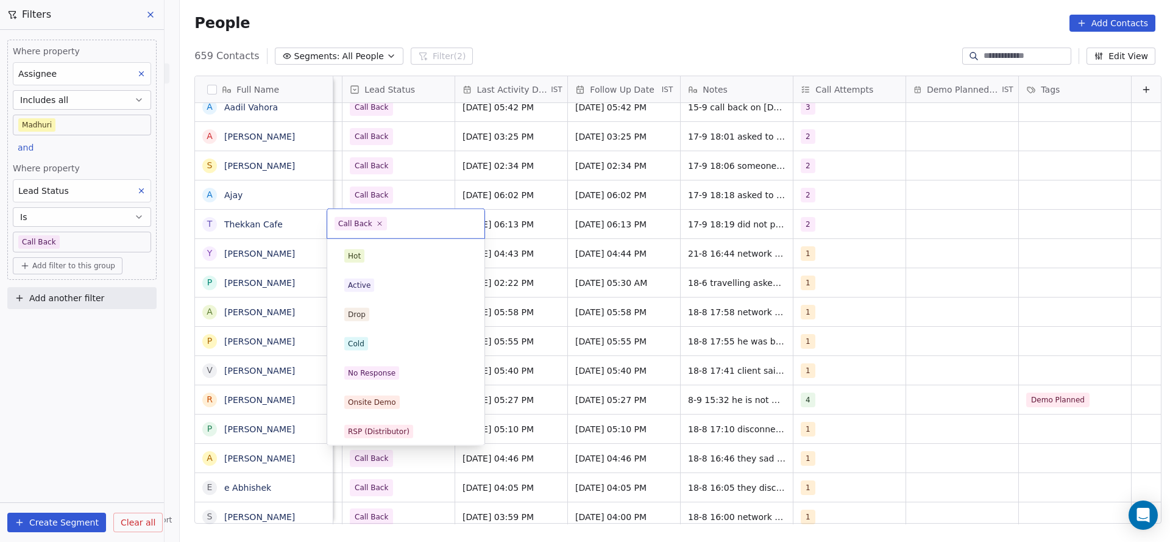
scroll to position [91, 0]
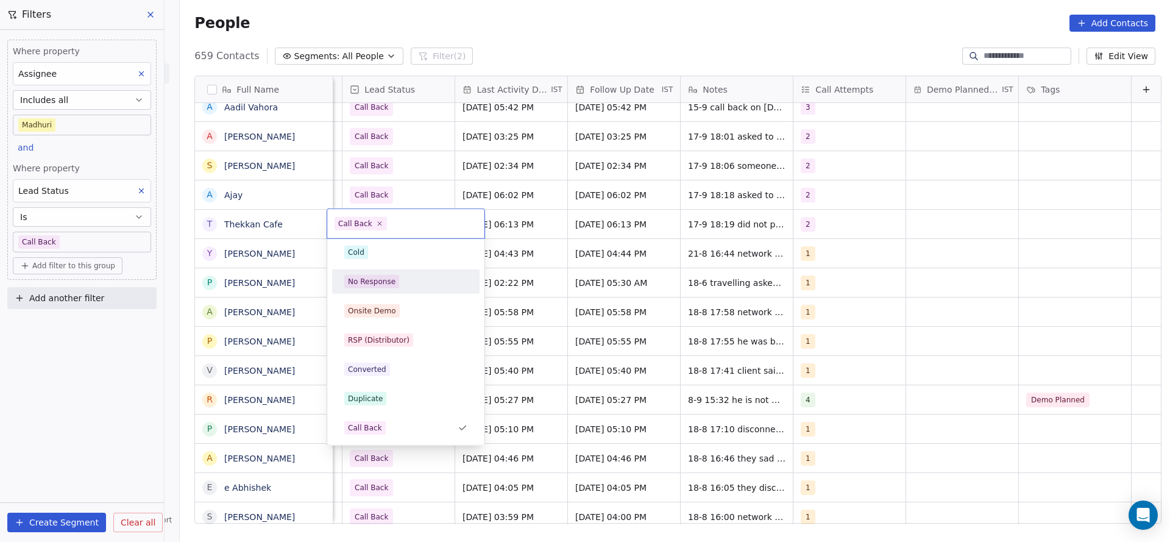
click at [400, 285] on div "No Response" at bounding box center [405, 281] width 123 height 13
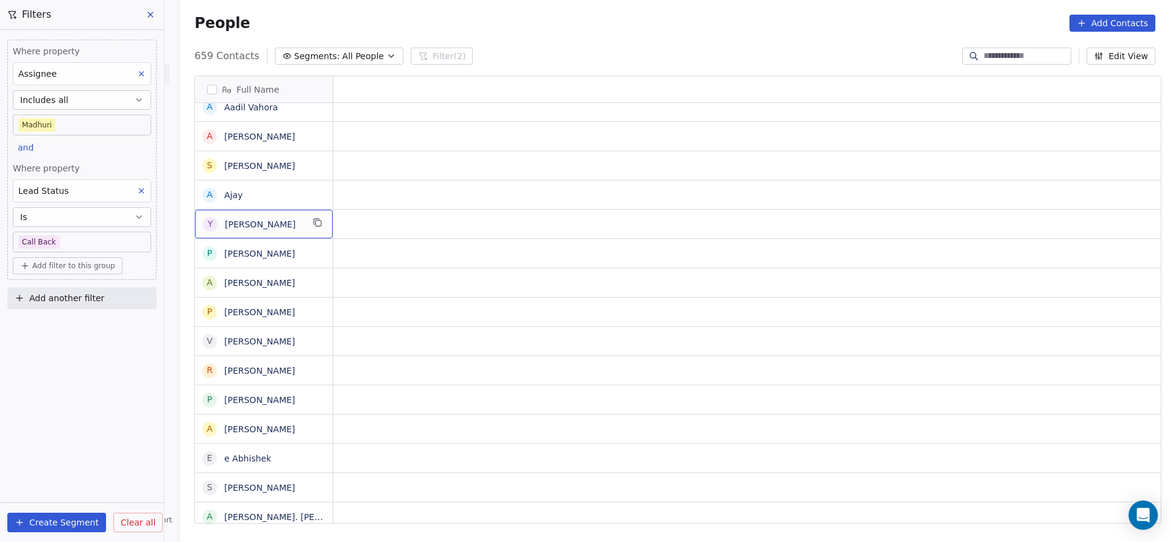
scroll to position [0, 0]
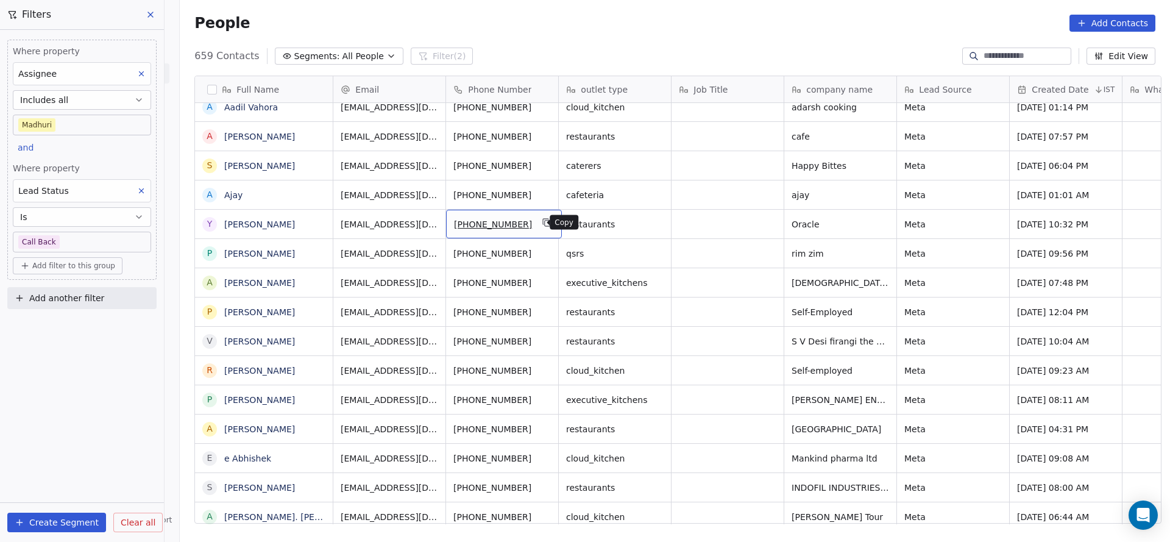
click at [540, 224] on button "grid" at bounding box center [547, 222] width 15 height 15
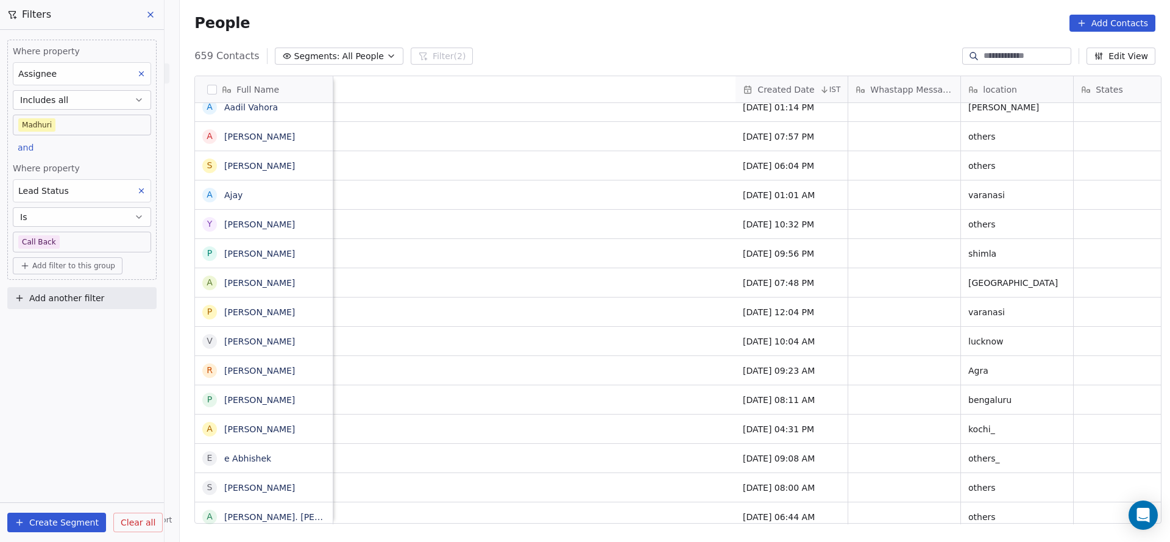
scroll to position [0, 1583]
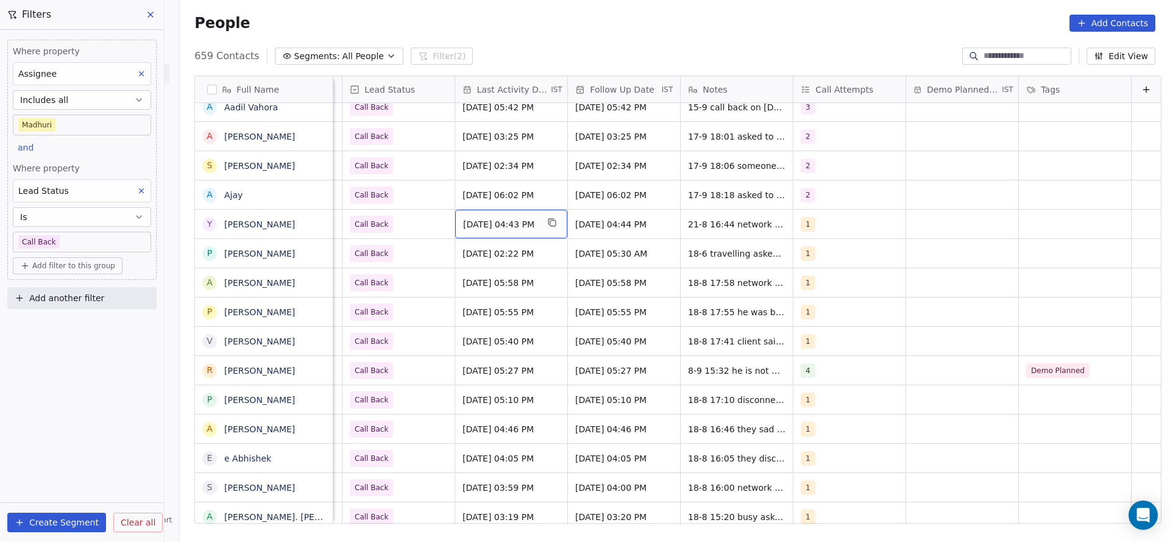
click at [496, 229] on span "Aug 21, 2025 04:43 PM" at bounding box center [500, 224] width 74 height 12
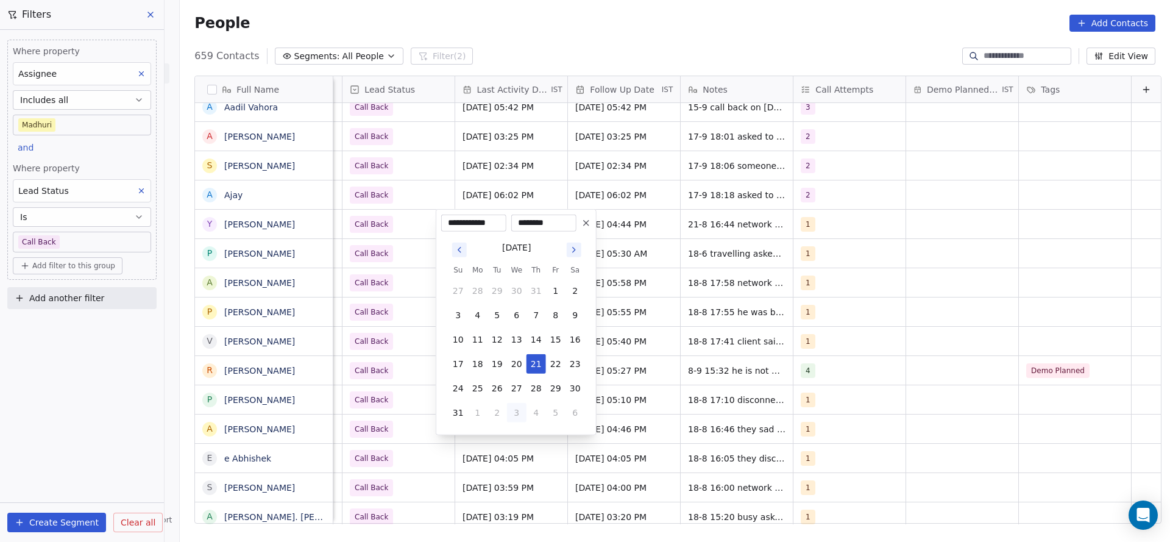
click at [524, 414] on button "3" at bounding box center [517, 413] width 20 height 20
click at [514, 330] on button "17" at bounding box center [517, 340] width 20 height 20
type input "**********"
click at [391, 338] on html "On2Cook India Pvt. Ltd. Contacts People Marketing Workflows Campaigns Sales Pip…" at bounding box center [585, 271] width 1170 height 542
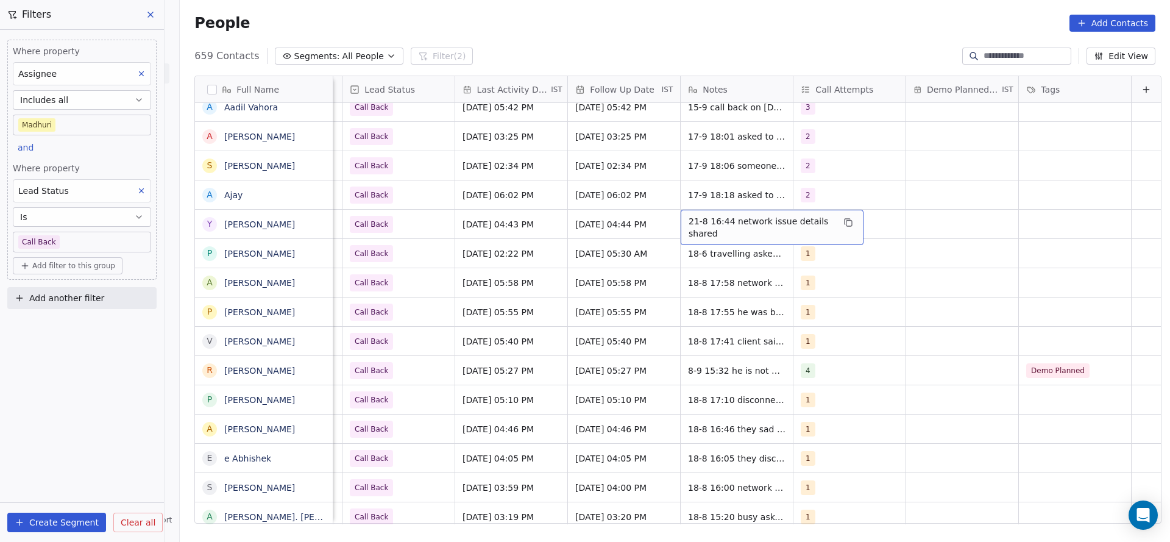
click at [700, 224] on span "21-8 16:44 network issue details shared" at bounding box center [761, 227] width 145 height 24
click at [664, 218] on textarea "**********" at bounding box center [753, 229] width 182 height 38
type textarea "**********"
click at [619, 241] on html "On2Cook India Pvt. Ltd. Contacts People Marketing Workflows Campaigns Sales Pip…" at bounding box center [585, 271] width 1170 height 542
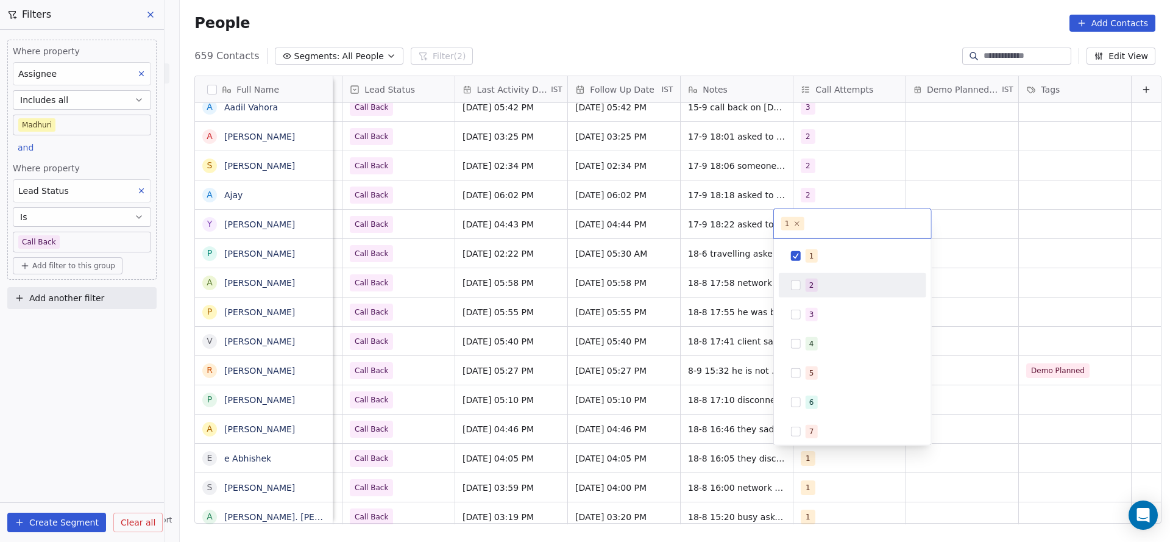
click at [802, 282] on div "2" at bounding box center [853, 286] width 138 height 20
click at [827, 254] on div "1" at bounding box center [860, 255] width 109 height 13
click at [717, 271] on html "On2Cook India Pvt. Ltd. Contacts People Marketing Workflows Campaigns Sales Pip…" at bounding box center [585, 271] width 1170 height 542
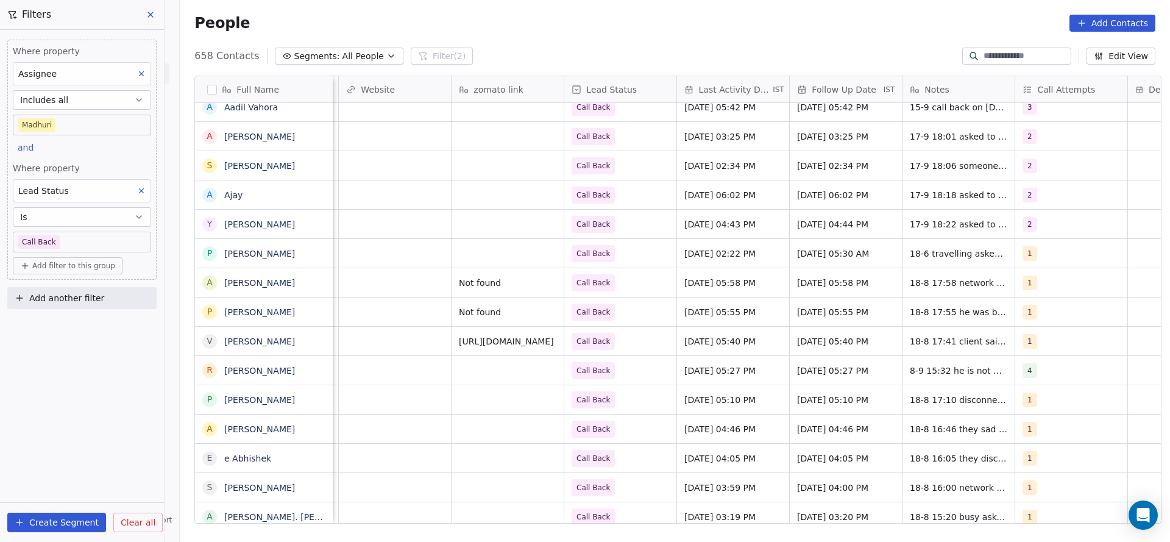
scroll to position [0, 1349]
click at [717, 260] on div "Jun 18, 2025 02:22 PM" at bounding box center [732, 253] width 112 height 29
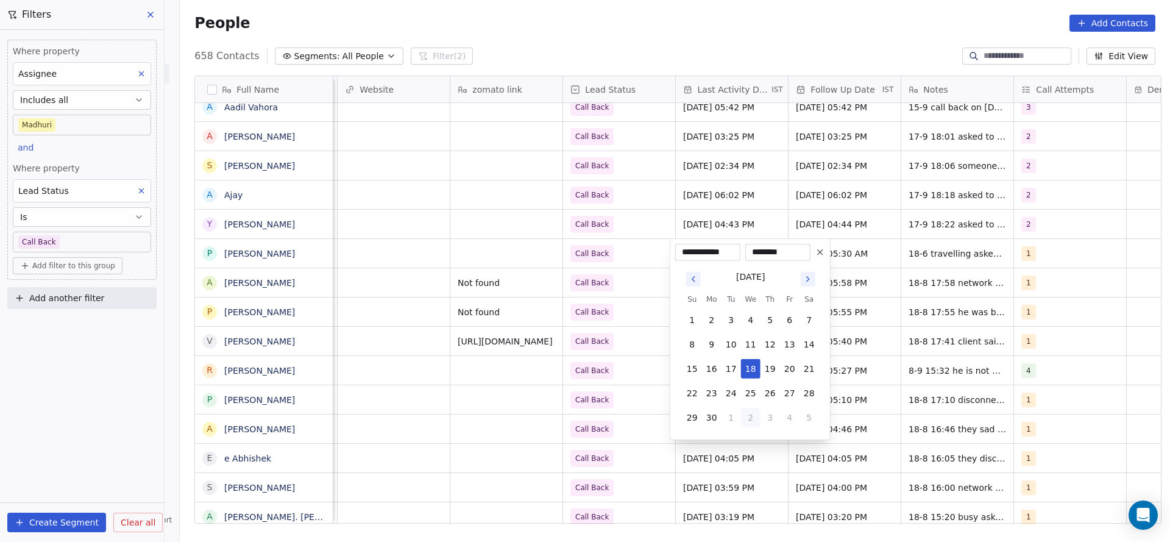
click at [752, 422] on button "2" at bounding box center [751, 418] width 20 height 20
click at [800, 423] on button "2" at bounding box center [810, 418] width 20 height 20
click at [744, 434] on button "3" at bounding box center [751, 442] width 20 height 20
click at [752, 366] on button "17" at bounding box center [751, 369] width 20 height 20
type input "**********"
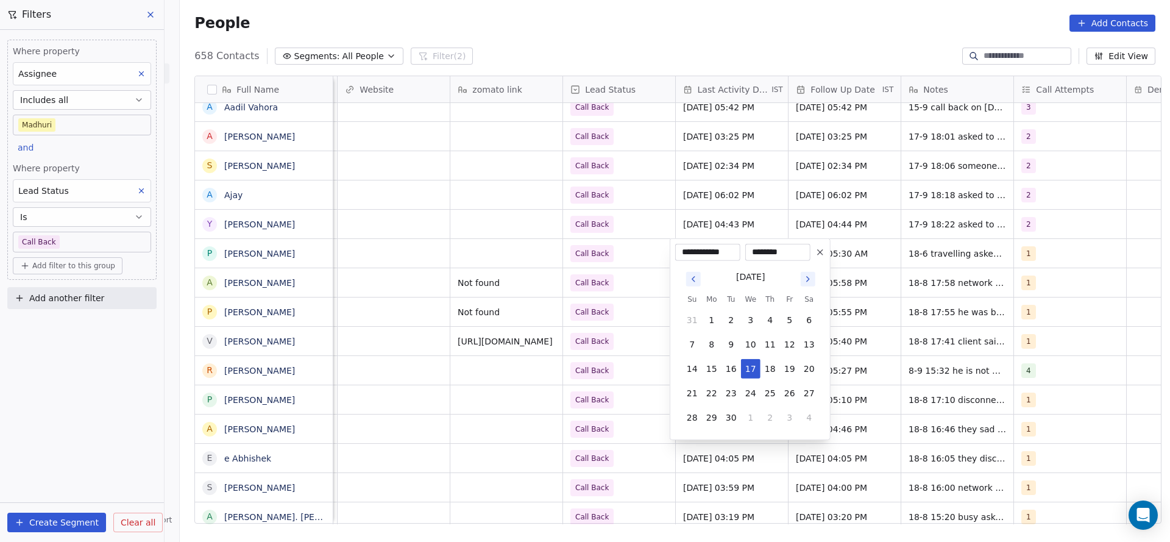
click at [452, 352] on html "On2Cook India Pvt. Ltd. Contacts People Marketing Workflows Campaigns Sales Pip…" at bounding box center [585, 271] width 1170 height 542
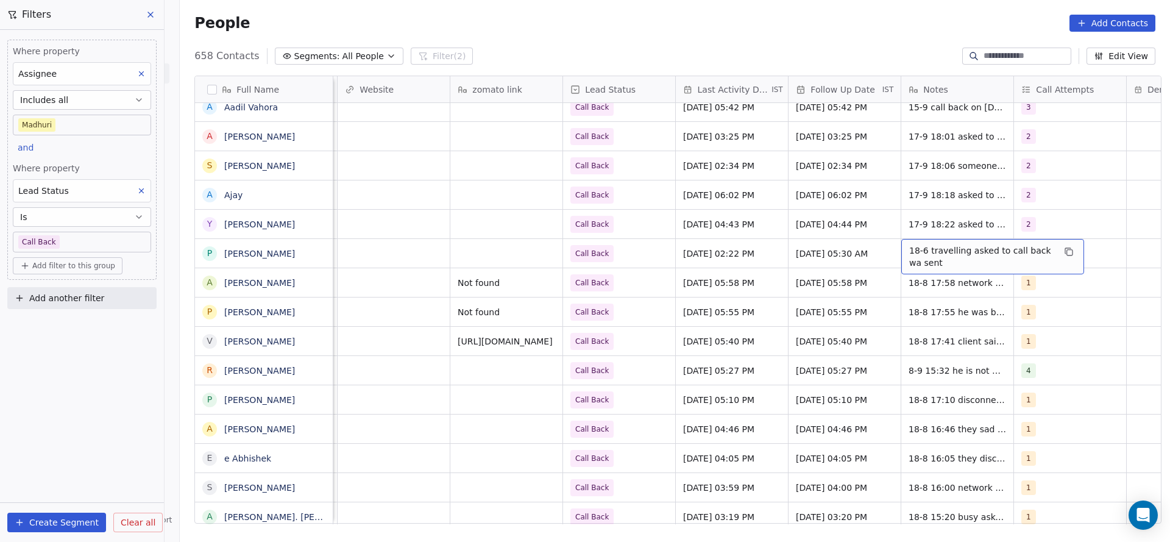
click at [926, 255] on span "18-6 travelling asked to call back wa sent" at bounding box center [981, 256] width 145 height 24
click at [904, 247] on textarea "**********" at bounding box center [987, 258] width 182 height 38
click at [900, 247] on textarea "**********" at bounding box center [987, 258] width 182 height 38
type textarea "**********"
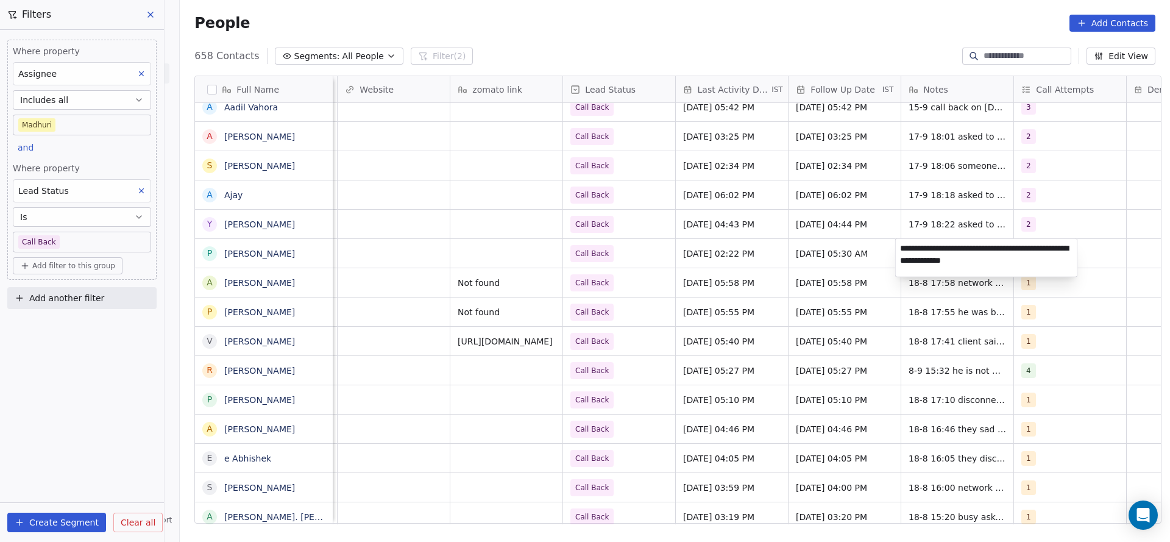
click at [669, 298] on html "On2Cook India Pvt. Ltd. Contacts People Marketing Workflows Campaigns Sales Pip…" at bounding box center [585, 271] width 1170 height 542
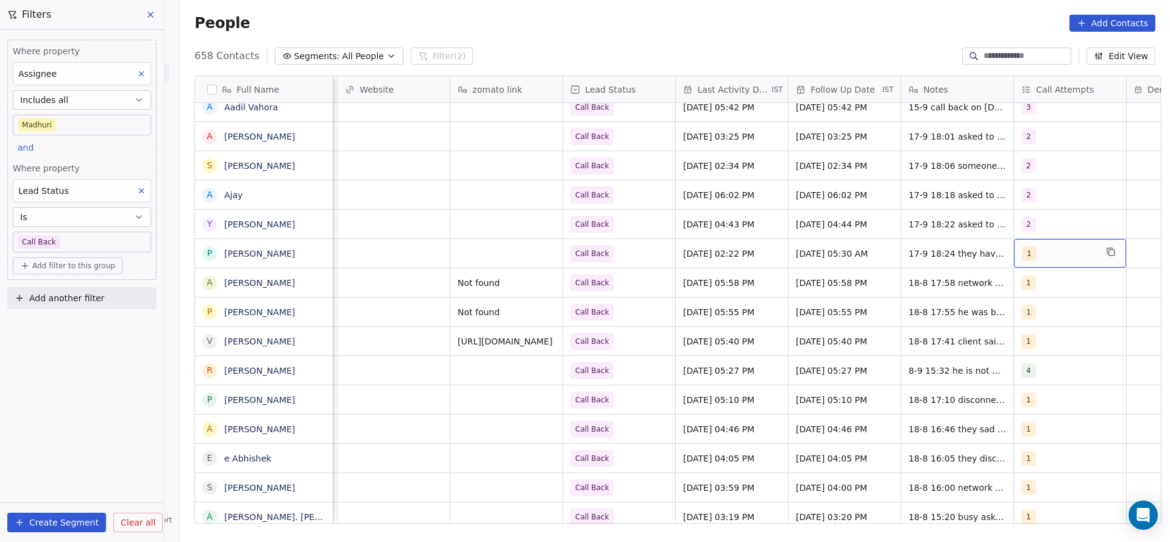
click at [1048, 252] on div "1" at bounding box center [1059, 253] width 74 height 15
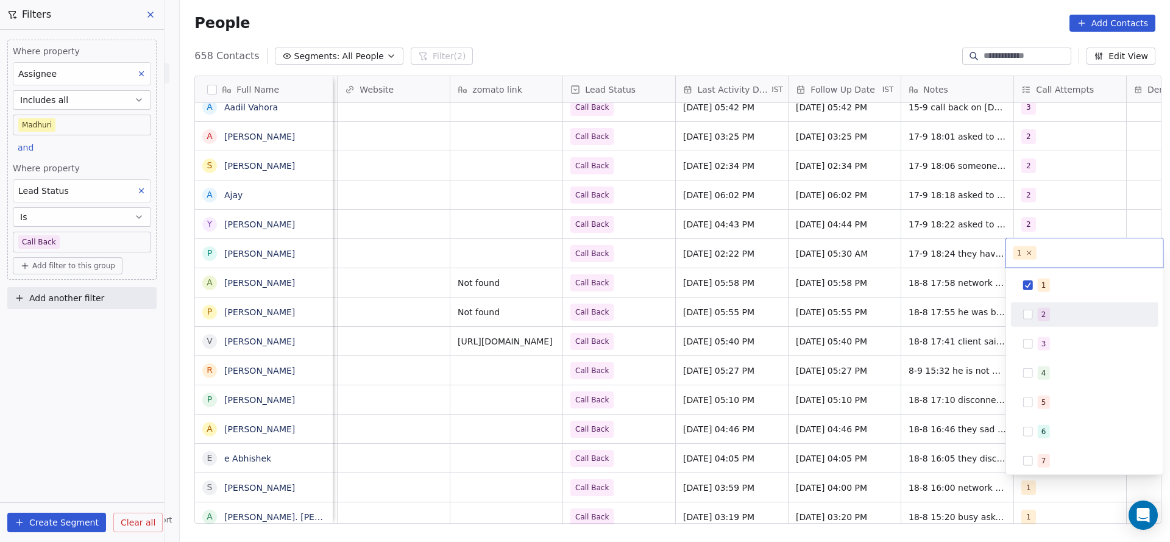
click at [1030, 307] on div "2" at bounding box center [1085, 315] width 138 height 20
click at [1039, 295] on div "1" at bounding box center [1085, 285] width 148 height 24
click at [883, 303] on html "On2Cook India Pvt. Ltd. Contacts People Marketing Workflows Campaigns Sales Pip…" at bounding box center [585, 271] width 1170 height 542
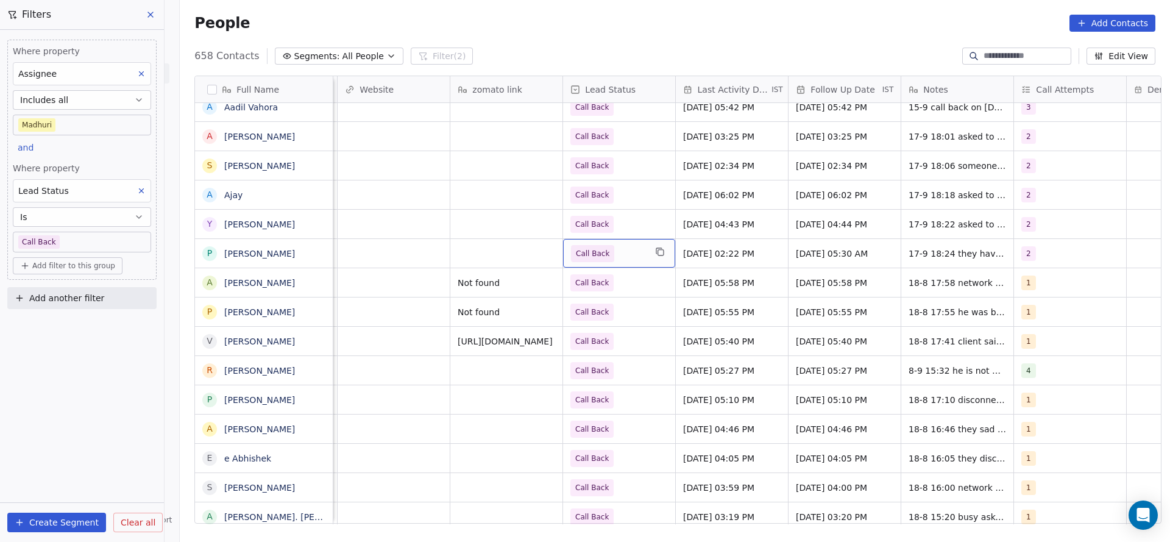
click at [626, 251] on span "Call Back" at bounding box center [608, 253] width 74 height 17
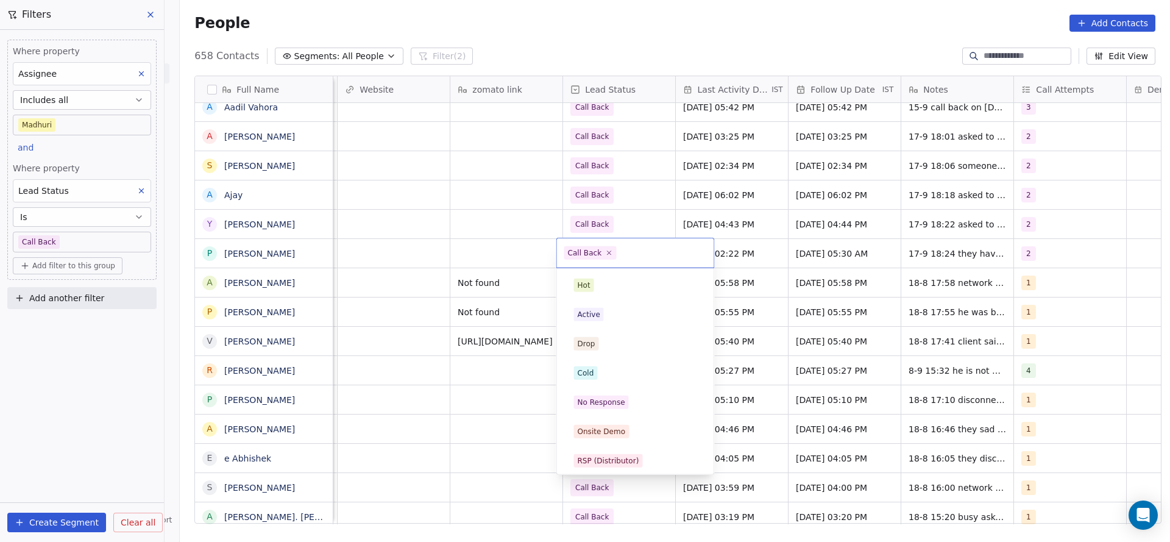
scroll to position [91, 0]
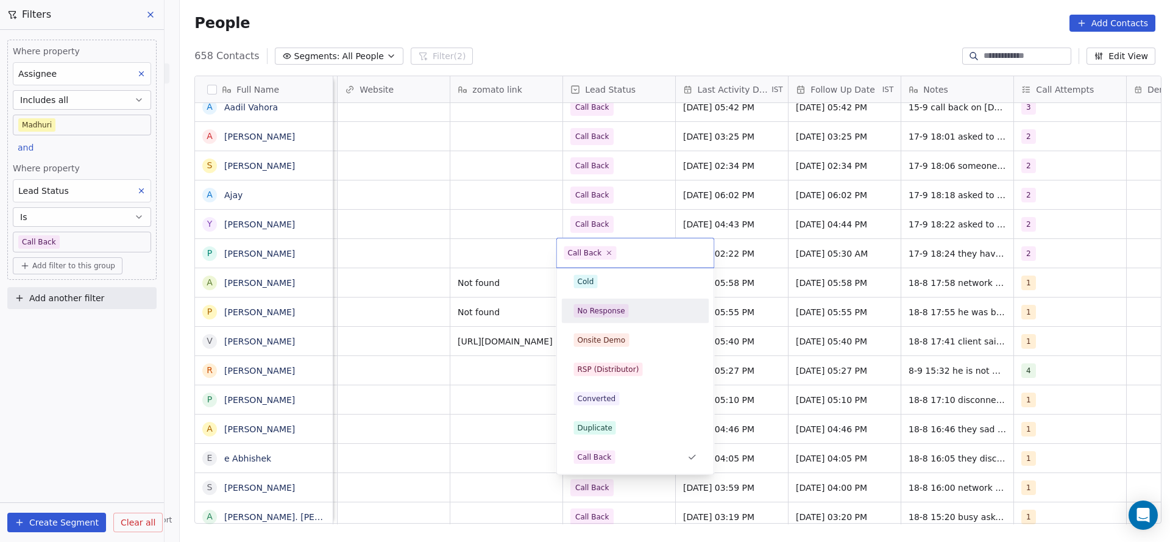
click at [468, 202] on html "On2Cook India Pvt. Ltd. Contacts People Marketing Workflows Campaigns Sales Pip…" at bounding box center [585, 271] width 1170 height 542
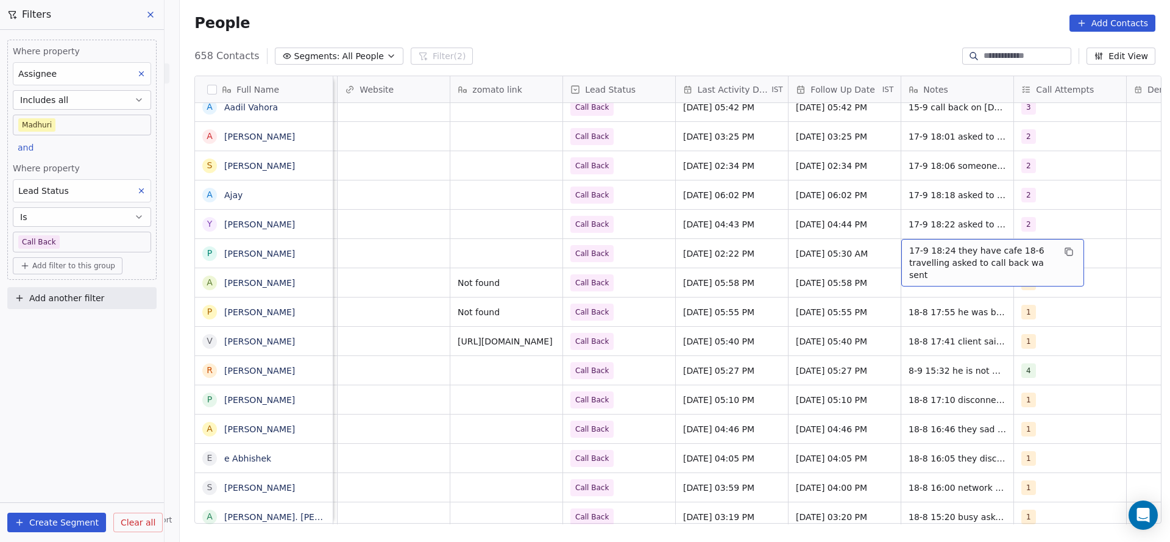
click at [937, 251] on span "17-9 18:24 they have cafe 18-6 travelling asked to call back wa sent" at bounding box center [981, 262] width 145 height 37
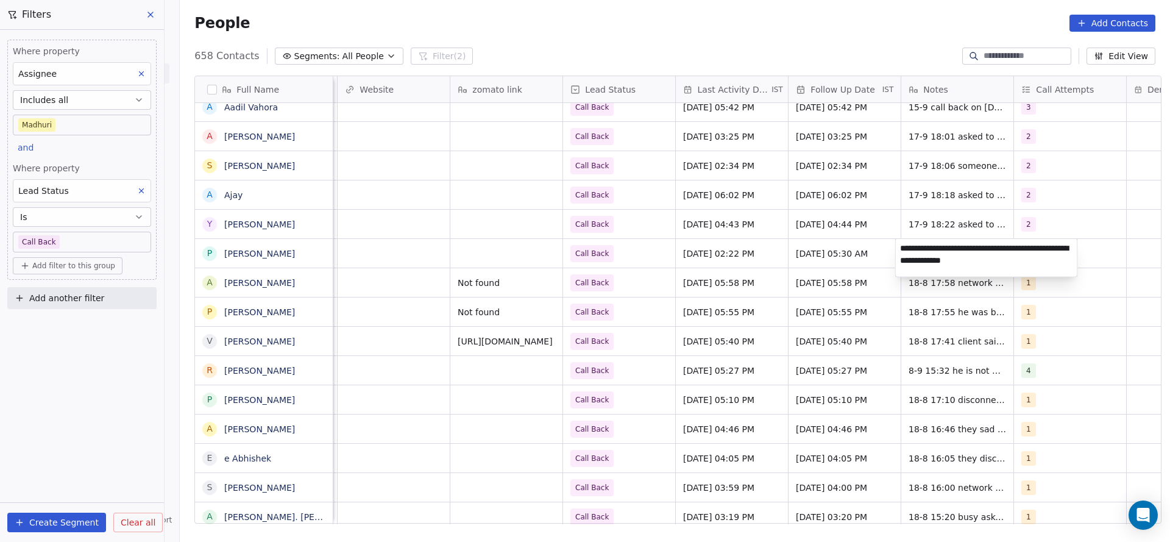
click at [995, 240] on textarea "**********" at bounding box center [987, 258] width 182 height 38
type textarea "**********"
click at [713, 272] on html "On2Cook India Pvt. Ltd. Contacts People Marketing Workflows Campaigns Sales Pip…" at bounding box center [585, 271] width 1170 height 542
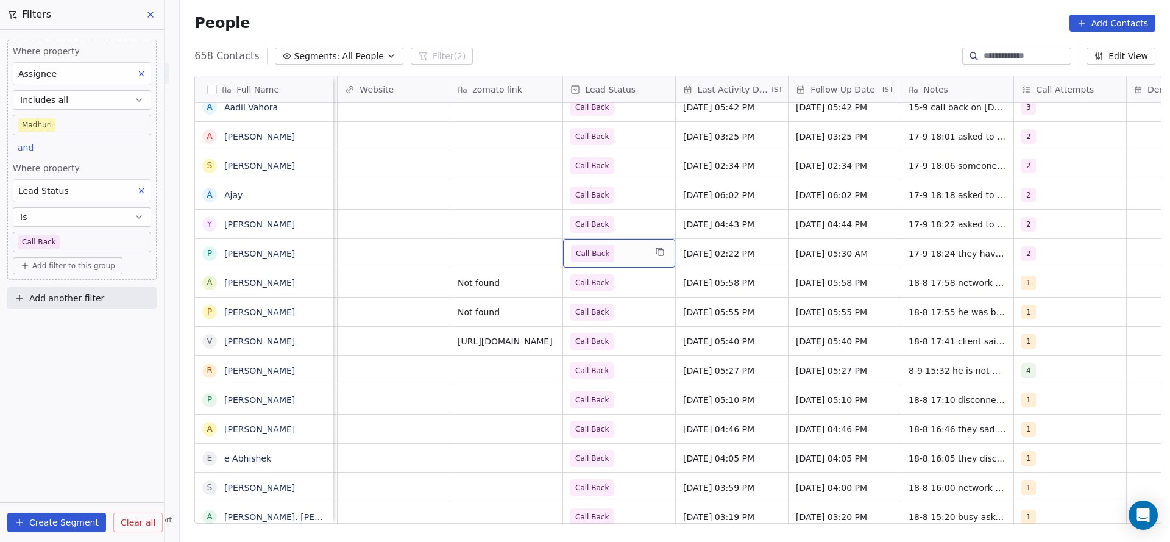
click at [613, 253] on span "Call Back" at bounding box center [608, 253] width 74 height 17
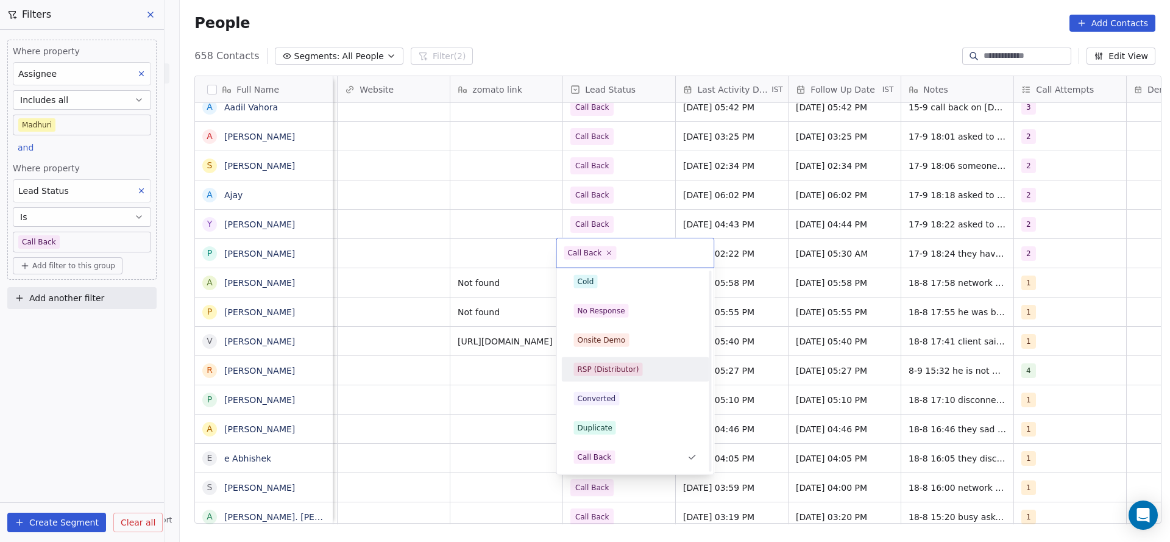
scroll to position [0, 0]
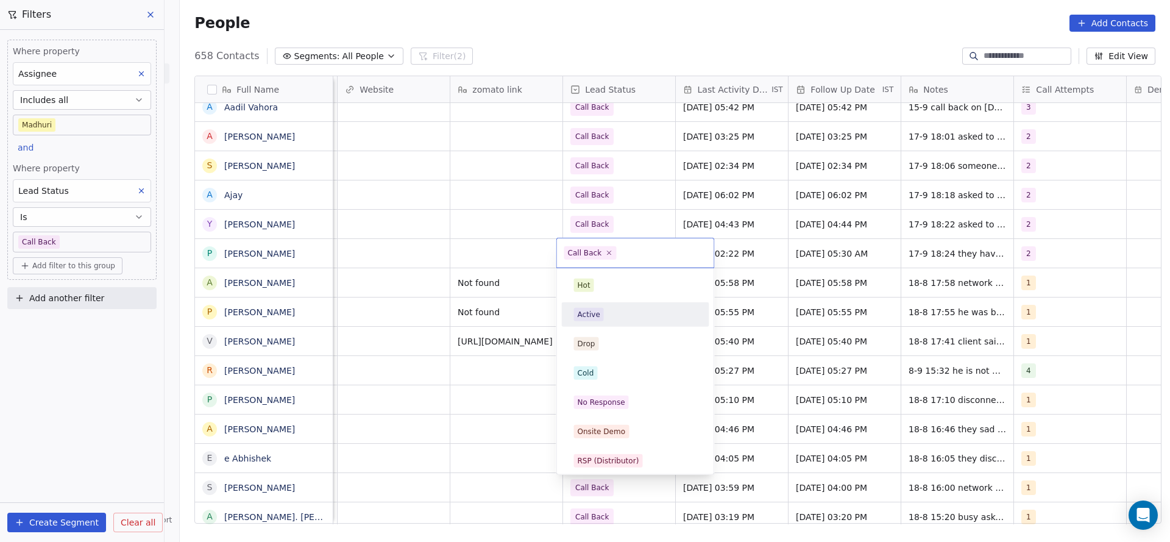
click at [437, 267] on html "On2Cook India Pvt. Ltd. Contacts People Marketing Workflows Campaigns Sales Pip…" at bounding box center [585, 271] width 1170 height 542
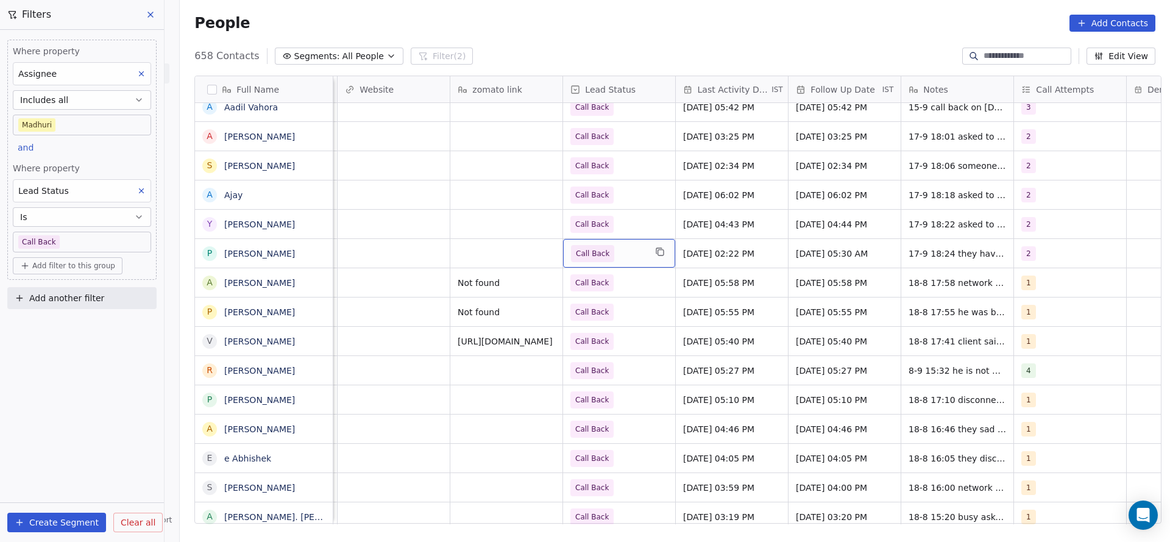
click at [598, 249] on span "Call Back" at bounding box center [593, 253] width 34 height 12
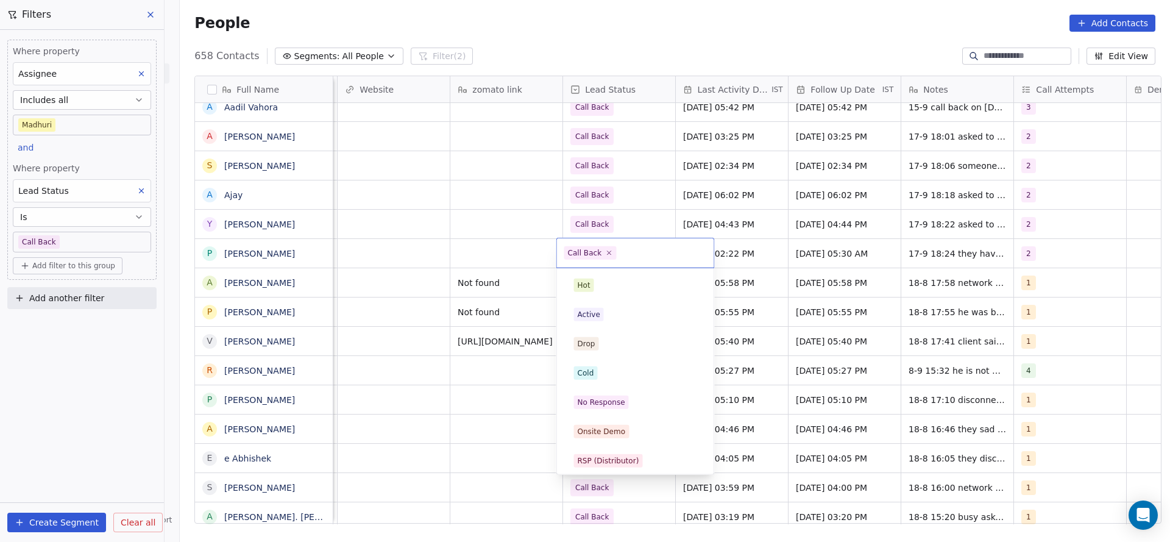
scroll to position [91, 0]
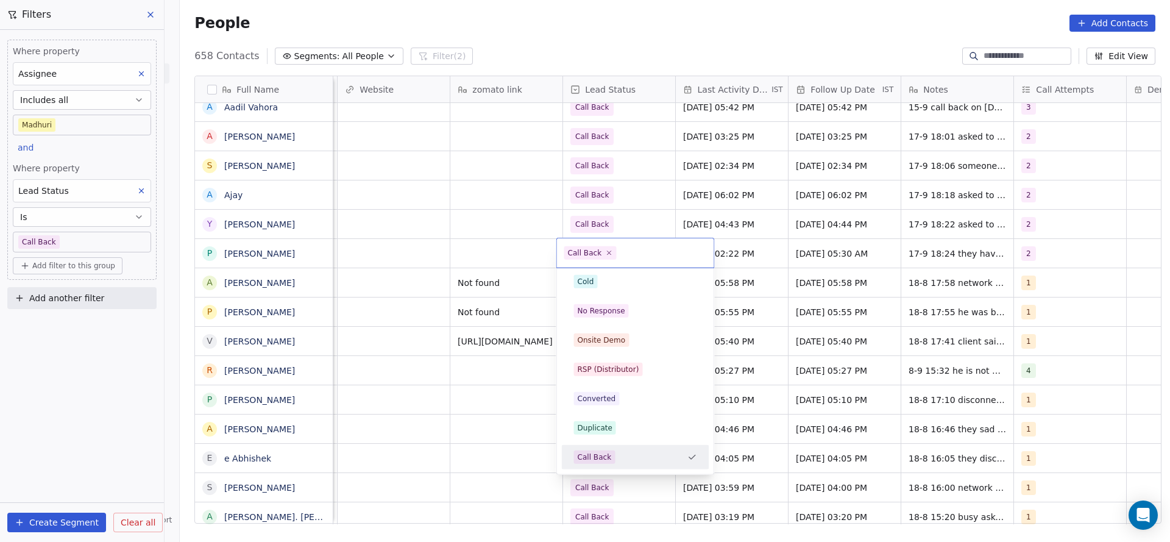
click at [942, 241] on html "On2Cook India Pvt. Ltd. Contacts People Marketing Workflows Campaigns Sales Pip…" at bounding box center [585, 271] width 1170 height 542
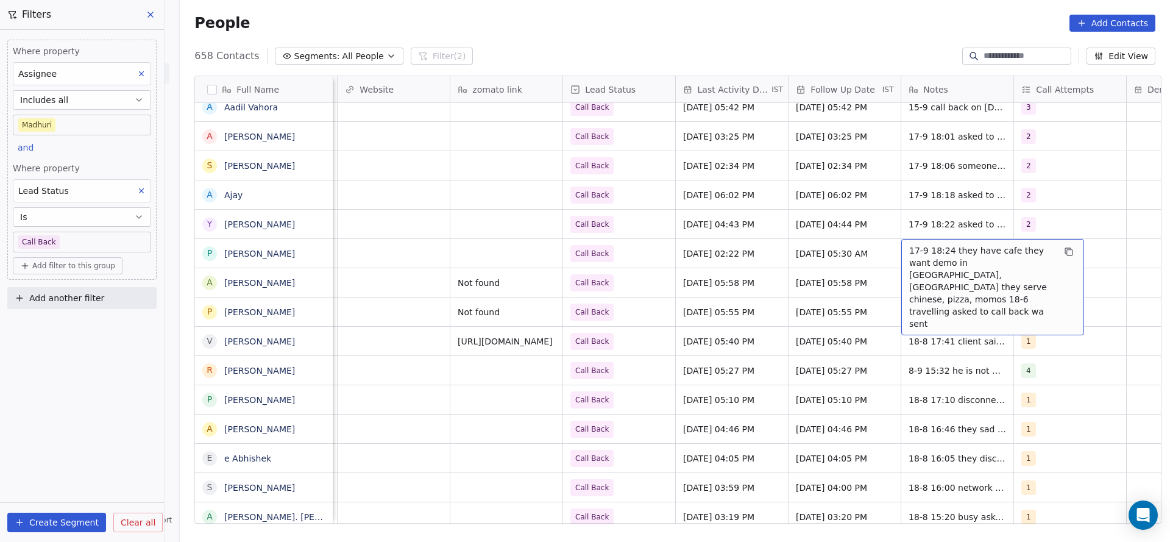
click at [940, 254] on span "17-9 18:24 they have cafe they want demo in chandigarh, delhi they serve chines…" at bounding box center [981, 286] width 145 height 85
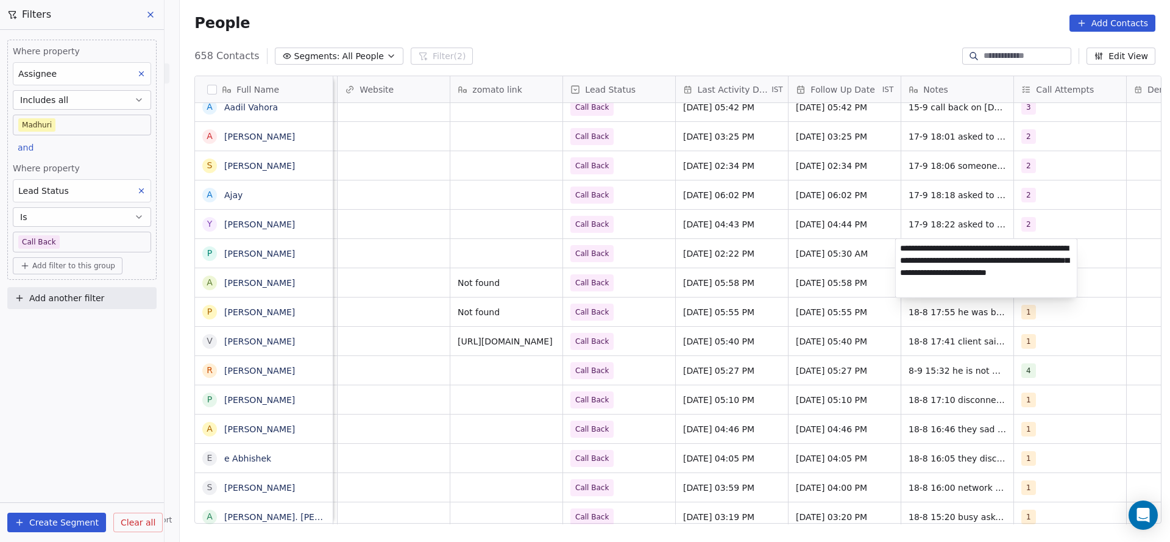
click at [674, 247] on html "On2Cook India Pvt. Ltd. Contacts People Marketing Workflows Campaigns Sales Pip…" at bounding box center [585, 271] width 1170 height 542
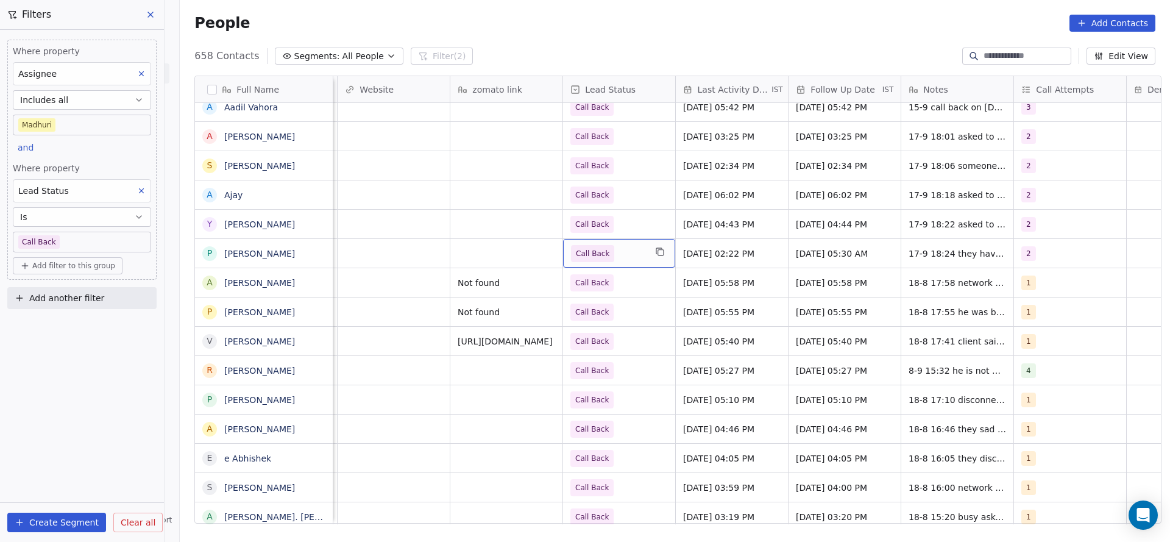
click at [622, 258] on span "Call Back" at bounding box center [608, 253] width 74 height 17
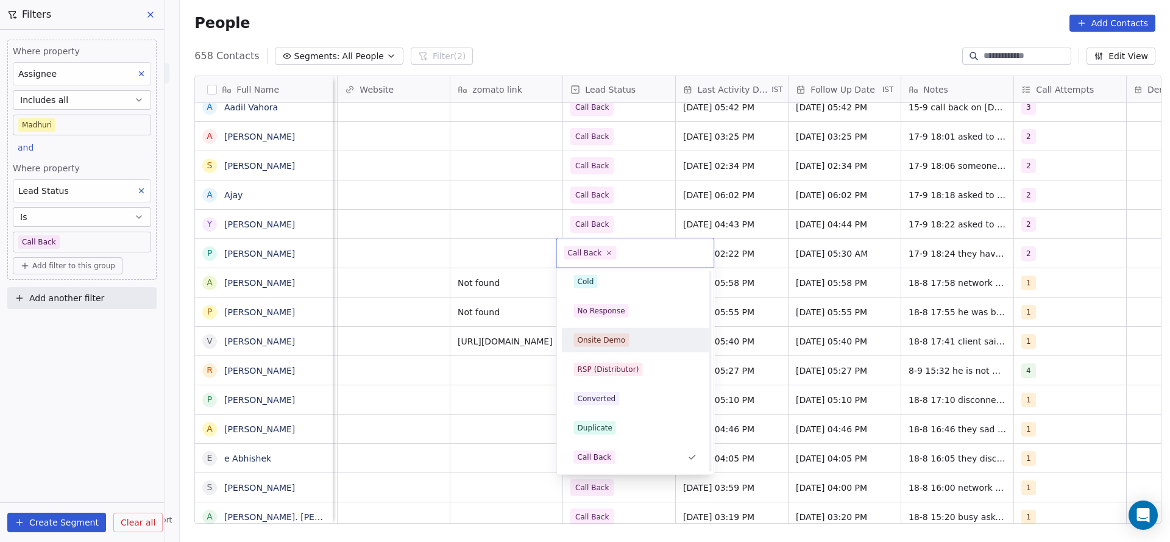
scroll to position [0, 0]
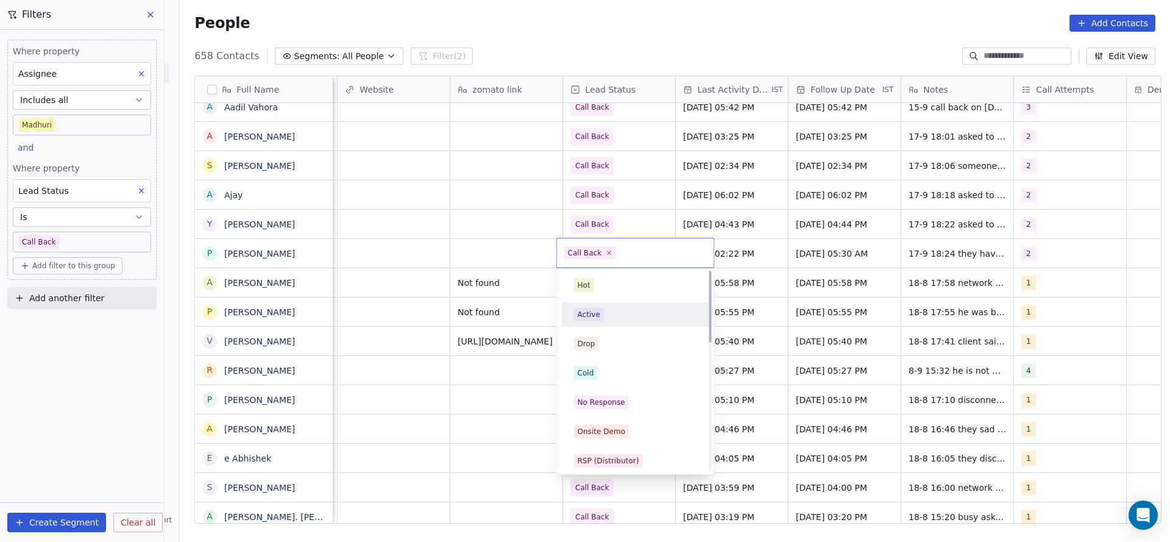
click at [626, 319] on div "Active" at bounding box center [635, 314] width 123 height 13
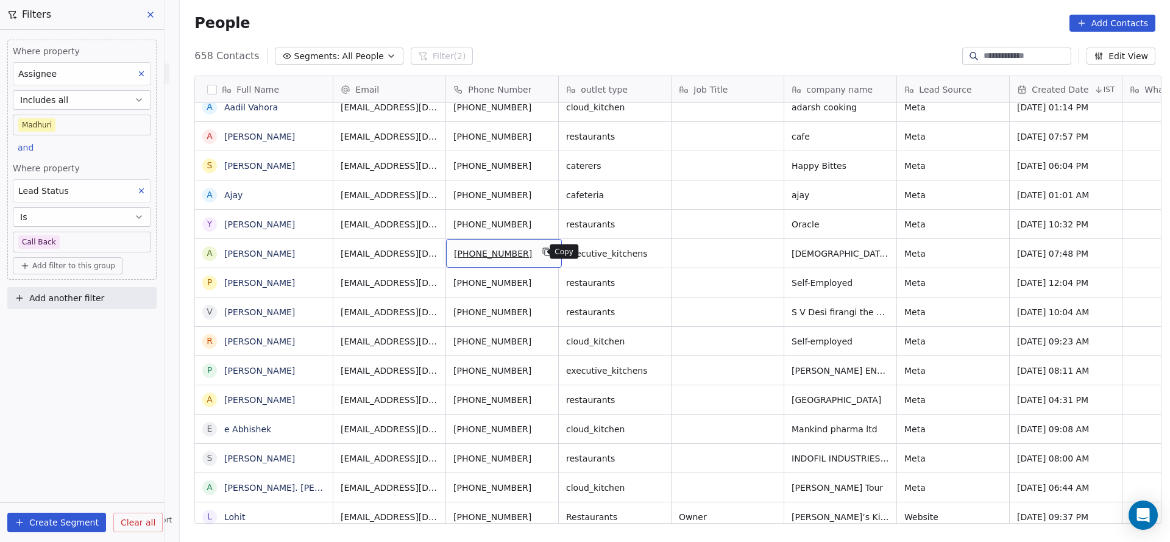
click at [544, 249] on icon "grid" at bounding box center [546, 250] width 5 height 5
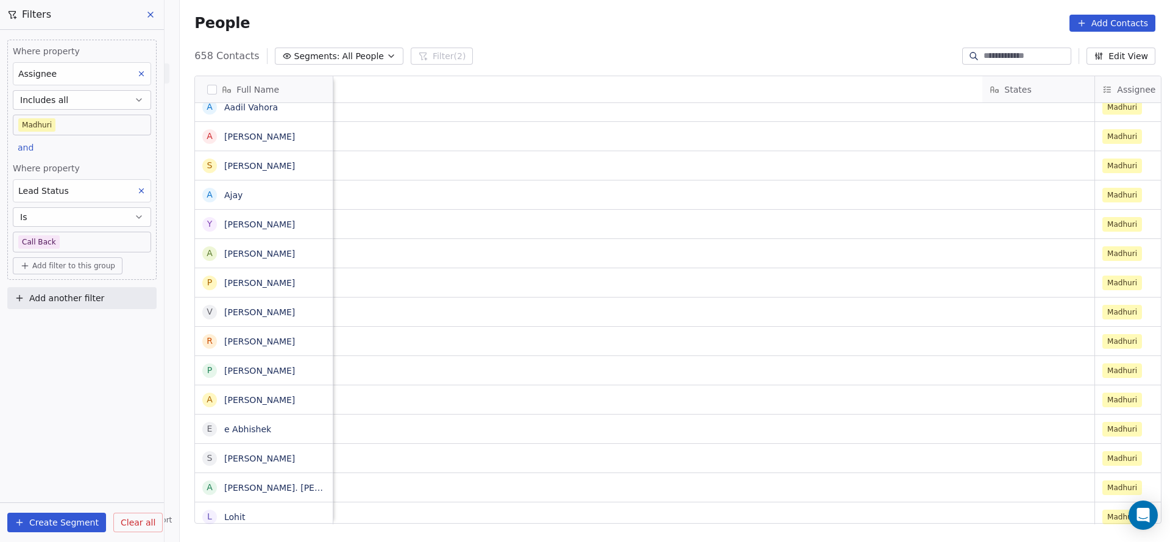
scroll to position [0, 1401]
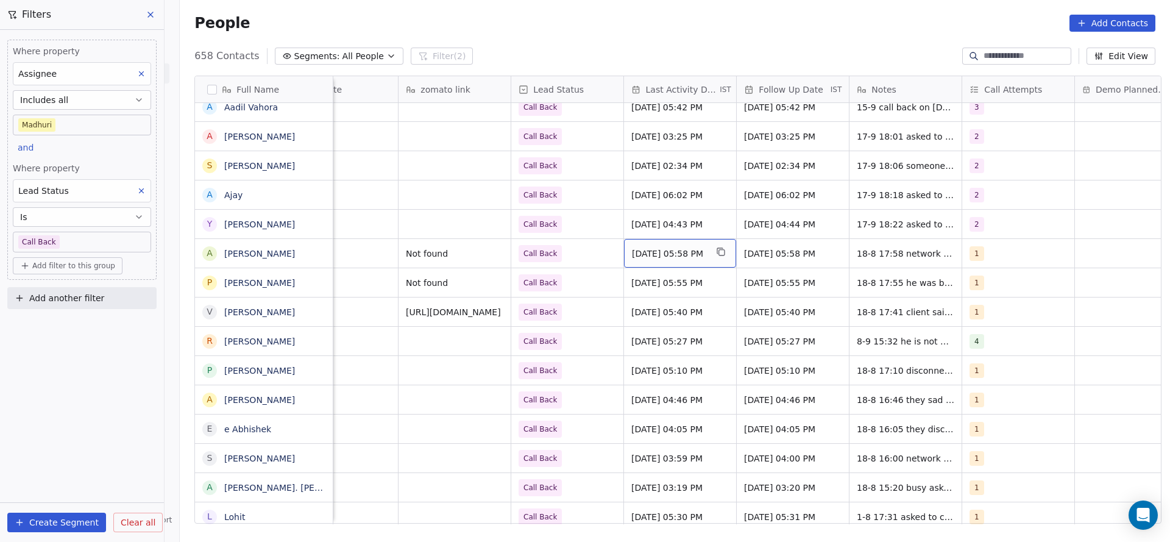
click at [688, 254] on span "Aug 18, 2025 05:58 PM" at bounding box center [669, 253] width 74 height 12
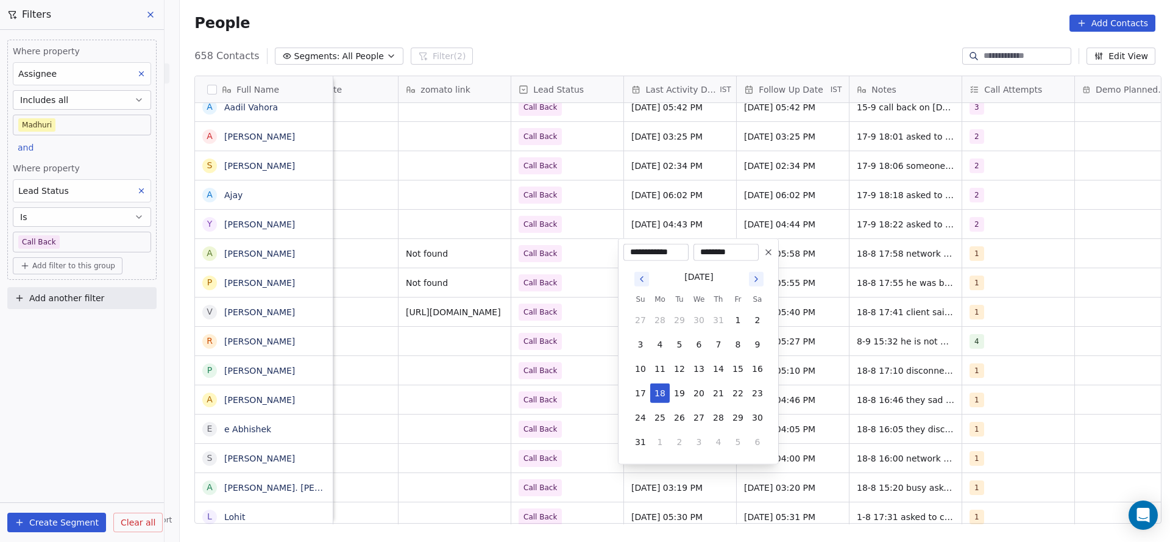
click at [710, 452] on div "August 2025 Su Mo Tu We Th Fr Sa 27 28 29 30 31 1 2 3 4 5 6 7 8 9 10 11 12 13 1…" at bounding box center [699, 360] width 150 height 198
click at [722, 441] on button "4" at bounding box center [719, 442] width 20 height 20
click at [699, 372] on button "17" at bounding box center [699, 369] width 20 height 20
type input "**********"
click at [560, 370] on html "On2Cook India Pvt. Ltd. Contacts People Marketing Workflows Campaigns Sales Pip…" at bounding box center [585, 271] width 1170 height 542
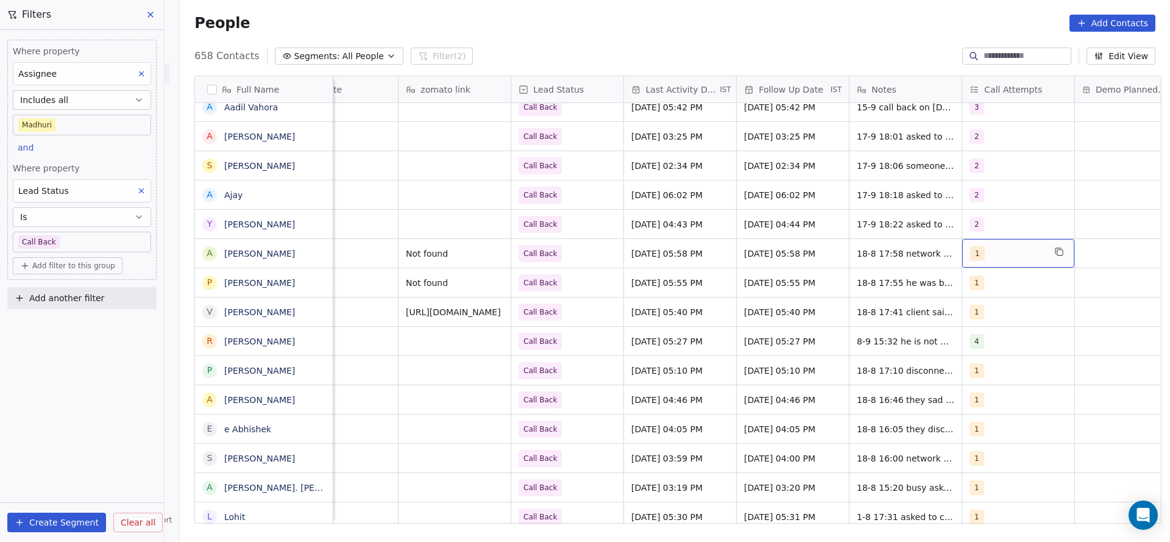
click at [989, 246] on div "1" at bounding box center [1007, 253] width 74 height 15
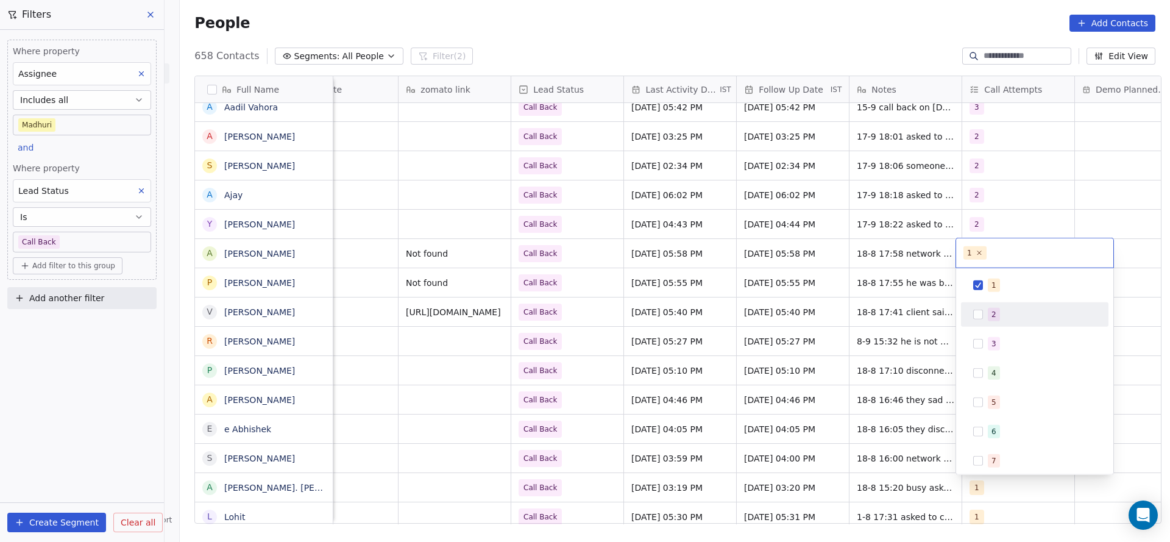
click at [987, 309] on div "2" at bounding box center [1035, 315] width 138 height 20
click at [987, 273] on div "1" at bounding box center [1035, 285] width 148 height 24
click at [848, 296] on html "On2Cook India Pvt. Ltd. Contacts People Marketing Workflows Campaigns Sales Pip…" at bounding box center [585, 271] width 1170 height 542
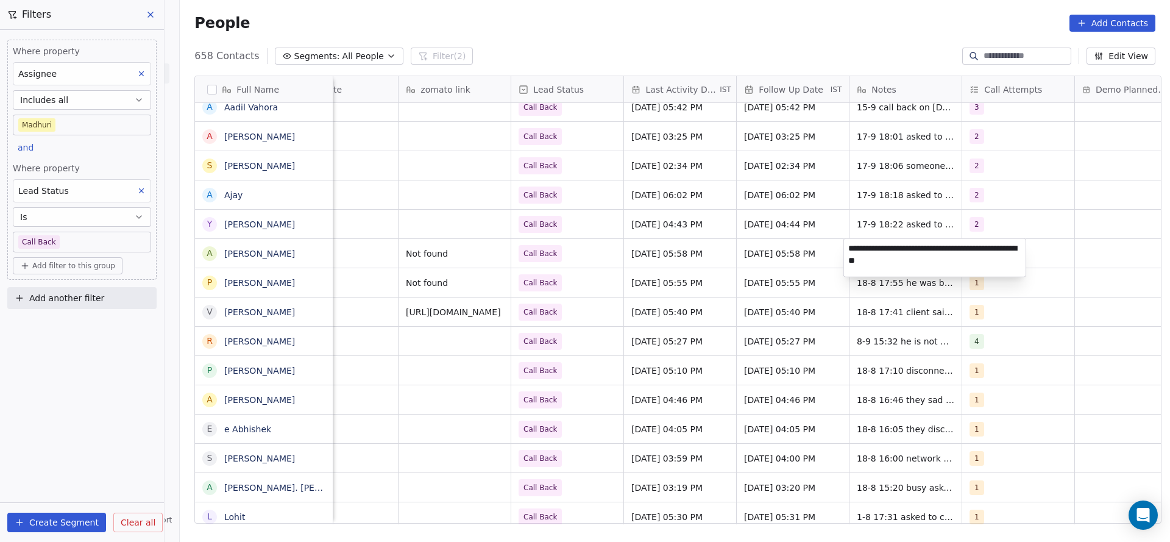
click at [847, 247] on textarea "**********" at bounding box center [935, 258] width 182 height 38
type textarea "**********"
click at [639, 276] on html "On2Cook India Pvt. Ltd. Contacts People Marketing Workflows Campaigns Sales Pip…" at bounding box center [585, 271] width 1170 height 542
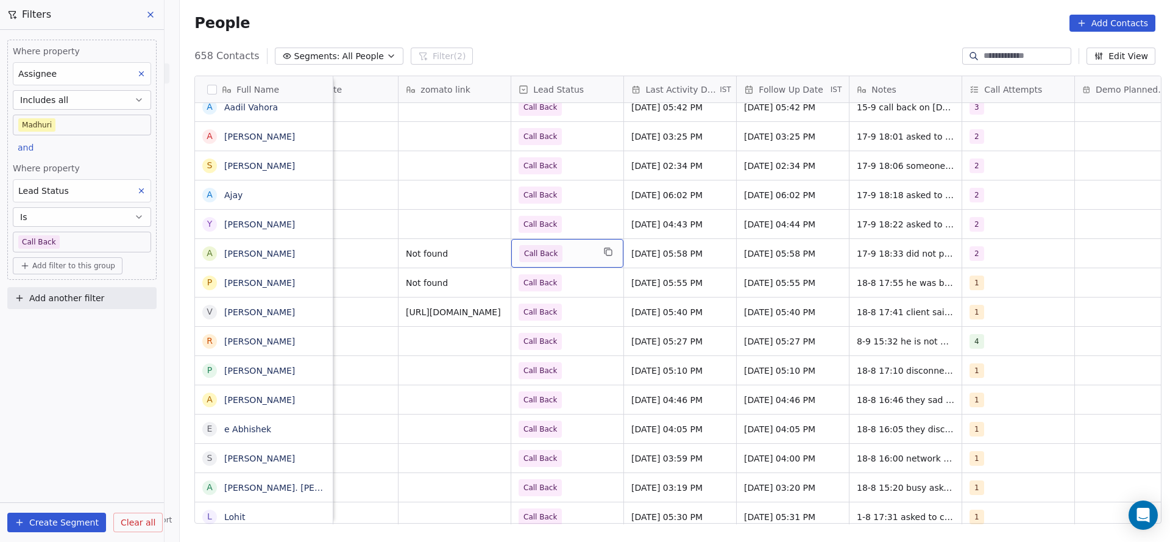
click at [559, 248] on span "Call Back" at bounding box center [556, 253] width 74 height 17
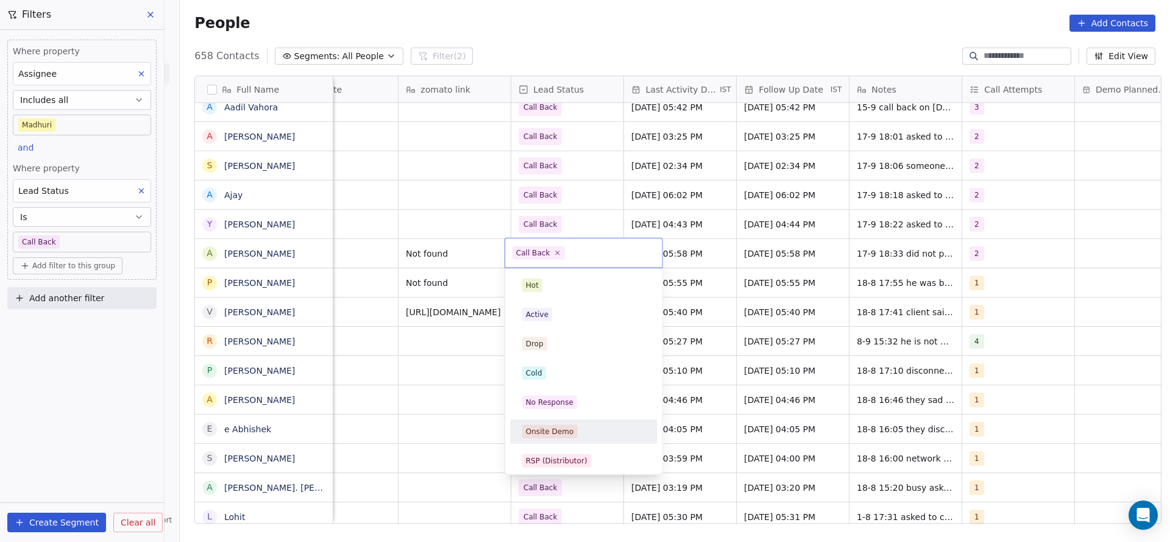
scroll to position [91, 0]
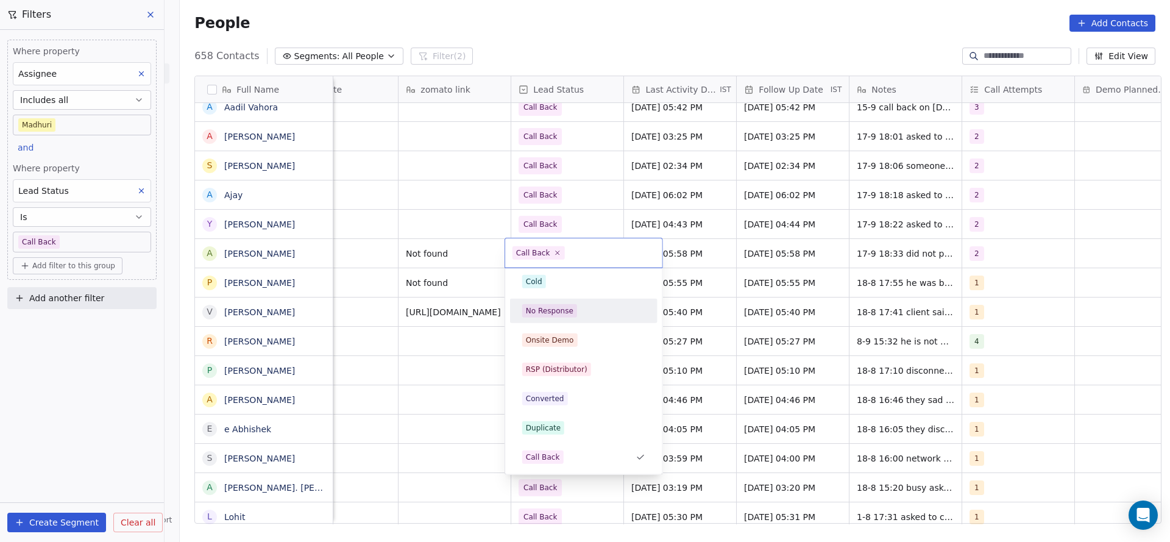
click at [578, 309] on div "No Response" at bounding box center [583, 310] width 123 height 13
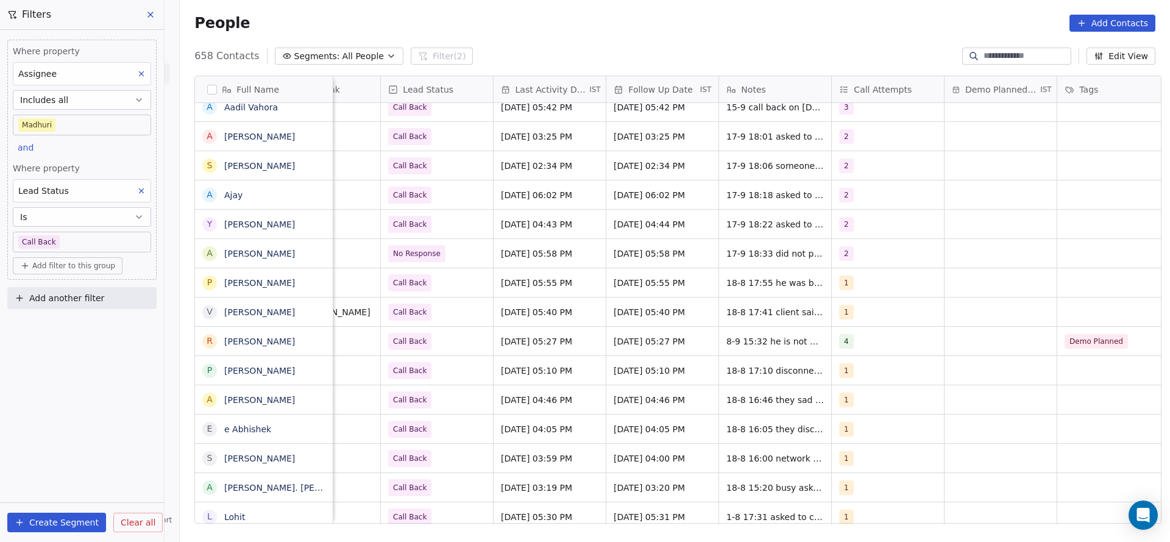
scroll to position [0, 1570]
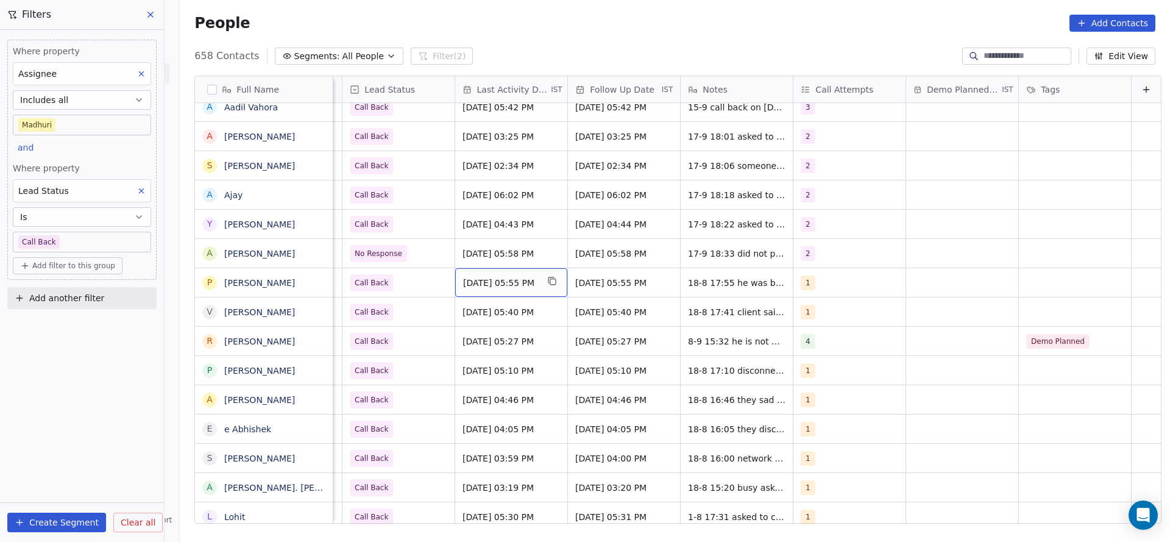
click at [511, 289] on div "Aug 18, 2025 05:55 PM" at bounding box center [511, 282] width 112 height 29
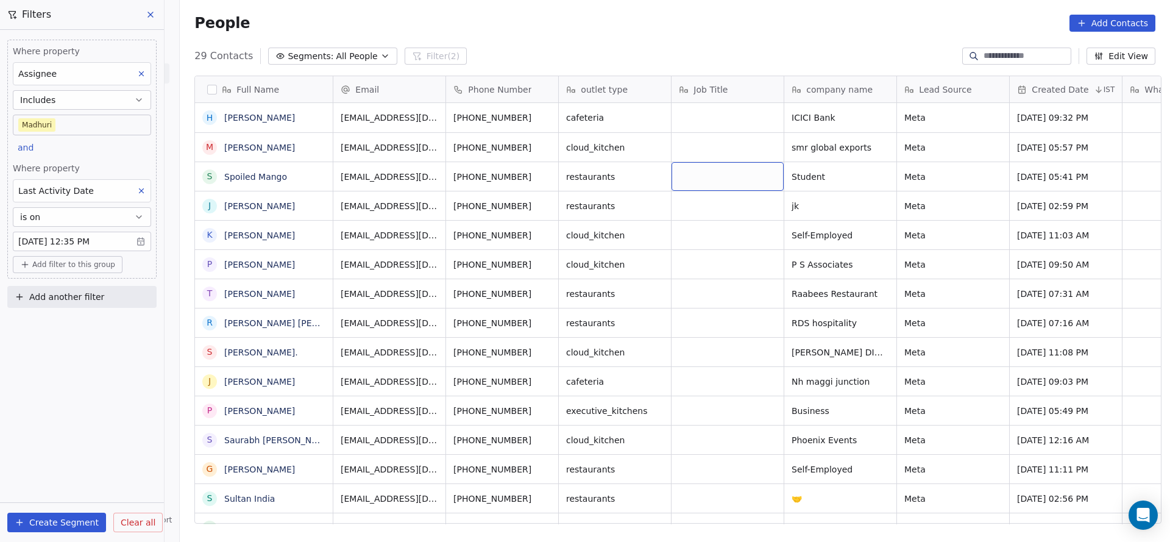
scroll to position [463, 982]
click at [132, 435] on div "Where property Assignee Includes Madhuri and Where property Last Activity Date …" at bounding box center [82, 286] width 164 height 512
click at [90, 266] on span "Add filter to this group" at bounding box center [73, 265] width 83 height 10
click at [67, 291] on span "Contact properties" at bounding box center [65, 289] width 79 height 13
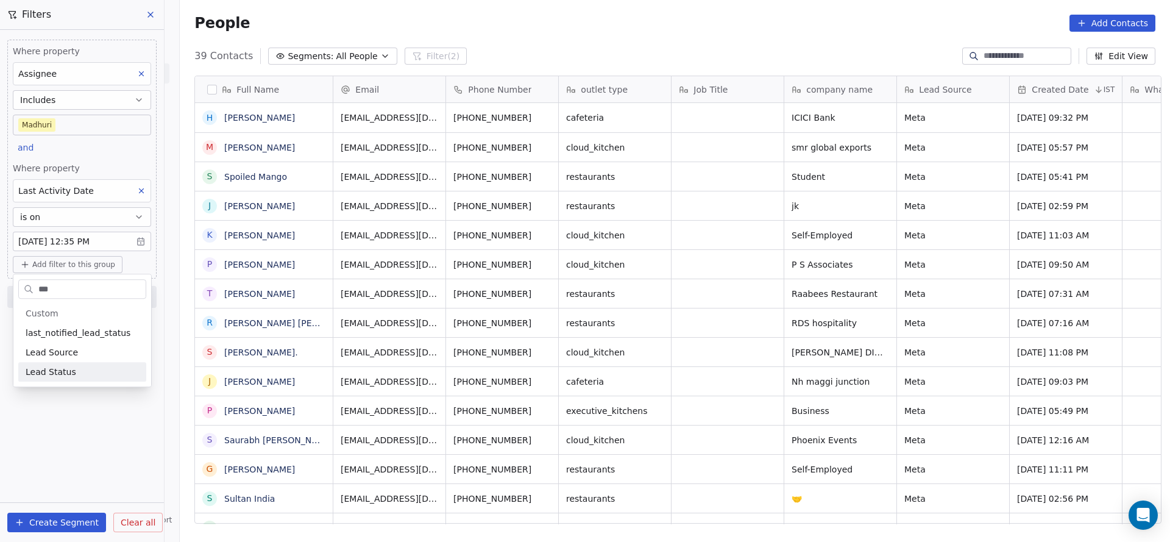
type input "***"
click at [57, 373] on span "Lead Status" at bounding box center [51, 372] width 51 height 12
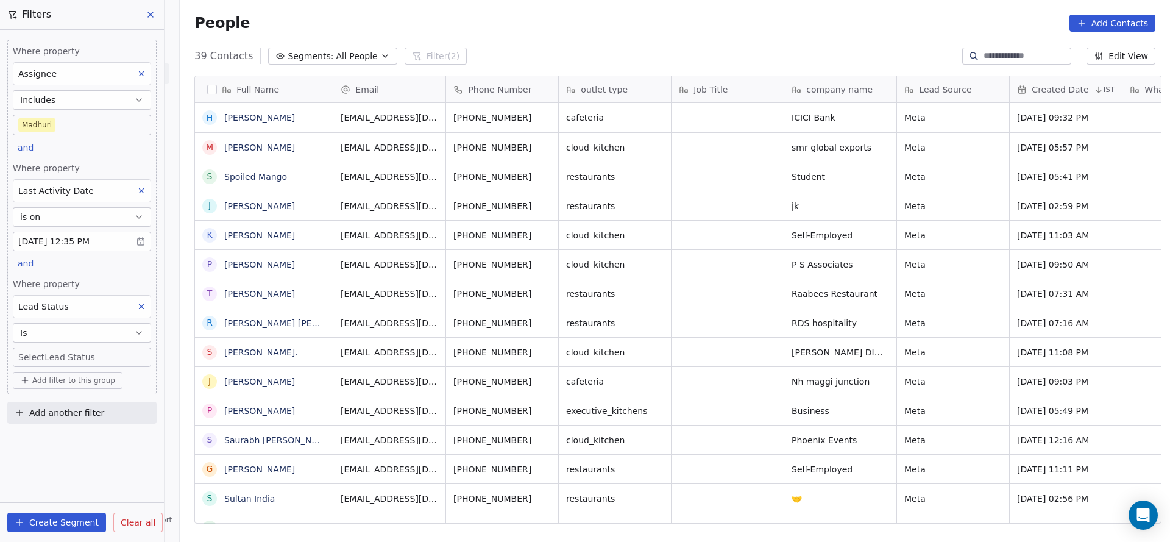
click at [93, 278] on span "Where property" at bounding box center [82, 284] width 138 height 12
click at [91, 354] on body "On2Cook India Pvt. Ltd. Contacts People Marketing Workflows Campaigns Sales Pip…" at bounding box center [585, 271] width 1170 height 542
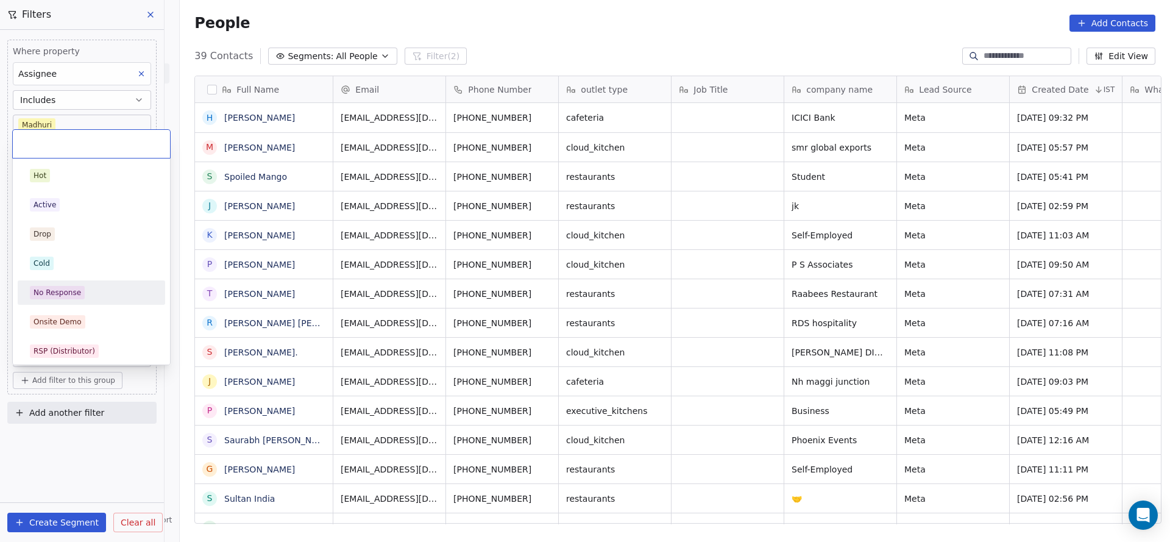
click at [93, 293] on div "No Response" at bounding box center [91, 292] width 123 height 13
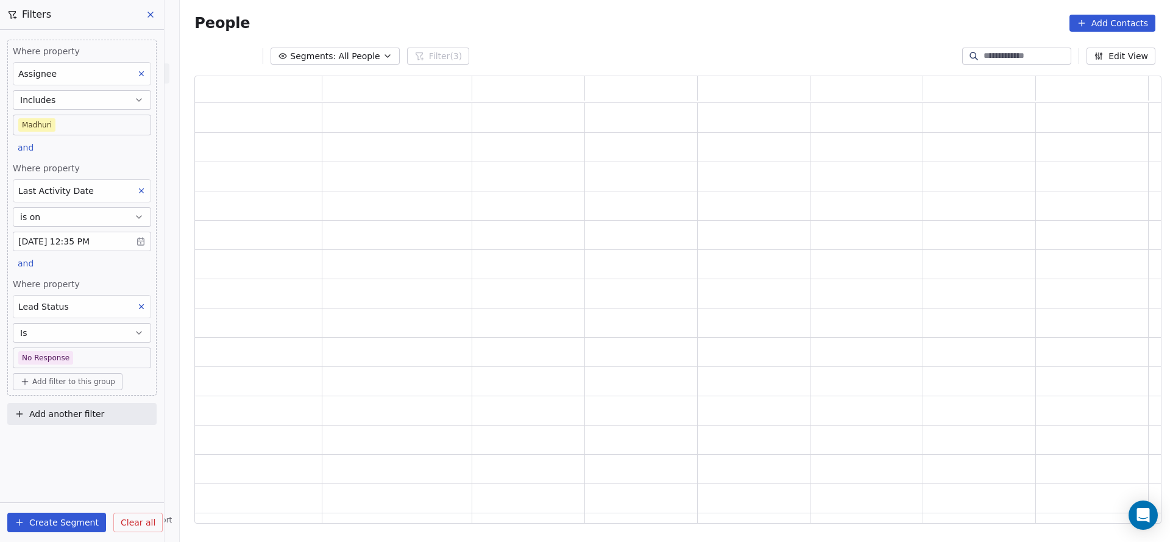
scroll to position [433, 953]
click at [93, 278] on span "Where property" at bounding box center [82, 284] width 138 height 12
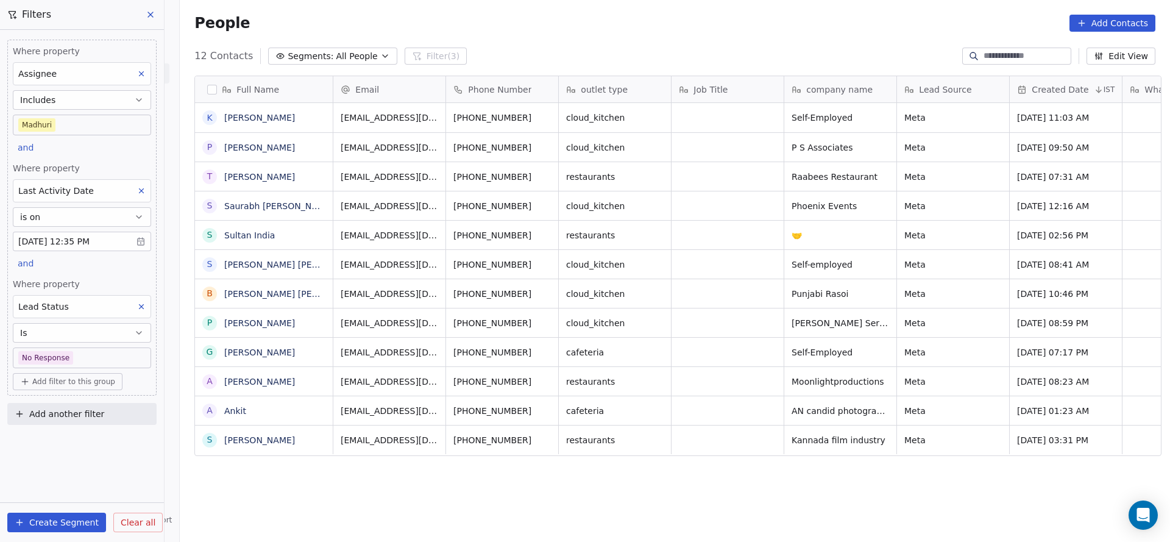
scroll to position [463, 982]
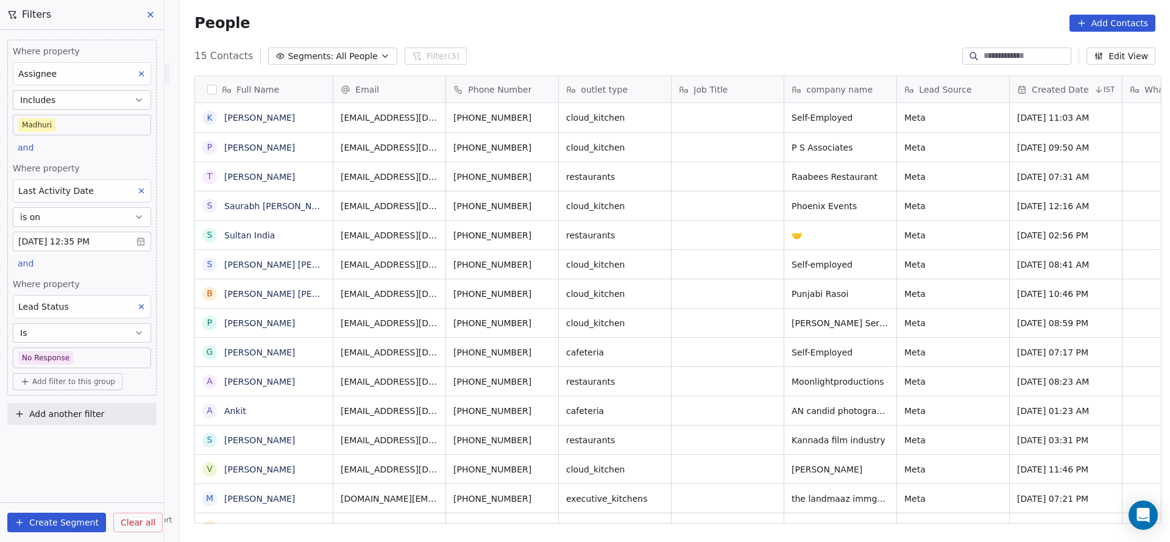
click at [146, 305] on button at bounding box center [141, 307] width 16 height 16
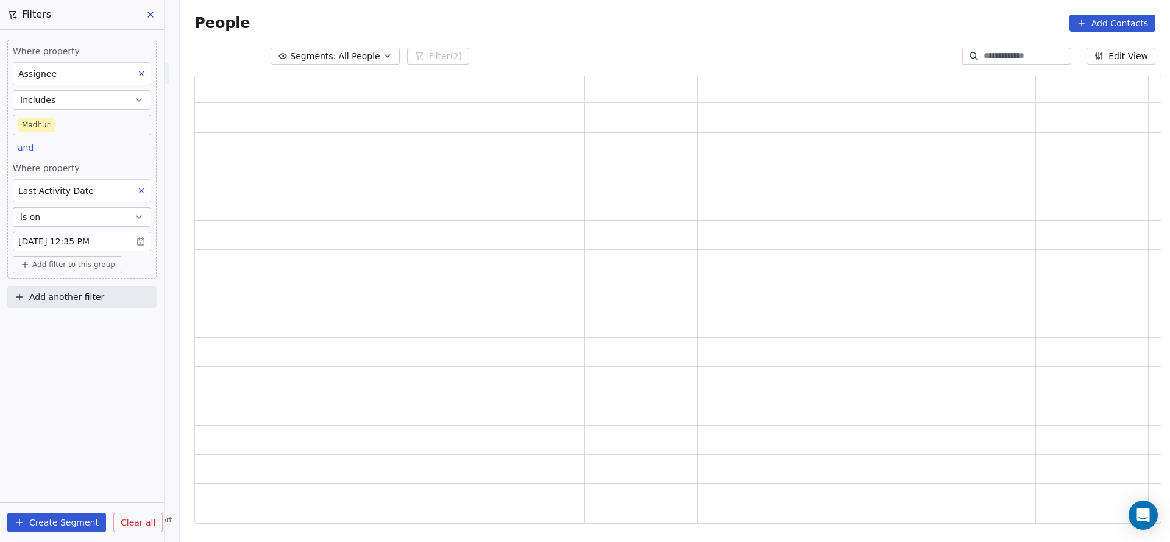
scroll to position [433, 953]
click at [105, 395] on div "Where property Assignee Includes Madhuri and Where property Last Activity Date …" at bounding box center [82, 286] width 164 height 512
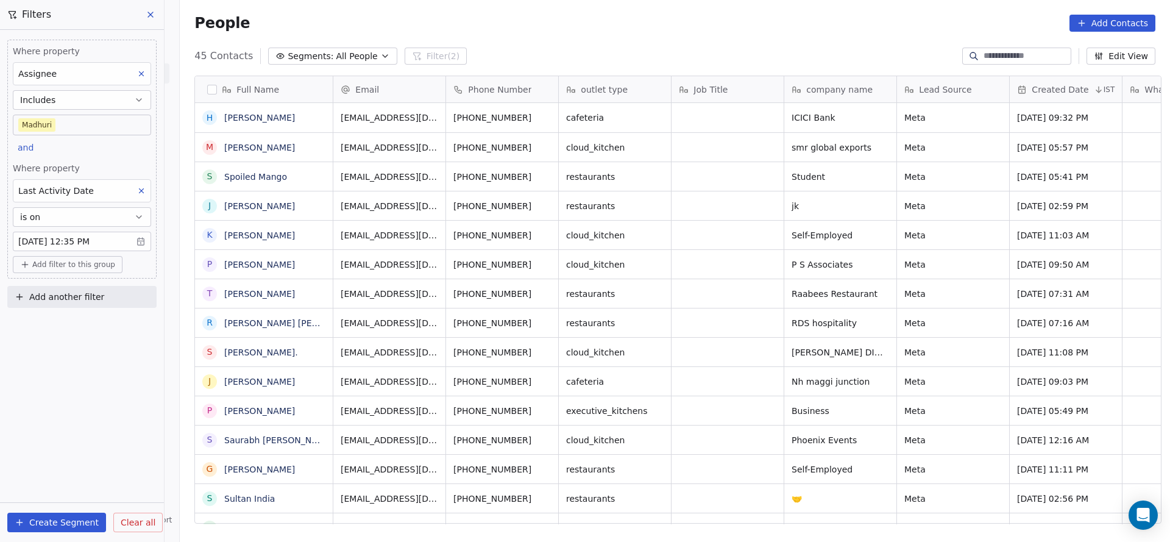
scroll to position [463, 982]
click at [95, 363] on div "Where property Assignee Includes Madhuri and Where property Last Activity Date …" at bounding box center [82, 286] width 164 height 512
click at [140, 187] on icon at bounding box center [141, 191] width 9 height 9
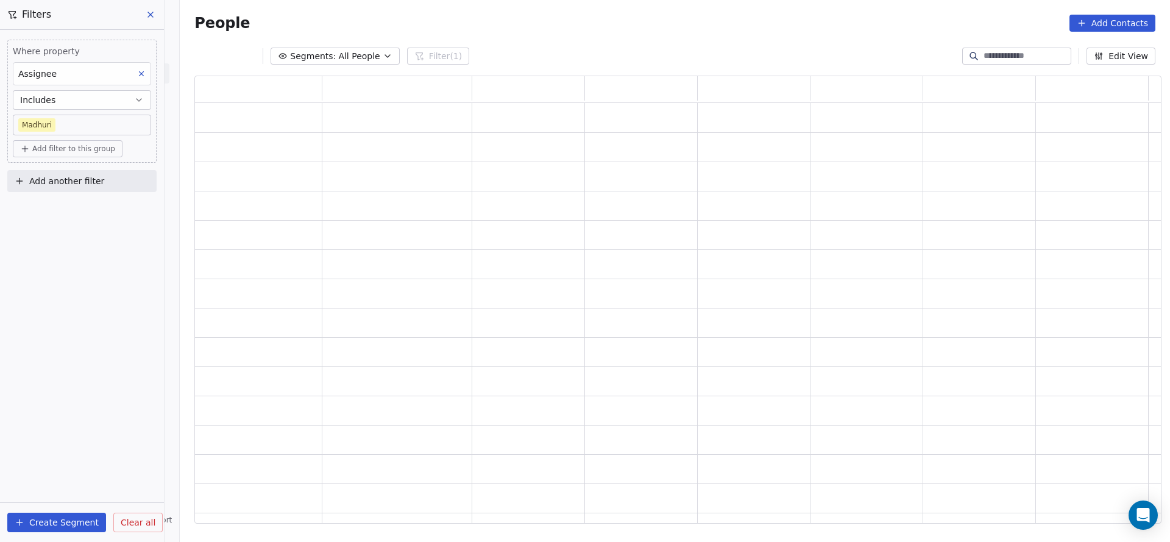
scroll to position [433, 953]
click at [82, 149] on span "Add filter to this group" at bounding box center [73, 149] width 83 height 10
click at [54, 168] on span "Contact properties" at bounding box center [65, 174] width 79 height 13
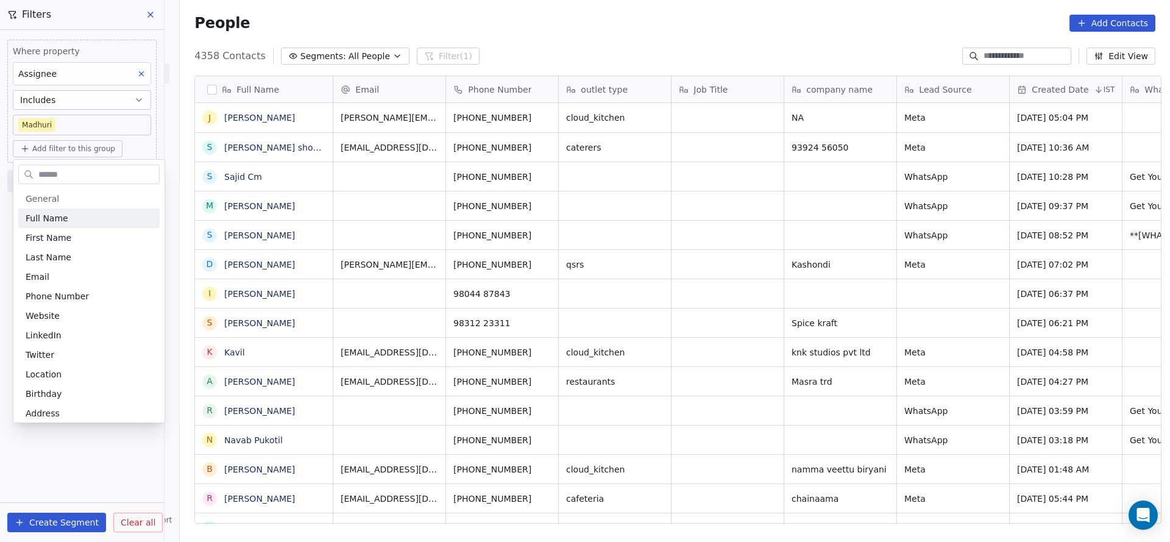
scroll to position [463, 982]
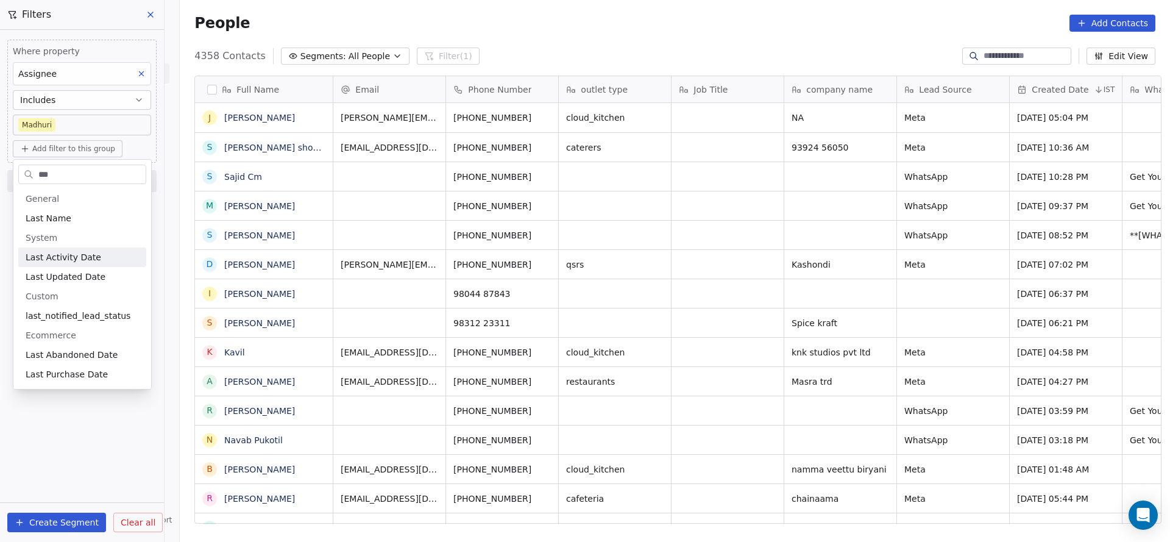
type input "***"
click at [121, 252] on div "Last Activity Date" at bounding box center [82, 257] width 113 height 12
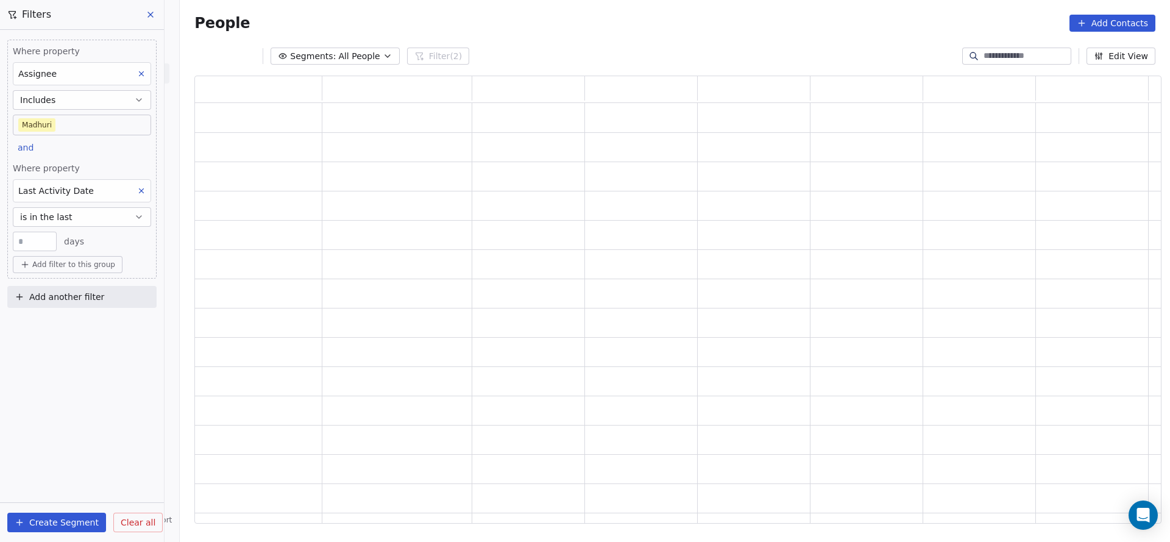
scroll to position [433, 953]
click at [82, 407] on div "Where property Assignee Includes Madhuri and Where property Last Activity Date …" at bounding box center [82, 286] width 164 height 512
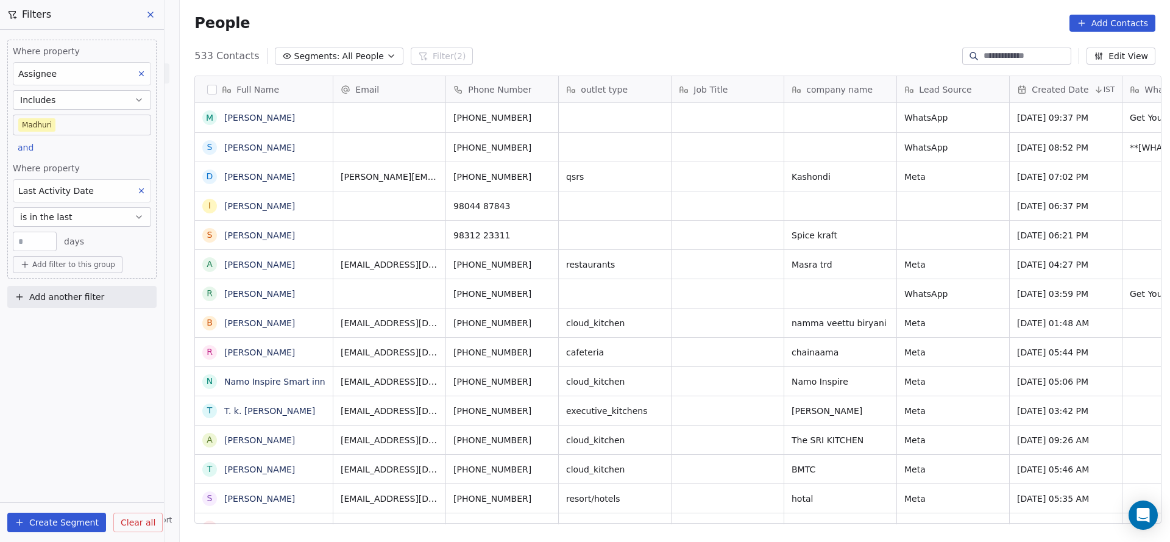
click at [78, 213] on button "is in the last" at bounding box center [82, 217] width 138 height 20
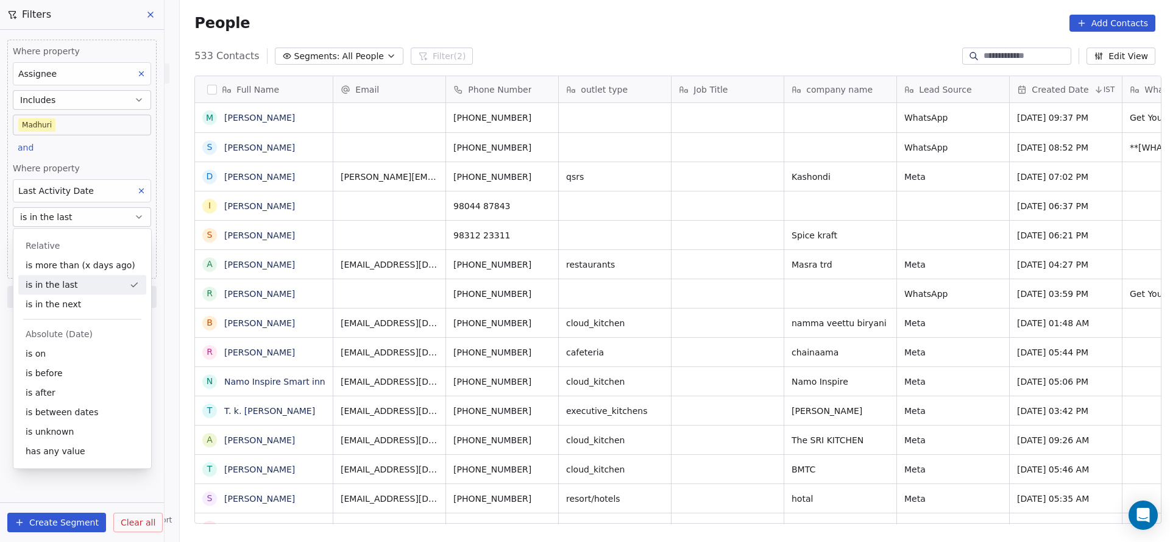
scroll to position [463, 982]
click at [55, 354] on div "is on" at bounding box center [82, 354] width 128 height 20
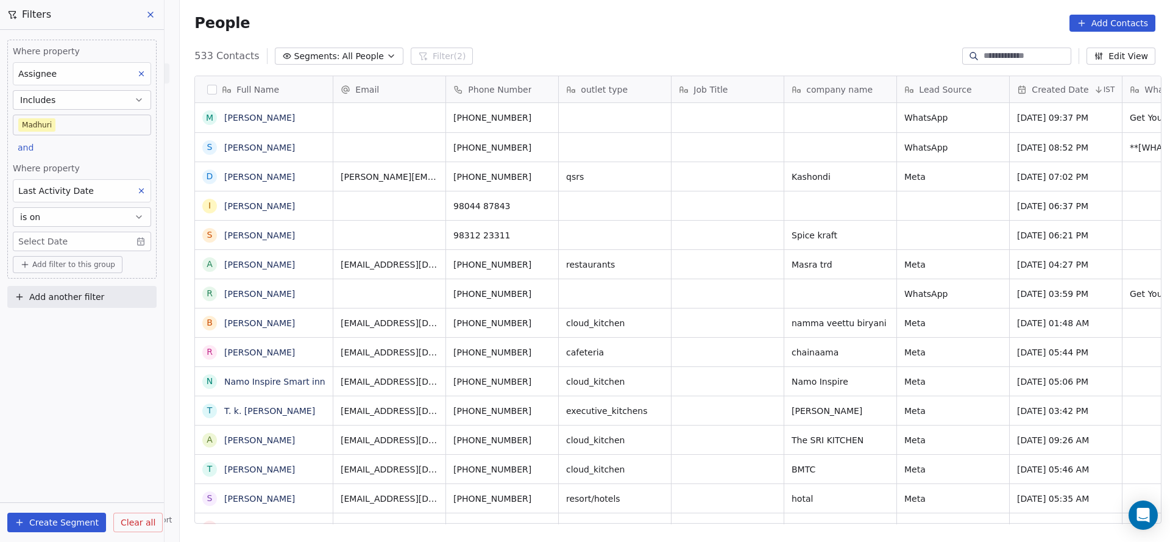
click at [73, 237] on body "On2Cook India Pvt. Ltd. Contacts People Marketing Workflows Campaigns Sales Pip…" at bounding box center [585, 271] width 1170 height 542
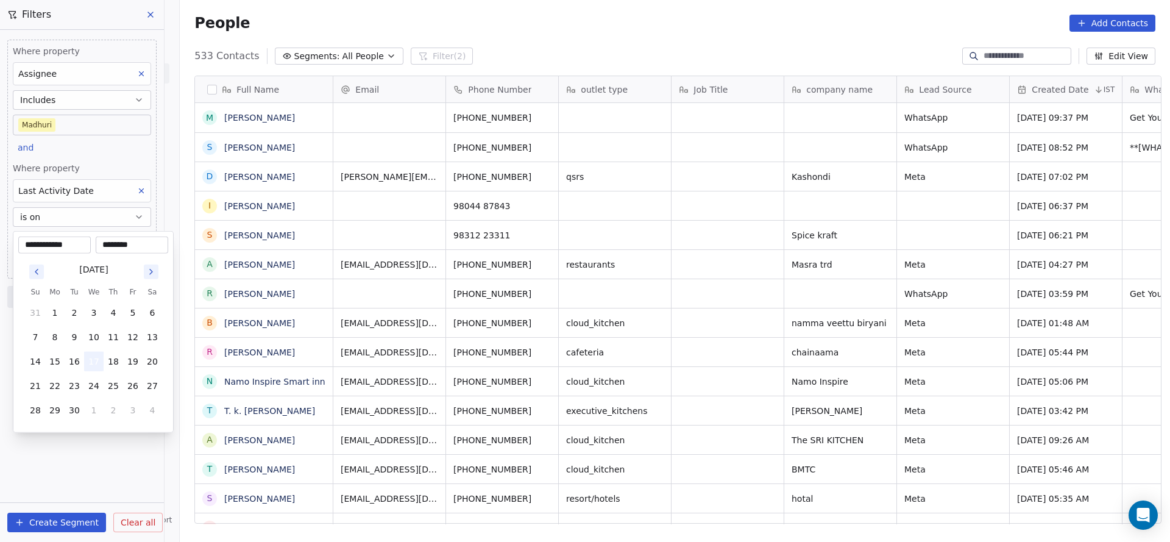
click at [91, 360] on button "17" at bounding box center [94, 362] width 20 height 20
click at [102, 128] on html "On2Cook India Pvt. Ltd. Contacts People Marketing Workflows Campaigns Sales Pip…" at bounding box center [585, 271] width 1170 height 542
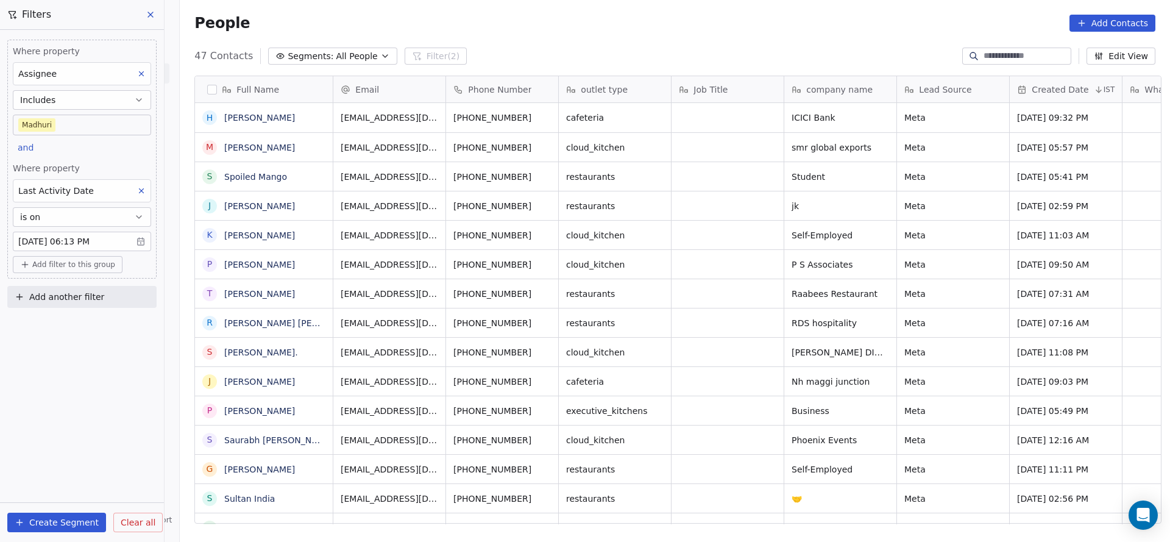
click at [113, 376] on div "Where property Assignee Includes Madhuri and Where property Last Activity Date …" at bounding box center [82, 286] width 164 height 512
click at [18, 359] on div "Where property Assignee Includes Madhuri and Where property Last Activity Date …" at bounding box center [82, 286] width 164 height 512
click at [103, 243] on body "On2Cook India Pvt. Ltd. Contacts People Marketing Workflows Campaigns Sales Pip…" at bounding box center [585, 271] width 1170 height 542
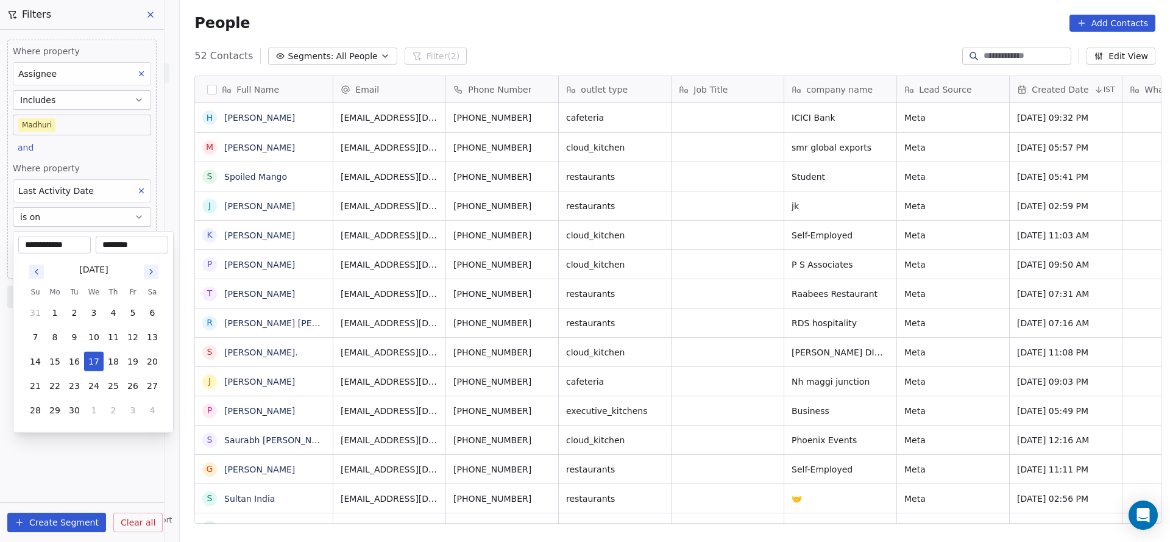
click at [120, 240] on input "********" at bounding box center [132, 245] width 68 height 12
click at [119, 246] on input "********" at bounding box center [132, 245] width 68 height 12
click at [124, 246] on input "********" at bounding box center [132, 245] width 68 height 12
type input "********"
click at [127, 150] on html "On2Cook India Pvt. Ltd. Contacts People Marketing Workflows Campaigns Sales Pip…" at bounding box center [585, 271] width 1170 height 542
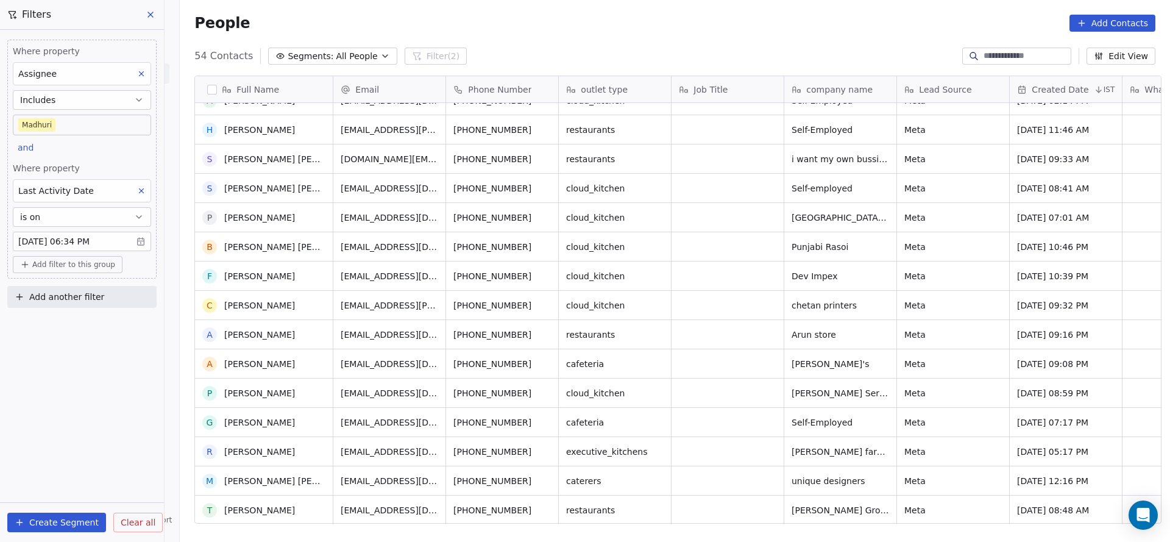
scroll to position [62, 0]
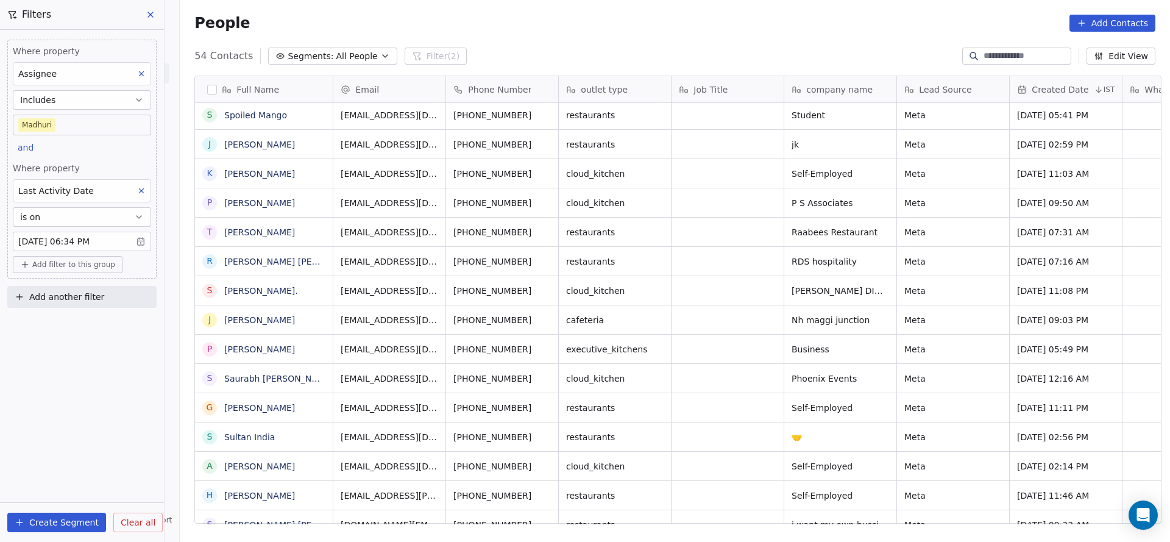
click at [94, 361] on div "Where property Assignee Includes Madhuri and Where property Last Activity Date …" at bounding box center [82, 286] width 164 height 512
click at [80, 260] on span "Add filter to this group" at bounding box center [73, 265] width 83 height 10
click at [68, 285] on span "Contact properties" at bounding box center [65, 289] width 79 height 13
type input "*"
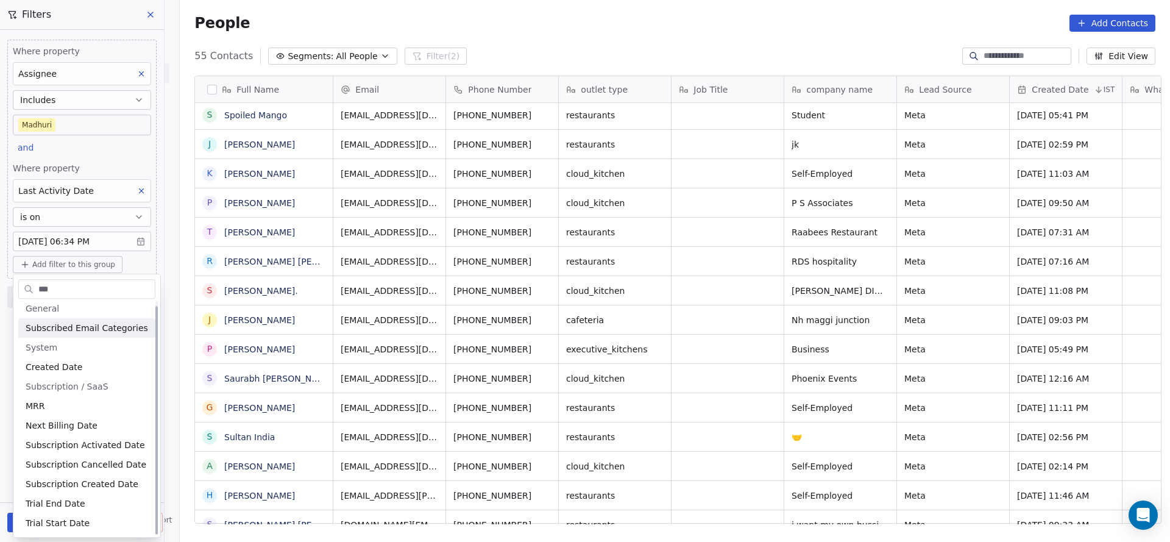
scroll to position [0, 0]
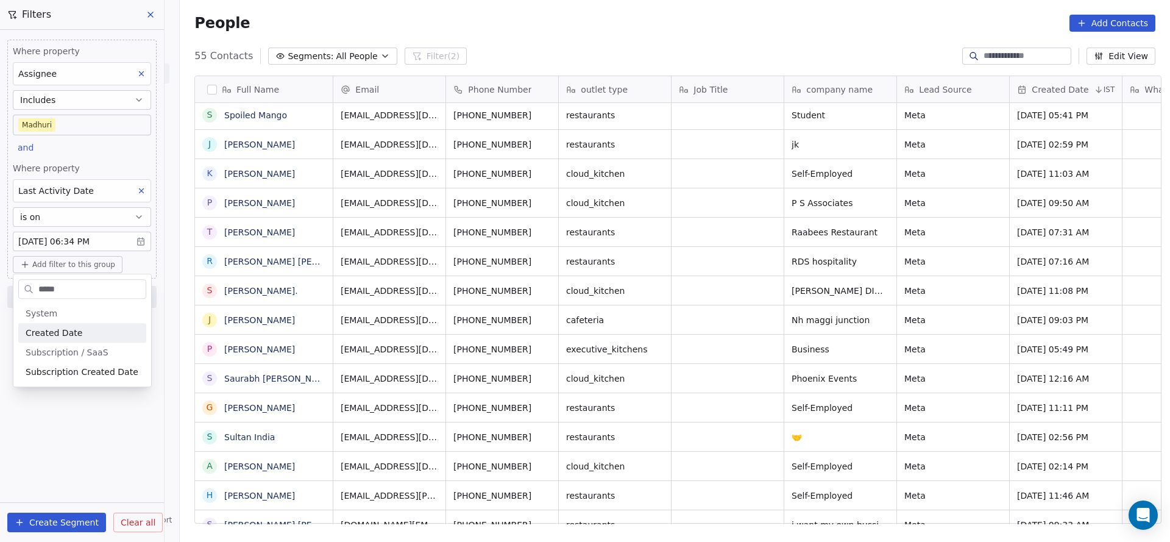
type input "*****"
click at [84, 339] on div "Created Date" at bounding box center [82, 333] width 128 height 20
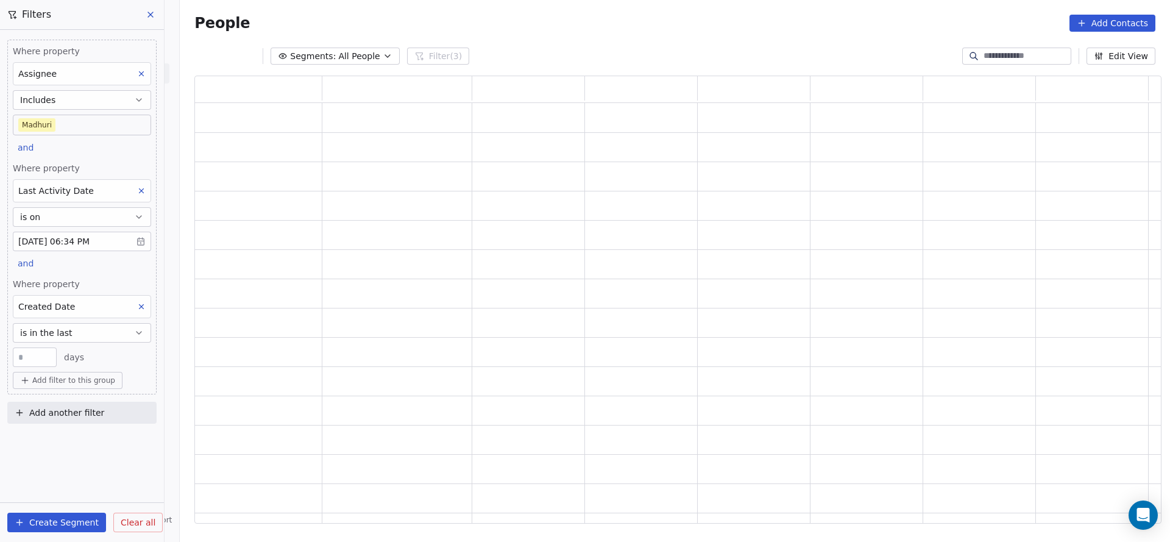
scroll to position [433, 953]
click at [115, 335] on button "is in the last" at bounding box center [82, 333] width 138 height 20
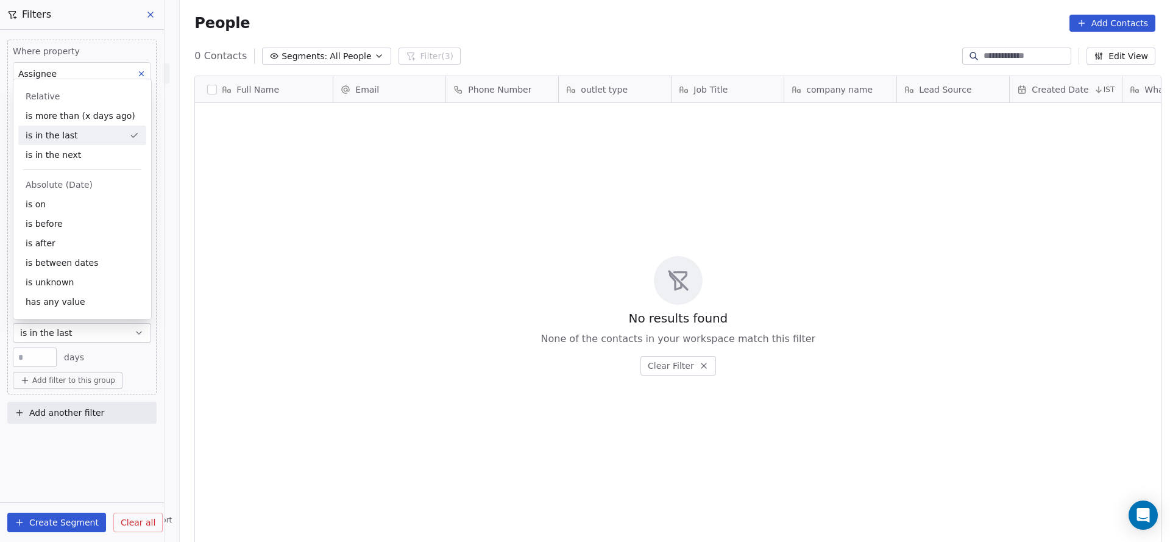
scroll to position [463, 982]
drag, startPoint x: 61, startPoint y: 217, endPoint x: 64, endPoint y: 211, distance: 6.8
click at [62, 214] on div "is before" at bounding box center [82, 224] width 128 height 20
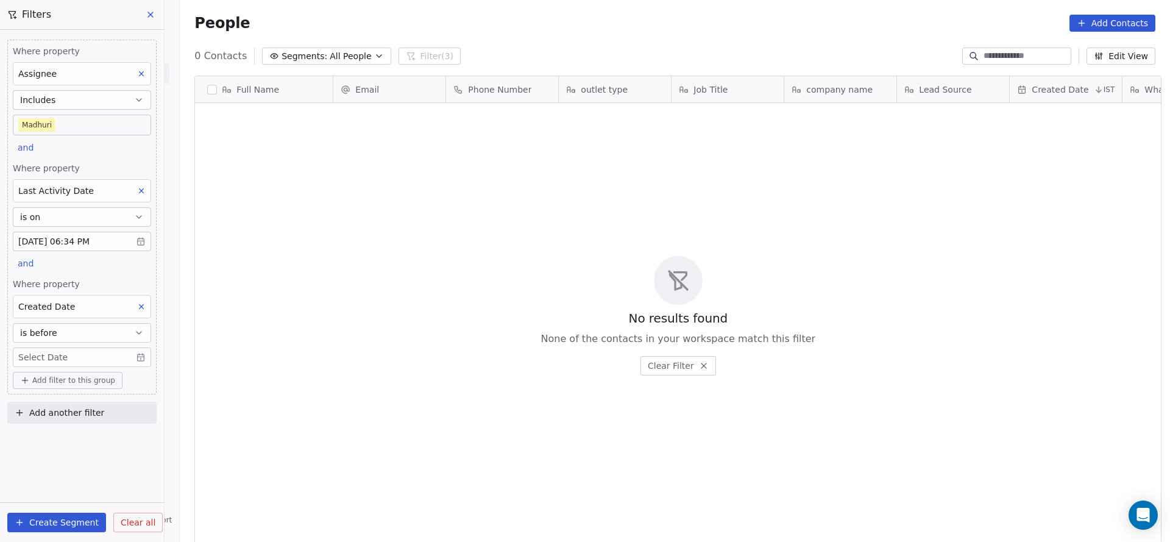
click at [76, 324] on button "is before" at bounding box center [82, 333] width 138 height 20
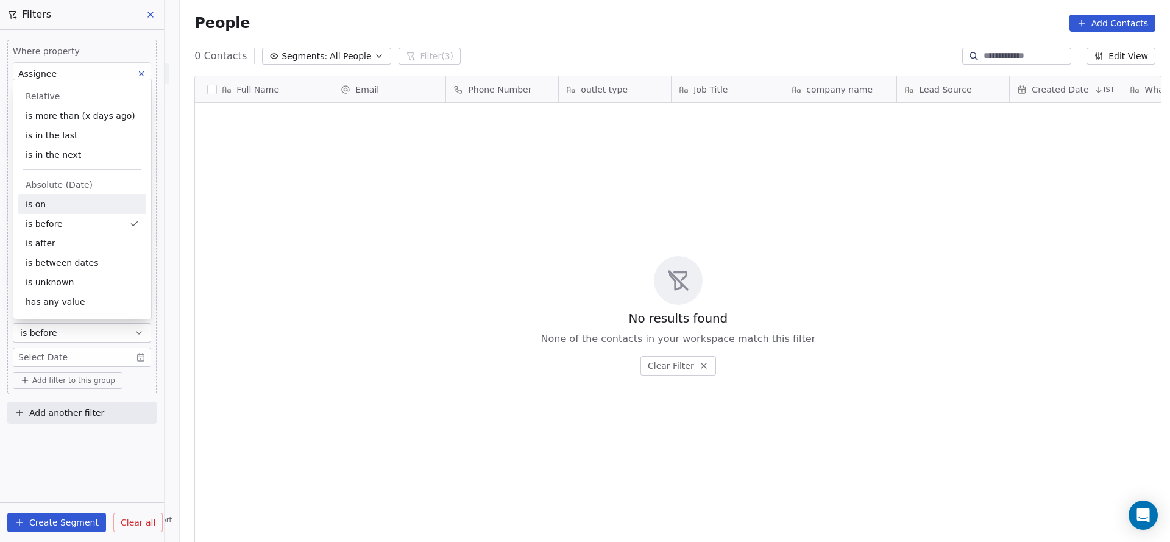
click at [81, 207] on div "is on" at bounding box center [82, 204] width 128 height 20
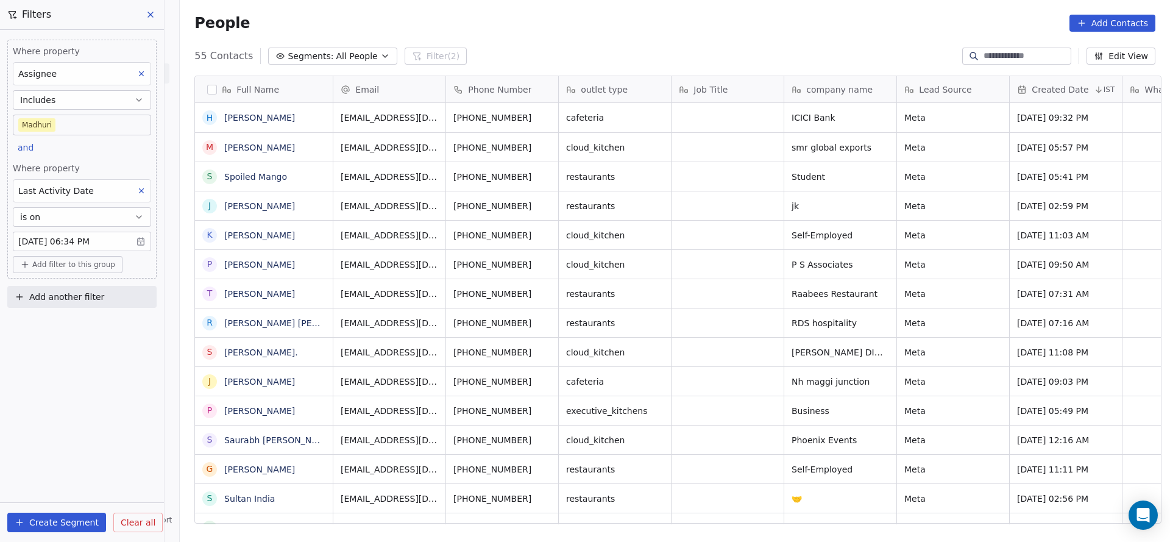
click at [90, 267] on span "Add filter to this group" at bounding box center [73, 265] width 83 height 10
click at [79, 289] on span "Contact properties" at bounding box center [65, 289] width 79 height 13
type input "*****"
click at [75, 335] on span "Created Date" at bounding box center [54, 333] width 57 height 12
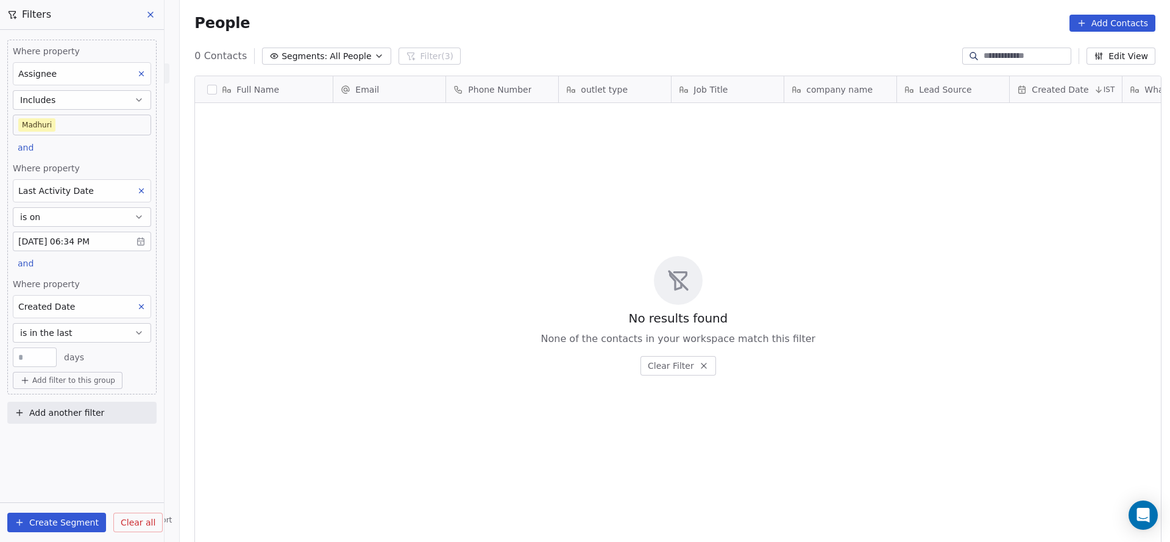
click at [116, 475] on div "Where property Assignee Includes Madhuri and Where property Last Activity Date …" at bounding box center [82, 286] width 164 height 512
click at [101, 336] on button "is in the last" at bounding box center [82, 333] width 138 height 20
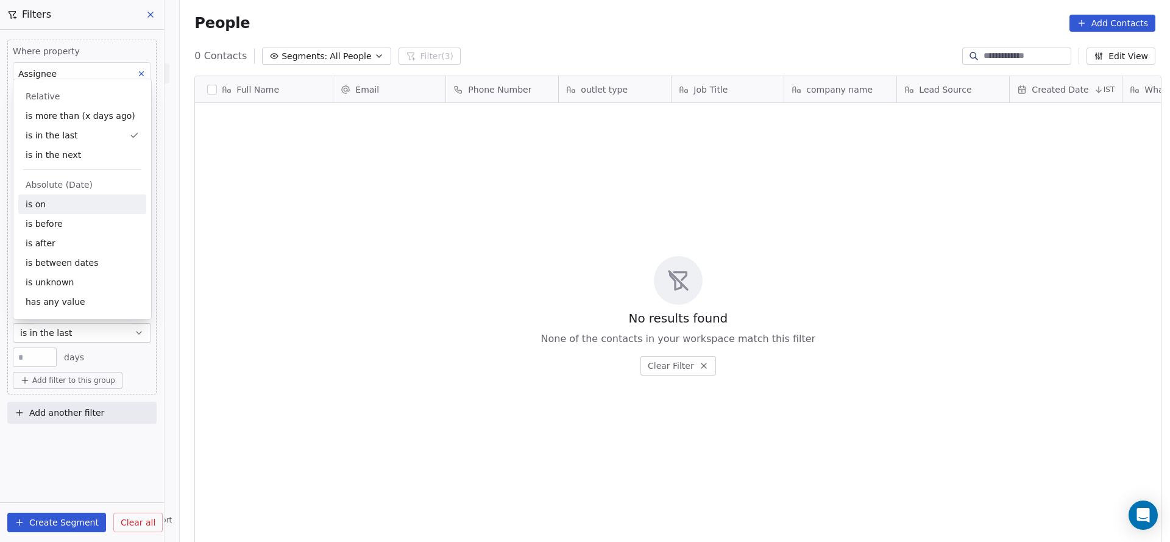
click at [33, 204] on div "is on" at bounding box center [82, 204] width 128 height 20
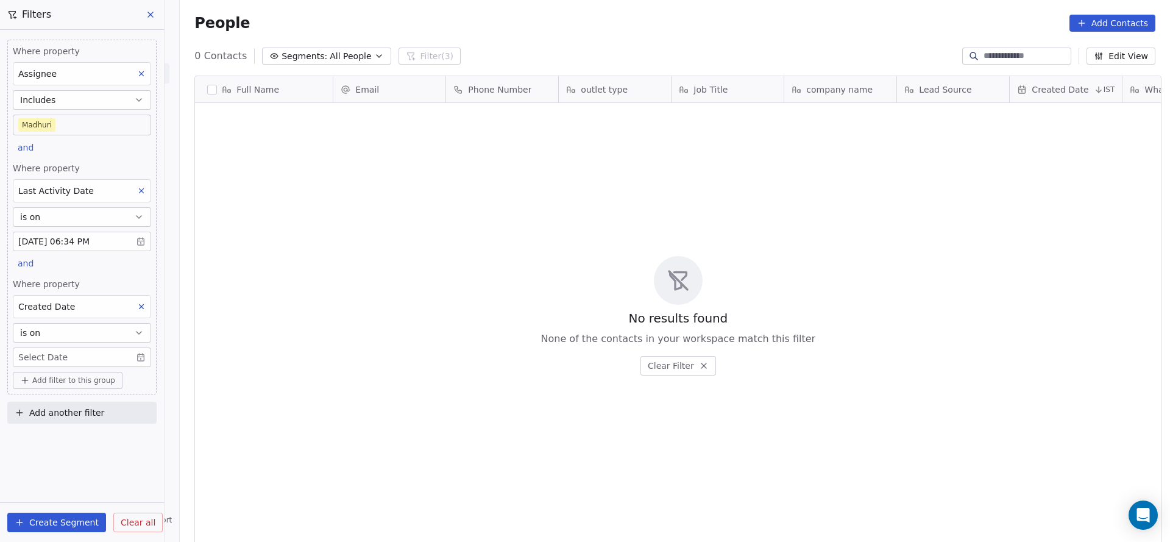
click at [77, 349] on body "On2Cook India Pvt. Ltd. Contacts People Marketing Workflows Campaigns Sales Pip…" at bounding box center [585, 271] width 1170 height 542
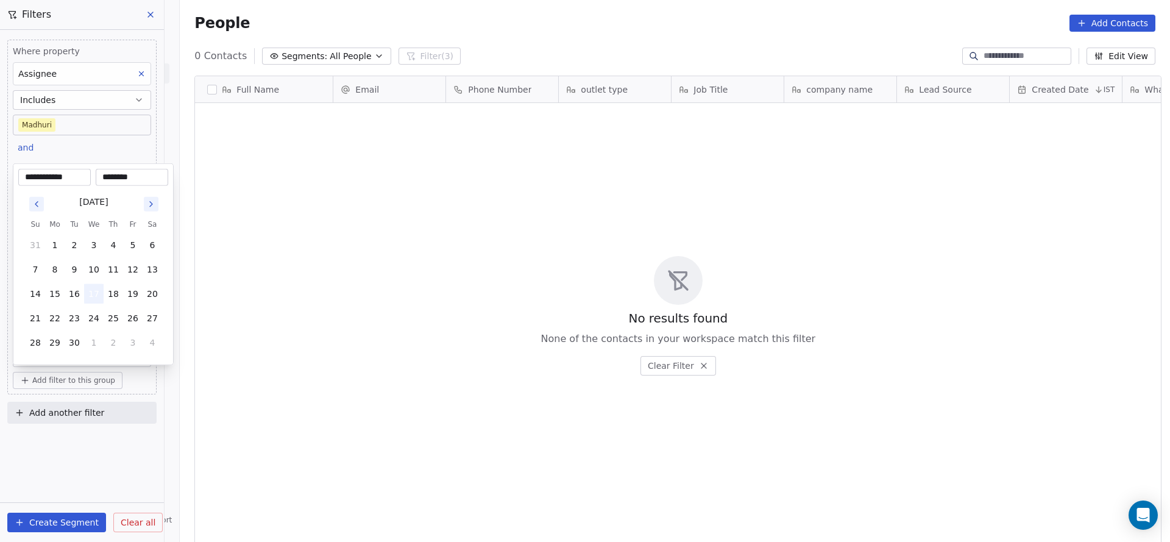
click at [93, 298] on button "17" at bounding box center [94, 294] width 20 height 20
click at [82, 302] on button "16" at bounding box center [75, 294] width 20 height 20
type input "**********"
click at [130, 171] on input "********" at bounding box center [132, 177] width 68 height 12
click at [110, 177] on input "********" at bounding box center [132, 177] width 68 height 12
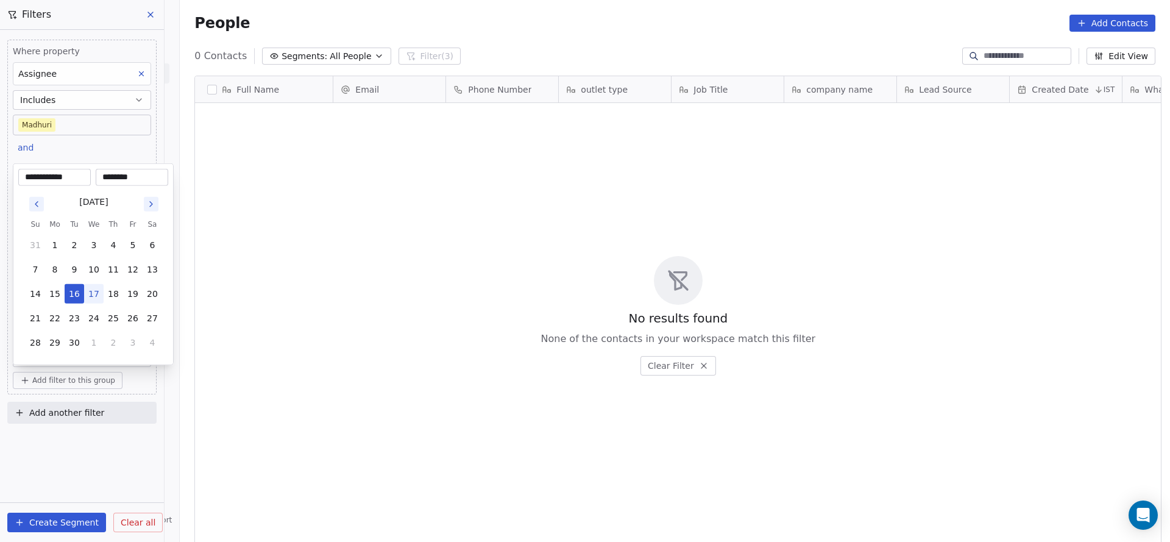
click at [127, 174] on input "********" at bounding box center [132, 177] width 68 height 12
type input "********"
click at [84, 430] on html "**********" at bounding box center [585, 271] width 1170 height 542
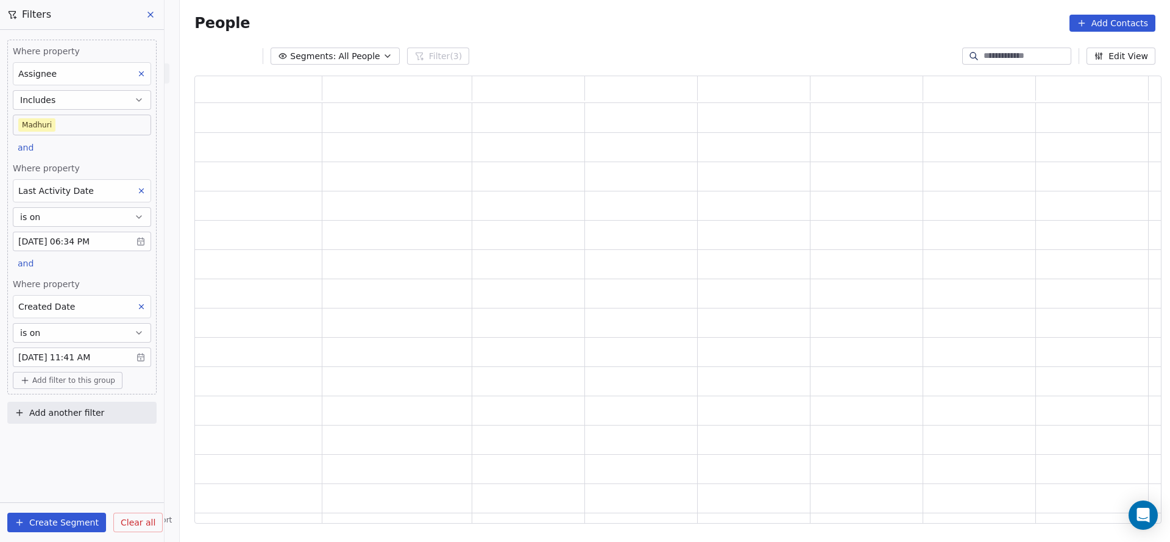
scroll to position [433, 953]
click at [71, 330] on button "is on" at bounding box center [82, 333] width 138 height 20
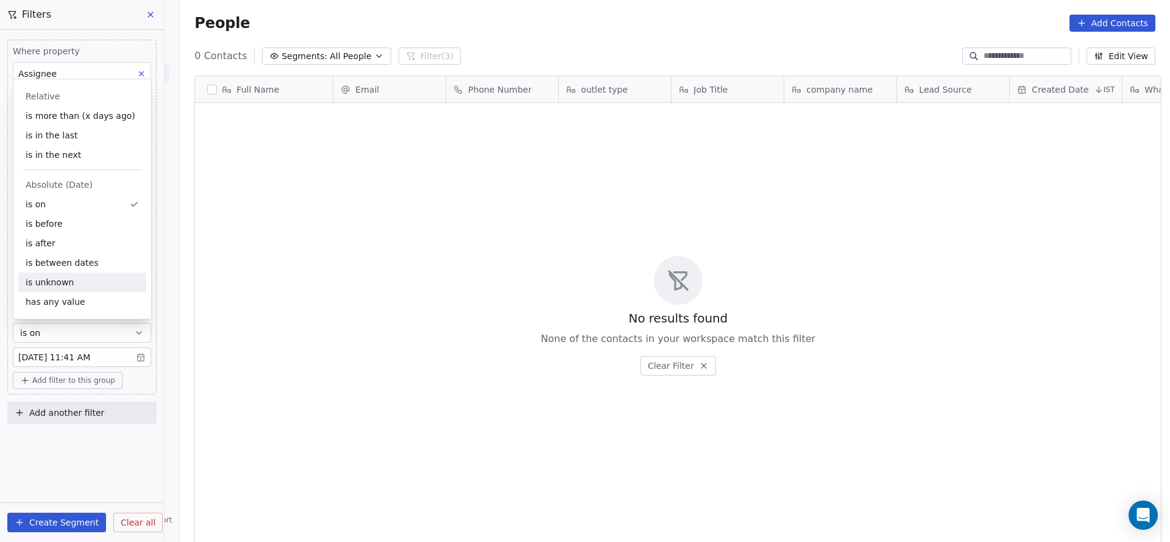
scroll to position [463, 982]
click at [66, 249] on div "is after" at bounding box center [82, 243] width 128 height 20
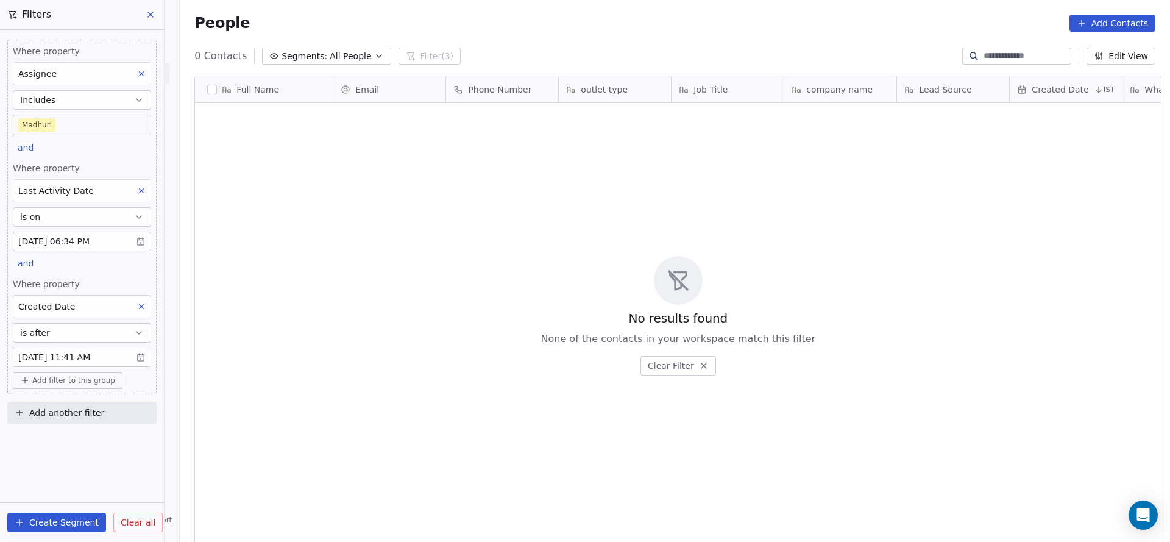
click at [73, 447] on div "Where property Assignee Includes Madhuri and Where property Last Activity Date …" at bounding box center [82, 286] width 164 height 512
click at [109, 352] on body "On2Cook India Pvt. Ltd. Contacts People Marketing Workflows Campaigns Sales Pip…" at bounding box center [585, 271] width 1170 height 542
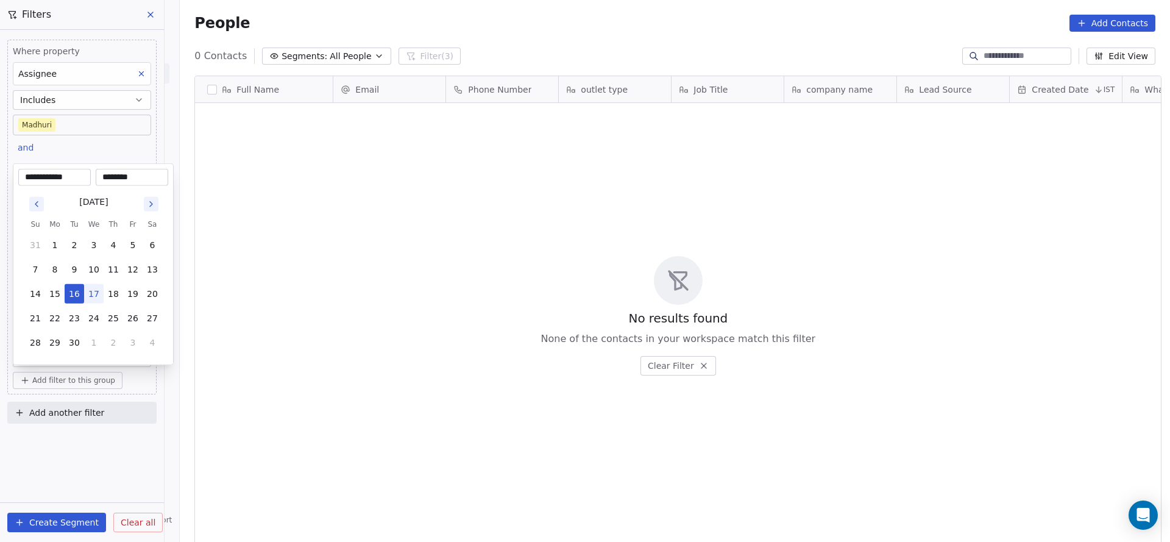
click at [108, 177] on input "********" at bounding box center [132, 177] width 68 height 12
type input "********"
click at [365, 213] on html "**********" at bounding box center [585, 271] width 1170 height 542
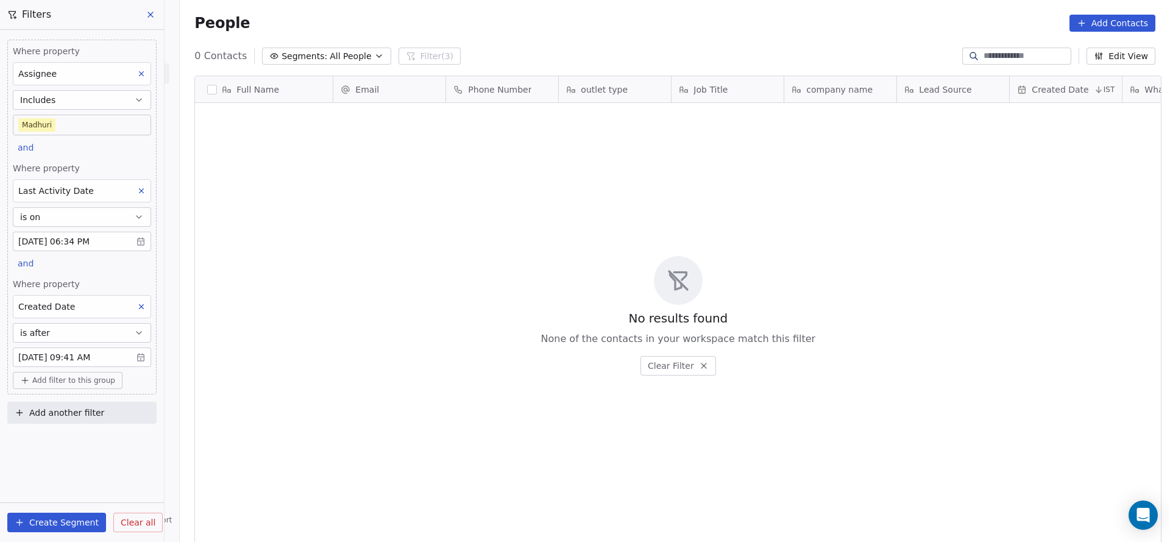
click at [140, 302] on icon at bounding box center [141, 306] width 9 height 9
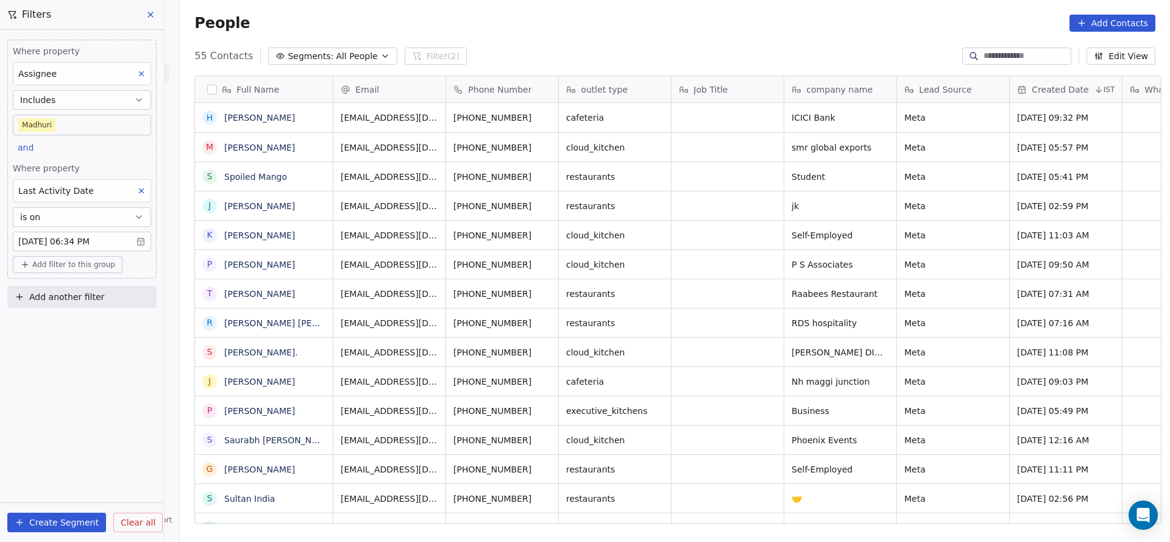
click at [101, 269] on button "Add filter to this group" at bounding box center [68, 264] width 110 height 17
click at [74, 289] on span "Contact properties" at bounding box center [65, 289] width 79 height 13
type input "****"
click at [75, 373] on div "Lead Status" at bounding box center [82, 372] width 113 height 12
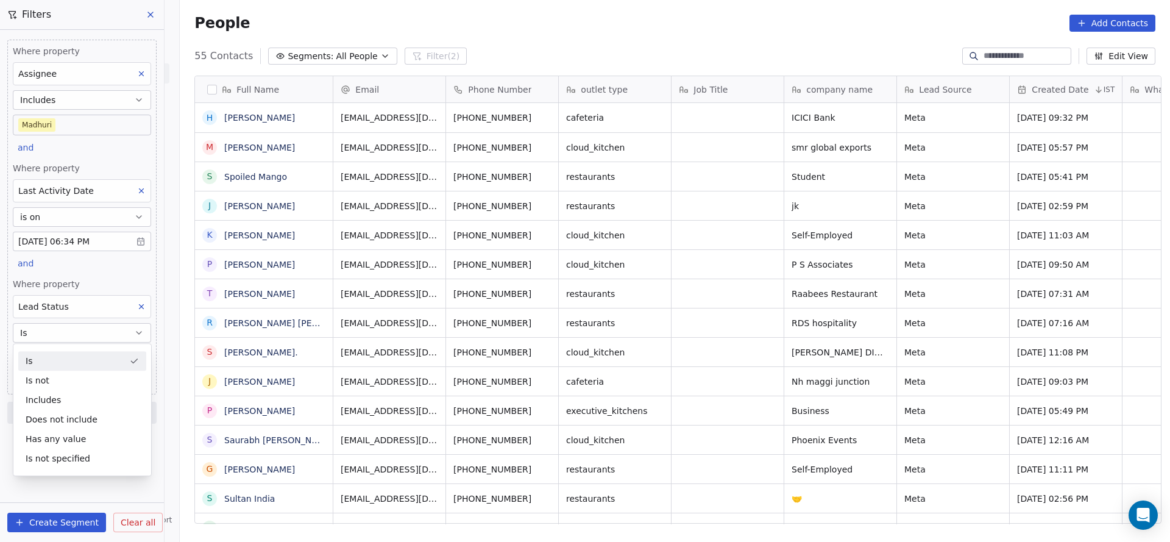
click at [109, 282] on span "Where property" at bounding box center [82, 284] width 138 height 12
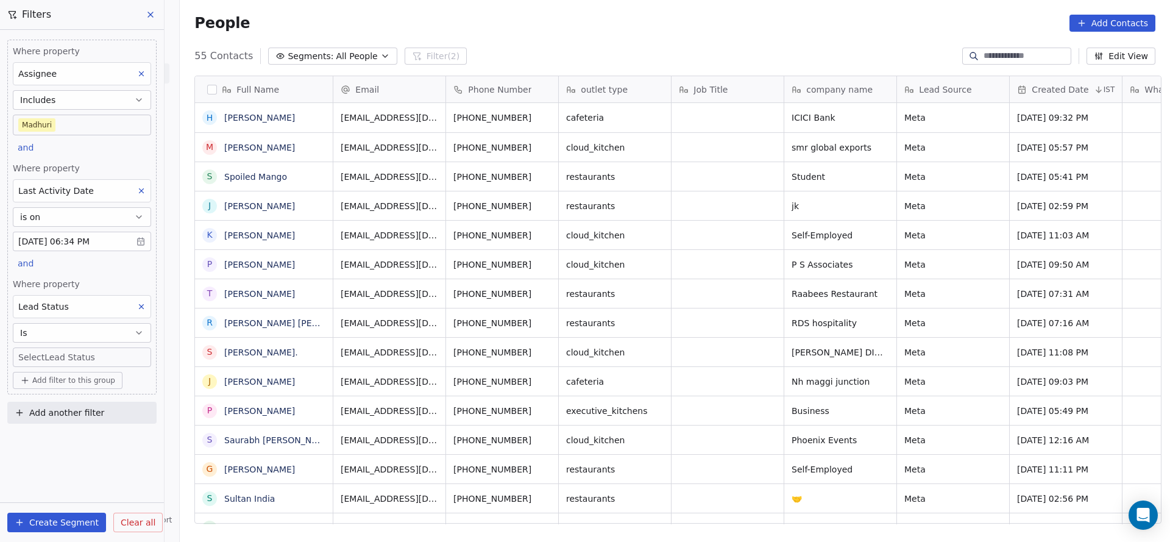
click at [95, 357] on body "On2Cook India Pvt. Ltd. Contacts People Marketing Workflows Campaigns Sales Pip…" at bounding box center [585, 271] width 1170 height 542
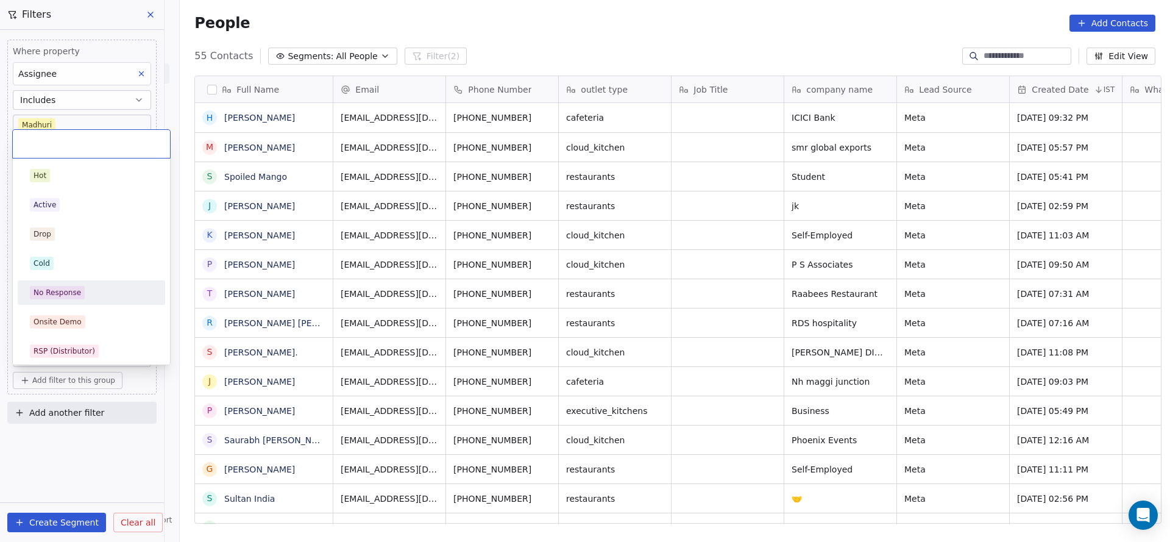
click at [73, 302] on div "No Response" at bounding box center [92, 292] width 148 height 24
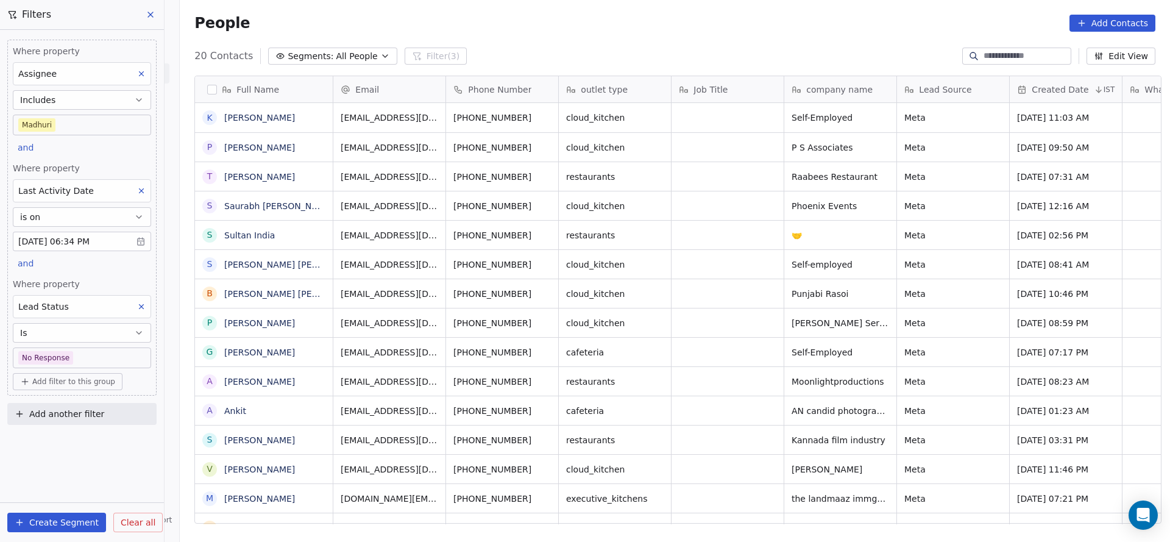
click at [74, 352] on body "On2Cook India Pvt. Ltd. Contacts People Marketing Workflows Campaigns Sales Pip…" at bounding box center [585, 271] width 1170 height 542
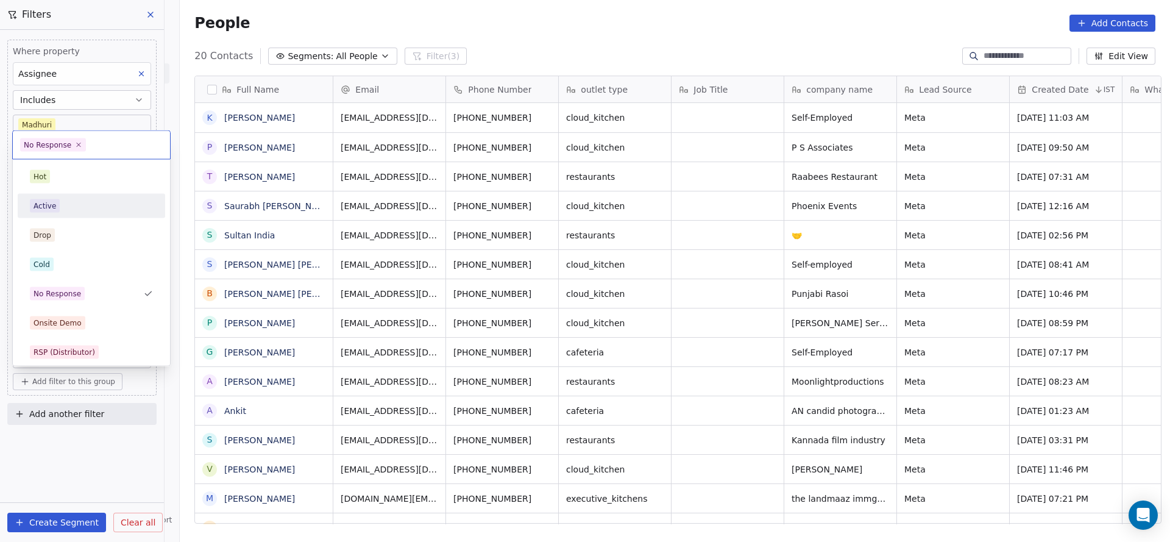
click at [74, 201] on div "Active" at bounding box center [91, 205] width 123 height 13
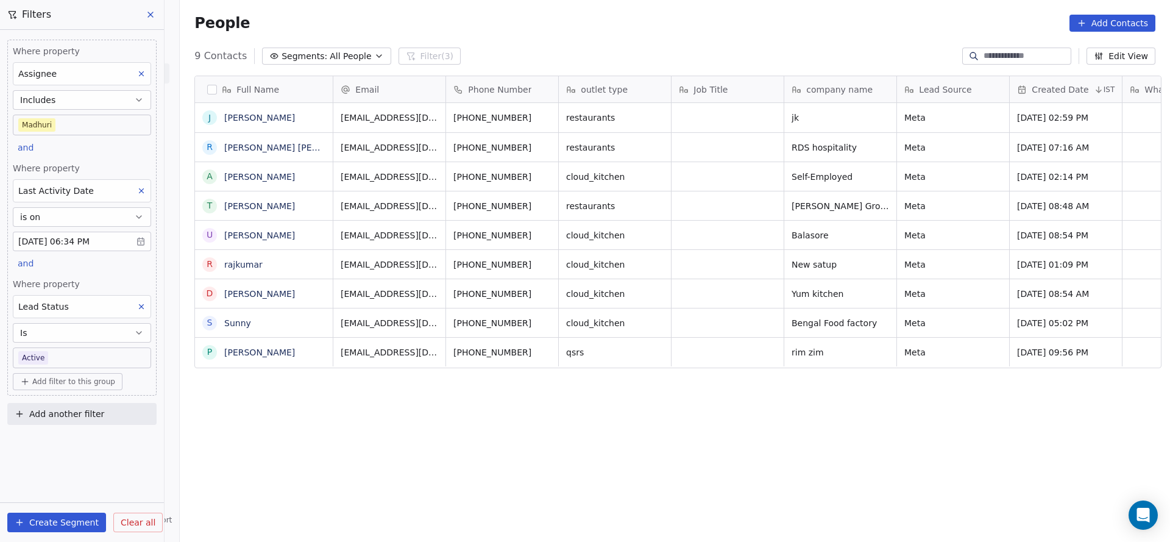
click at [75, 353] on body "On2Cook India Pvt. Ltd. Contacts People Marketing Workflows Campaigns Sales Pip…" at bounding box center [585, 271] width 1170 height 542
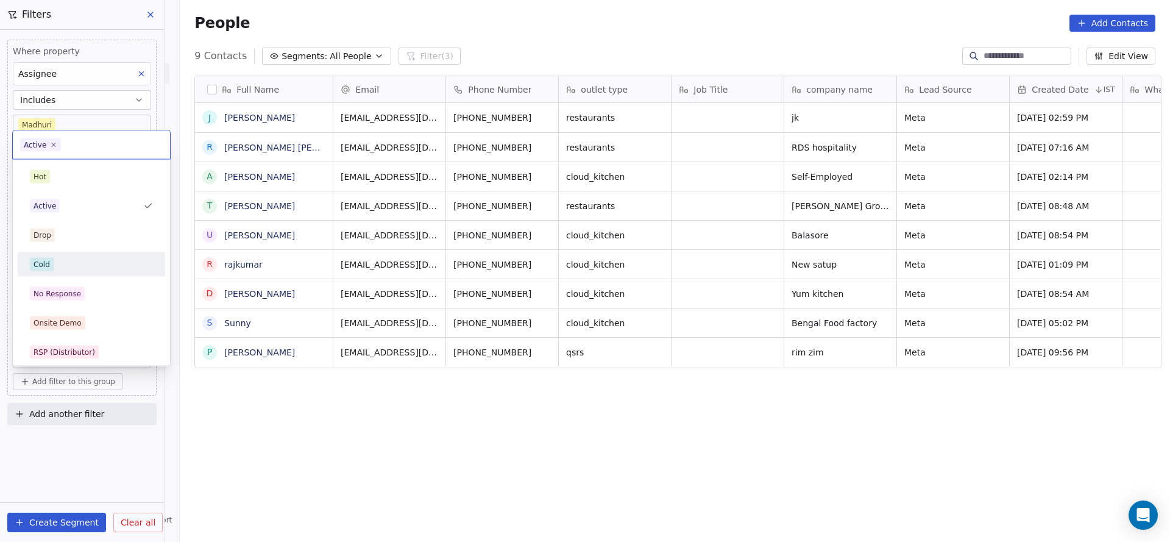
scroll to position [91, 0]
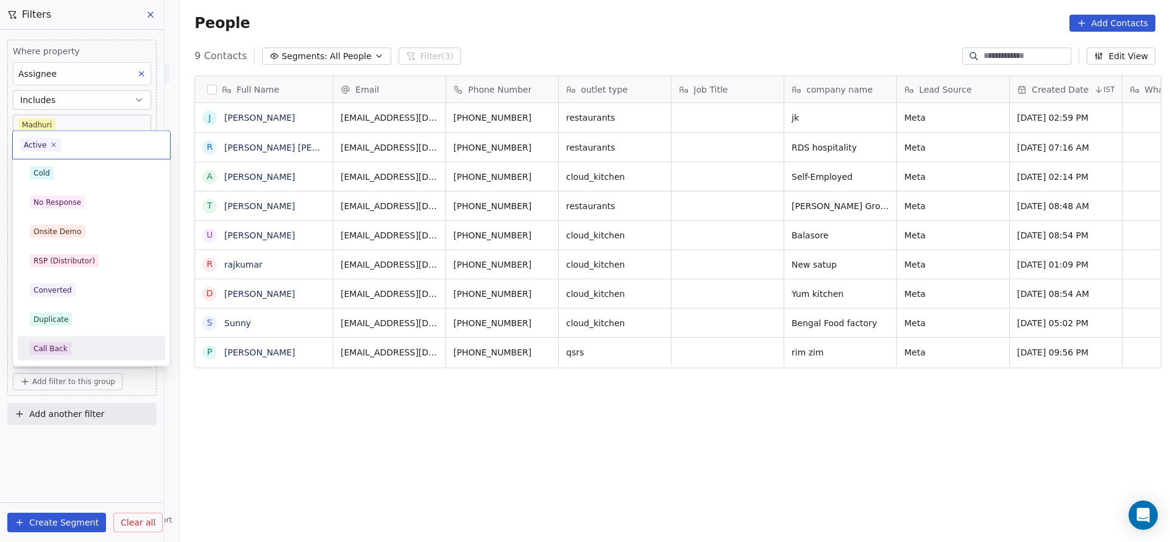
click at [80, 343] on div "Call Back" at bounding box center [91, 348] width 123 height 13
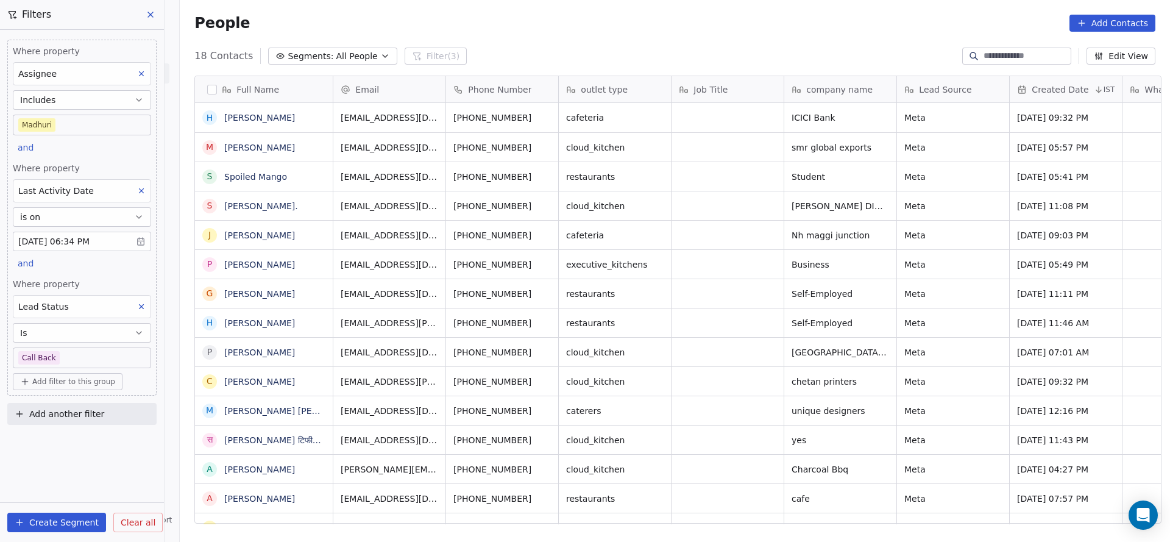
scroll to position [463, 982]
click at [97, 348] on body "On2Cook India Pvt. Ltd. Contacts People Marketing Workflows Campaigns Sales Pip…" at bounding box center [585, 271] width 1170 height 542
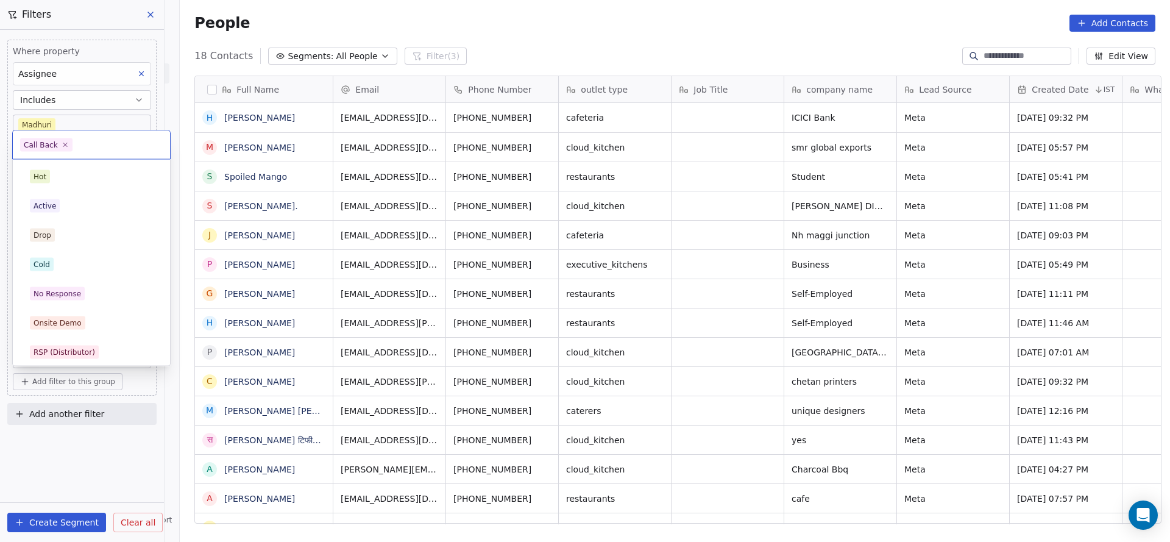
scroll to position [91, 0]
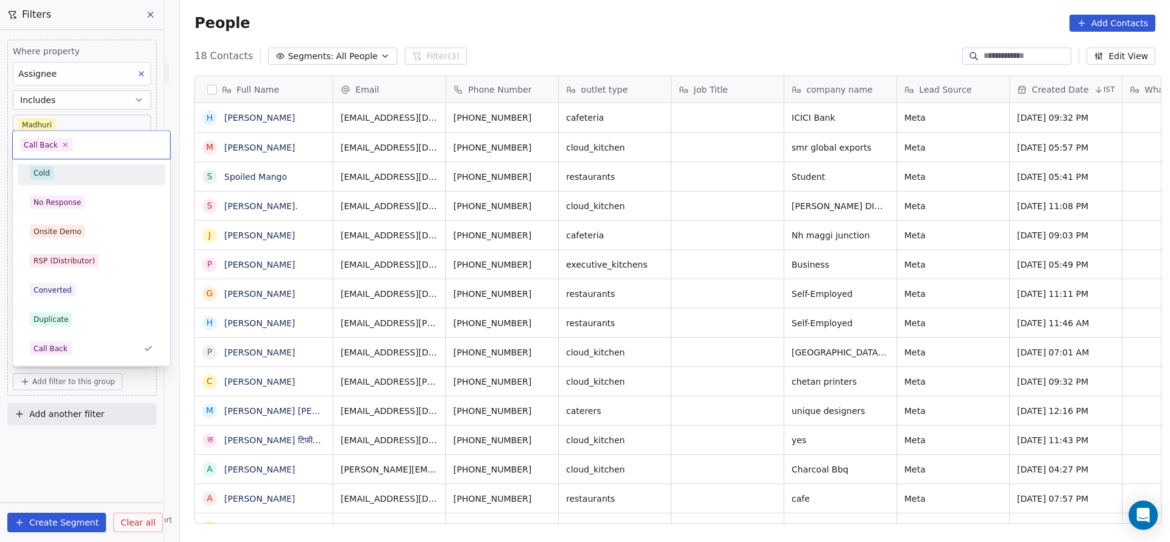
click at [76, 181] on div "Cold" at bounding box center [92, 173] width 138 height 20
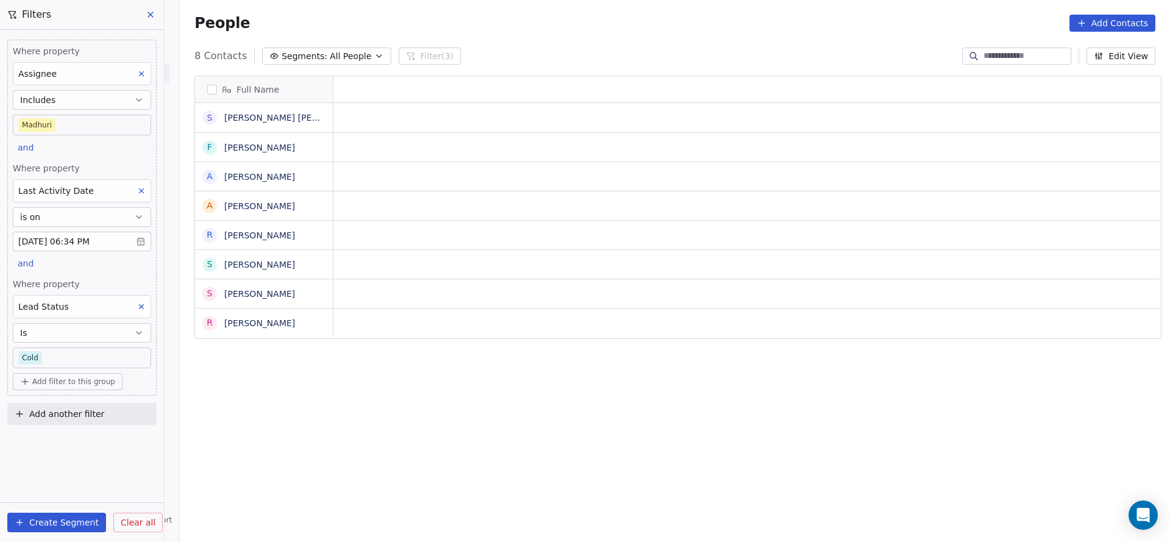
scroll to position [463, 982]
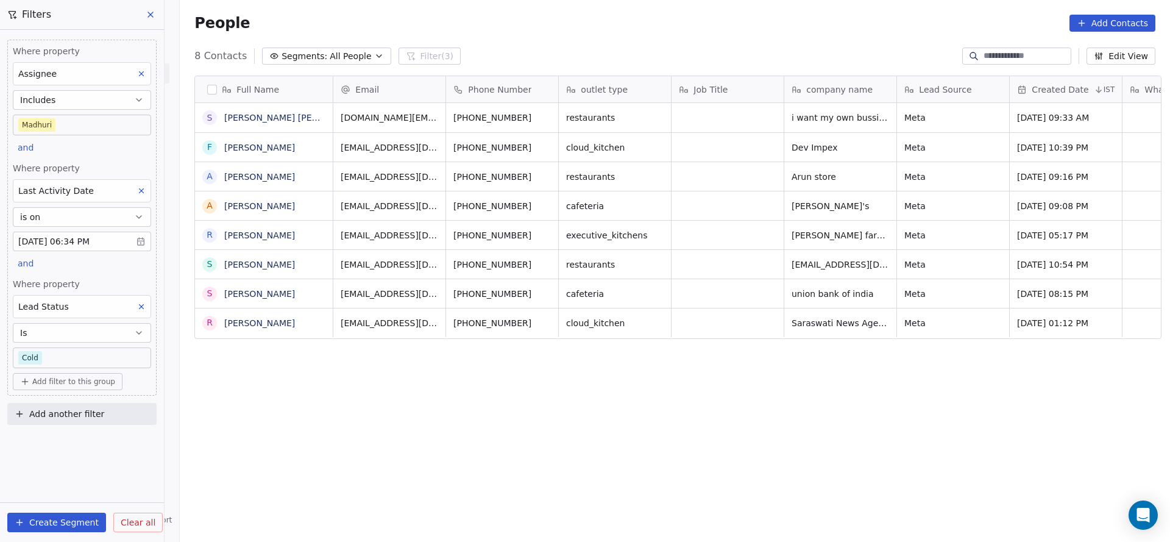
click at [82, 357] on body "On2Cook India Pvt. Ltd. Contacts People Marketing Workflows Campaigns Sales Pip…" at bounding box center [585, 271] width 1170 height 542
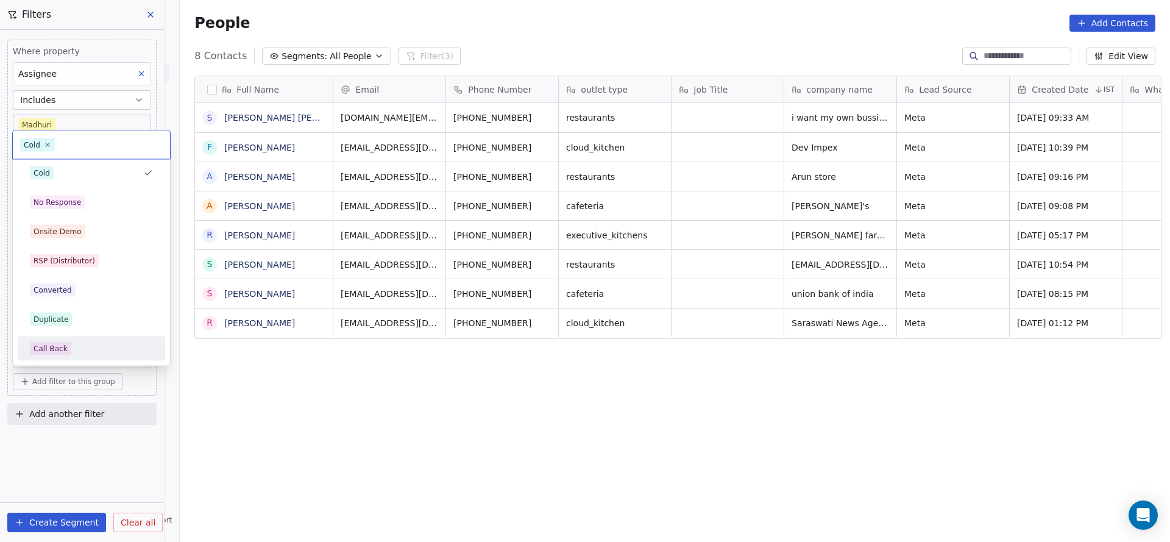
scroll to position [0, 0]
click at [282, 414] on html "On2Cook India Pvt. Ltd. Contacts People Marketing Workflows Campaigns Sales Pip…" at bounding box center [585, 271] width 1170 height 542
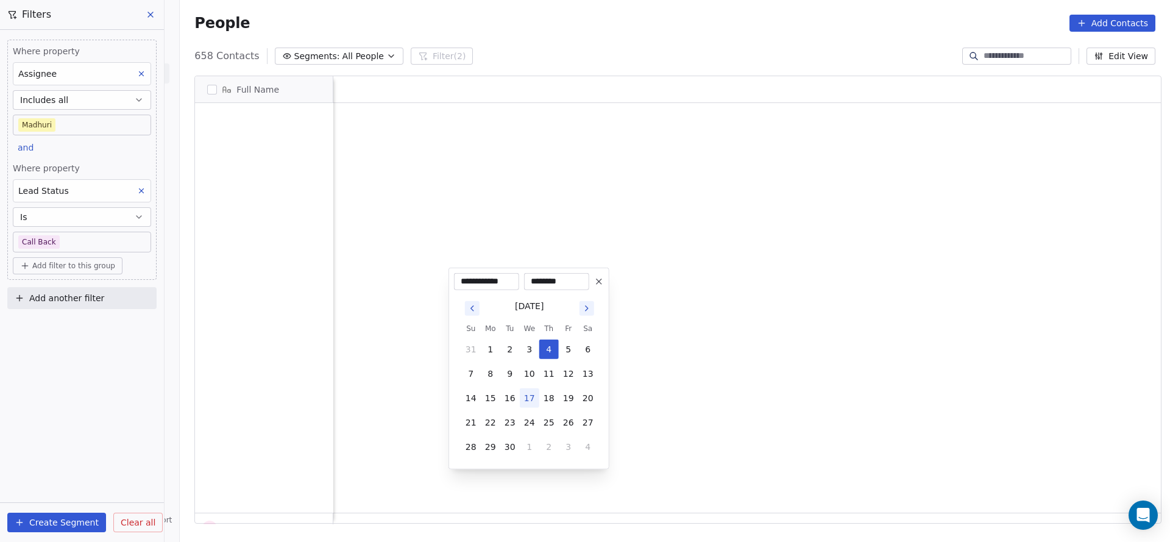
scroll to position [463, 982]
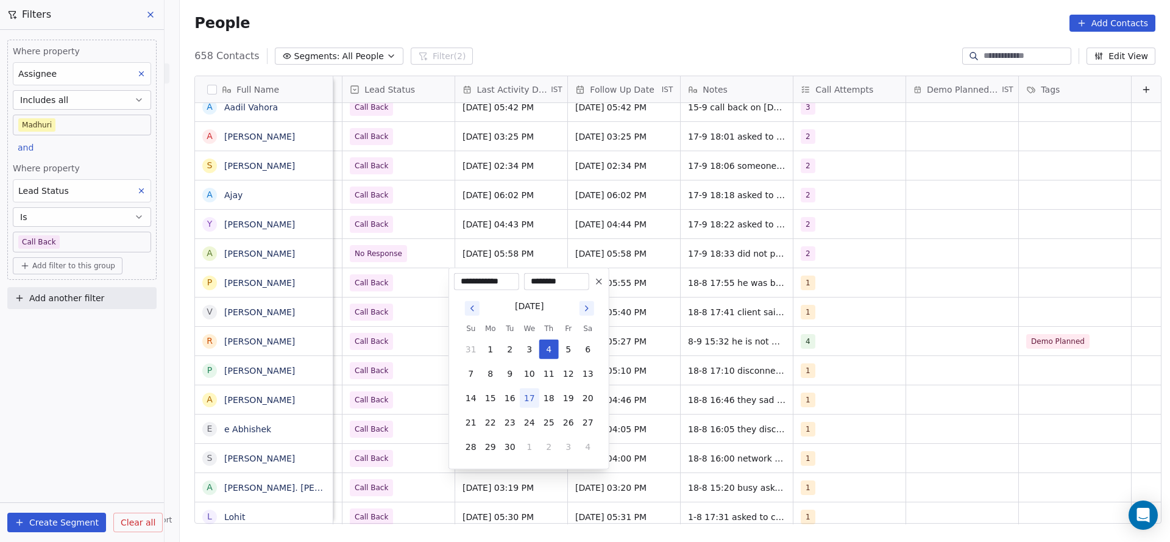
click at [532, 397] on button "17" at bounding box center [530, 398] width 20 height 20
type input "**********"
click at [377, 397] on html "On2Cook India Pvt. Ltd. Contacts People Marketing Workflows Campaigns Sales Pip…" at bounding box center [585, 271] width 1170 height 542
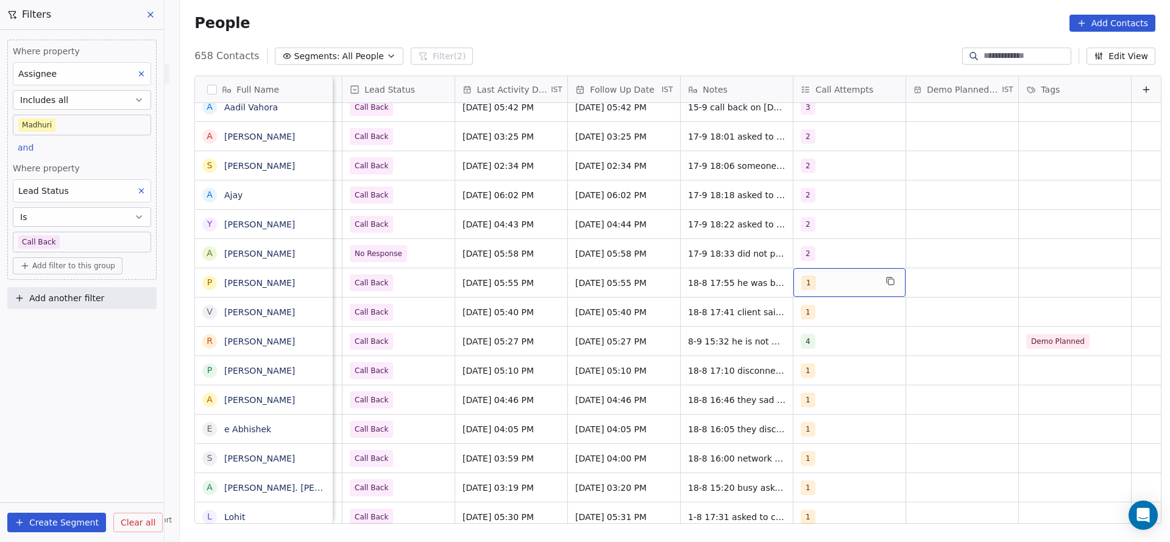
click at [806, 287] on span "1" at bounding box center [809, 283] width 15 height 15
click at [819, 347] on span "2" at bounding box center [825, 343] width 12 height 13
drag, startPoint x: 824, startPoint y: 313, endPoint x: 710, endPoint y: 327, distance: 114.8
click at [794, 315] on div "1" at bounding box center [866, 314] width 148 height 24
click at [592, 339] on html "On2Cook India Pvt. Ltd. Contacts People Marketing Workflows Campaigns Sales Pip…" at bounding box center [585, 271] width 1170 height 542
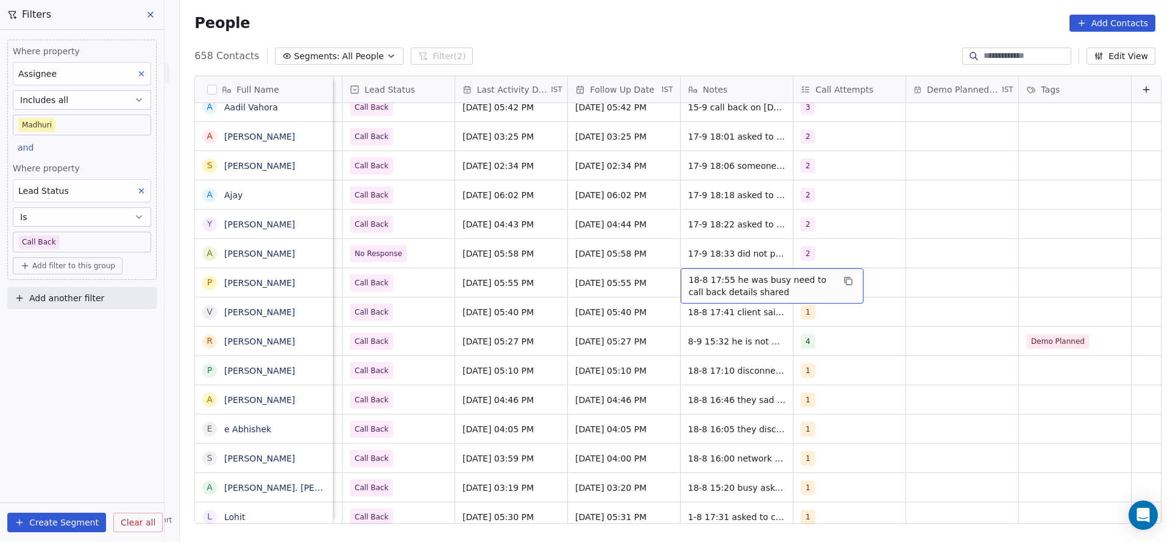
click at [724, 280] on span "18-8 17:55 he was busy need to call back details shared" at bounding box center [761, 286] width 145 height 24
click at [680, 276] on textarea "**********" at bounding box center [766, 287] width 182 height 38
type textarea "**********"
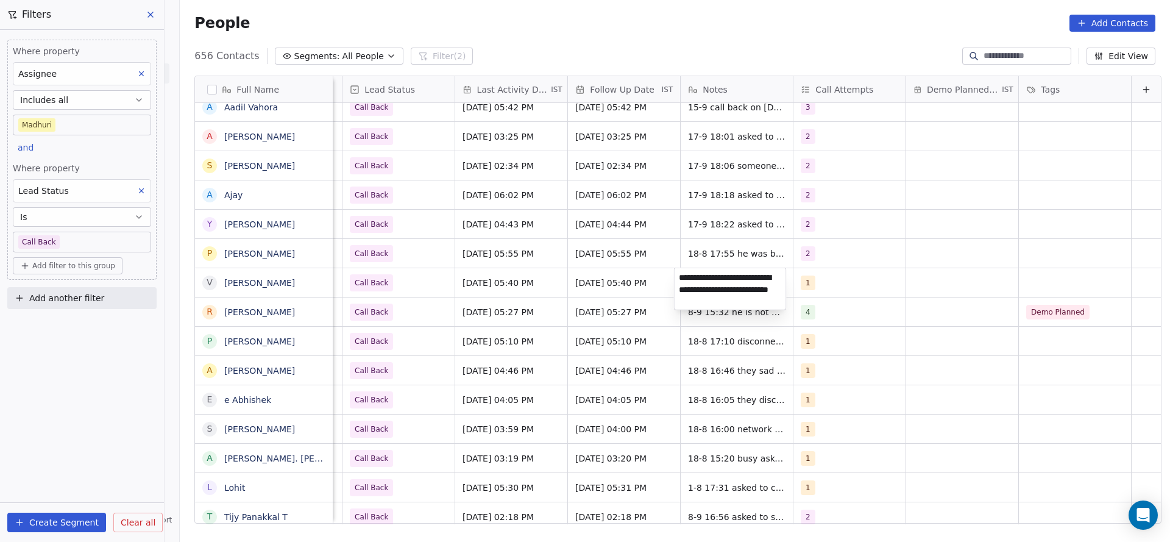
scroll to position [1, 0]
type textarea "**********"
click at [564, 281] on html "On2Cook India Pvt. Ltd. Contacts People Marketing Workflows Campaigns Sales Pip…" at bounding box center [585, 271] width 1170 height 542
click at [689, 252] on span "18-8 17:55 he was busy need to call back details shared" at bounding box center [761, 256] width 145 height 24
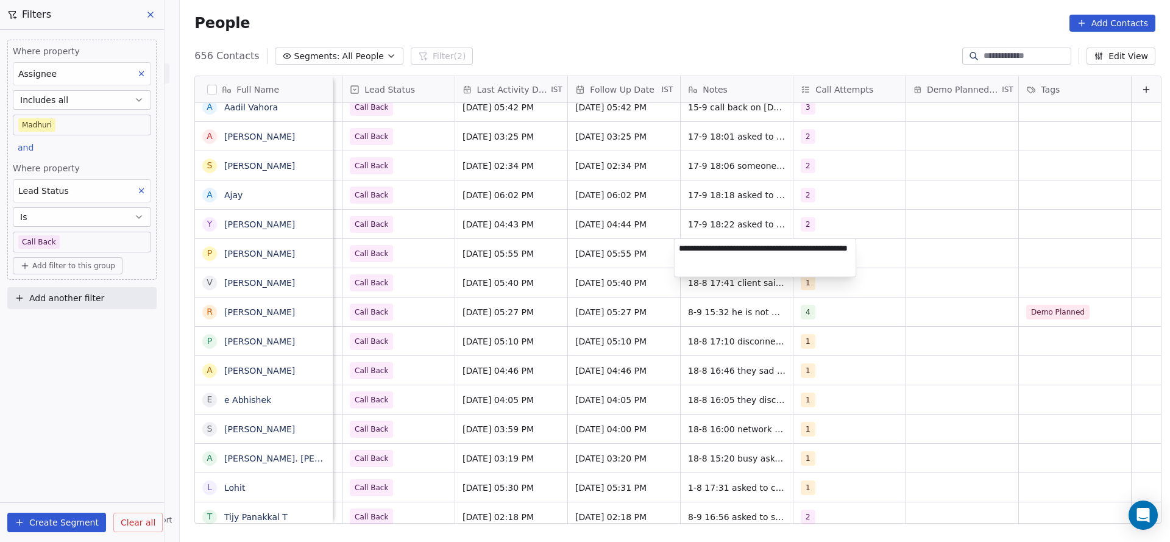
click at [677, 244] on textarea "**********" at bounding box center [766, 258] width 182 height 38
type textarea "**********"
click at [536, 301] on html "On2Cook India Pvt. Ltd. Contacts People Marketing Workflows Campaigns Sales Pip…" at bounding box center [585, 271] width 1170 height 542
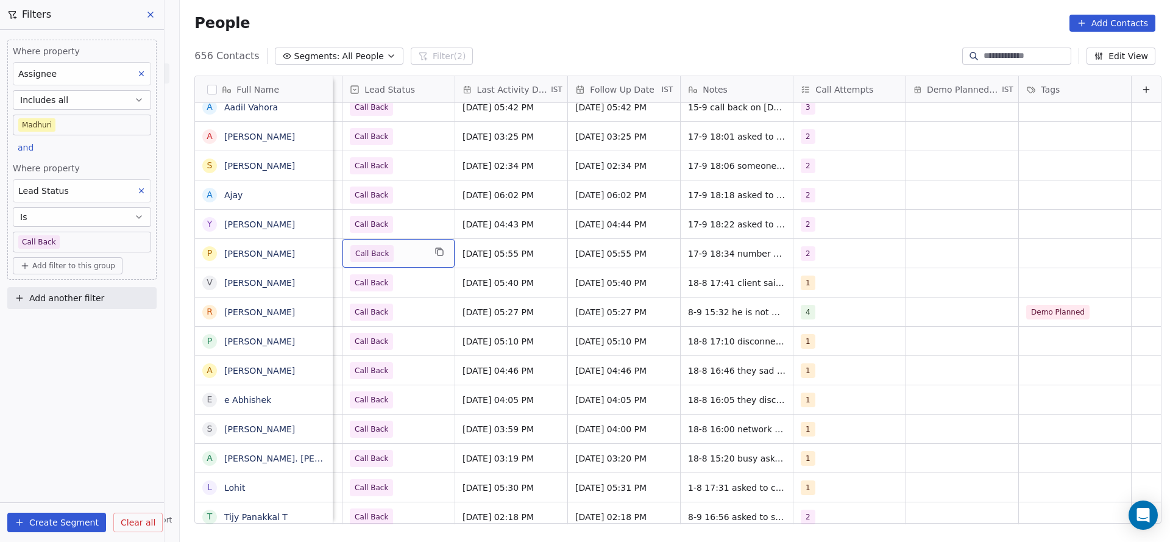
click at [400, 254] on span "Call Back" at bounding box center [387, 253] width 74 height 17
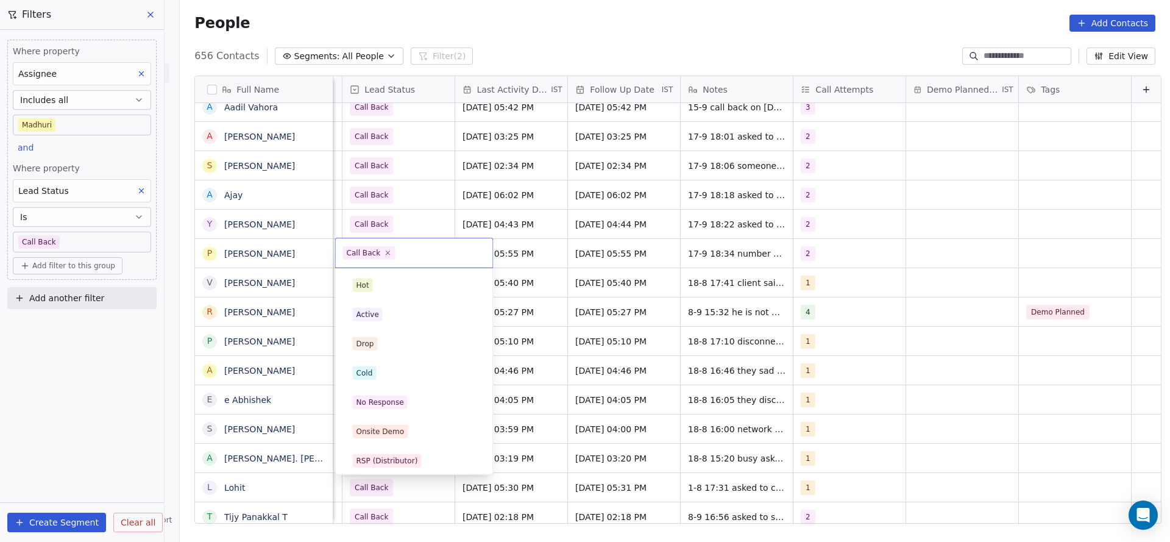
scroll to position [91, 0]
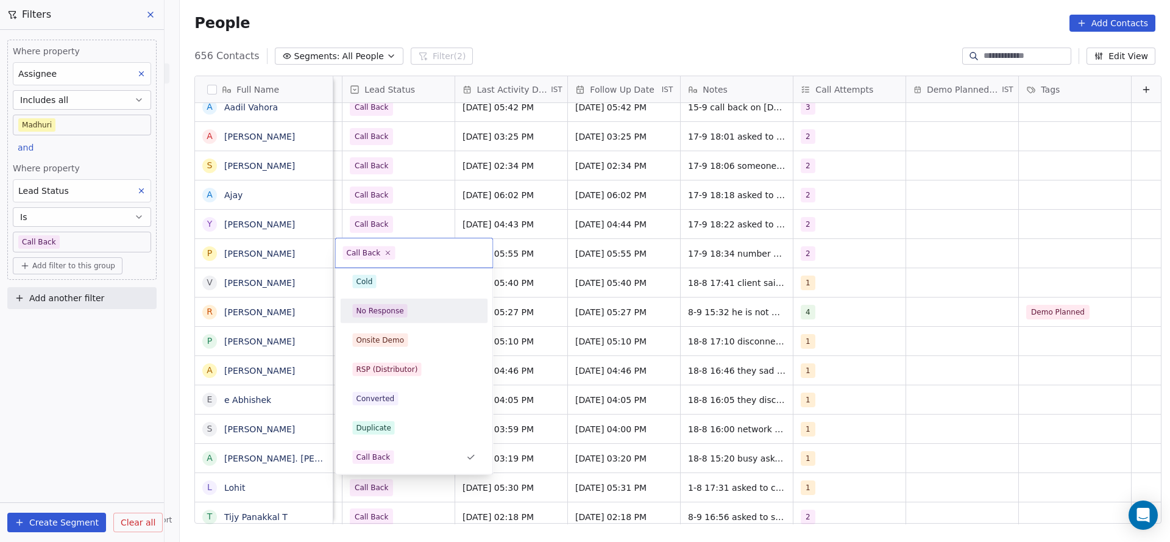
drag, startPoint x: 399, startPoint y: 307, endPoint x: 875, endPoint y: 333, distance: 476.2
click at [407, 305] on div "No Response" at bounding box center [414, 310] width 123 height 13
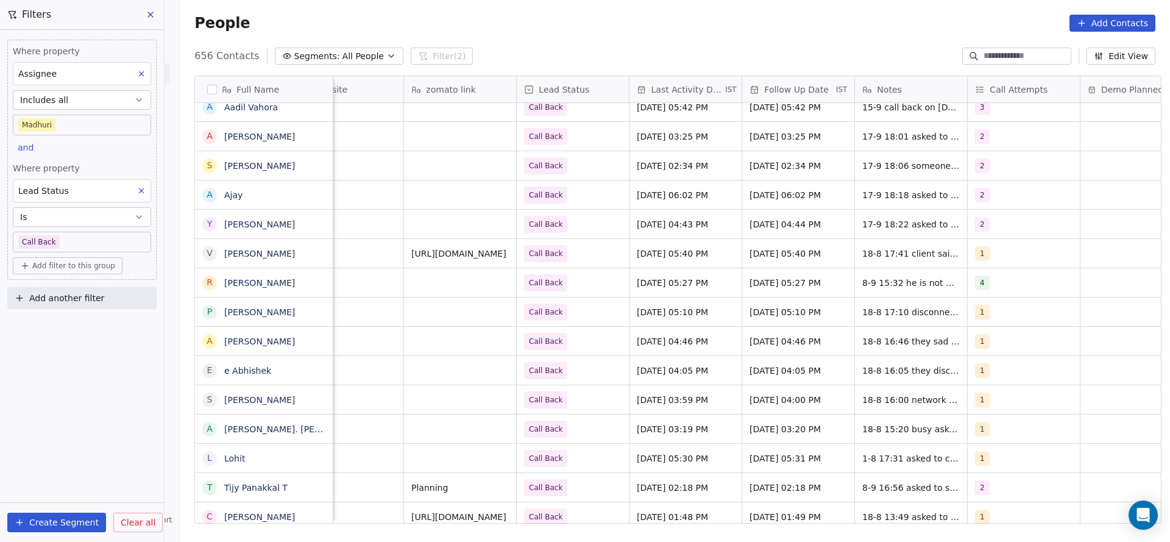
scroll to position [0, 1583]
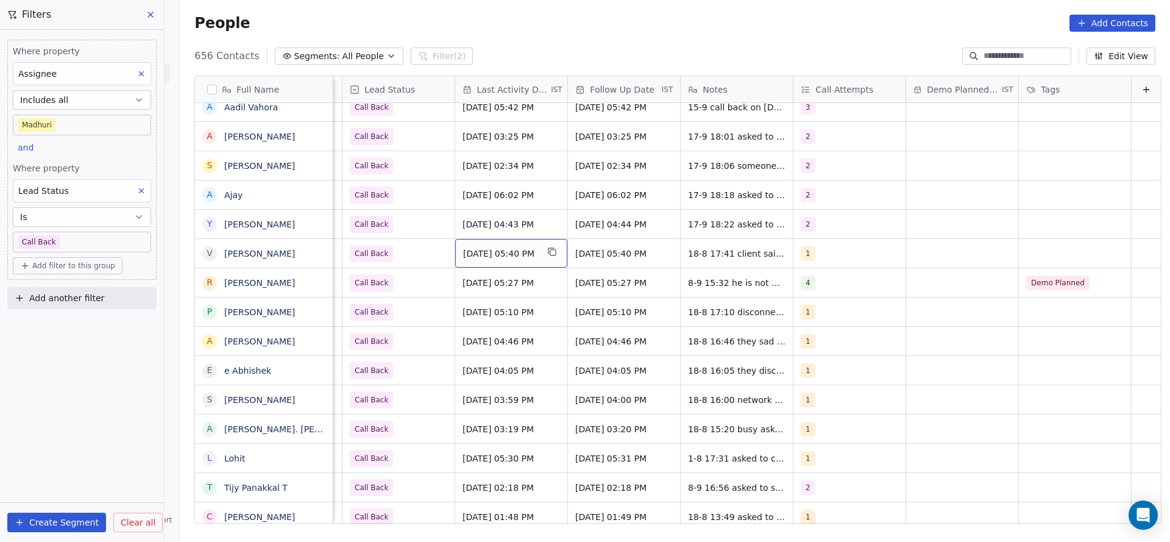
click at [494, 258] on span "Aug 18, 2025 05:40 PM" at bounding box center [500, 253] width 74 height 12
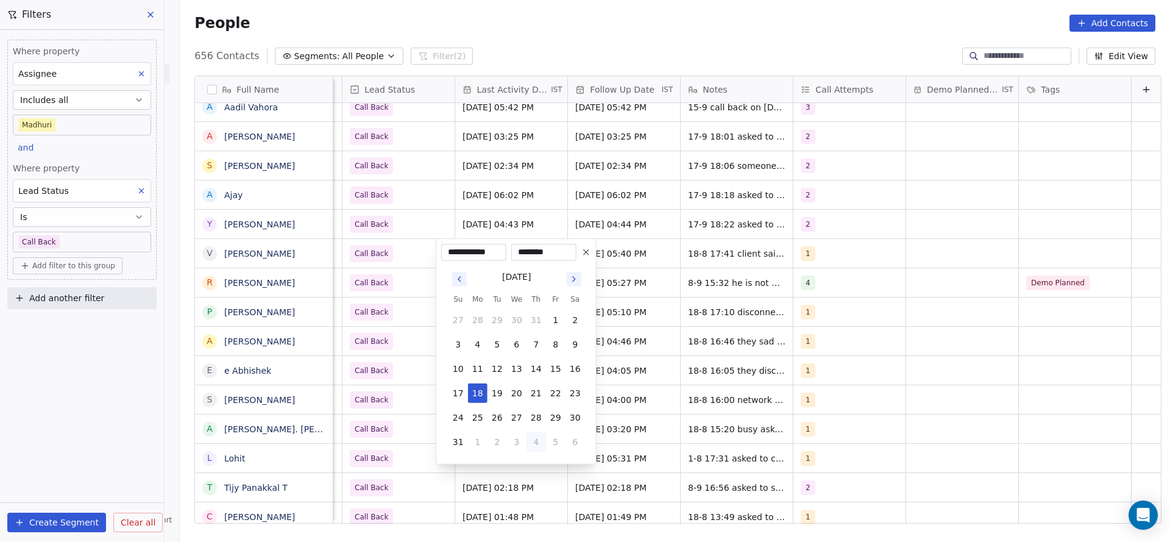
click at [534, 439] on button "4" at bounding box center [537, 442] width 20 height 20
click at [513, 367] on button "17" at bounding box center [517, 369] width 20 height 20
type input "**********"
click at [343, 335] on html "On2Cook India Pvt. Ltd. Contacts People Marketing Workflows Campaigns Sales Pip…" at bounding box center [585, 271] width 1170 height 542
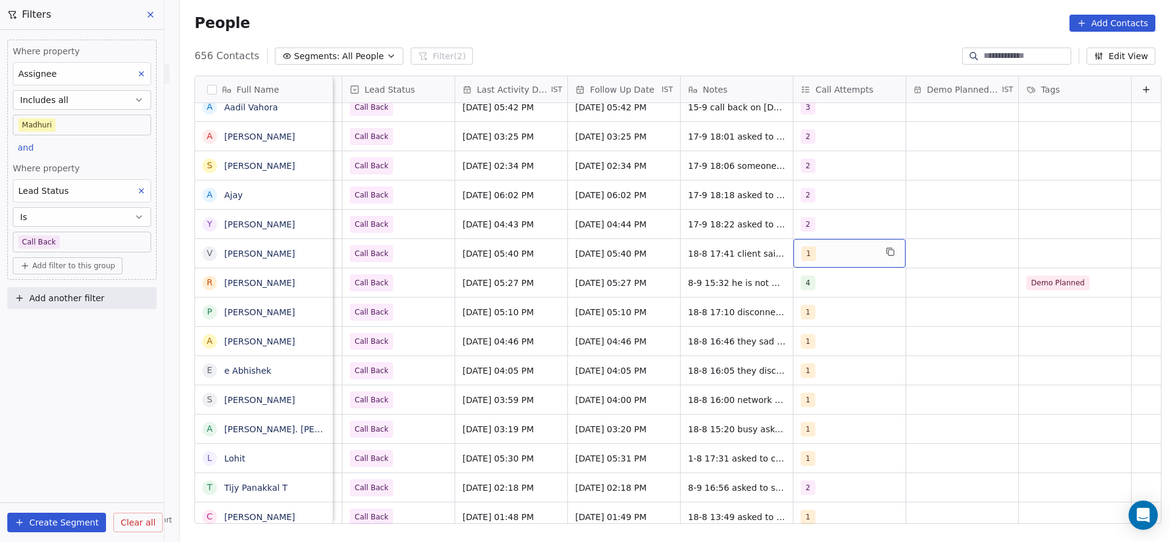
click at [853, 241] on div "1" at bounding box center [850, 253] width 112 height 29
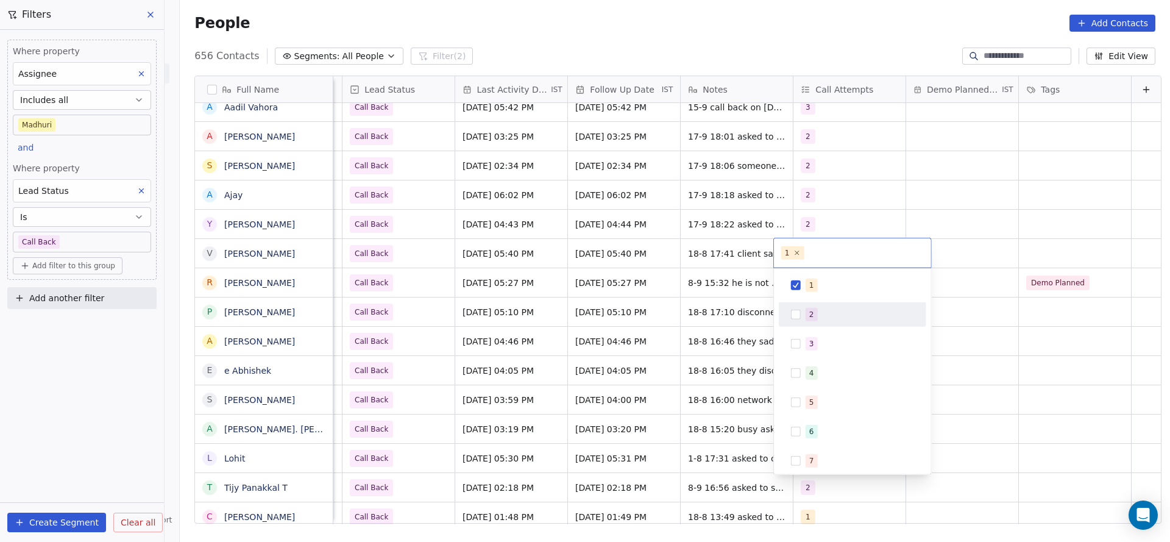
click at [816, 310] on span "2" at bounding box center [812, 314] width 12 height 13
drag, startPoint x: 813, startPoint y: 275, endPoint x: 768, endPoint y: 295, distance: 48.8
click at [807, 276] on div "1" at bounding box center [853, 286] width 138 height 20
click at [621, 322] on html "On2Cook India Pvt. Ltd. Contacts People Marketing Workflows Campaigns Sales Pip…" at bounding box center [585, 271] width 1170 height 542
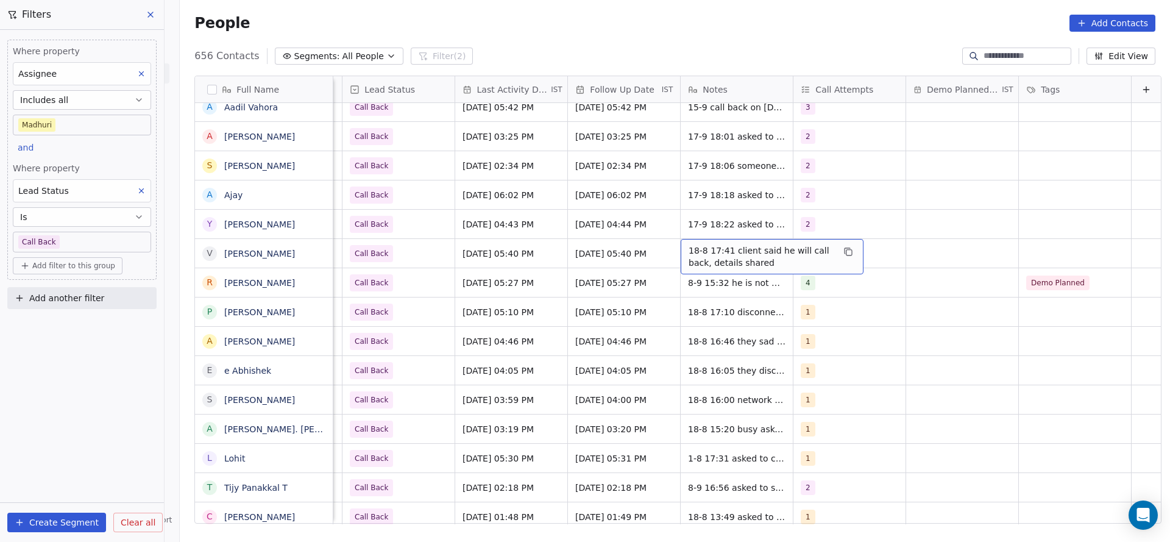
click at [689, 246] on span "18-8 17:41 client said he will call back, details shared" at bounding box center [761, 256] width 145 height 24
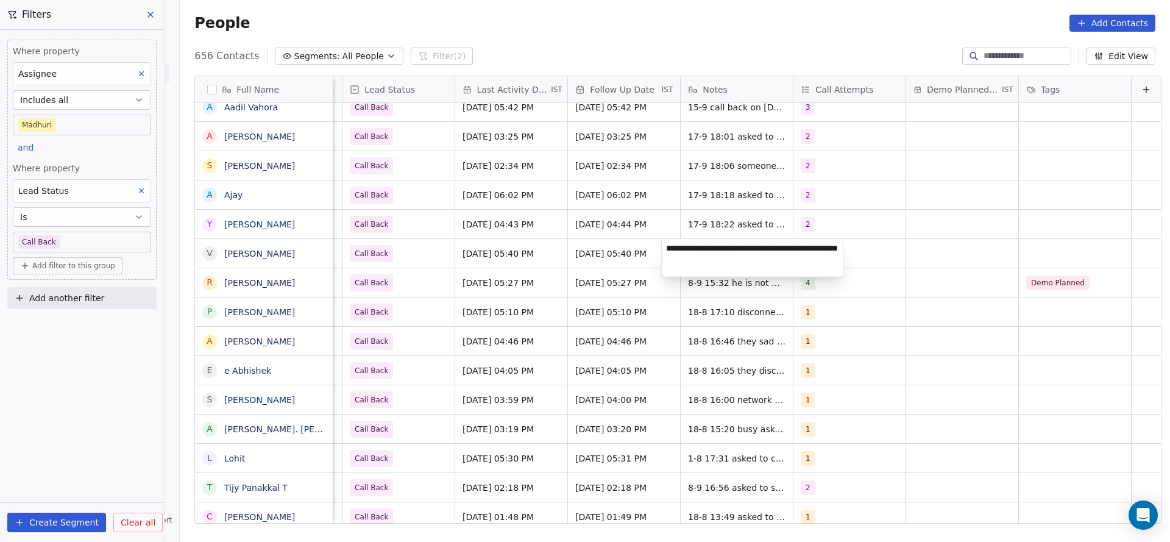
click at [669, 249] on textarea "**********" at bounding box center [753, 258] width 182 height 38
type textarea "**********"
drag, startPoint x: 540, startPoint y: 303, endPoint x: 350, endPoint y: 243, distance: 198.8
click at [535, 303] on html "On2Cook India Pvt. Ltd. Contacts People Marketing Workflows Campaigns Sales Pip…" at bounding box center [585, 271] width 1170 height 542
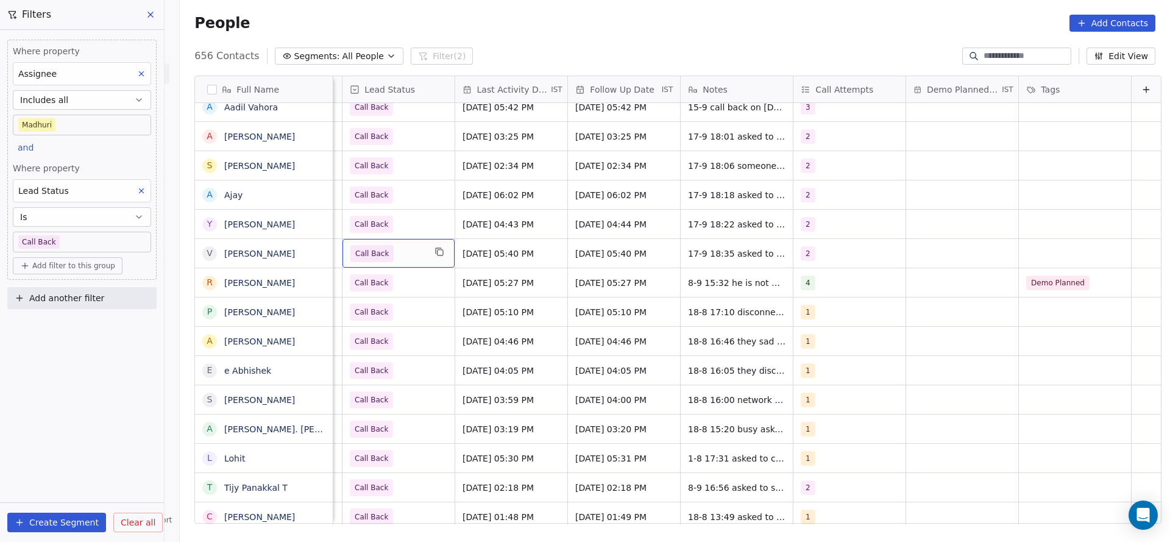
click at [358, 245] on span "Call Back" at bounding box center [371, 253] width 43 height 17
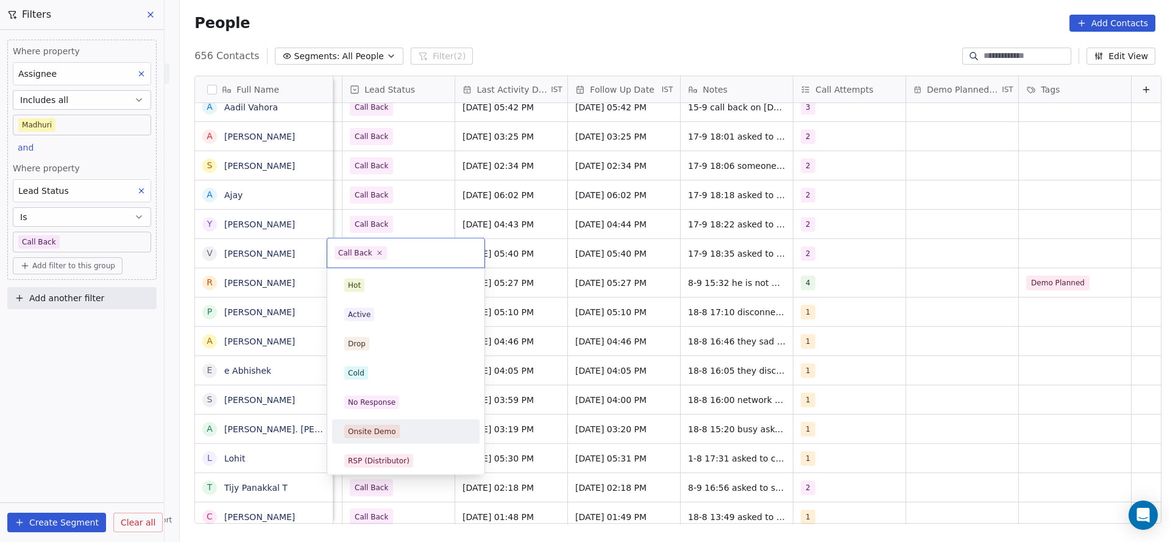
scroll to position [91, 0]
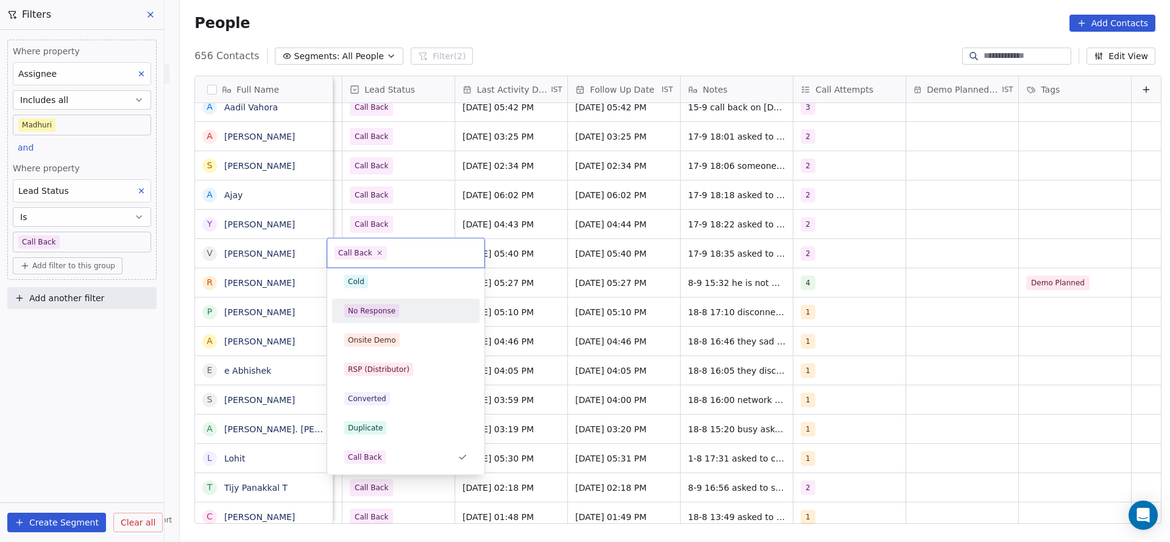
click at [399, 303] on div "No Response" at bounding box center [406, 311] width 138 height 20
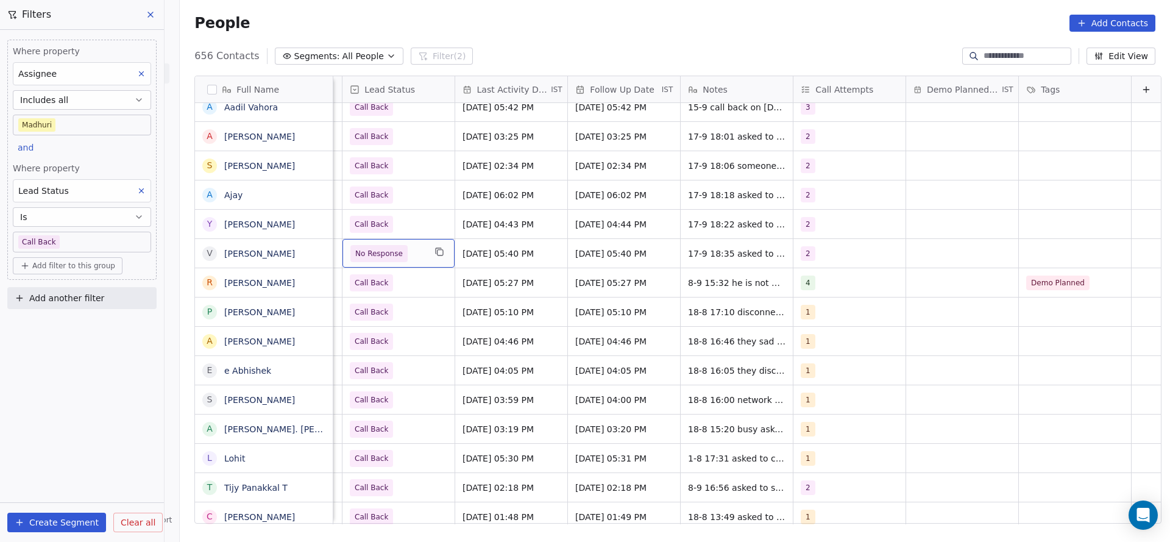
click at [408, 261] on span "No Response" at bounding box center [387, 253] width 74 height 17
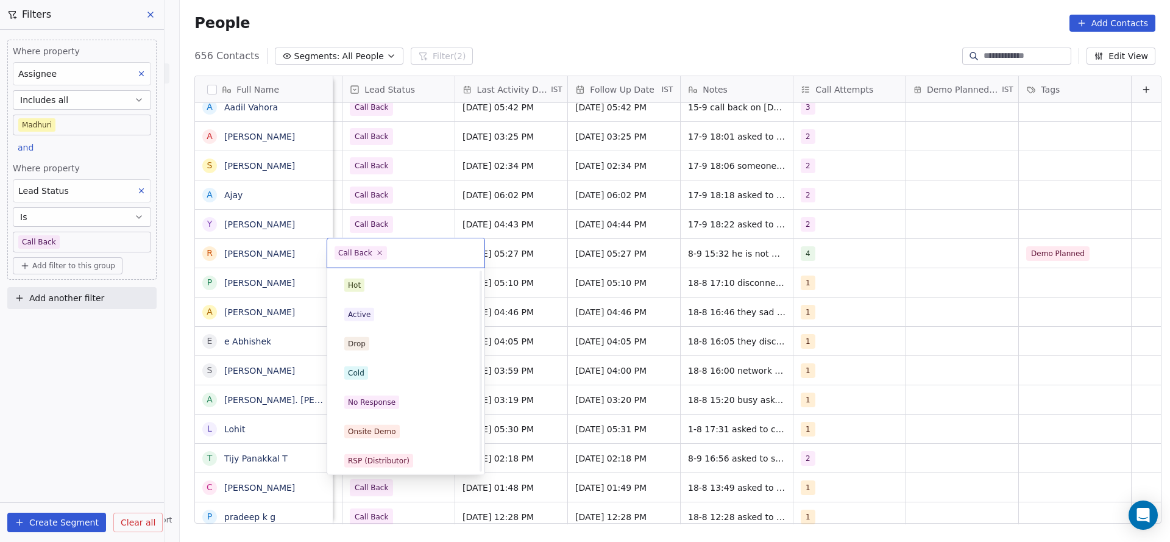
scroll to position [183, 0]
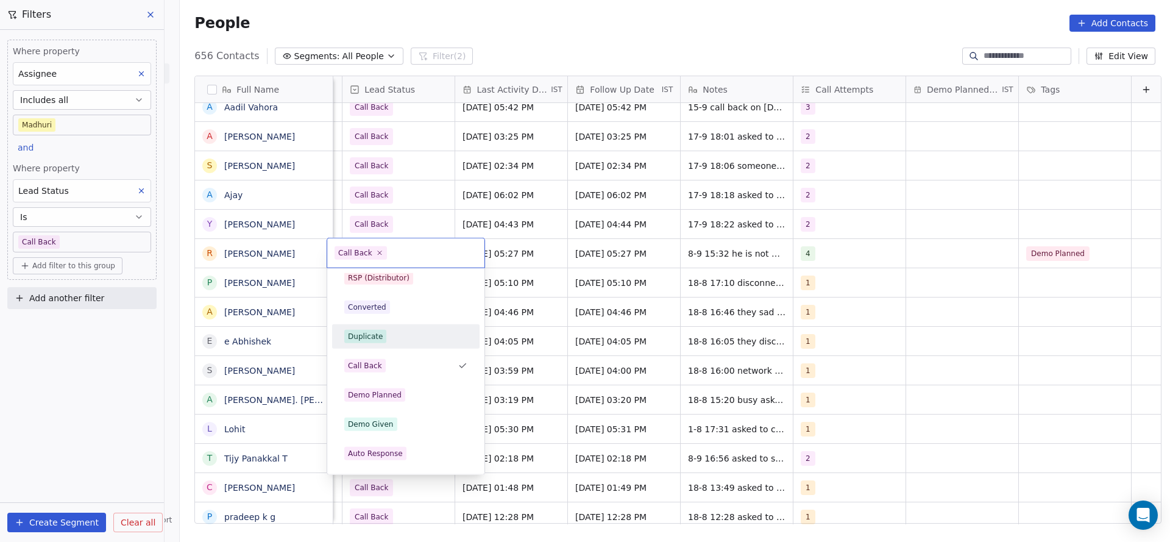
click at [678, 255] on html "On2Cook India Pvt. Ltd. Contacts People Marketing Workflows Campaigns Sales Pip…" at bounding box center [585, 271] width 1170 height 542
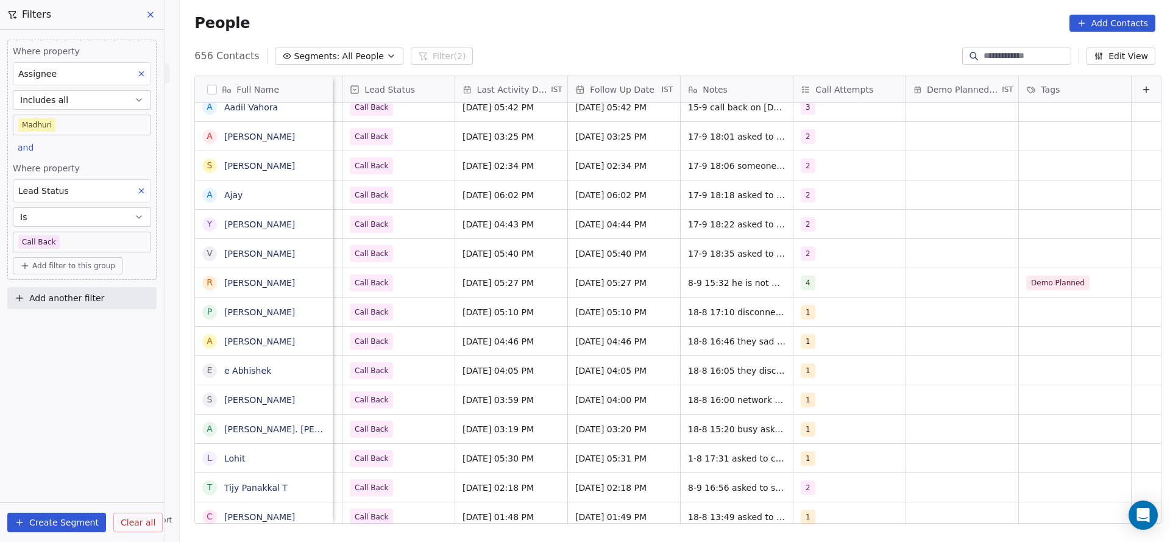
click at [54, 263] on span "Add filter to this group" at bounding box center [73, 266] width 83 height 10
click at [80, 169] on html "On2Cook India Pvt. Ltd. Contacts People Marketing Workflows Campaigns Sales Pip…" at bounding box center [585, 271] width 1170 height 542
click at [139, 183] on button at bounding box center [141, 191] width 16 height 16
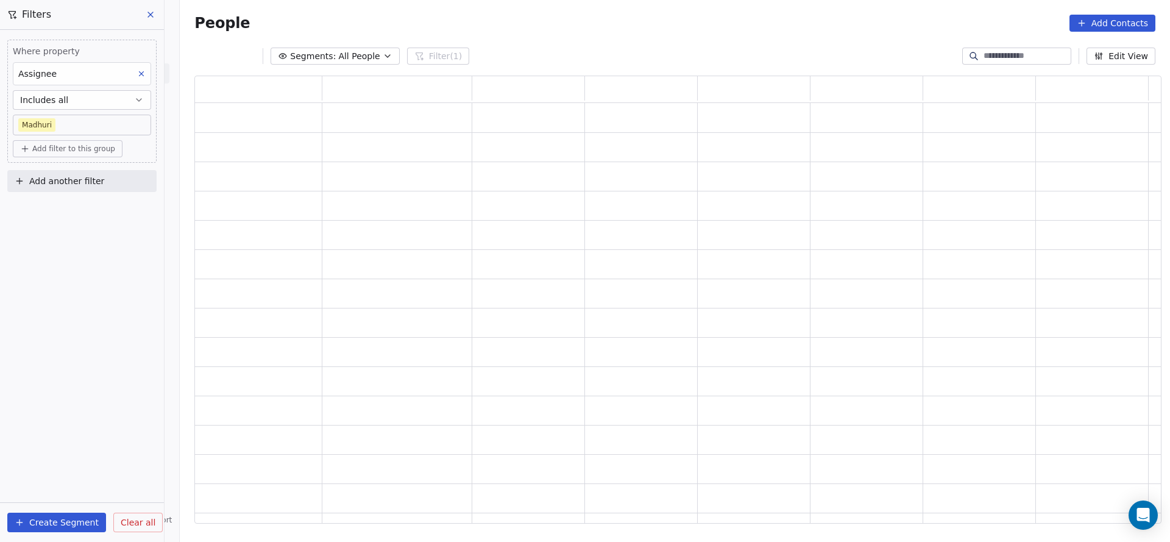
scroll to position [433, 953]
click at [74, 419] on div "Where property Assignee Includes all Madhuri Add filter to this group Add anoth…" at bounding box center [82, 286] width 164 height 512
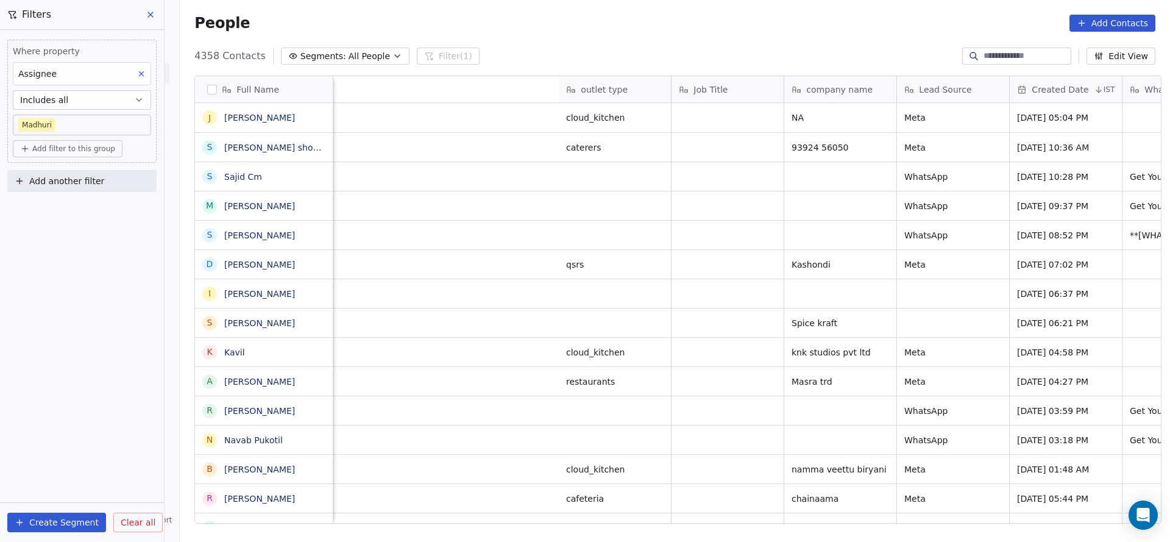
scroll to position [0, 1209]
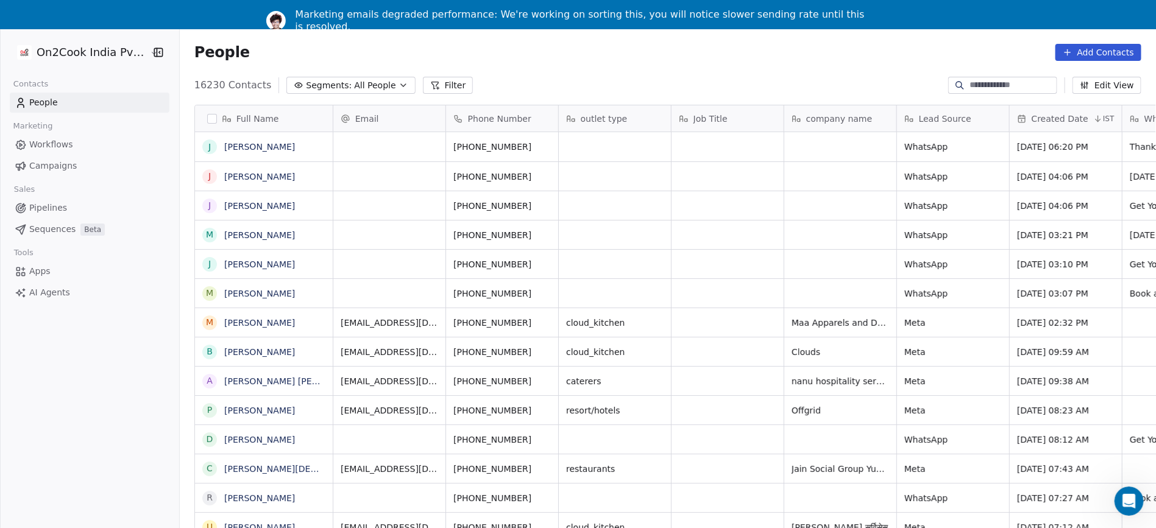
click at [985, 88] on input at bounding box center [1012, 85] width 85 height 12
click at [998, 74] on div "People Add Contacts" at bounding box center [668, 52] width 977 height 46
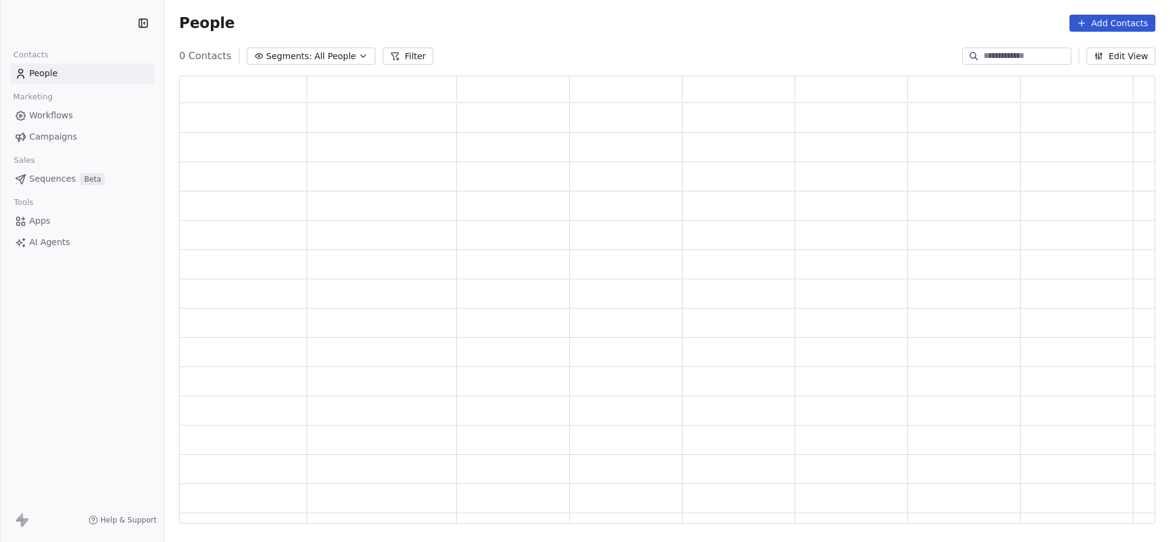
scroll to position [433, 962]
click at [999, 66] on div at bounding box center [668, 304] width 1006 height 477
click at [999, 55] on input at bounding box center [1026, 56] width 85 height 12
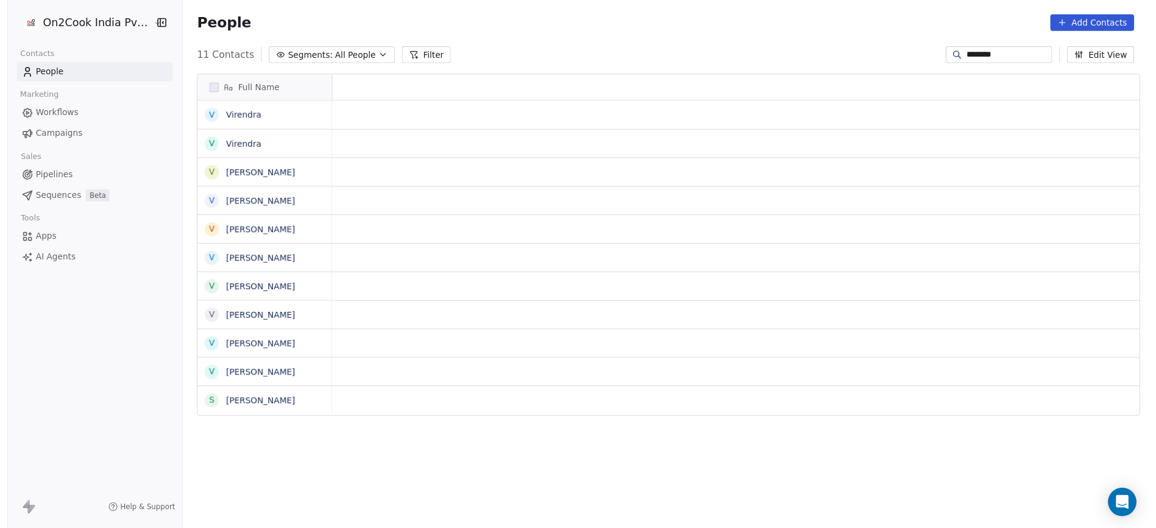
scroll to position [463, 982]
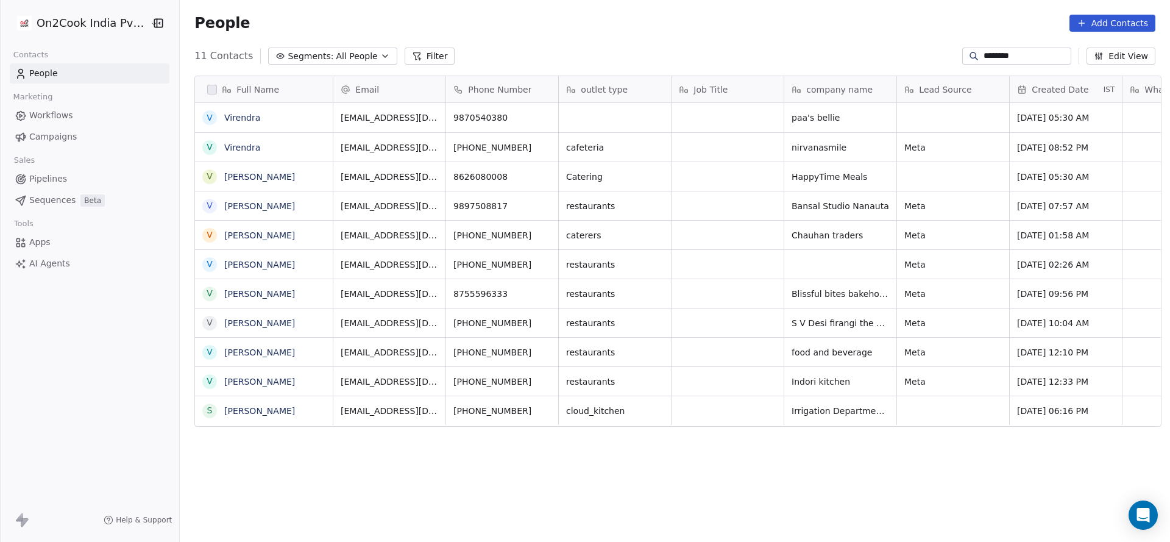
type input "********"
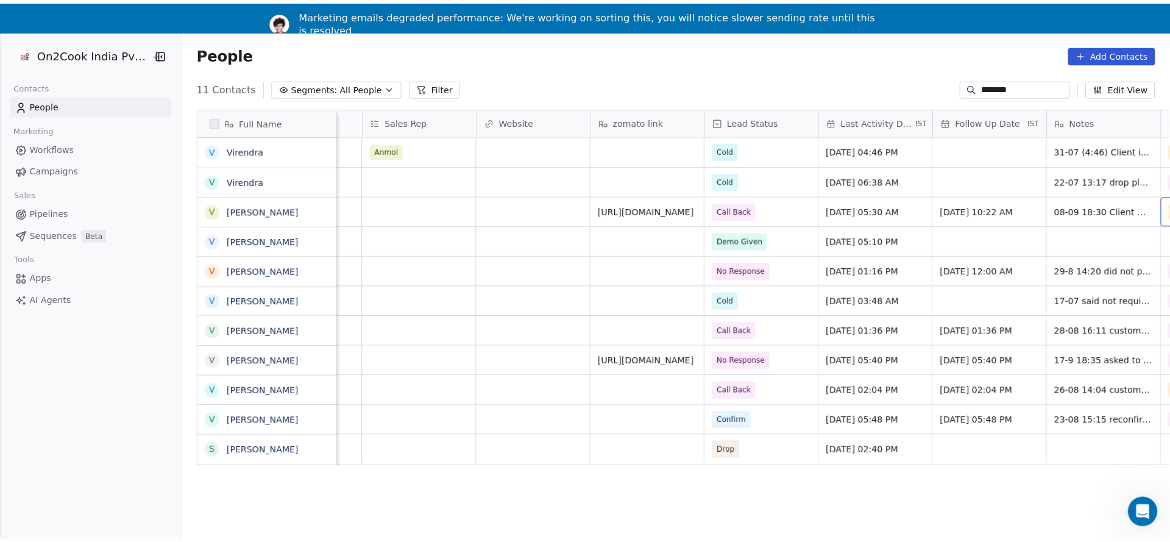
scroll to position [0, 1328]
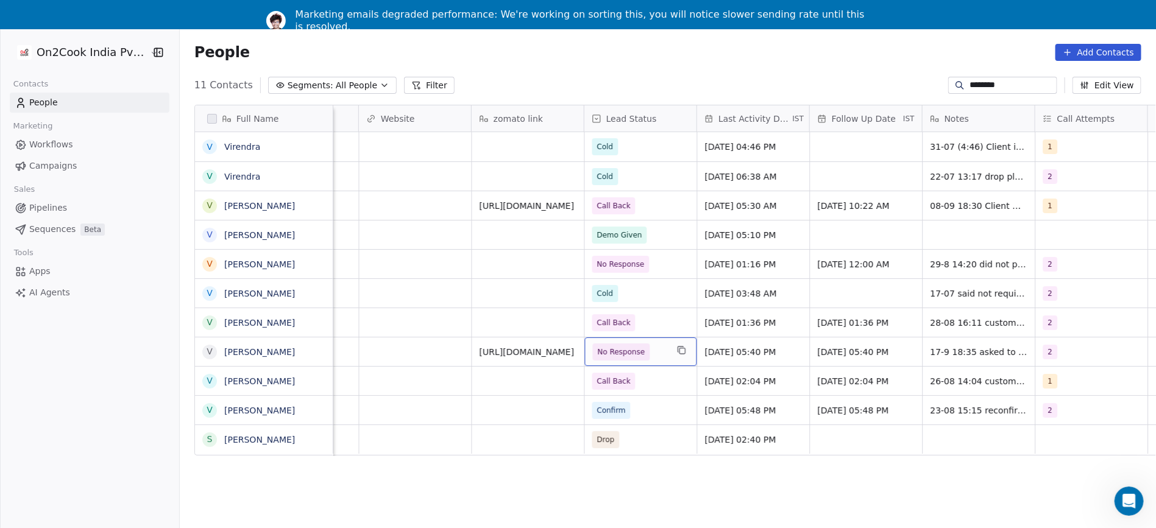
click at [619, 353] on span "No Response" at bounding box center [621, 352] width 48 height 12
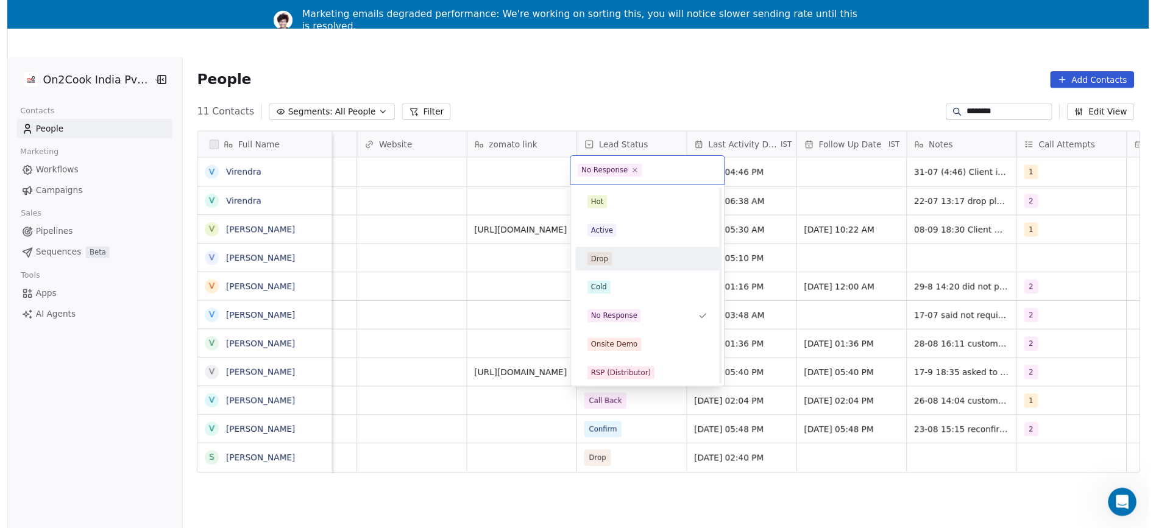
scroll to position [91, 0]
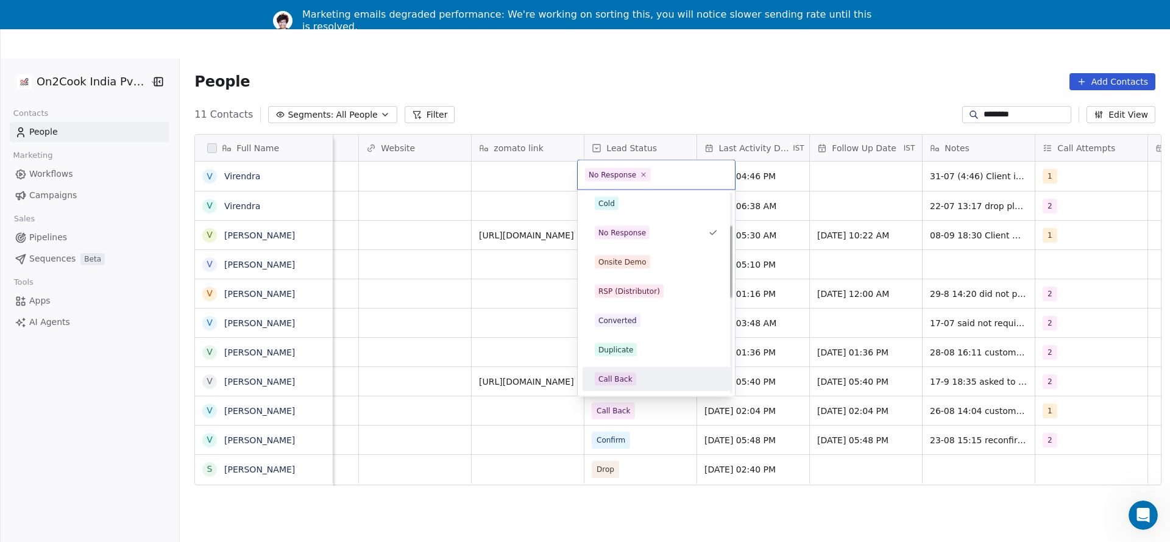
click at [602, 377] on div "Call Back" at bounding box center [616, 379] width 34 height 11
